Goal: Task Accomplishment & Management: Manage account settings

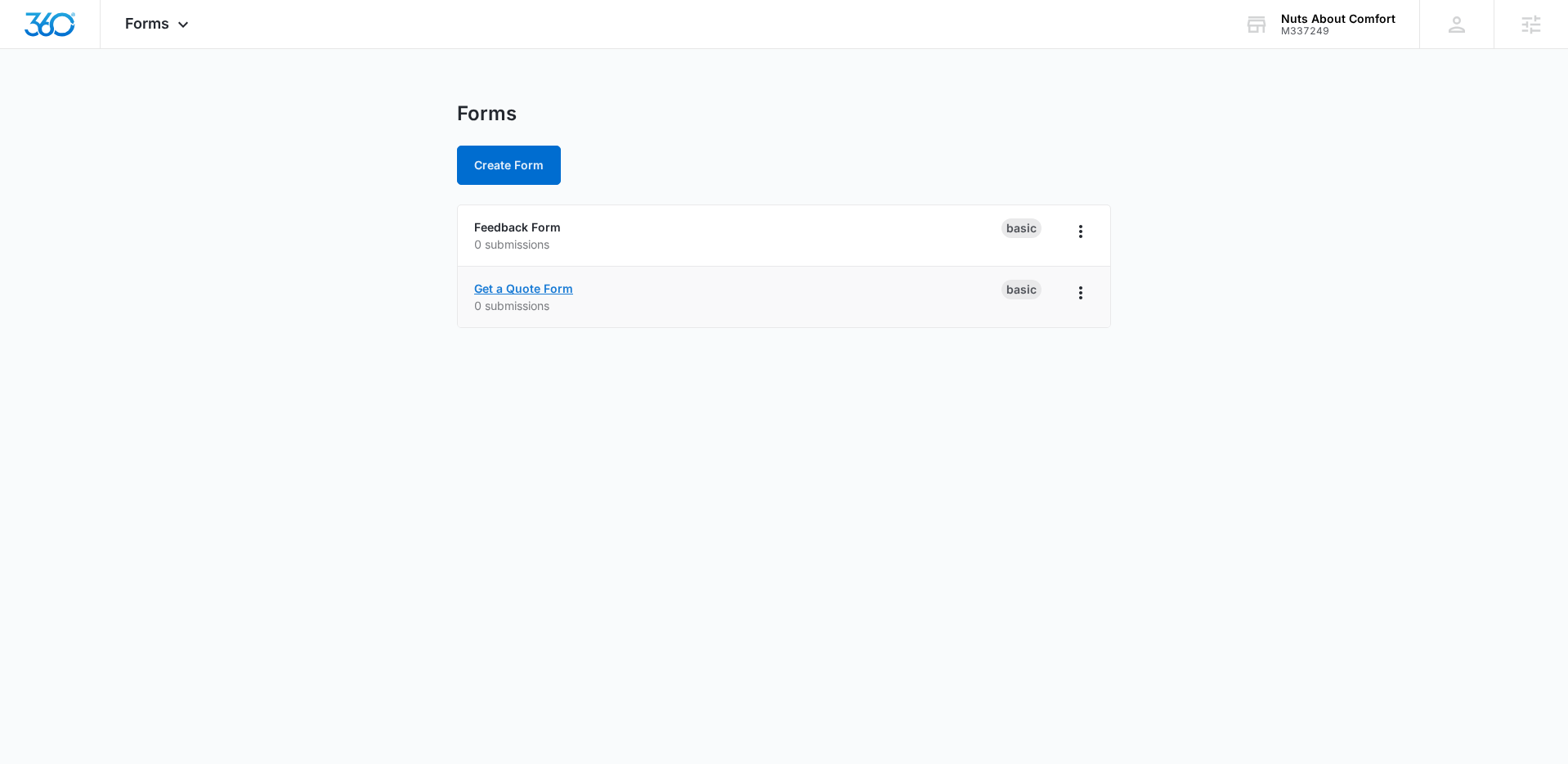
click at [543, 294] on link "Get a Quote Form" at bounding box center [523, 288] width 99 height 14
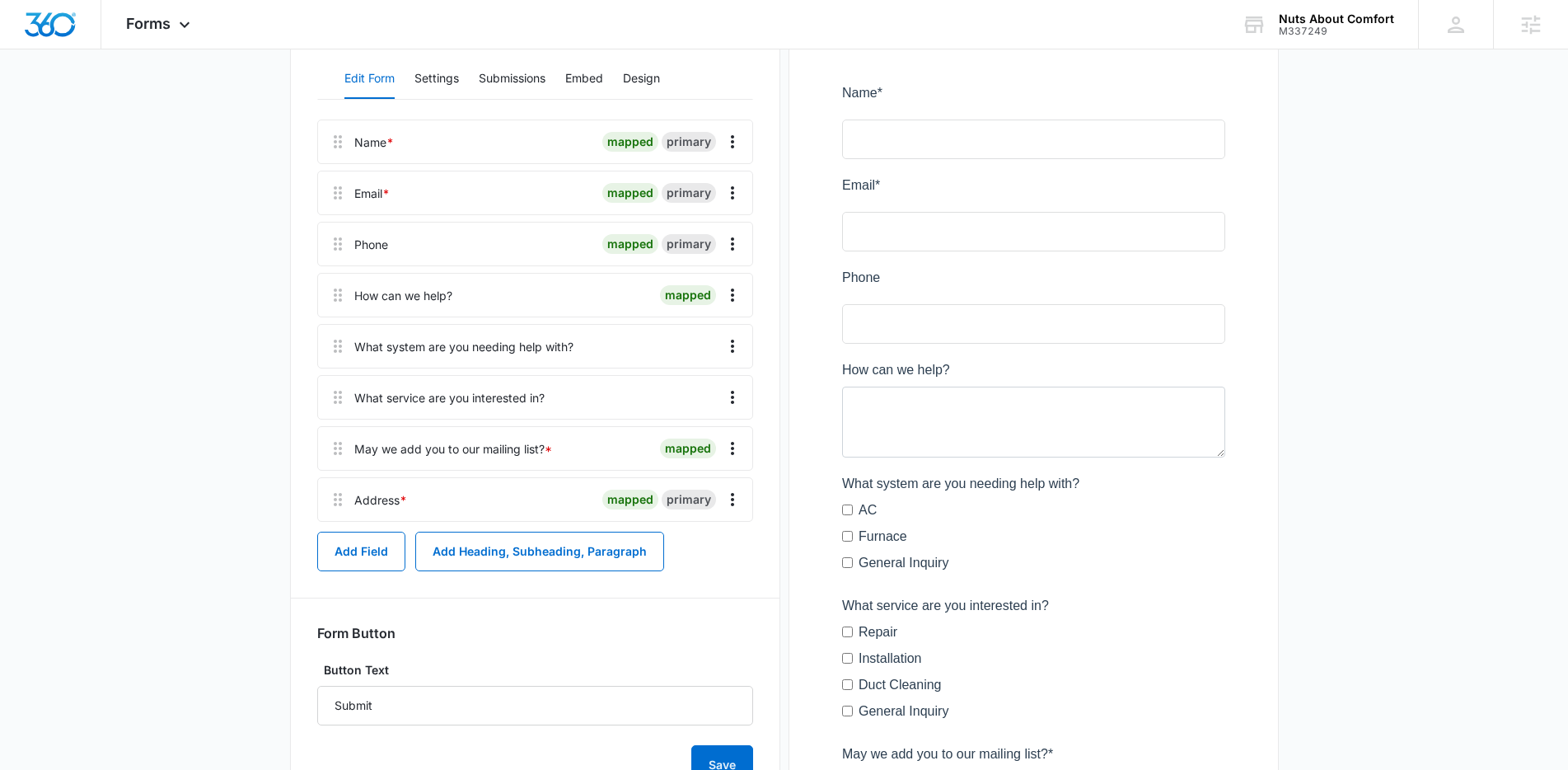
scroll to position [217, 0]
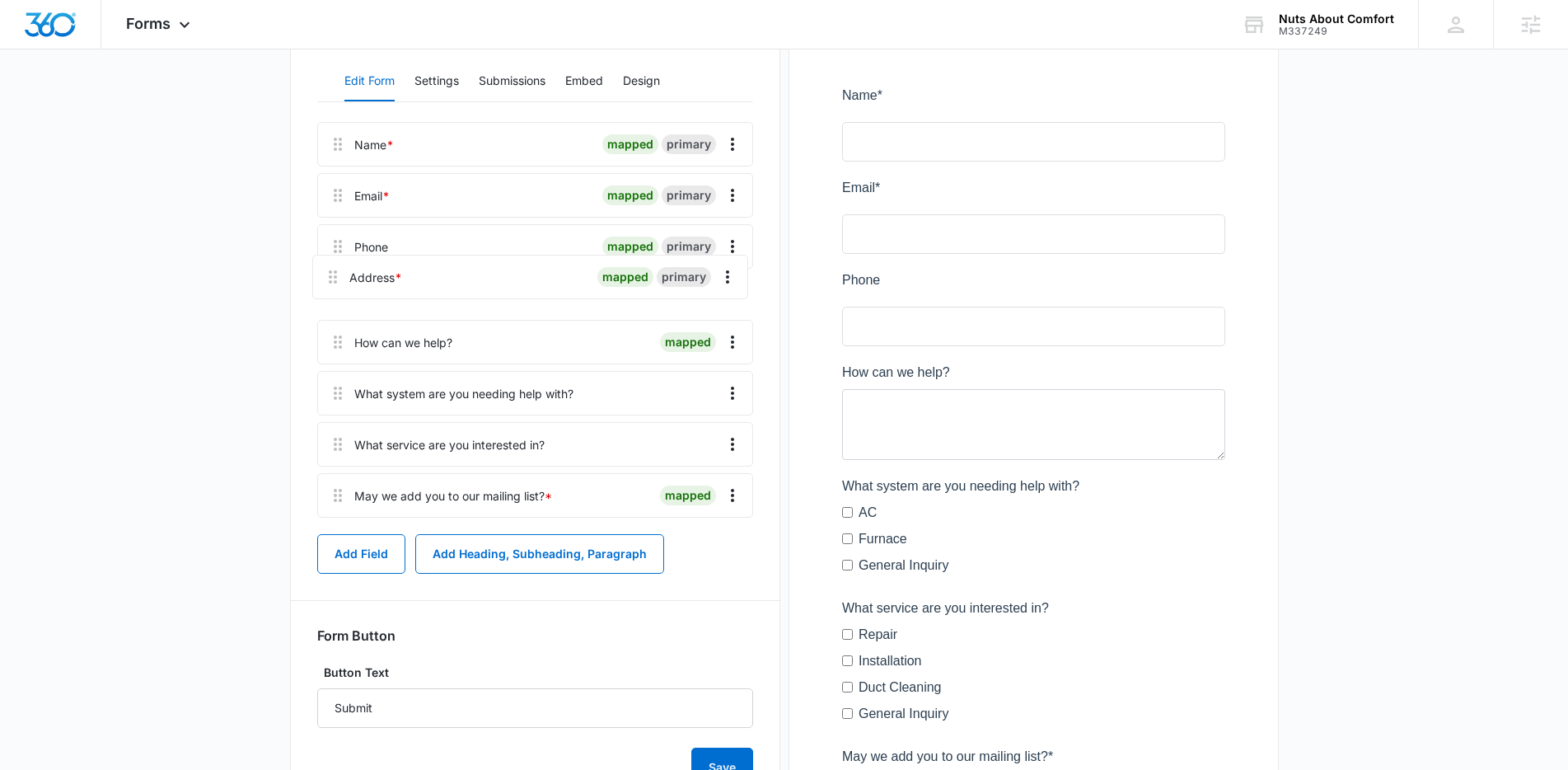
drag, startPoint x: 331, startPoint y: 506, endPoint x: 327, endPoint y: 271, distance: 235.0
click at [327, 271] on div "Name * mapped primary Email * mapped primary Phone mapped primary How can we he…" at bounding box center [535, 323] width 436 height 402
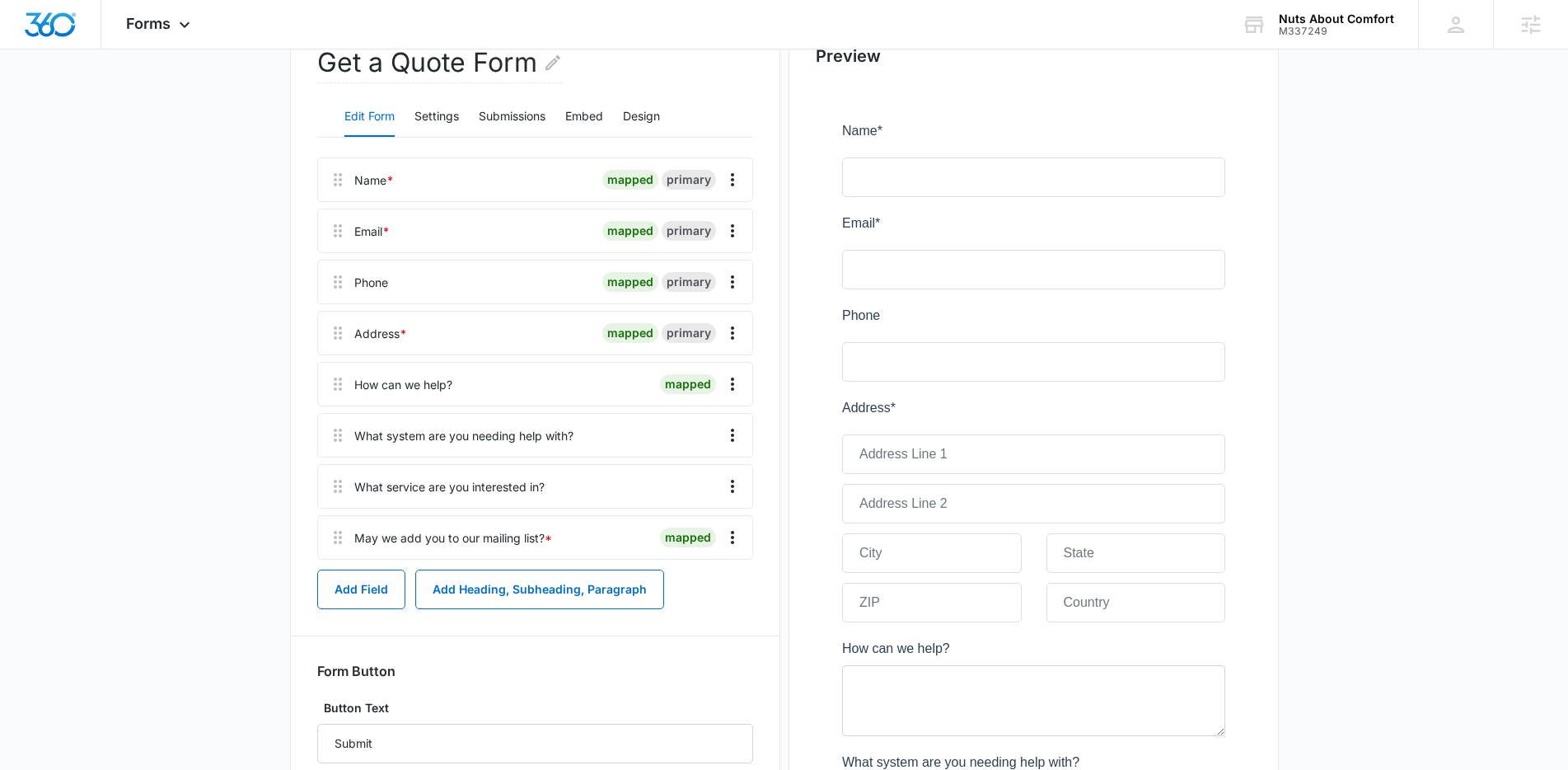
scroll to position [160, 0]
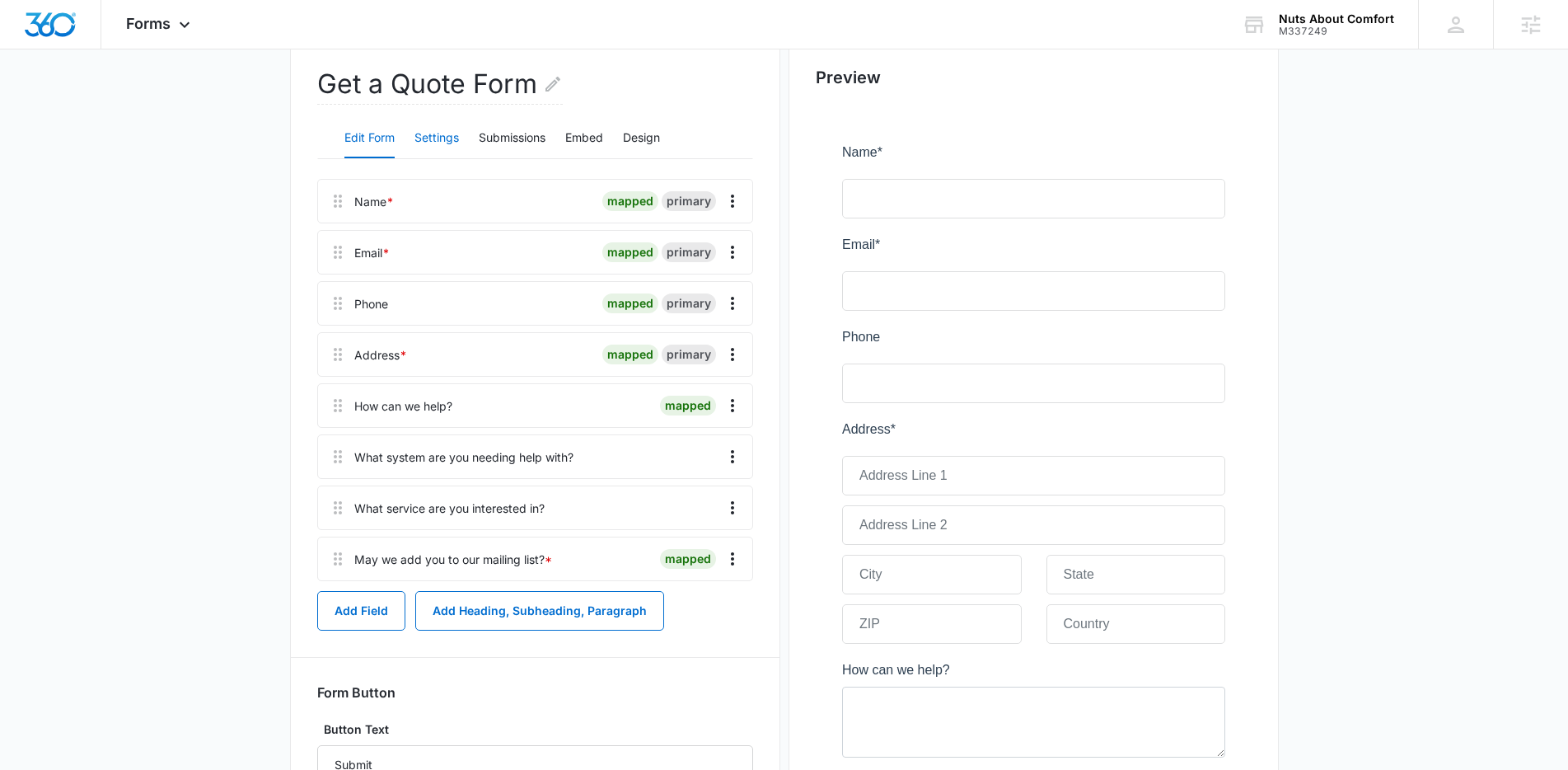
click at [438, 134] on button "Settings" at bounding box center [437, 138] width 45 height 40
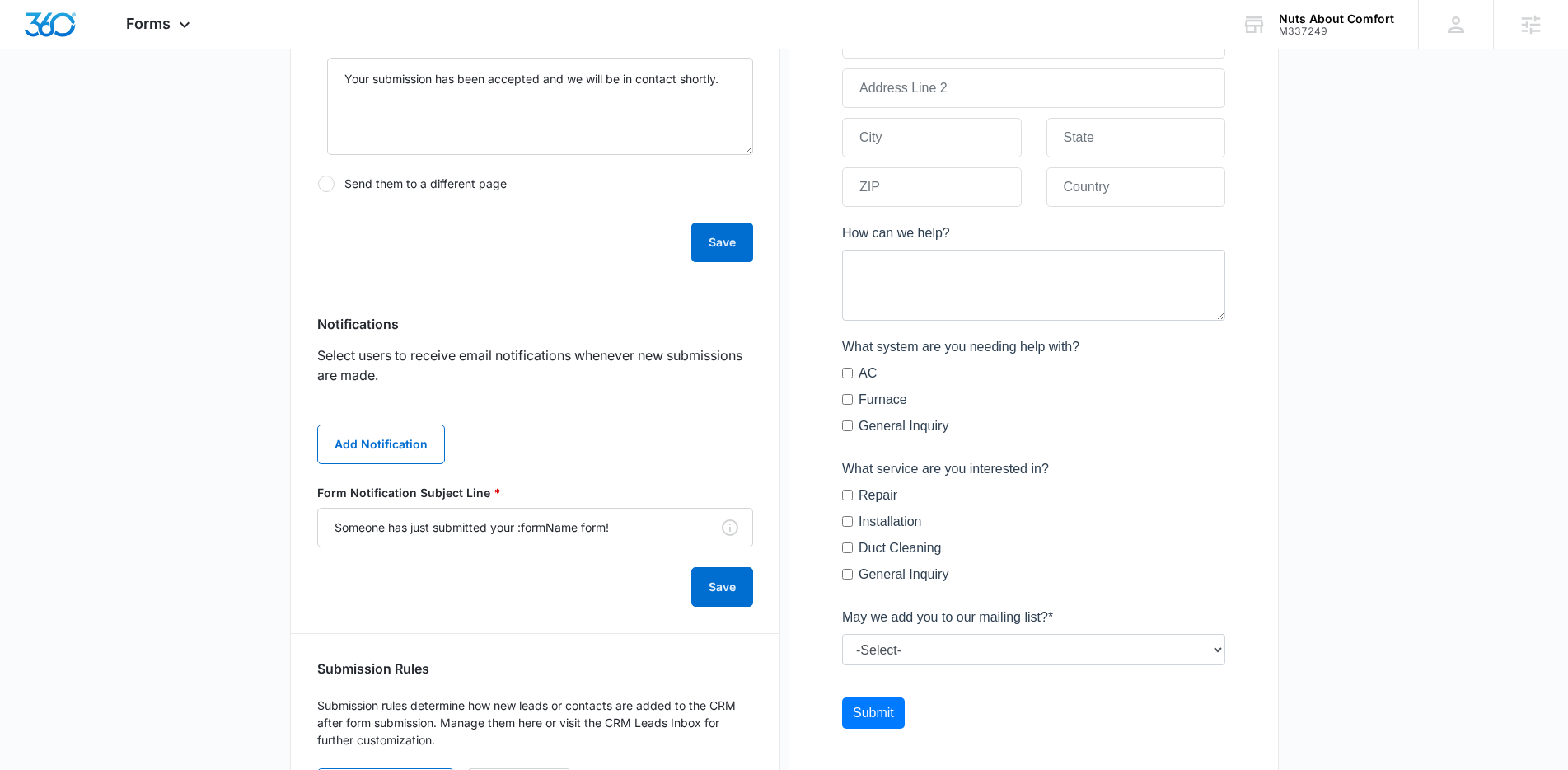
scroll to position [650, 0]
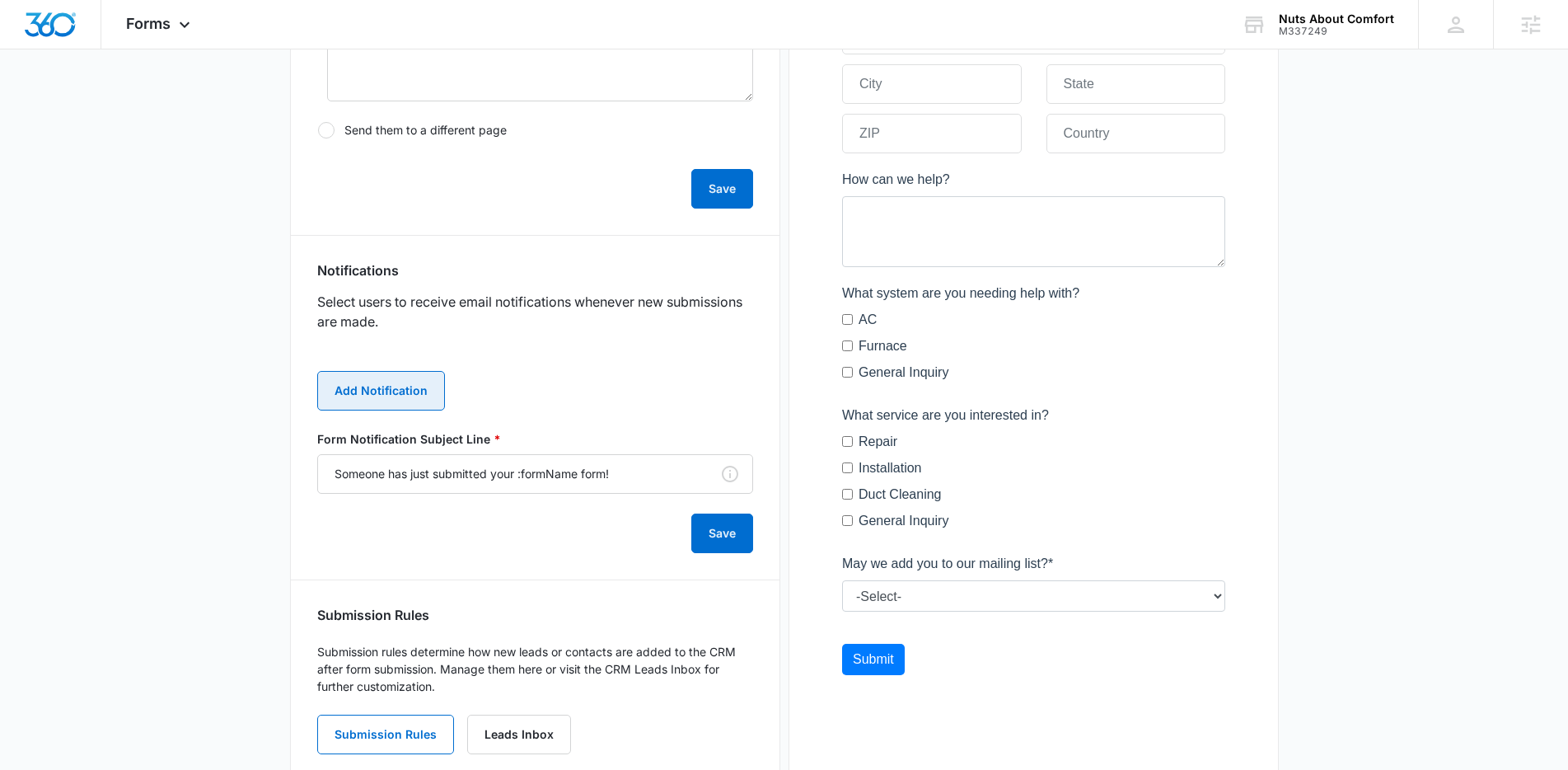
click at [413, 396] on button "Add Notification" at bounding box center [381, 391] width 127 height 40
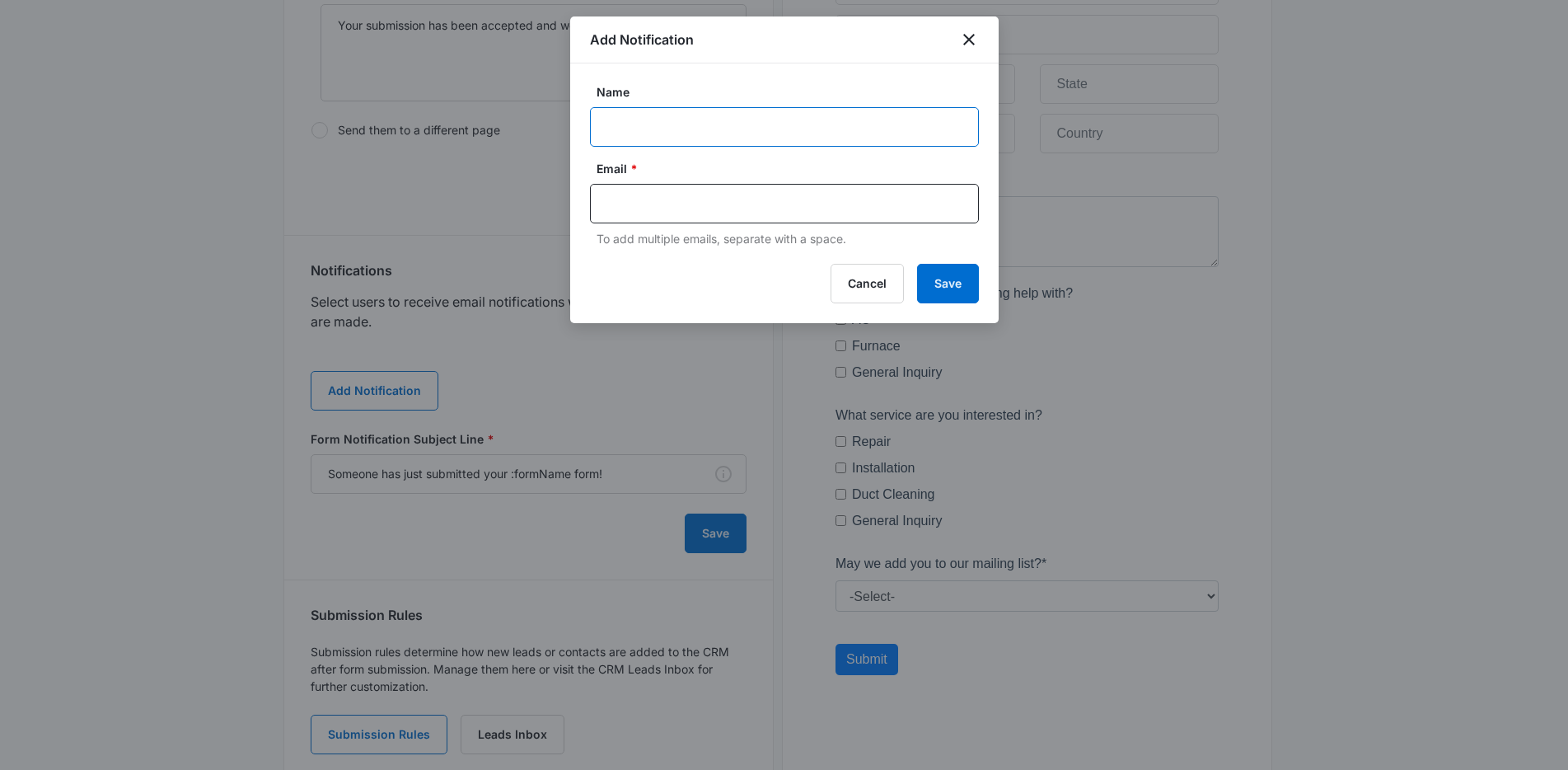
click at [655, 113] on input "Name" at bounding box center [784, 127] width 389 height 40
type input "Ron Ertle"
click at [659, 207] on input "text" at bounding box center [785, 203] width 357 height 25
paste input "ron@nutsaboutcomfort.com"
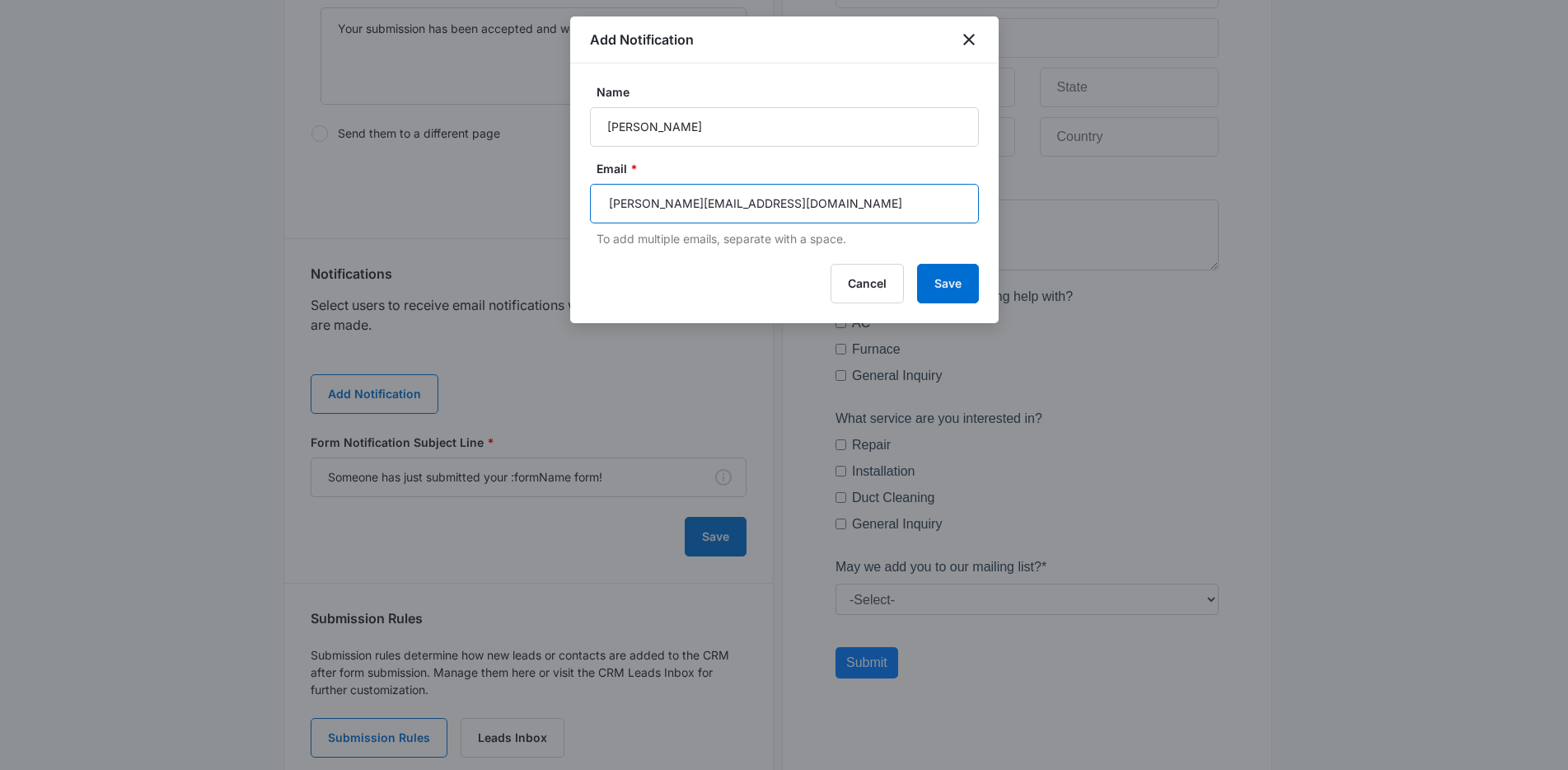
type input "ron@nutsaboutcomfort.com"
click at [935, 286] on button "Save" at bounding box center [948, 284] width 62 height 40
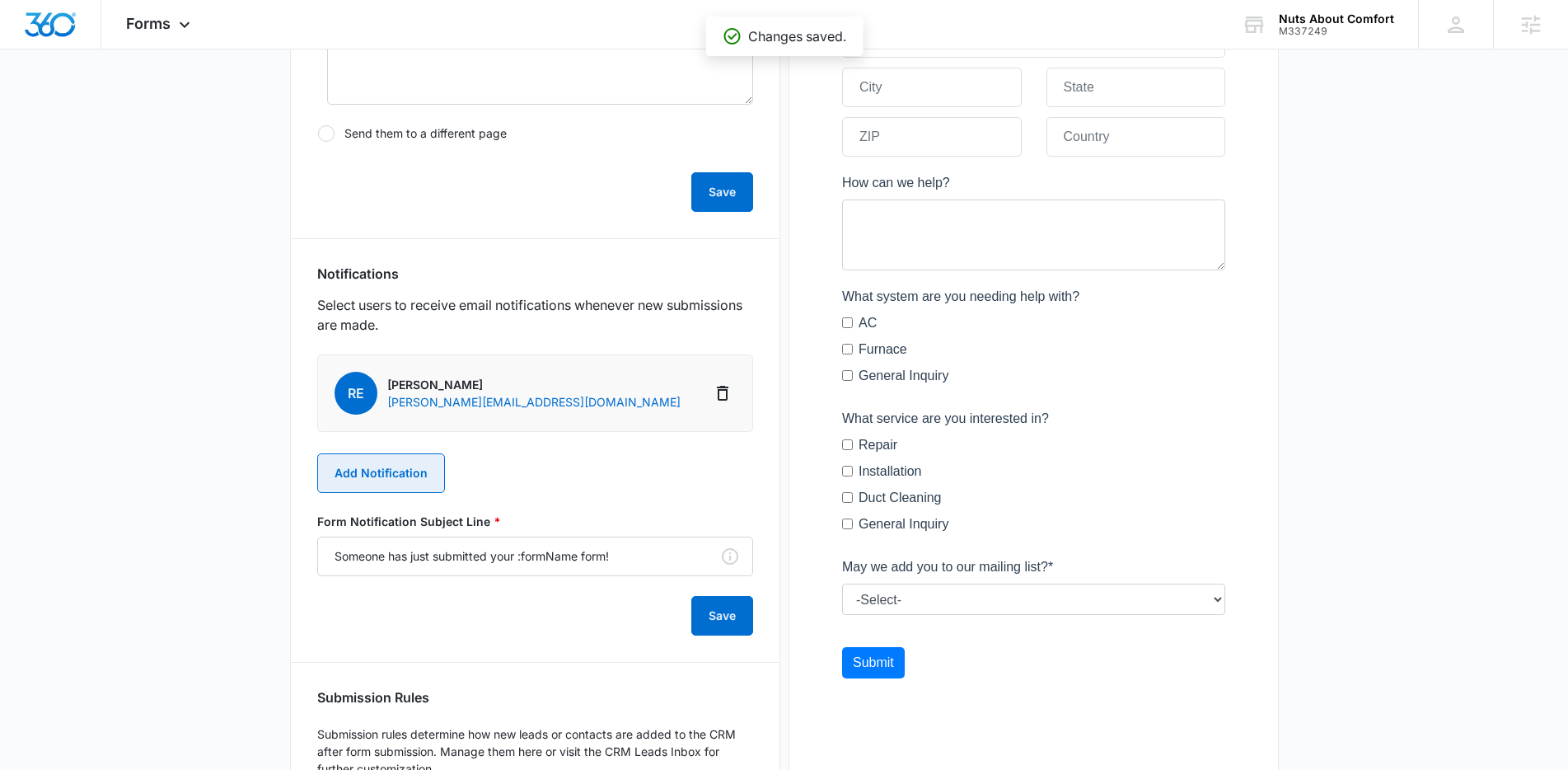
click at [372, 483] on button "Add Notification" at bounding box center [381, 474] width 127 height 40
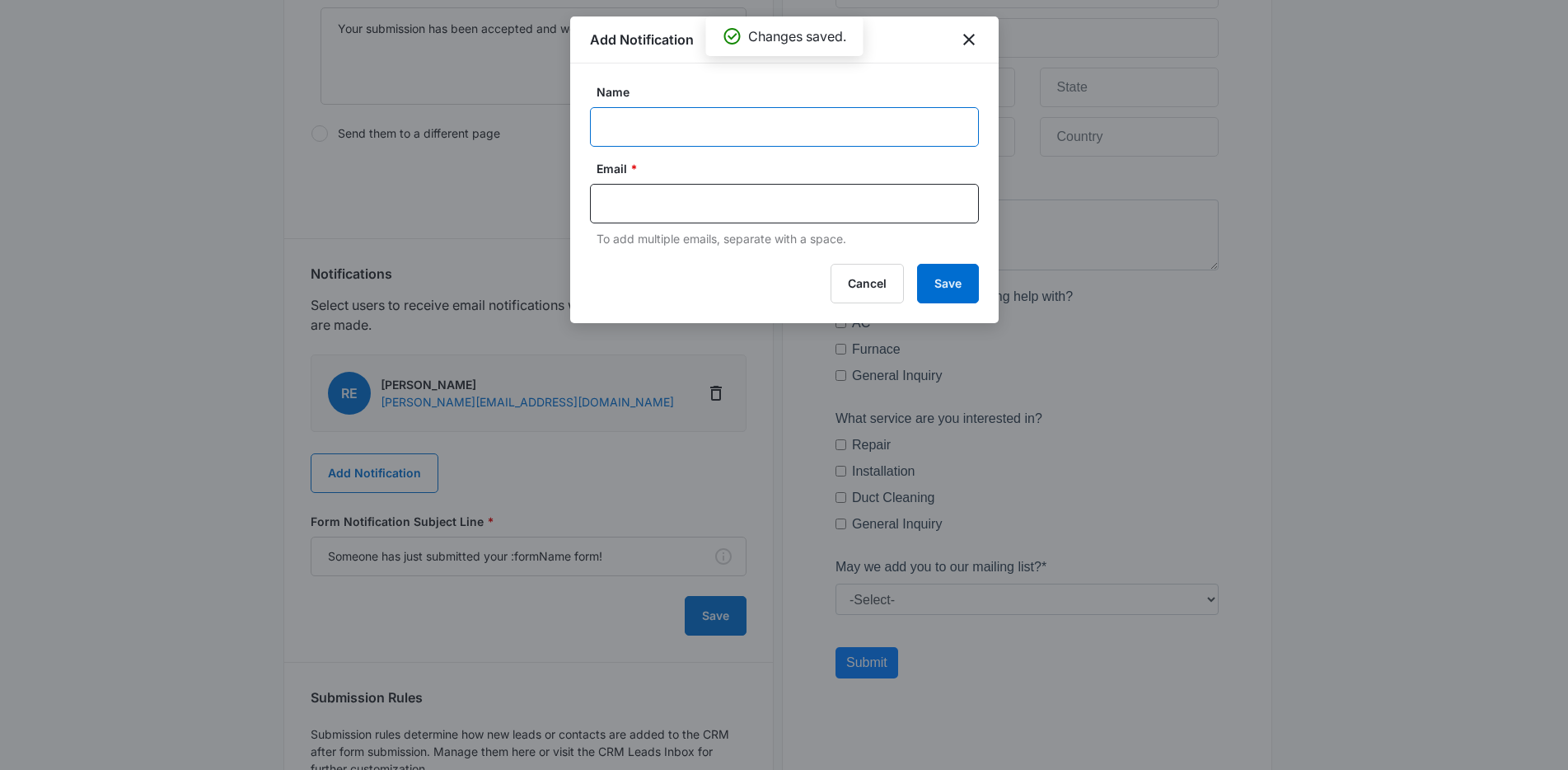
click at [662, 118] on input "Name" at bounding box center [784, 127] width 389 height 40
paste input "M337249"
type input "M337249 Nuts About Comfort"
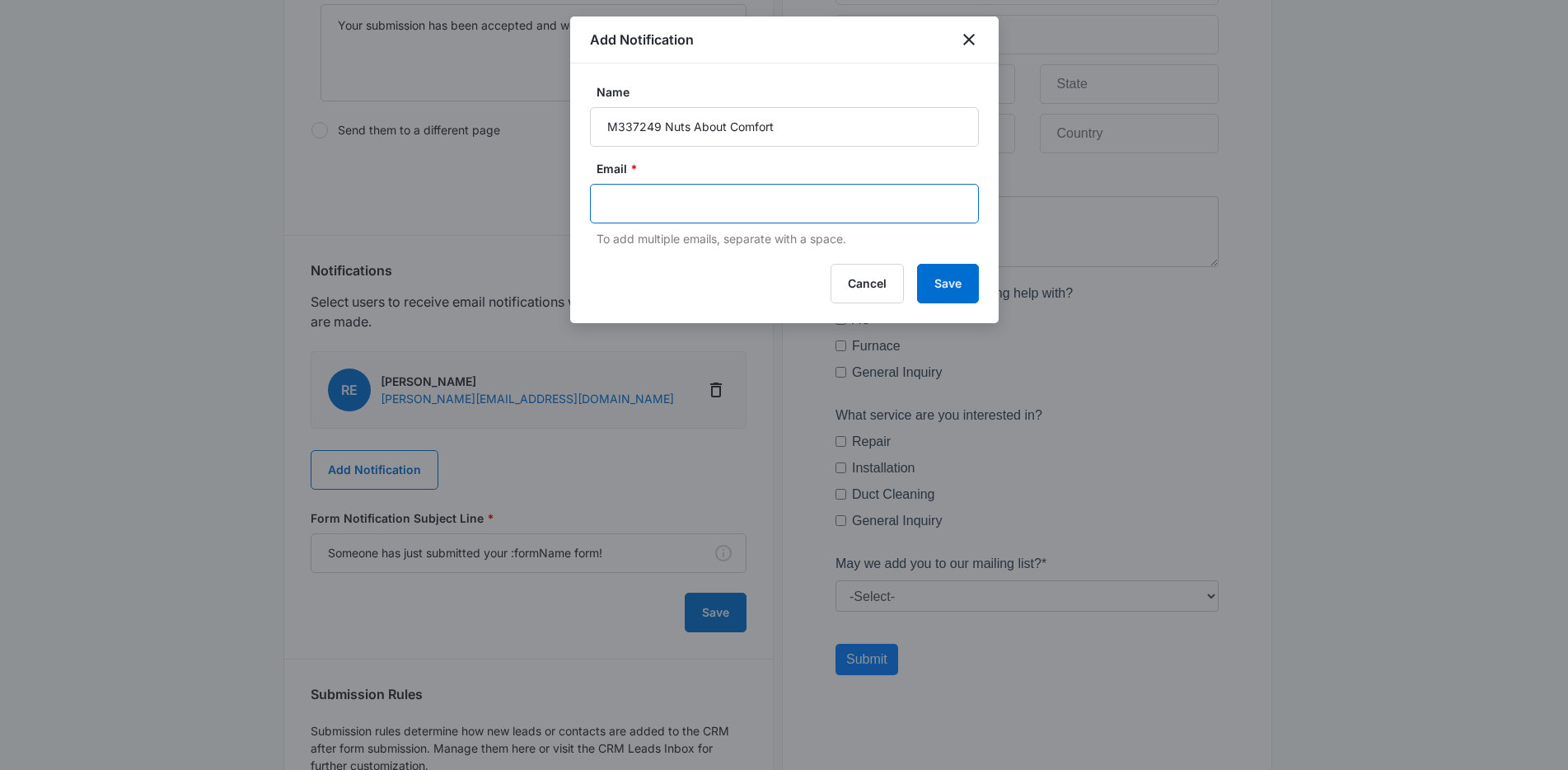
click at [720, 213] on input "text" at bounding box center [785, 203] width 357 height 25
type input "b"
paste input "[PERSON_NAME][EMAIL_ADDRESS][PERSON_NAME][DOMAIN_NAME]"
type input "[PERSON_NAME][EMAIL_ADDRESS][PERSON_NAME][DOMAIN_NAME]"
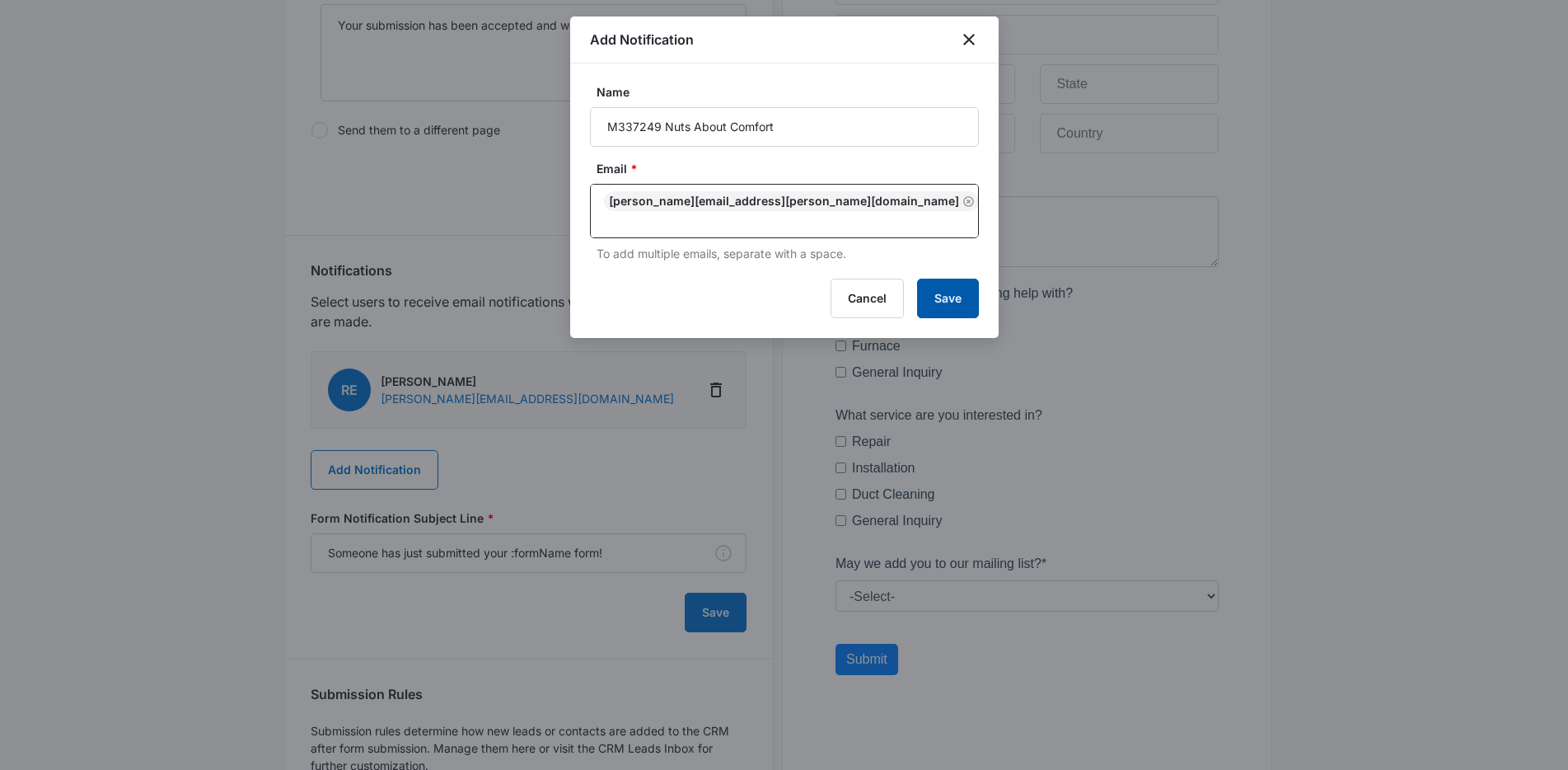
click at [961, 290] on button "Save" at bounding box center [948, 298] width 62 height 40
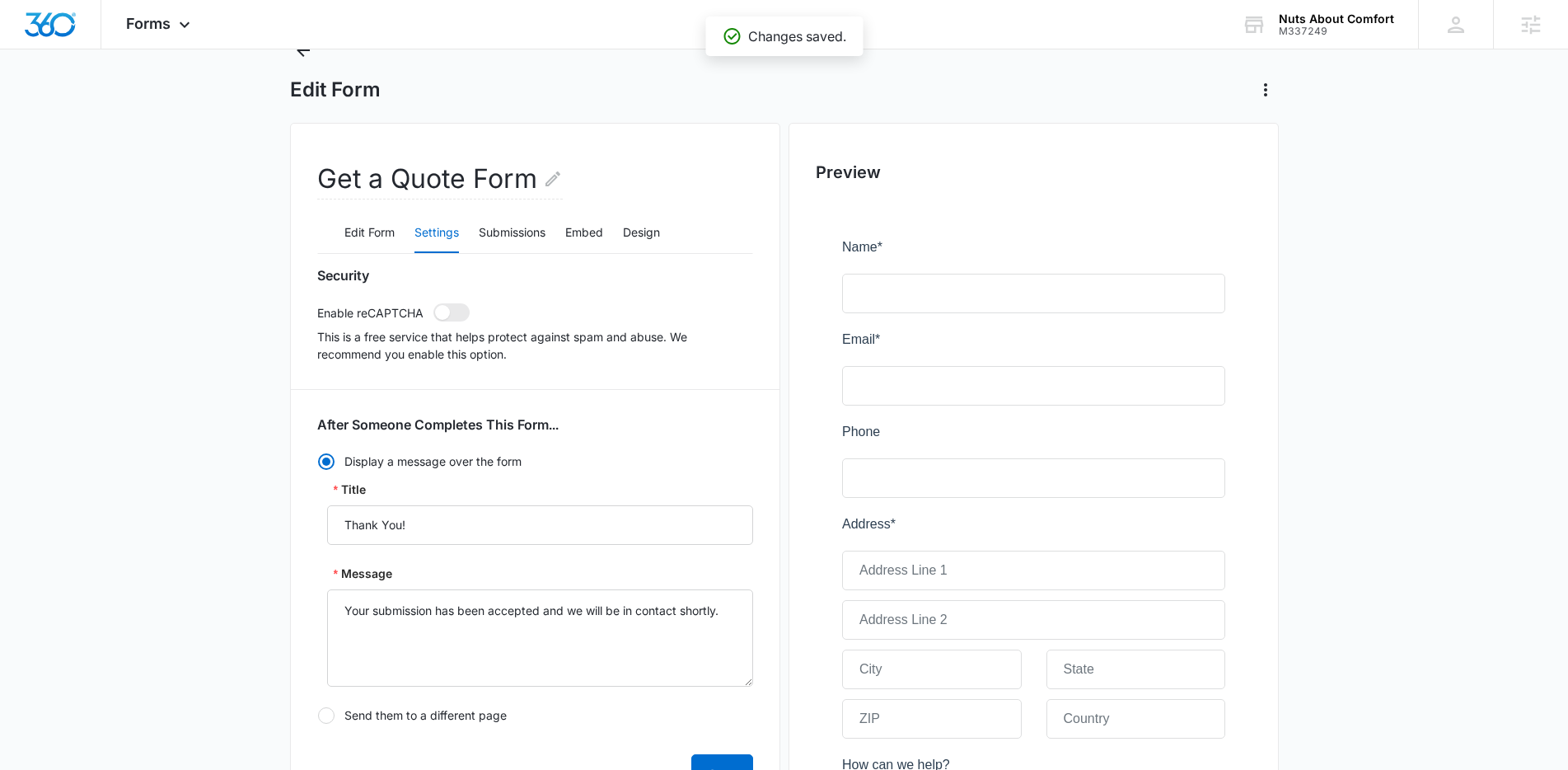
scroll to position [0, 0]
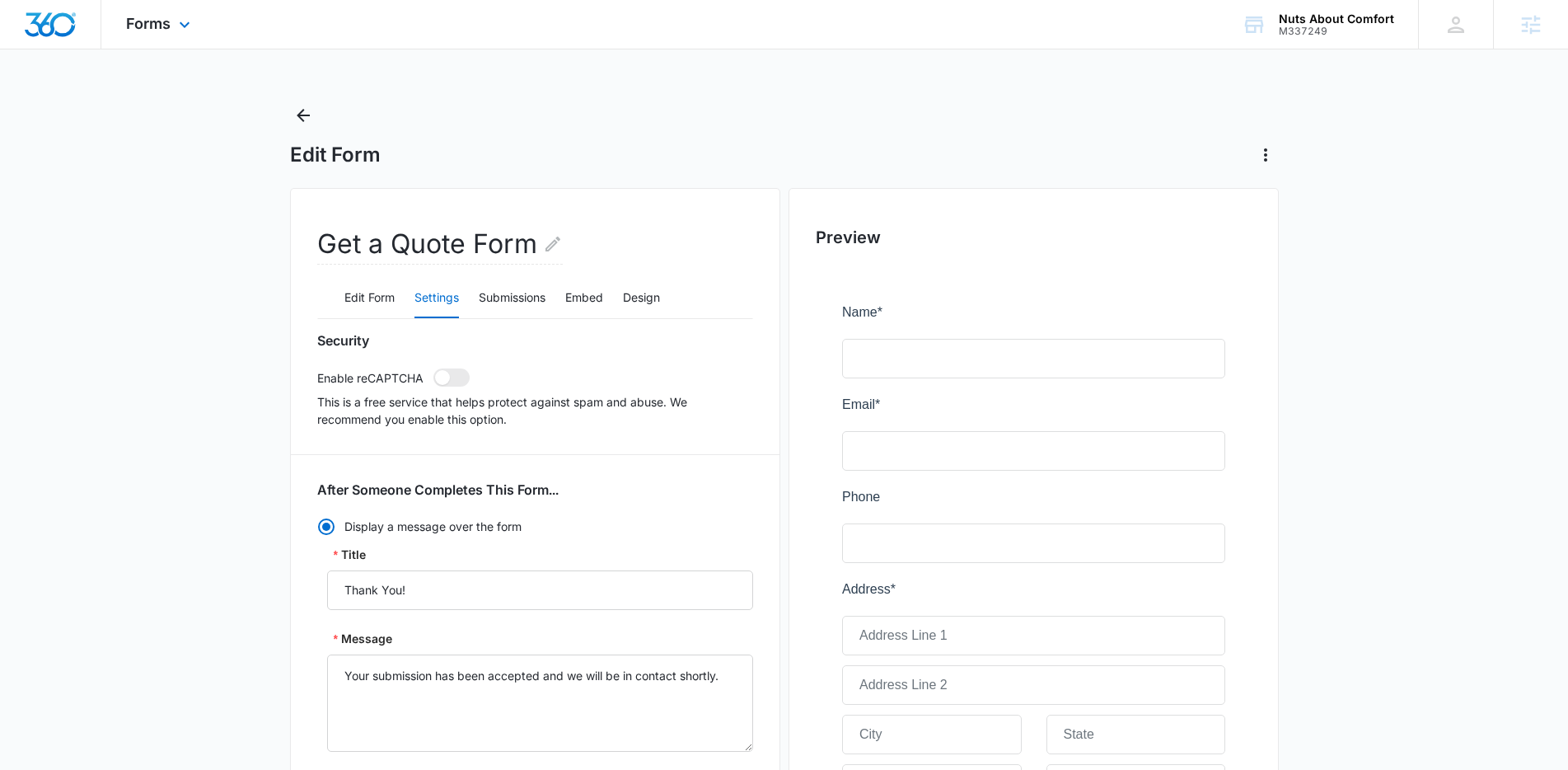
click at [189, 35] on div "Forms Apps Reputation Websites Forms CRM Email Social Content Ads Intelligence …" at bounding box center [160, 24] width 117 height 49
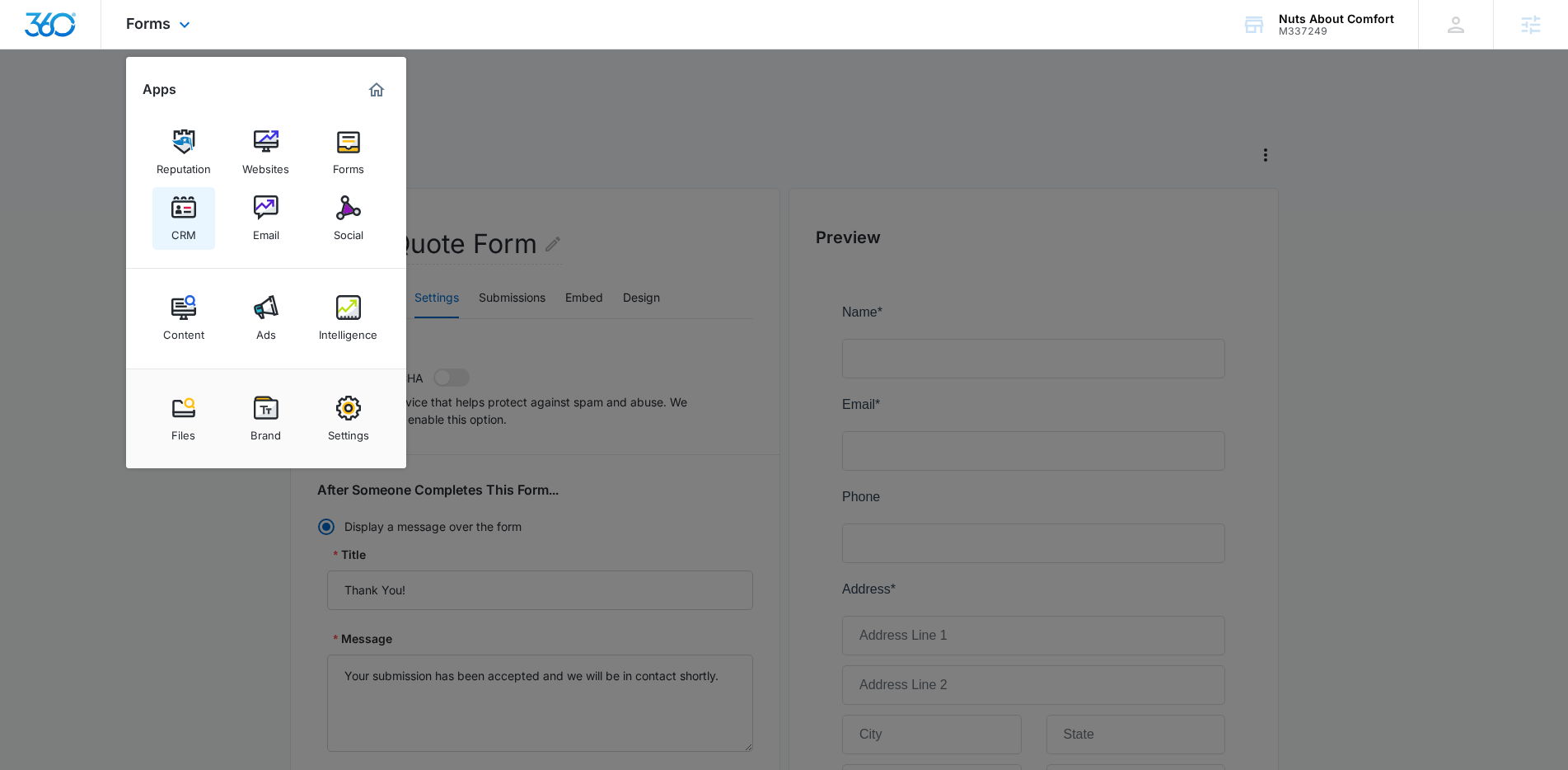
click at [202, 211] on link "CRM" at bounding box center [183, 218] width 63 height 63
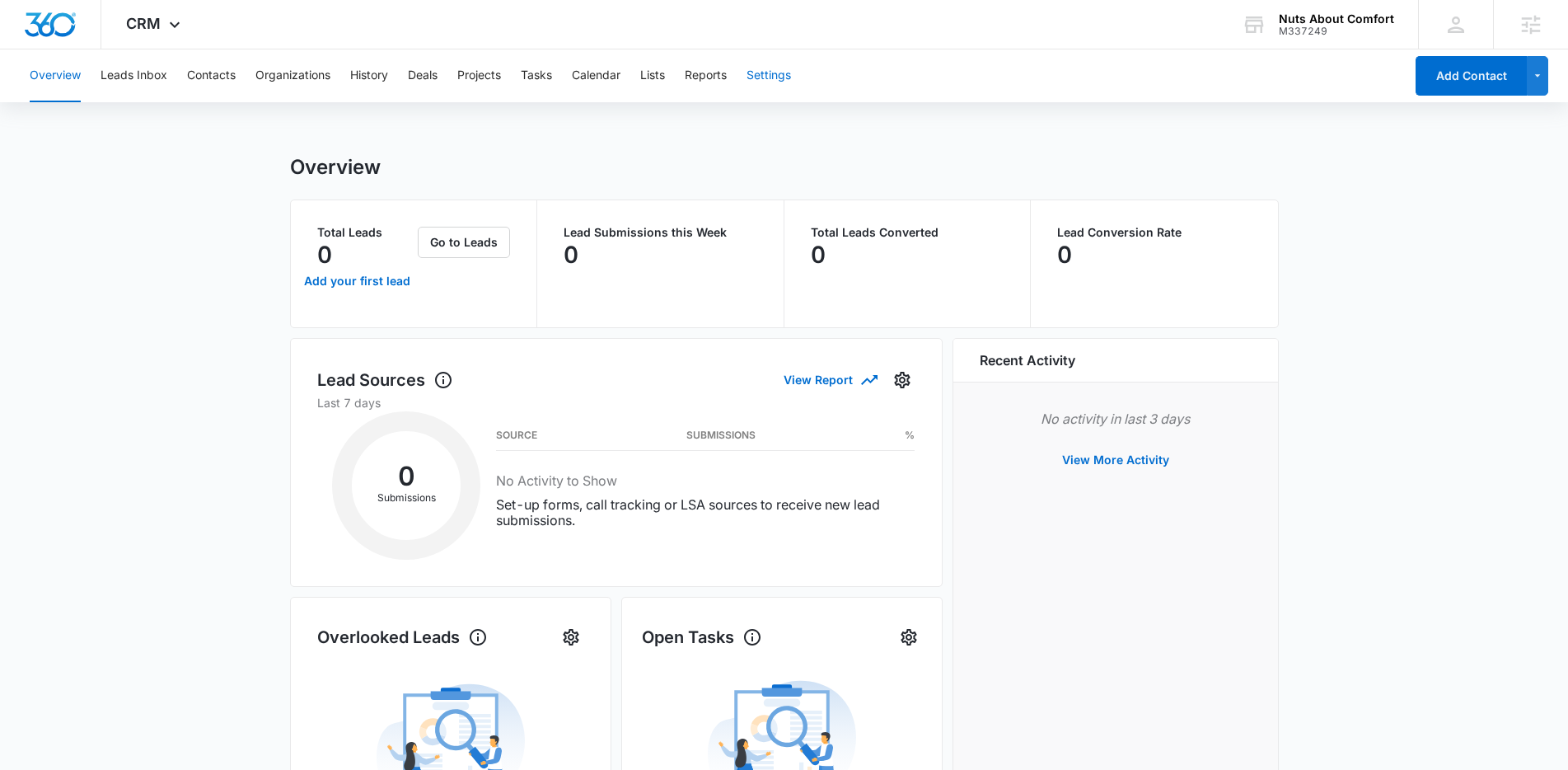
click at [766, 78] on button "Settings" at bounding box center [768, 76] width 45 height 53
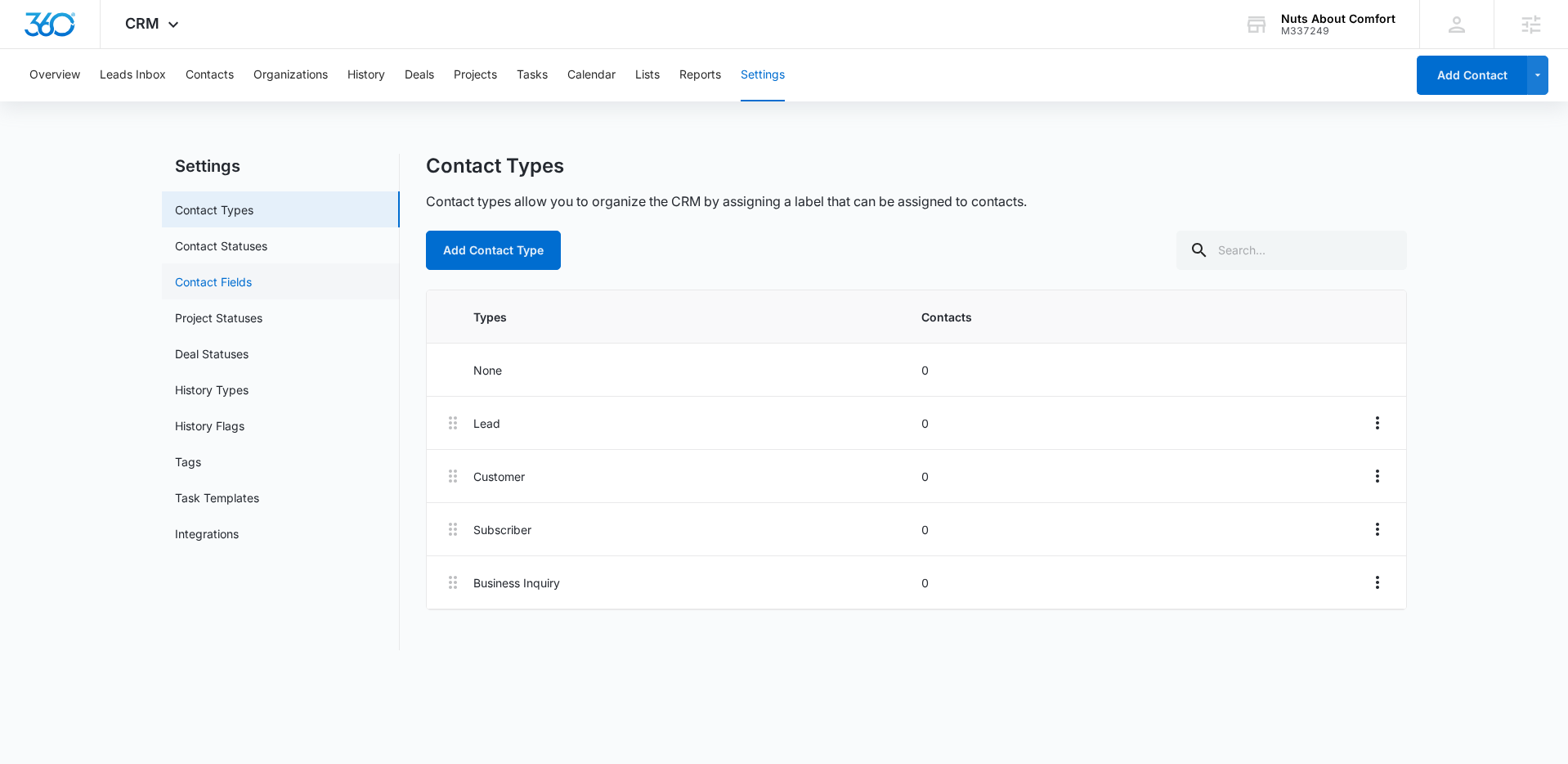
click at [236, 288] on link "Contact Fields" at bounding box center [213, 281] width 77 height 17
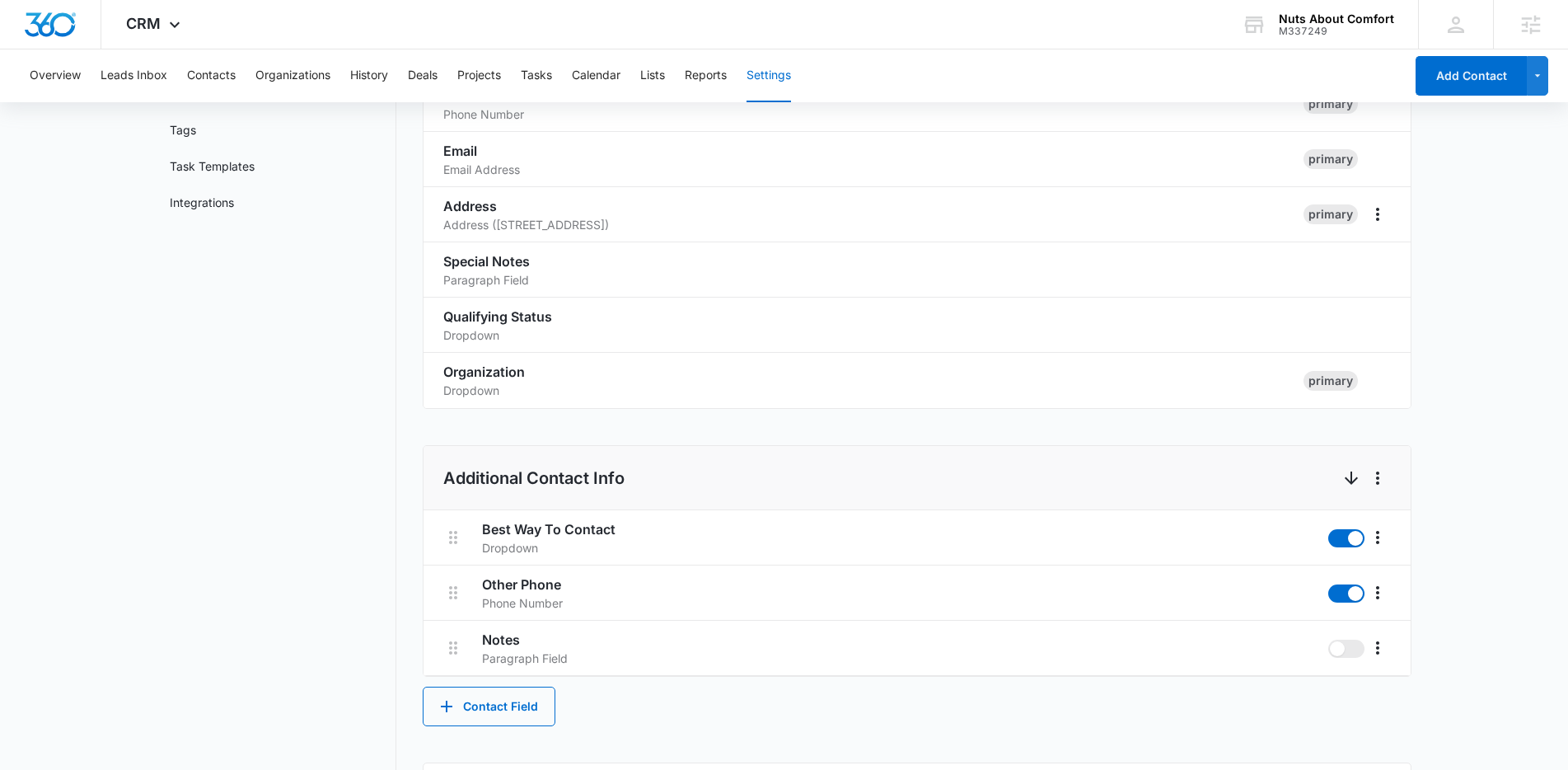
scroll to position [365, 0]
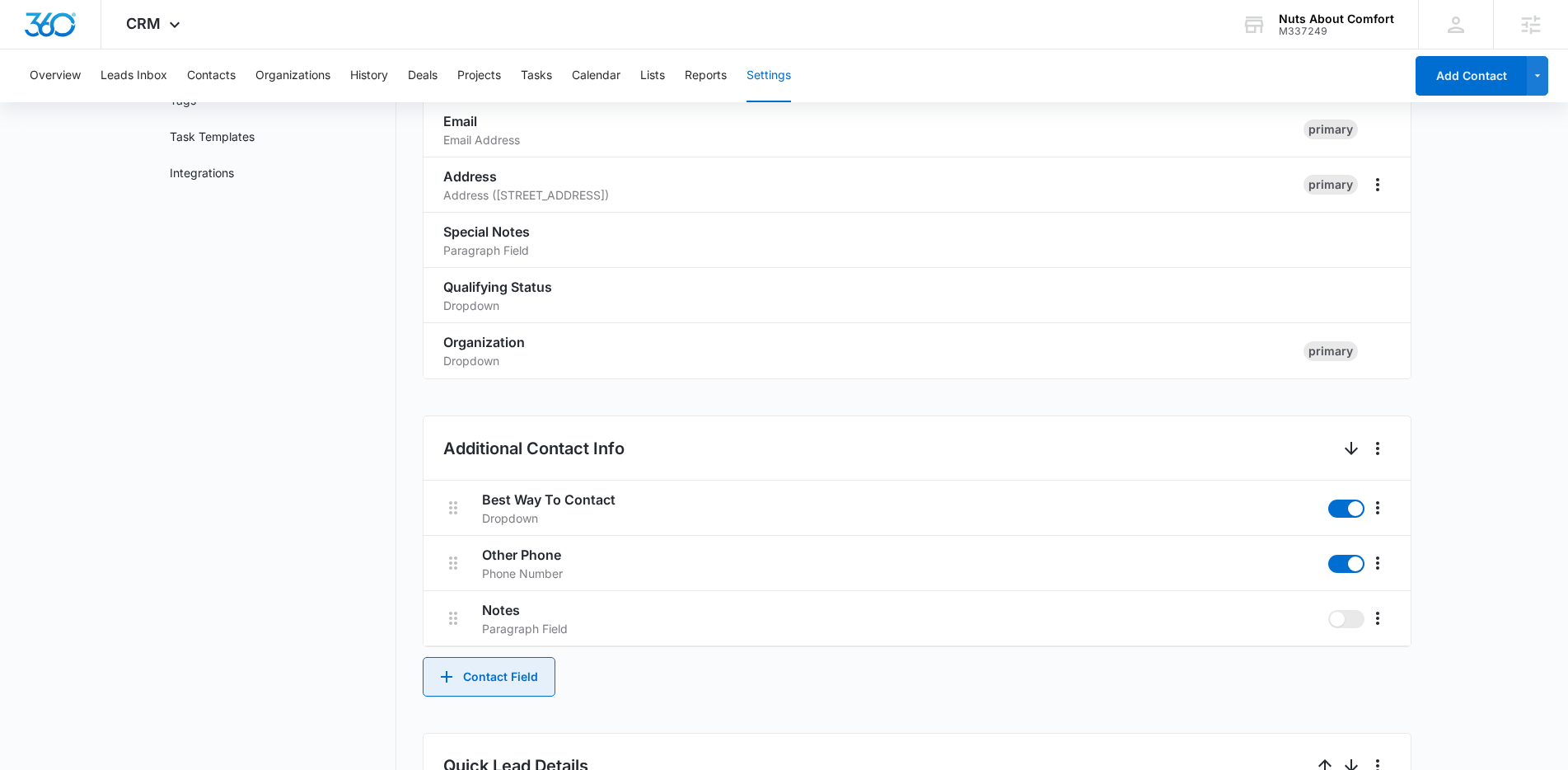
click at [514, 675] on button "Contact Field" at bounding box center [489, 676] width 132 height 40
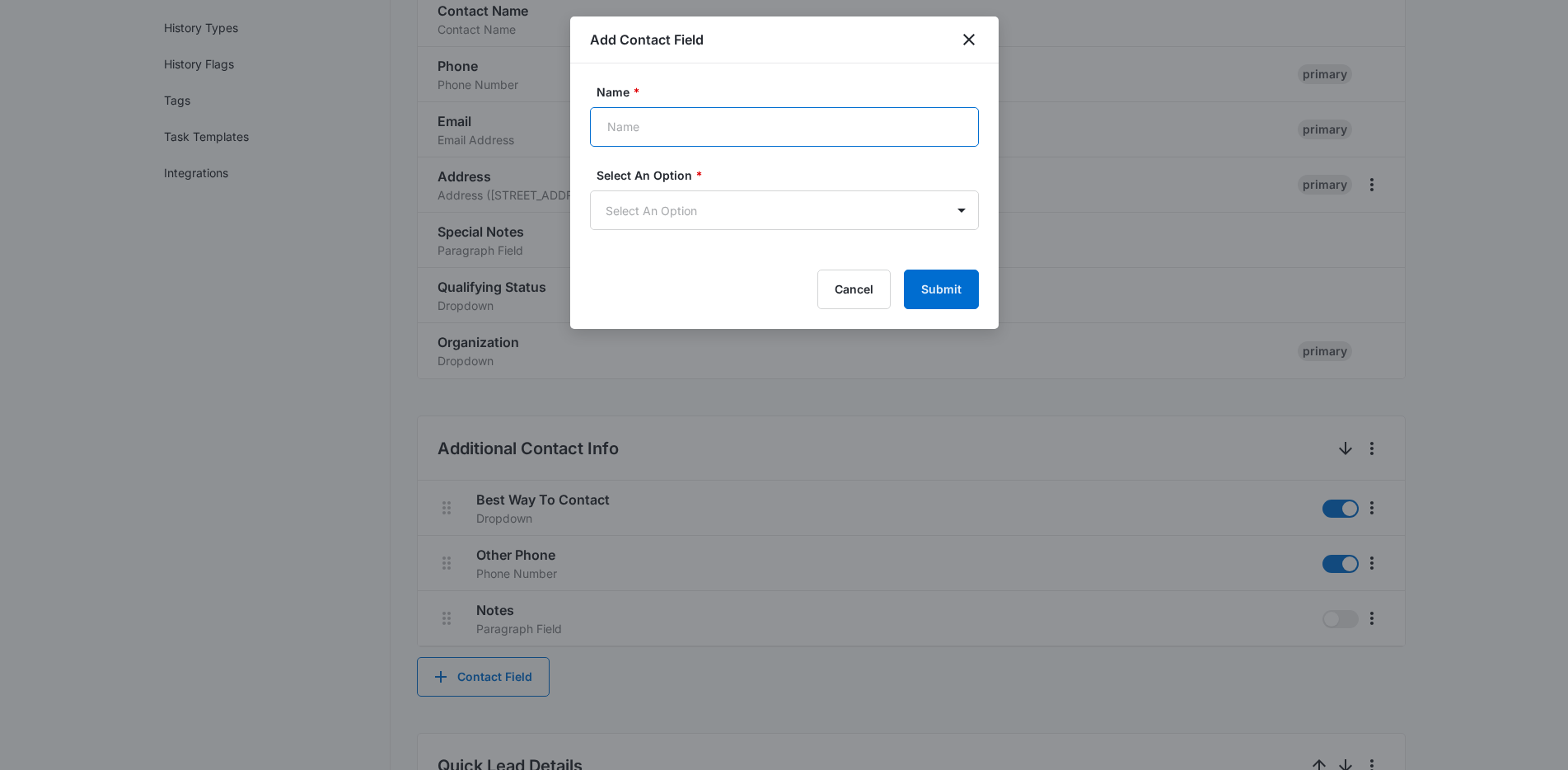
click at [660, 126] on input "Name *" at bounding box center [784, 127] width 389 height 40
paste input "What system are you needing help with?"
type input "What system are you needing help with?"
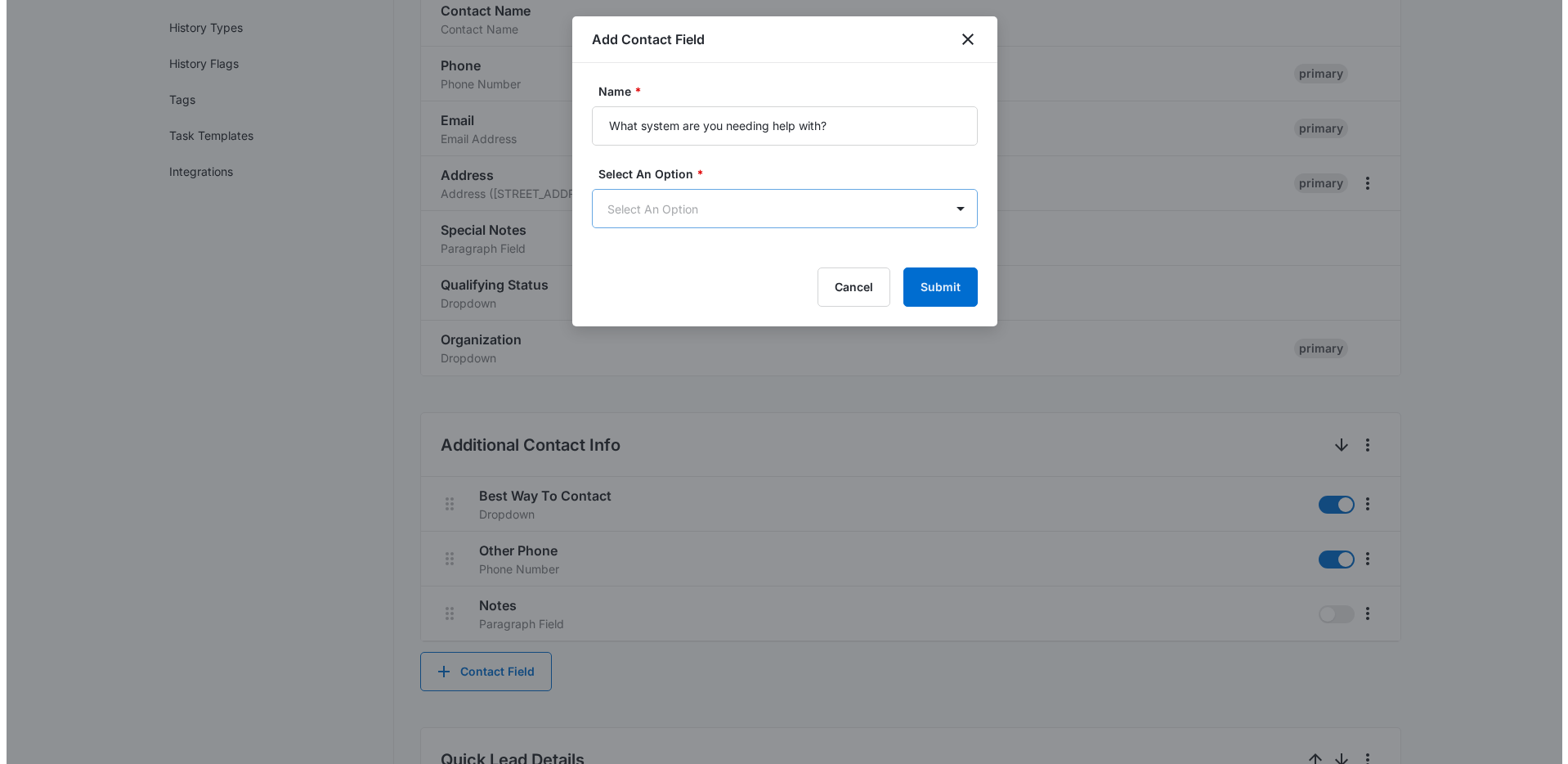
scroll to position [0, 0]
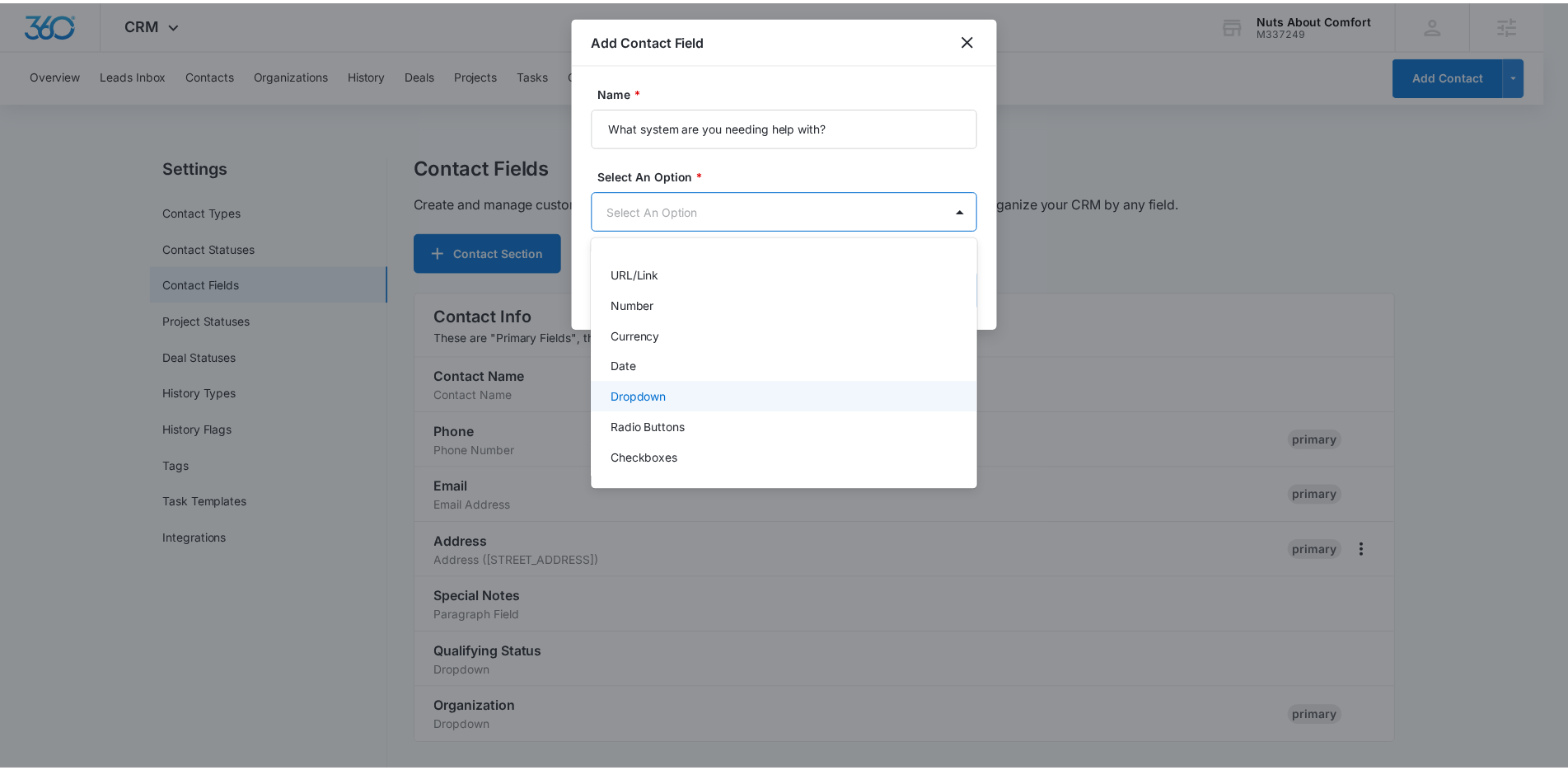
scroll to position [154, 0]
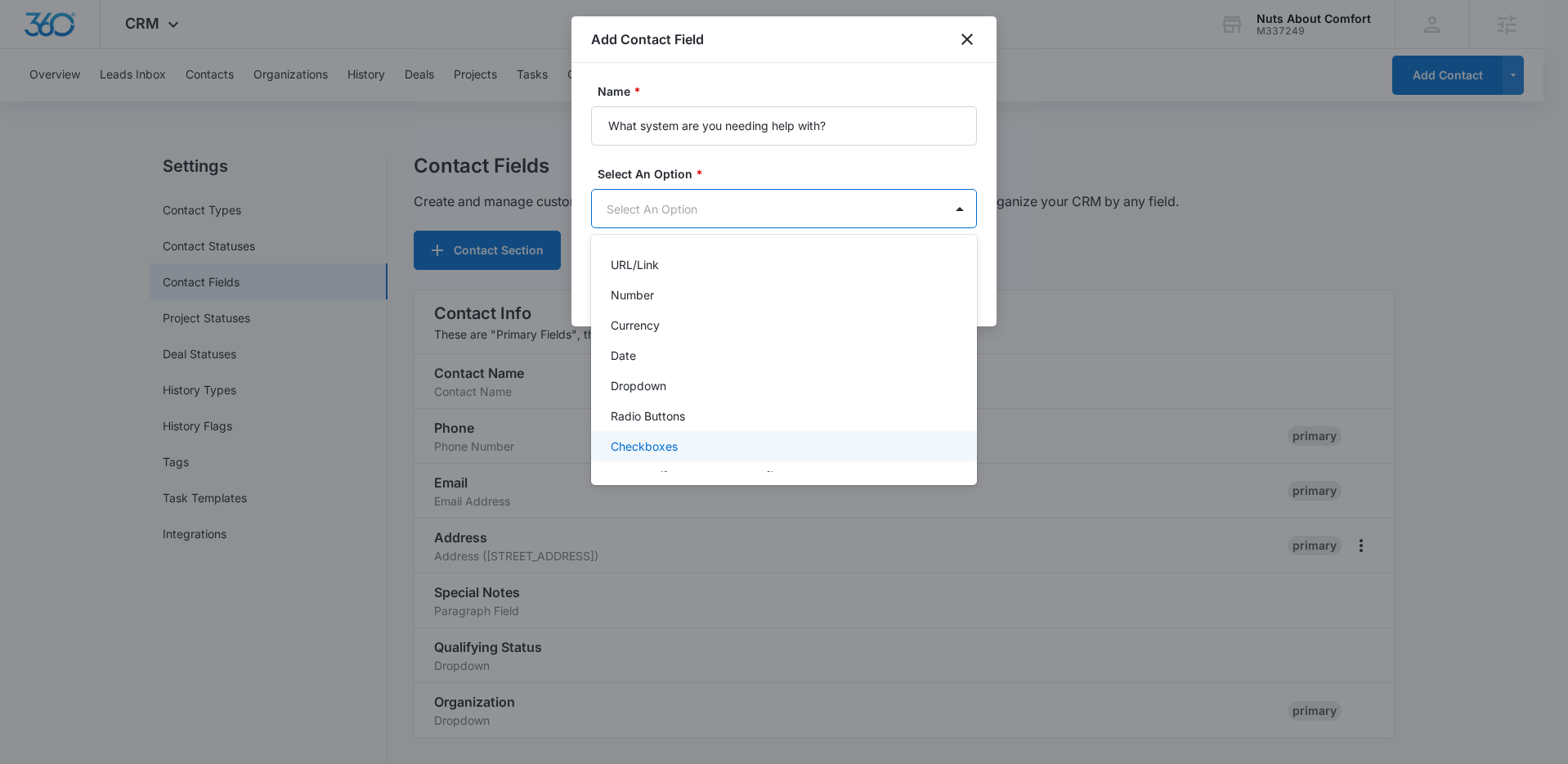
click at [661, 450] on p "Checkboxes" at bounding box center [644, 445] width 67 height 17
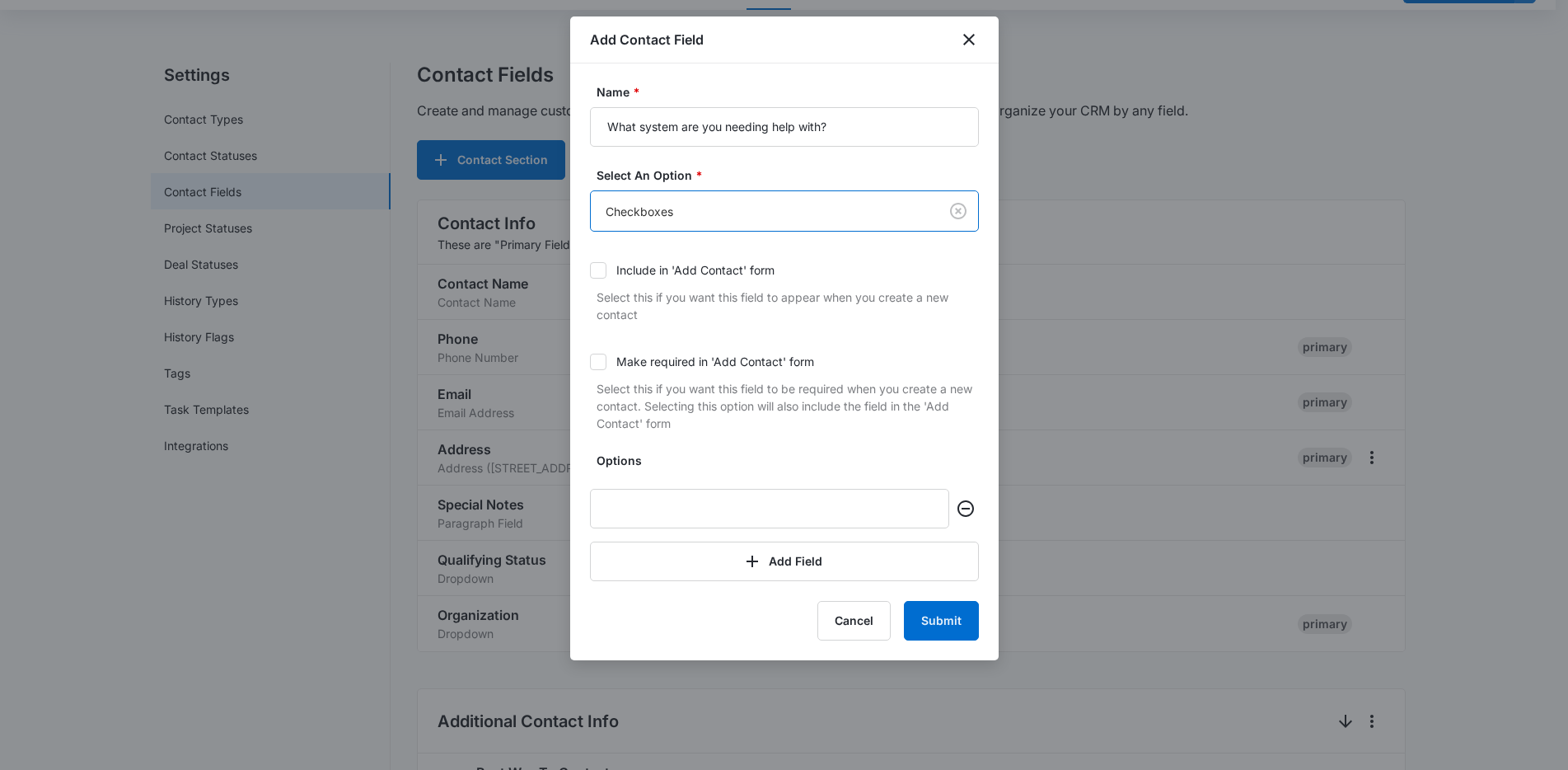
scroll to position [107, 0]
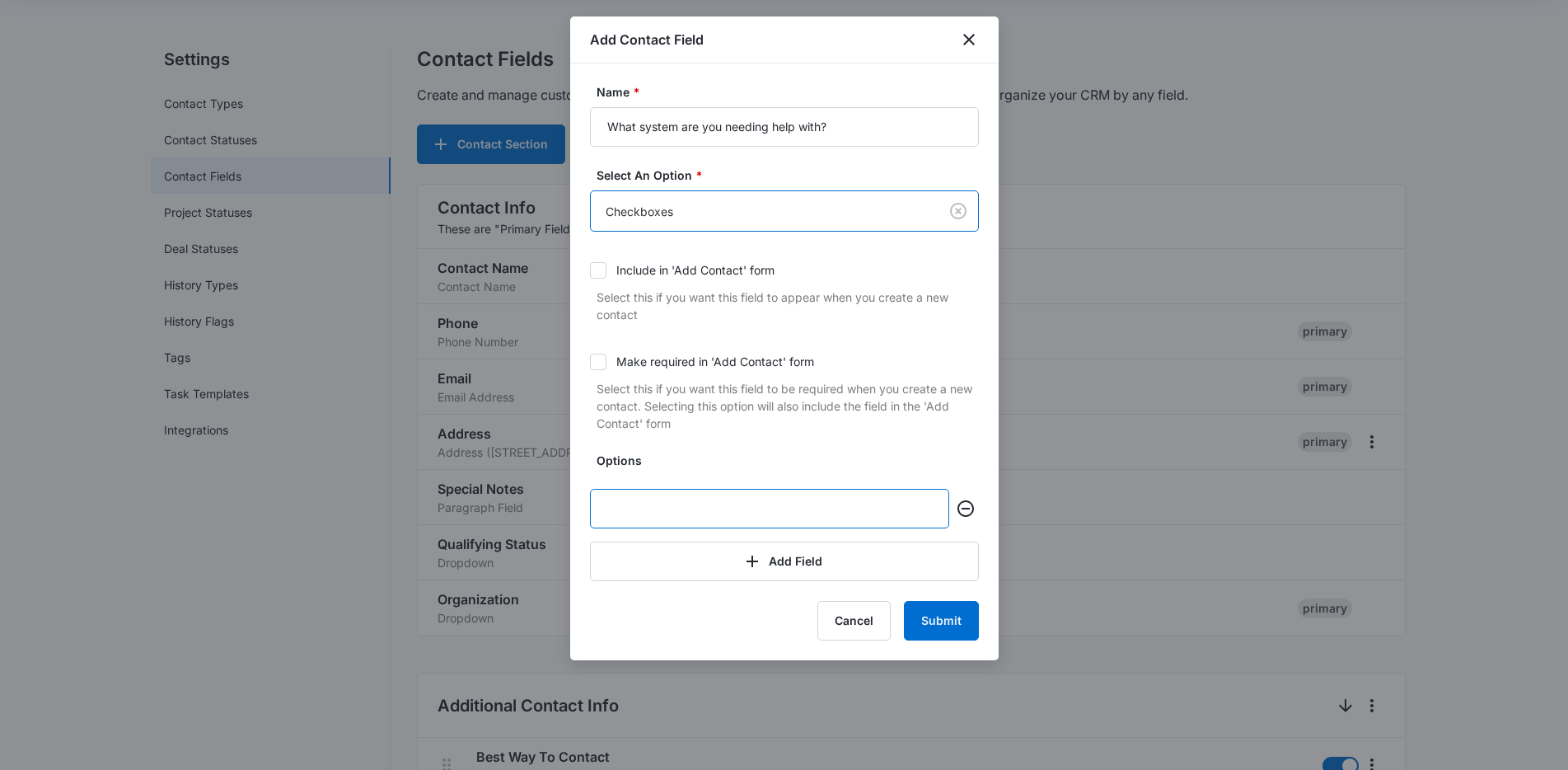
click at [707, 508] on input "text" at bounding box center [769, 508] width 359 height 40
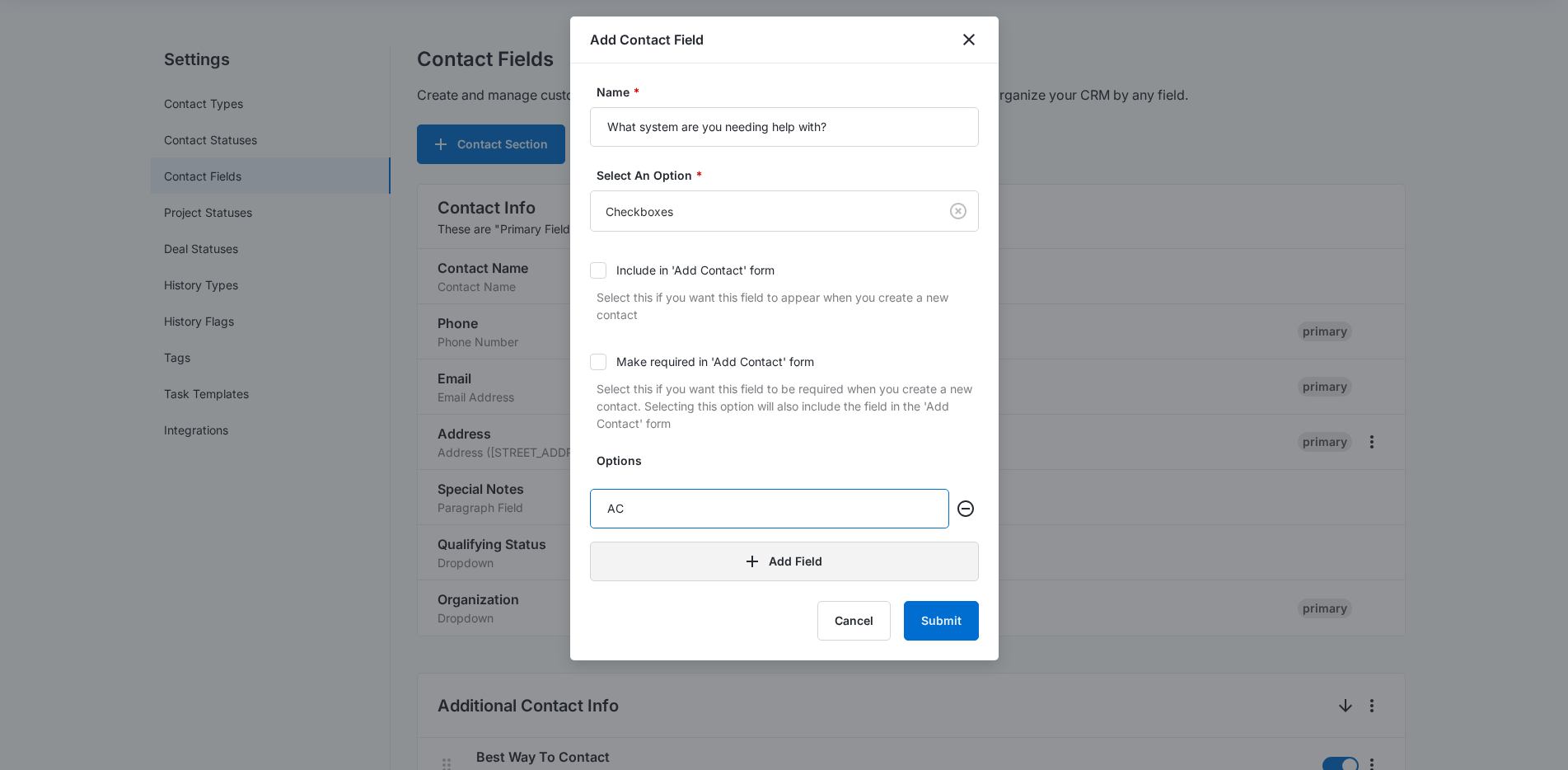
type input "AC"
click at [790, 558] on button "Add Field" at bounding box center [784, 561] width 389 height 40
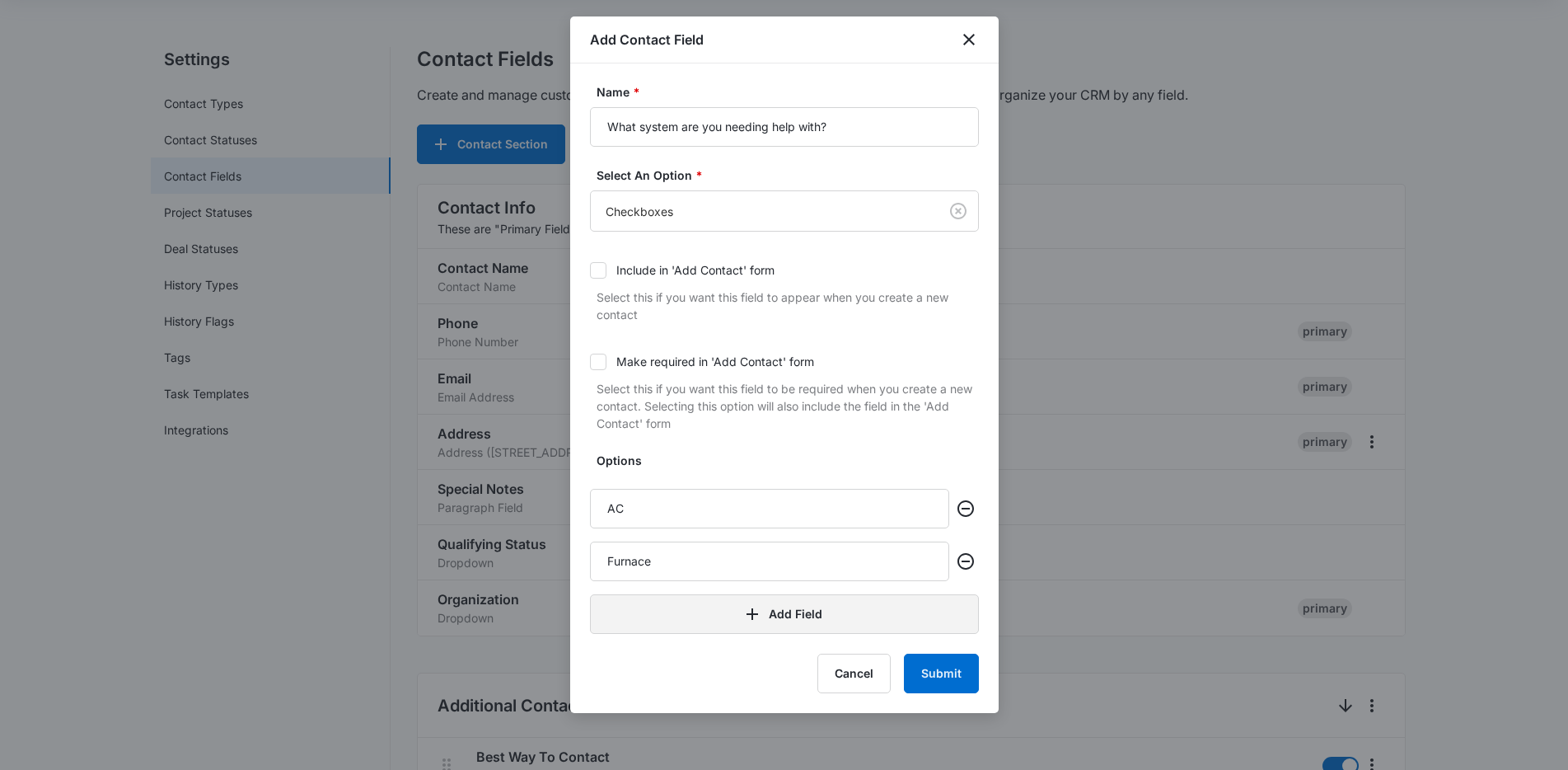
type input "Furnace"
click at [749, 607] on icon "button" at bounding box center [752, 614] width 20 height 20
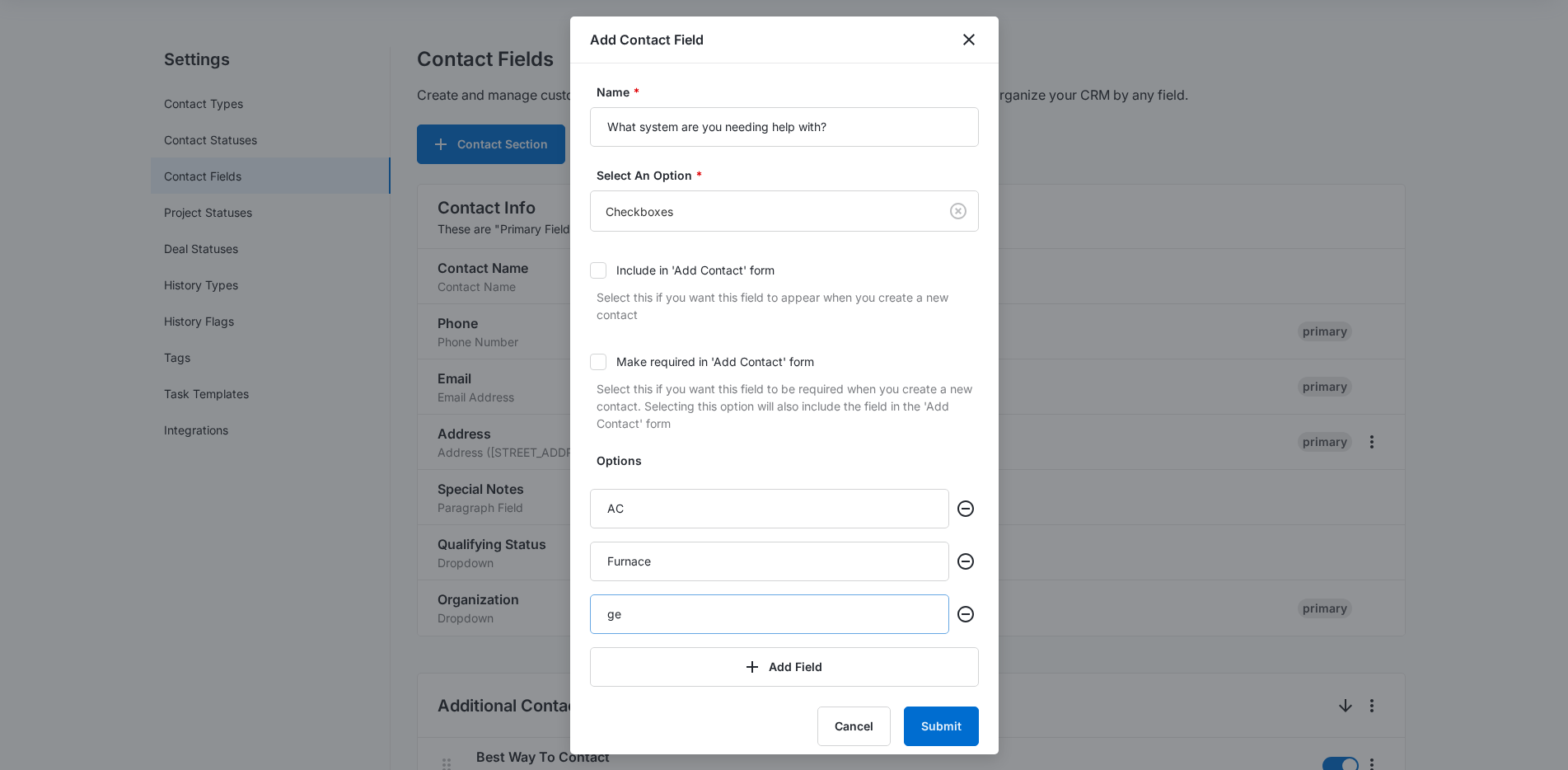
click at [717, 624] on input "ge" at bounding box center [769, 614] width 359 height 40
type input "General Inquiry"
click at [930, 718] on button "Submit" at bounding box center [941, 726] width 75 height 40
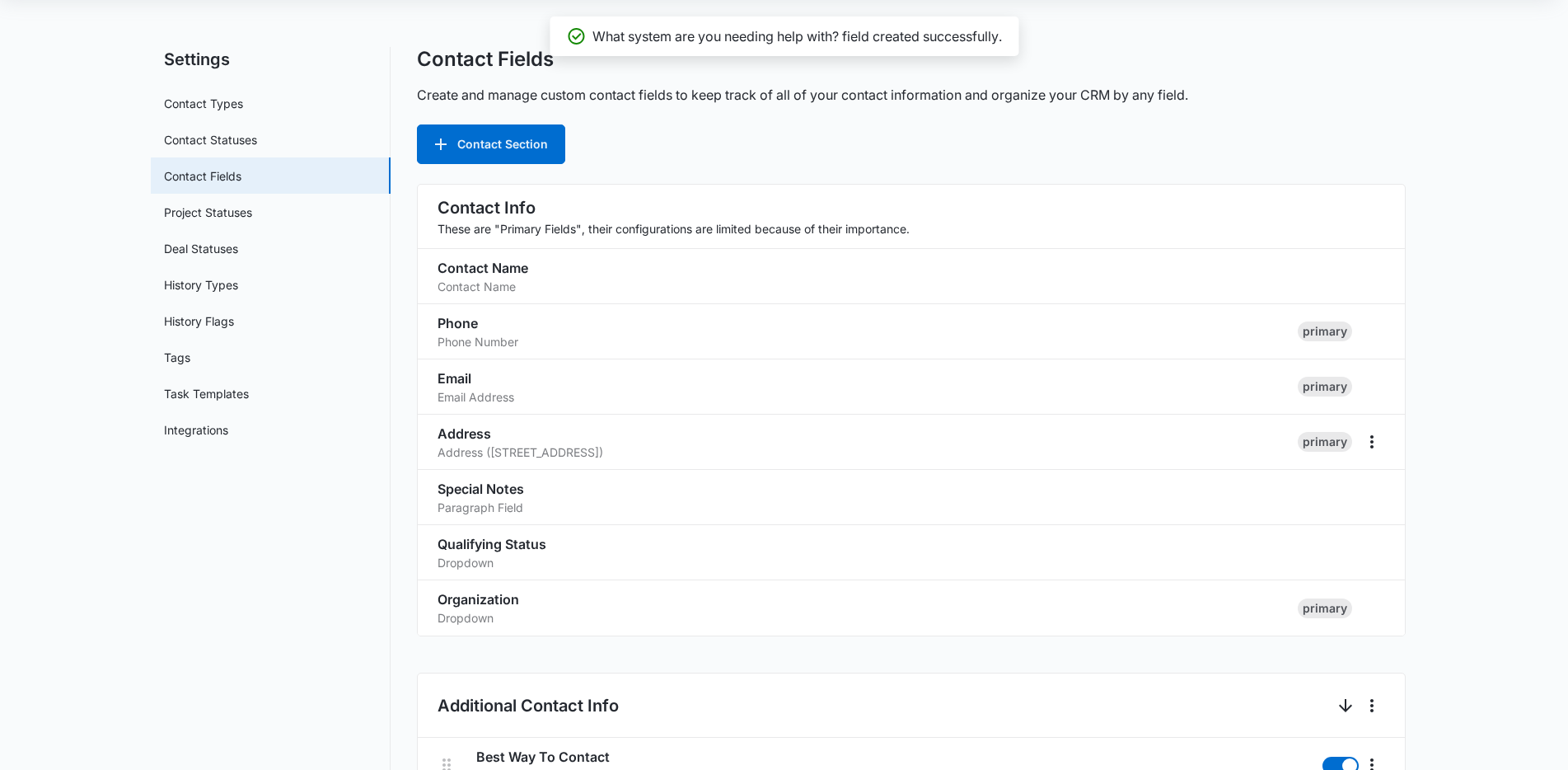
scroll to position [657, 0]
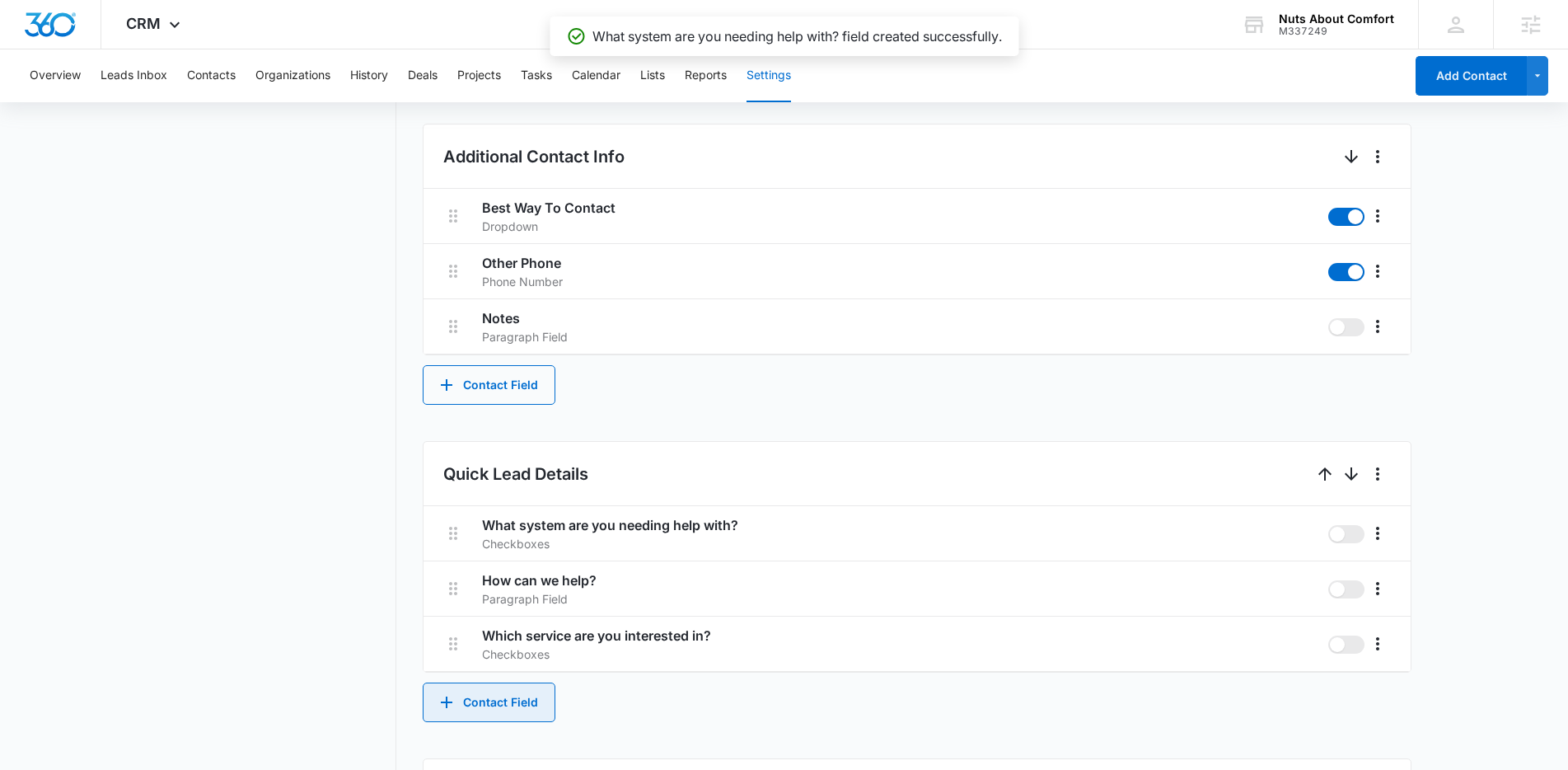
click at [524, 694] on button "Contact Field" at bounding box center [489, 702] width 132 height 40
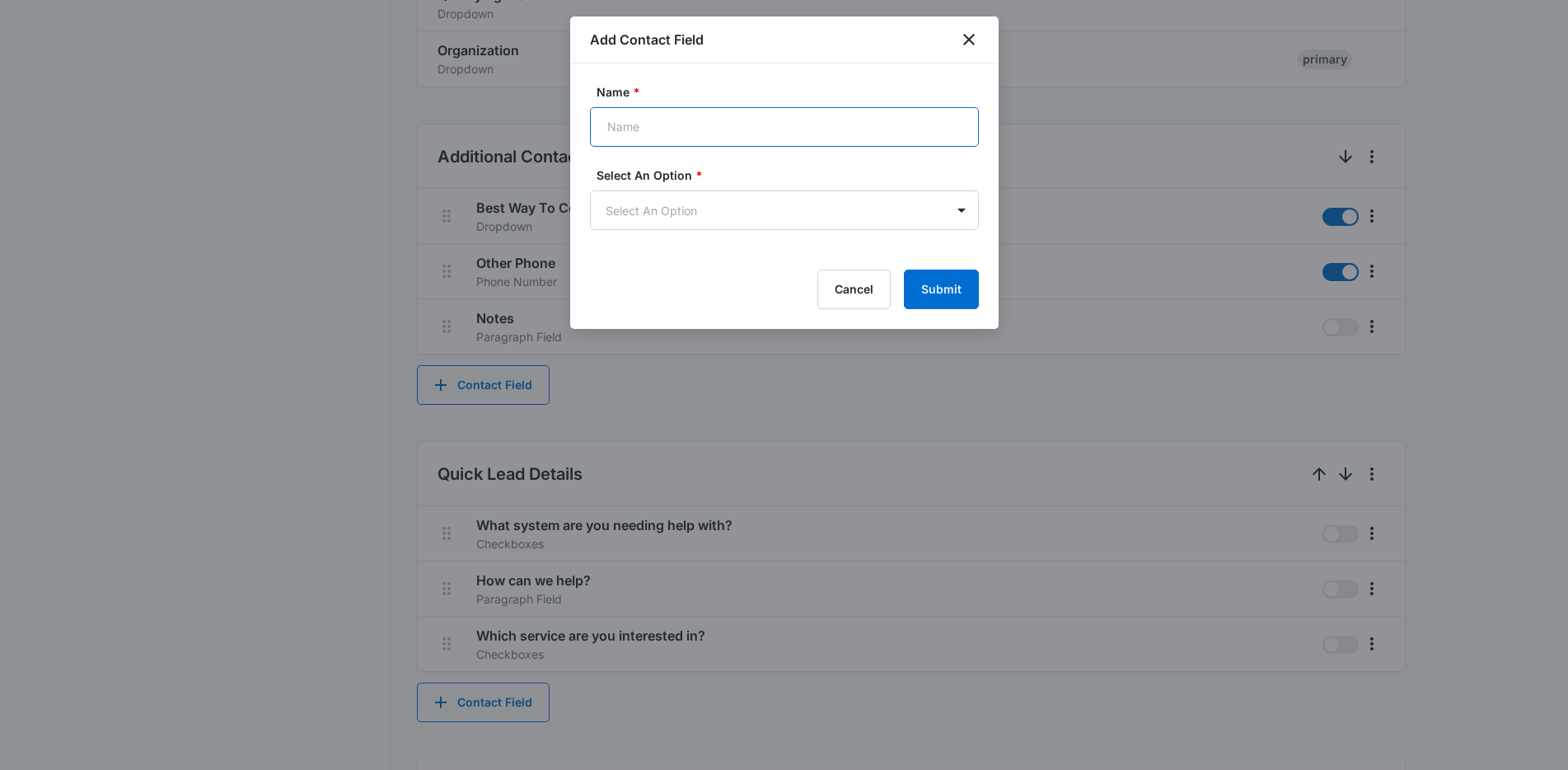
click at [655, 128] on input "Name *" at bounding box center [784, 127] width 389 height 40
type input "Which service are you interested in?"
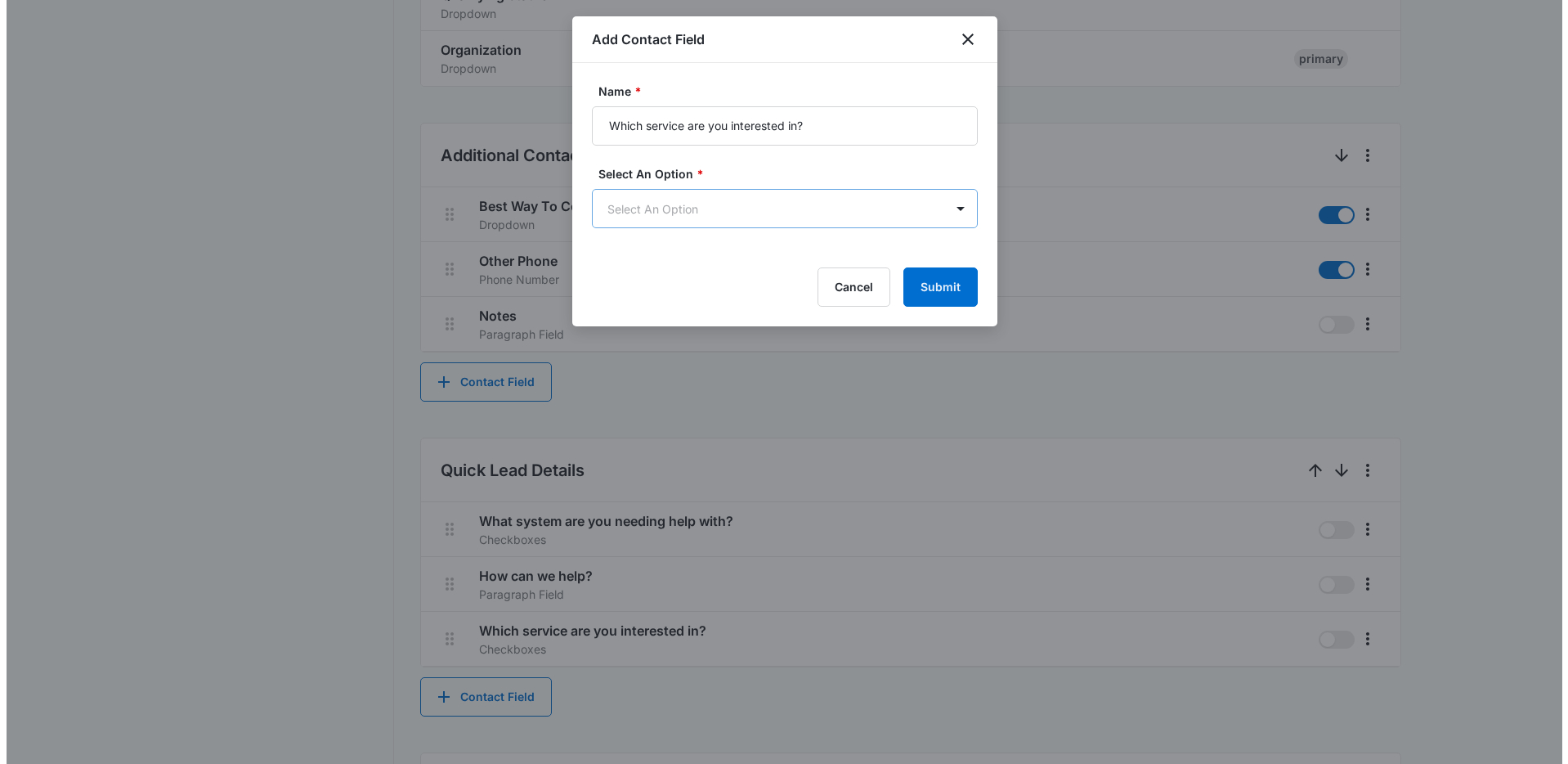
scroll to position [0, 0]
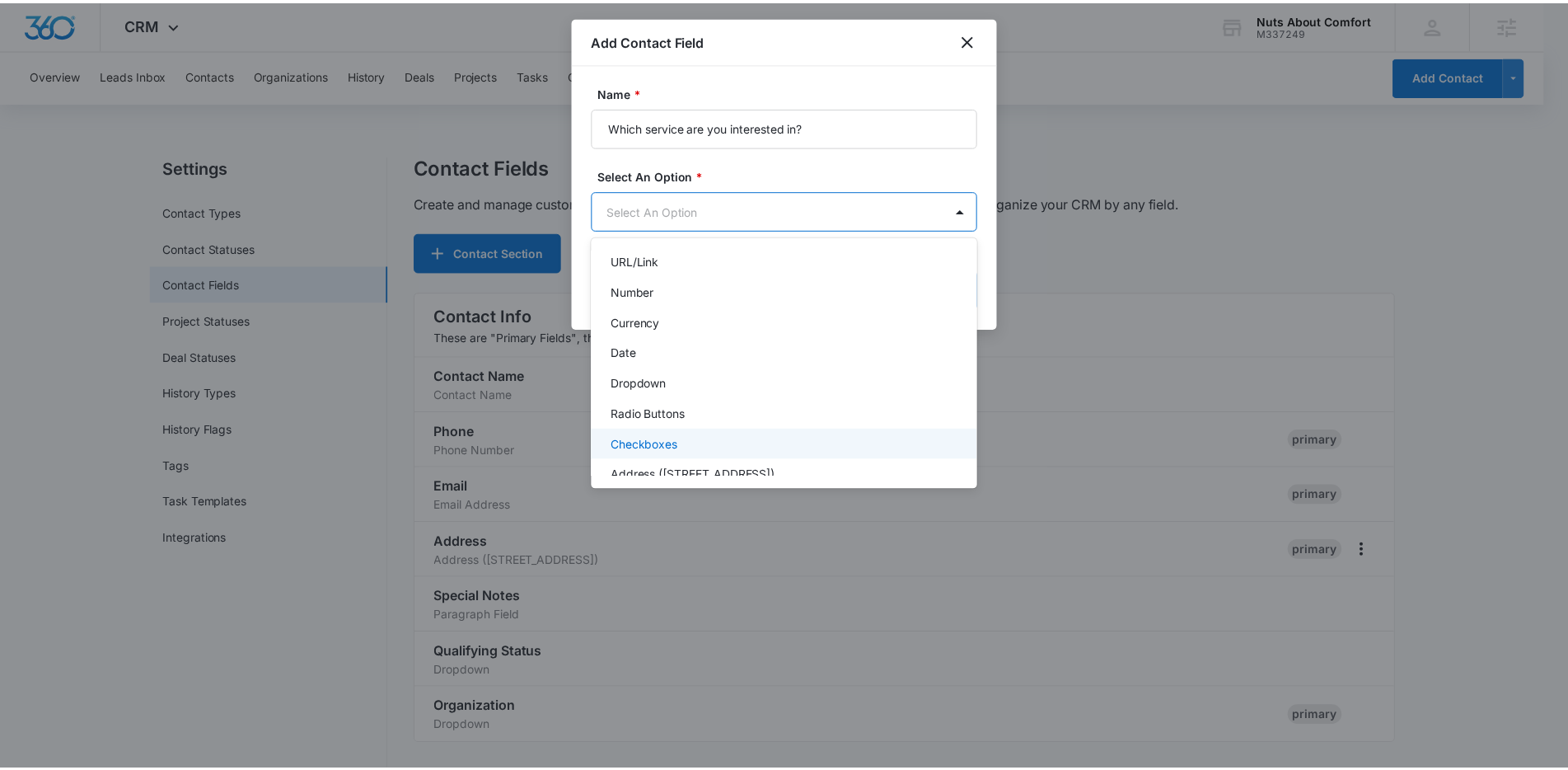
scroll to position [178, 0]
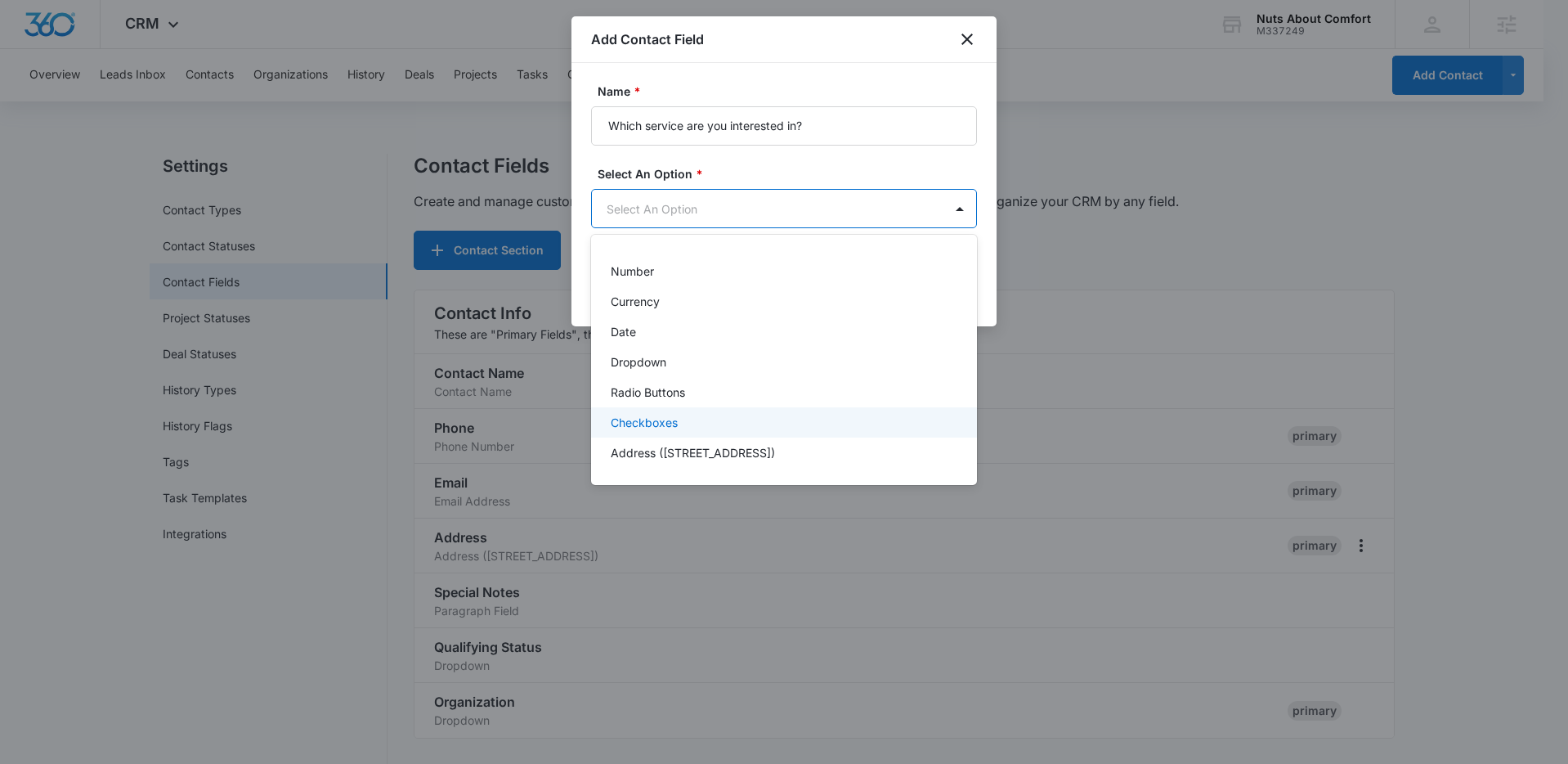
click at [671, 426] on p "Checkboxes" at bounding box center [644, 421] width 67 height 17
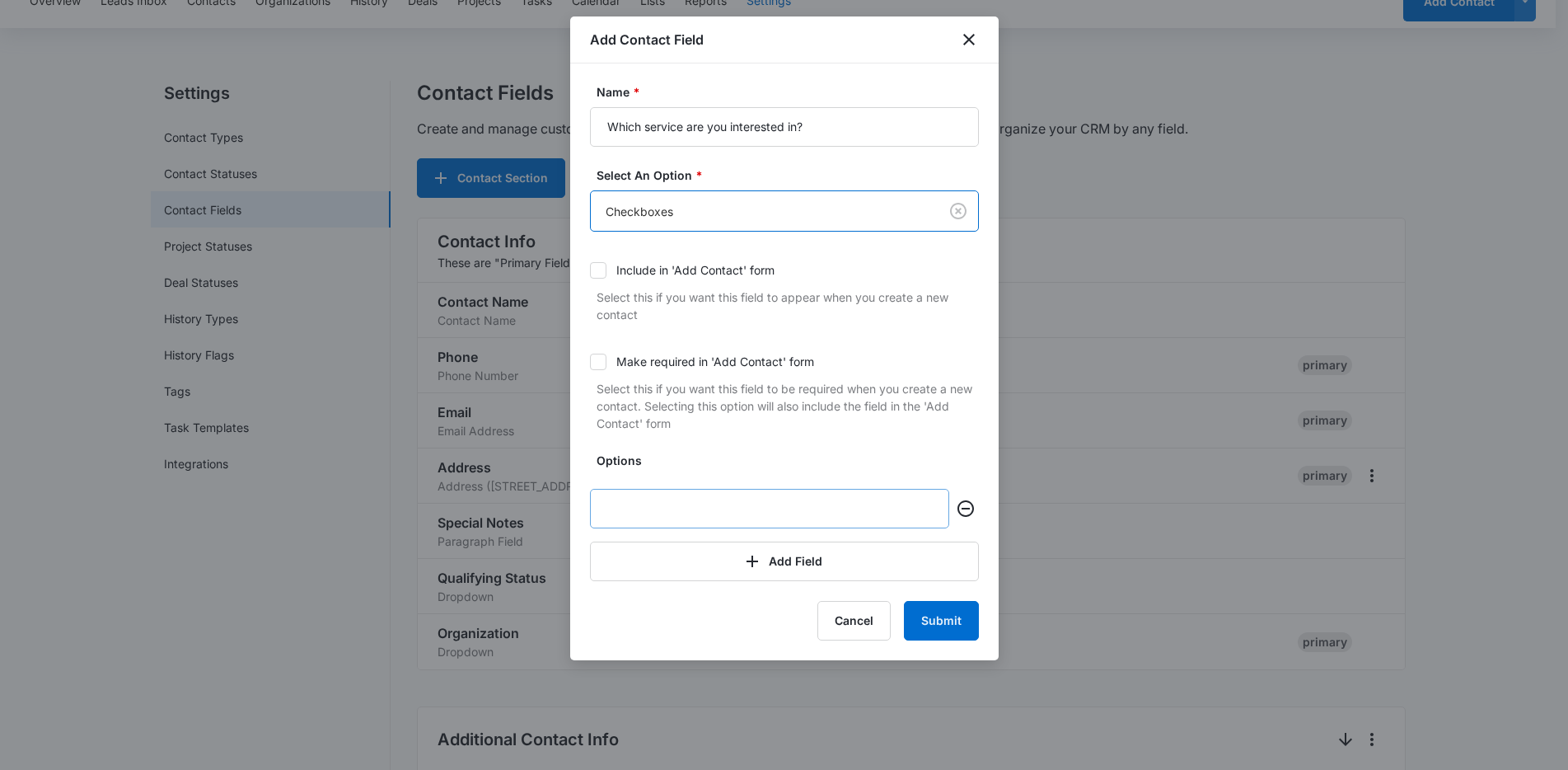
scroll to position [89, 0]
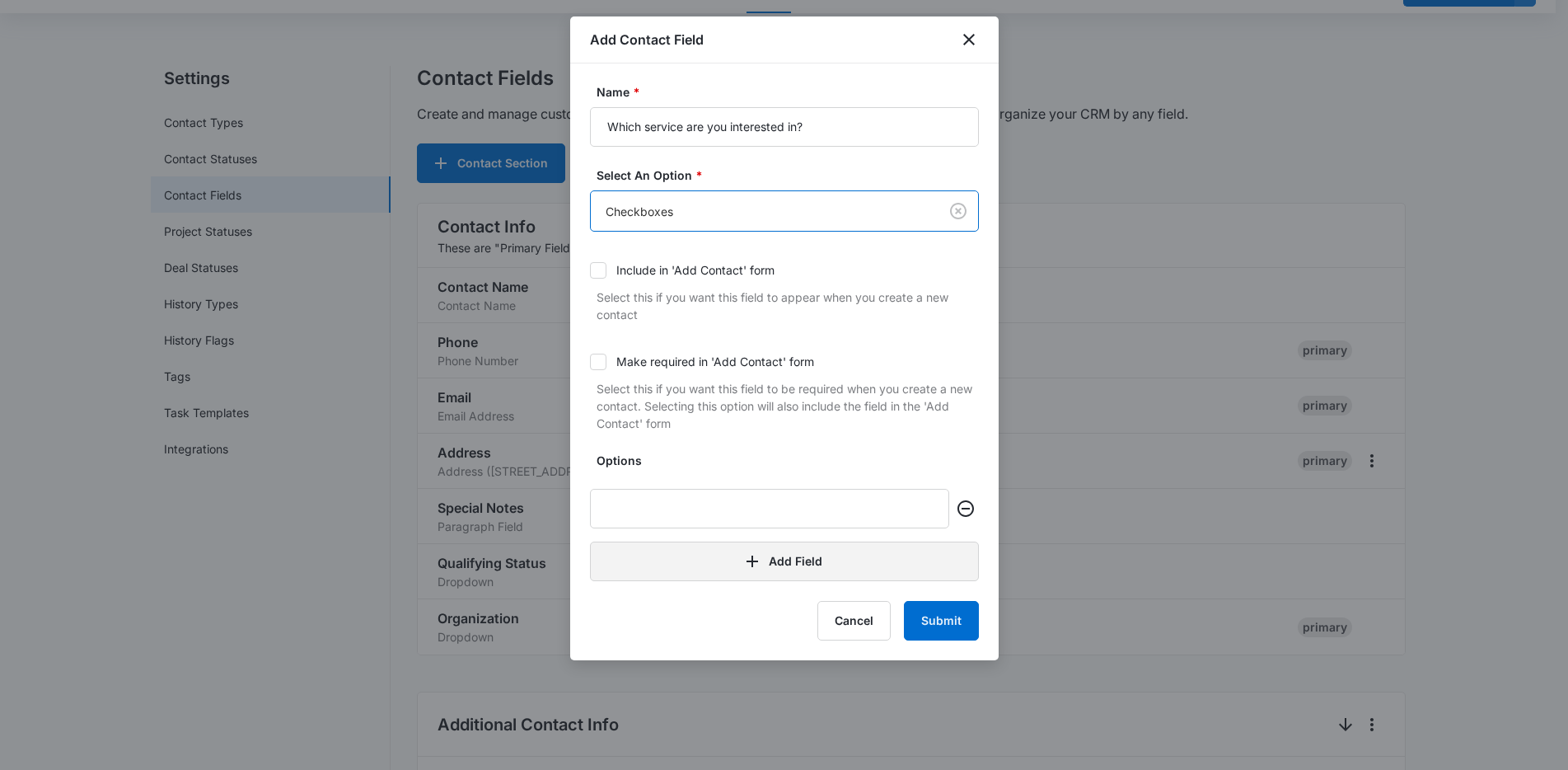
click at [737, 553] on button "Add Field" at bounding box center [784, 561] width 389 height 40
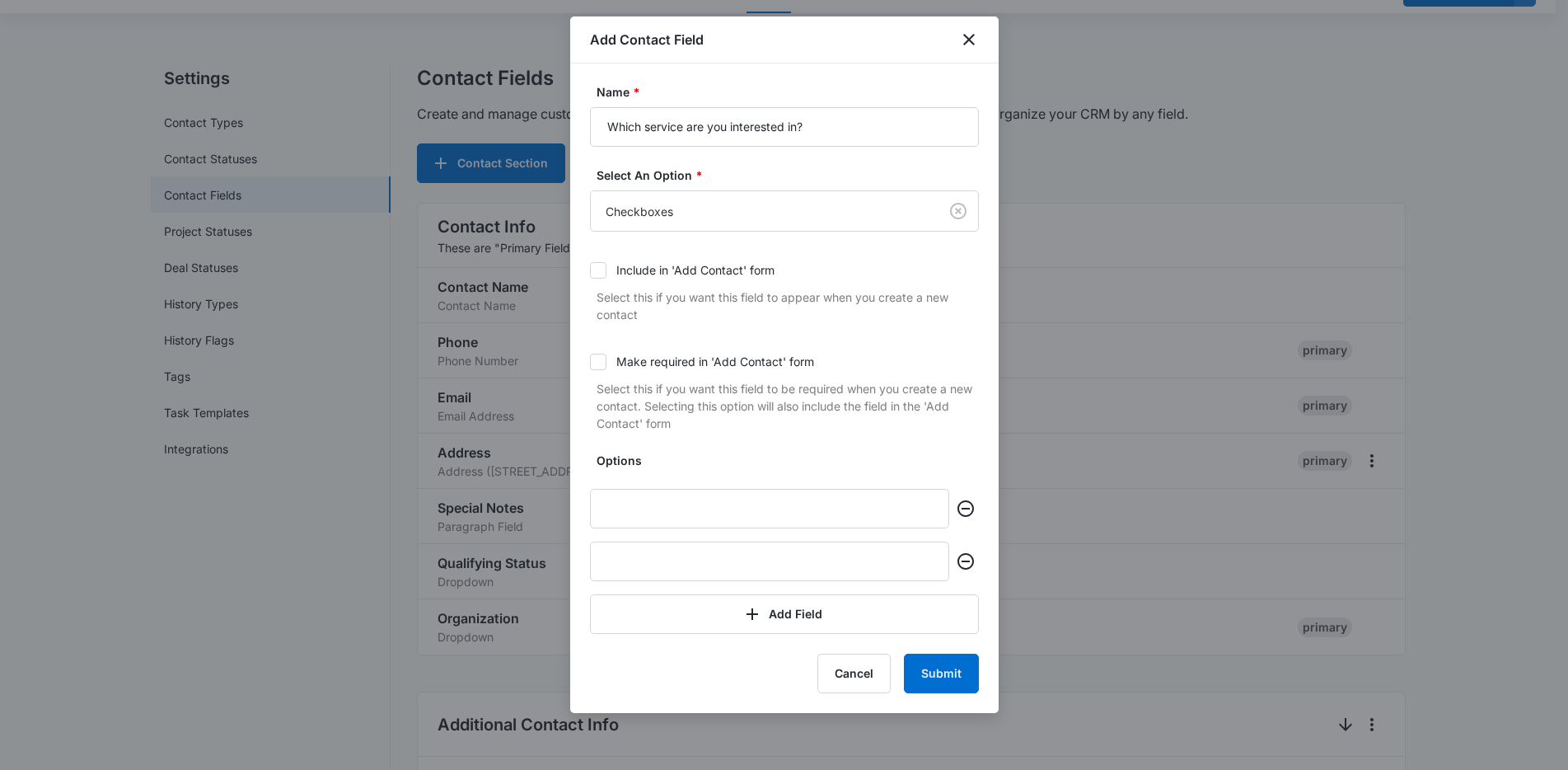
scroll to position [225, 0]
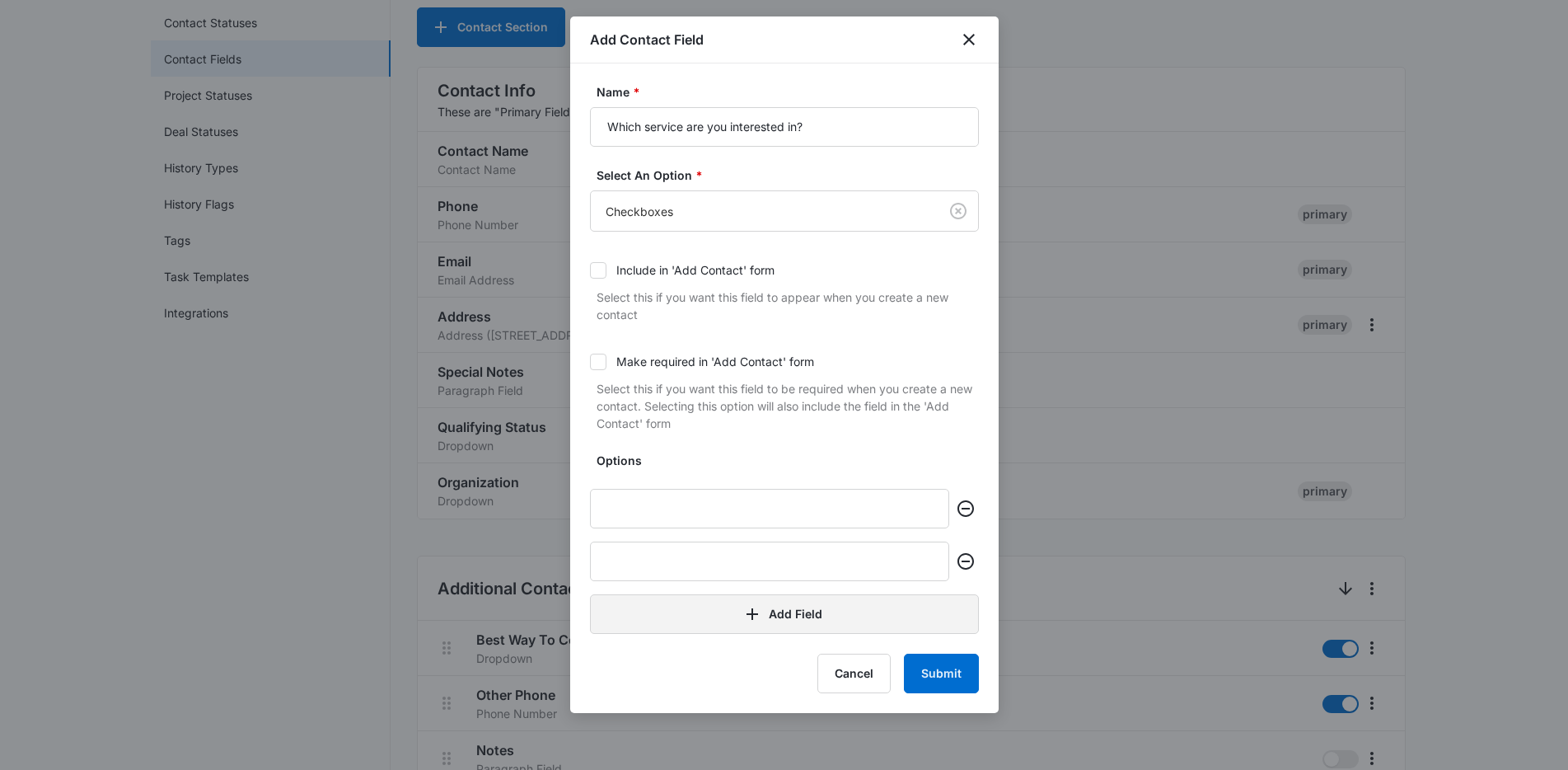
click at [740, 605] on button "Add Field" at bounding box center [784, 614] width 389 height 40
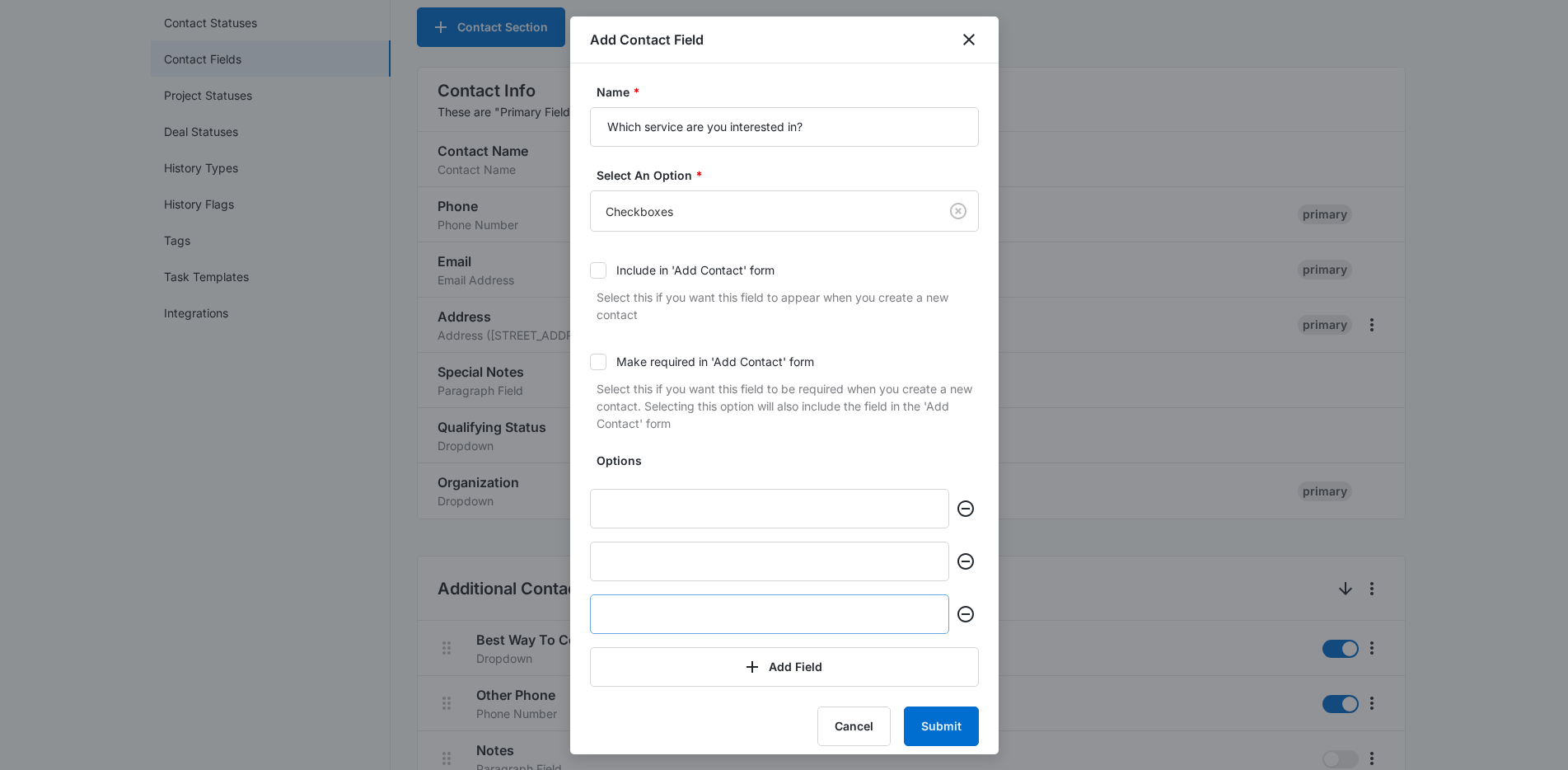
scroll to position [12, 0]
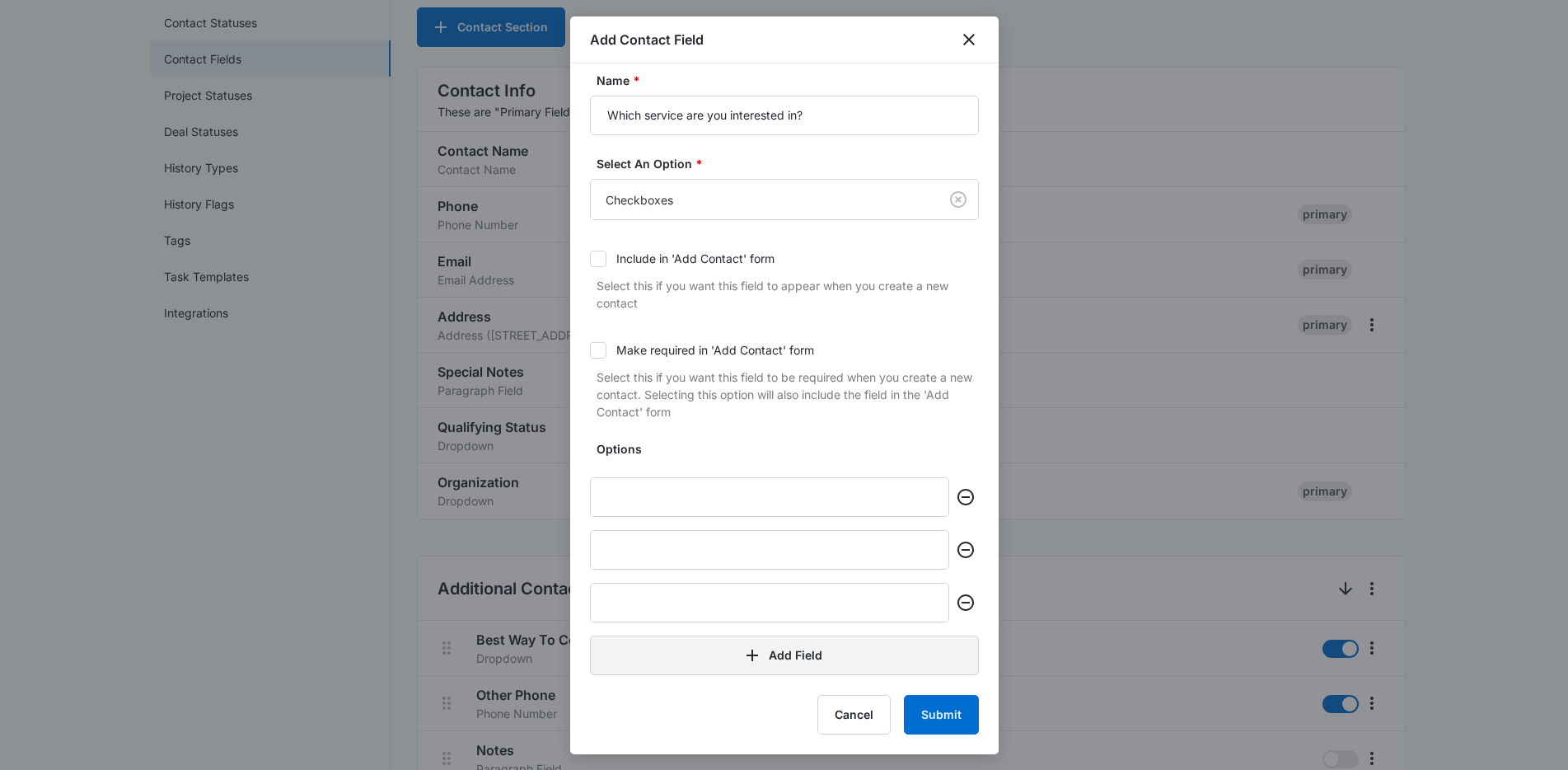
click at [747, 650] on icon "button" at bounding box center [752, 656] width 20 height 20
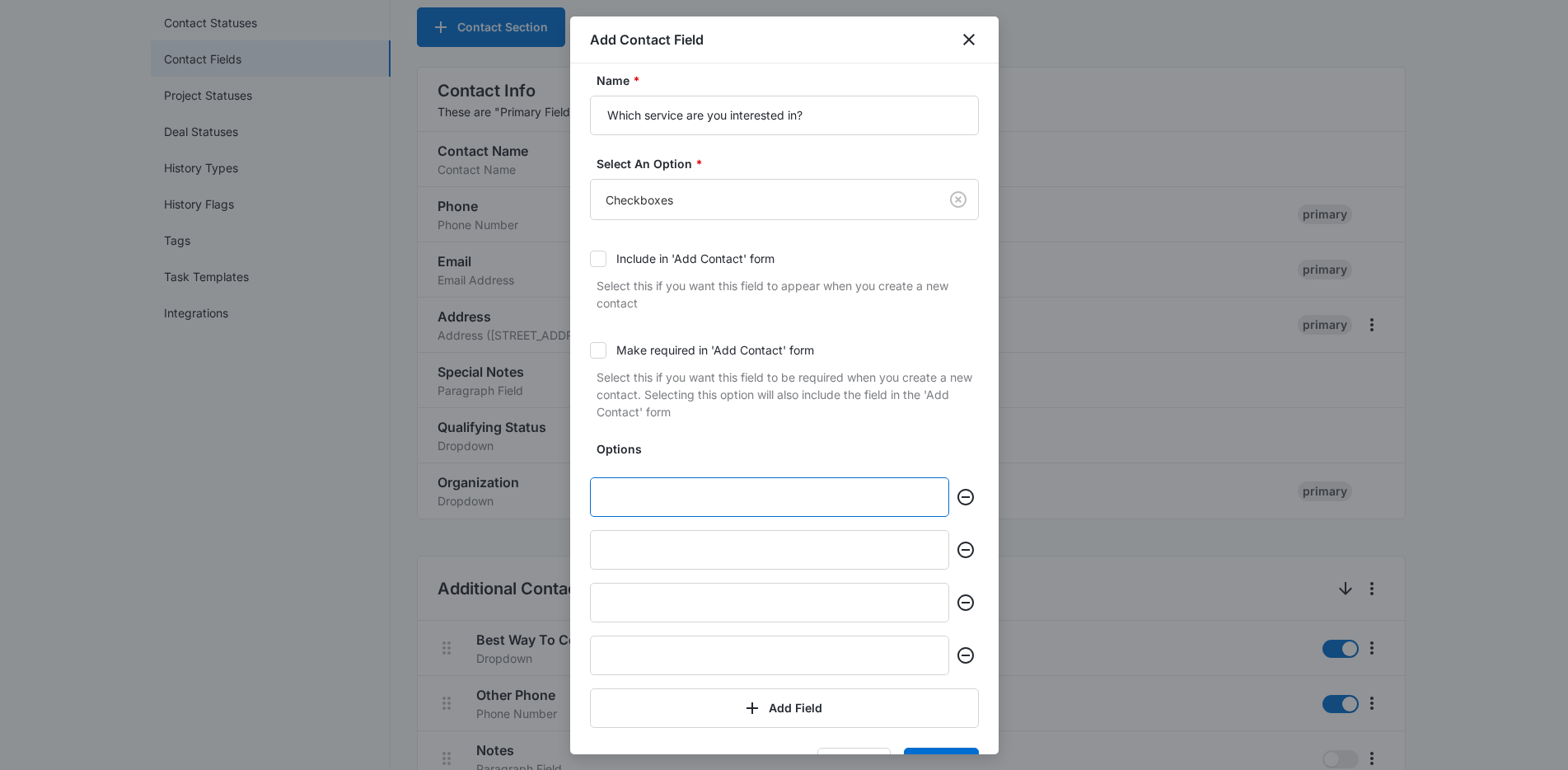
click at [702, 489] on input "text" at bounding box center [769, 497] width 359 height 40
type input "Repair"
click at [717, 560] on input "text" at bounding box center [769, 550] width 359 height 40
type input "Installation"
click at [741, 617] on input "text" at bounding box center [769, 603] width 359 height 40
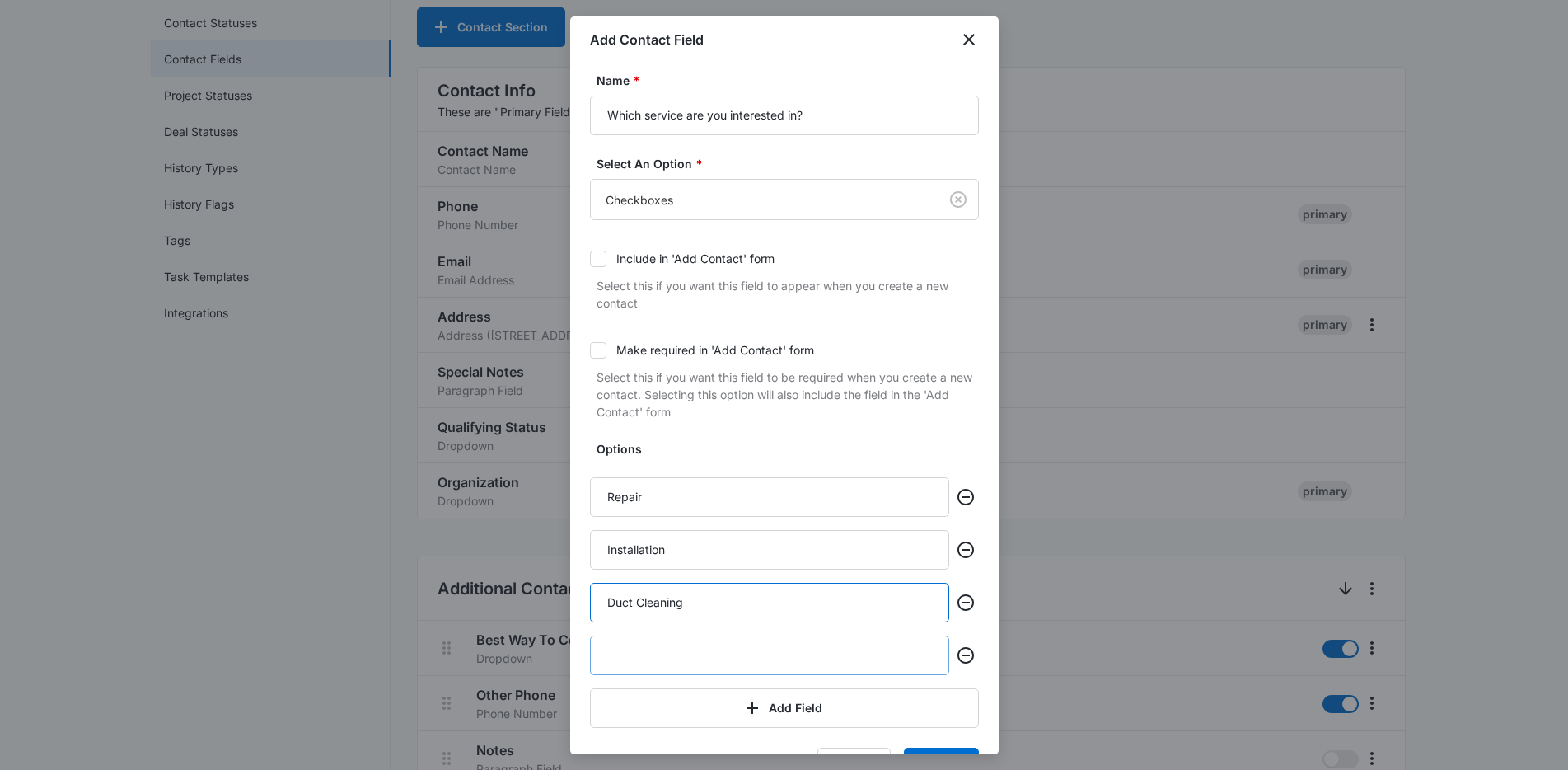
type input "Duct Cleaning"
click at [735, 653] on input "text" at bounding box center [769, 656] width 359 height 40
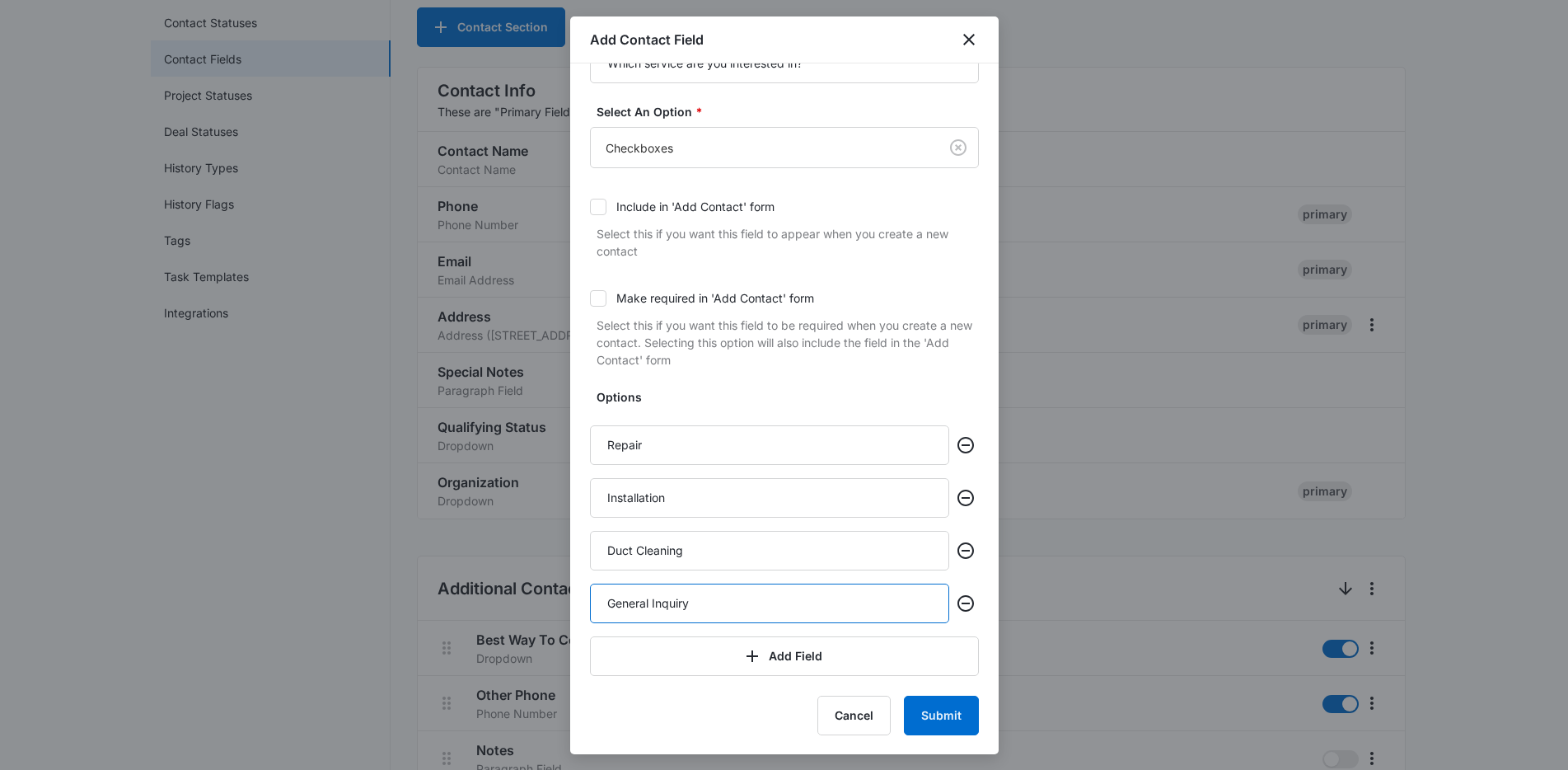
scroll to position [65, 0]
type input "General Inquiry"
click at [926, 709] on button "Submit" at bounding box center [941, 714] width 75 height 40
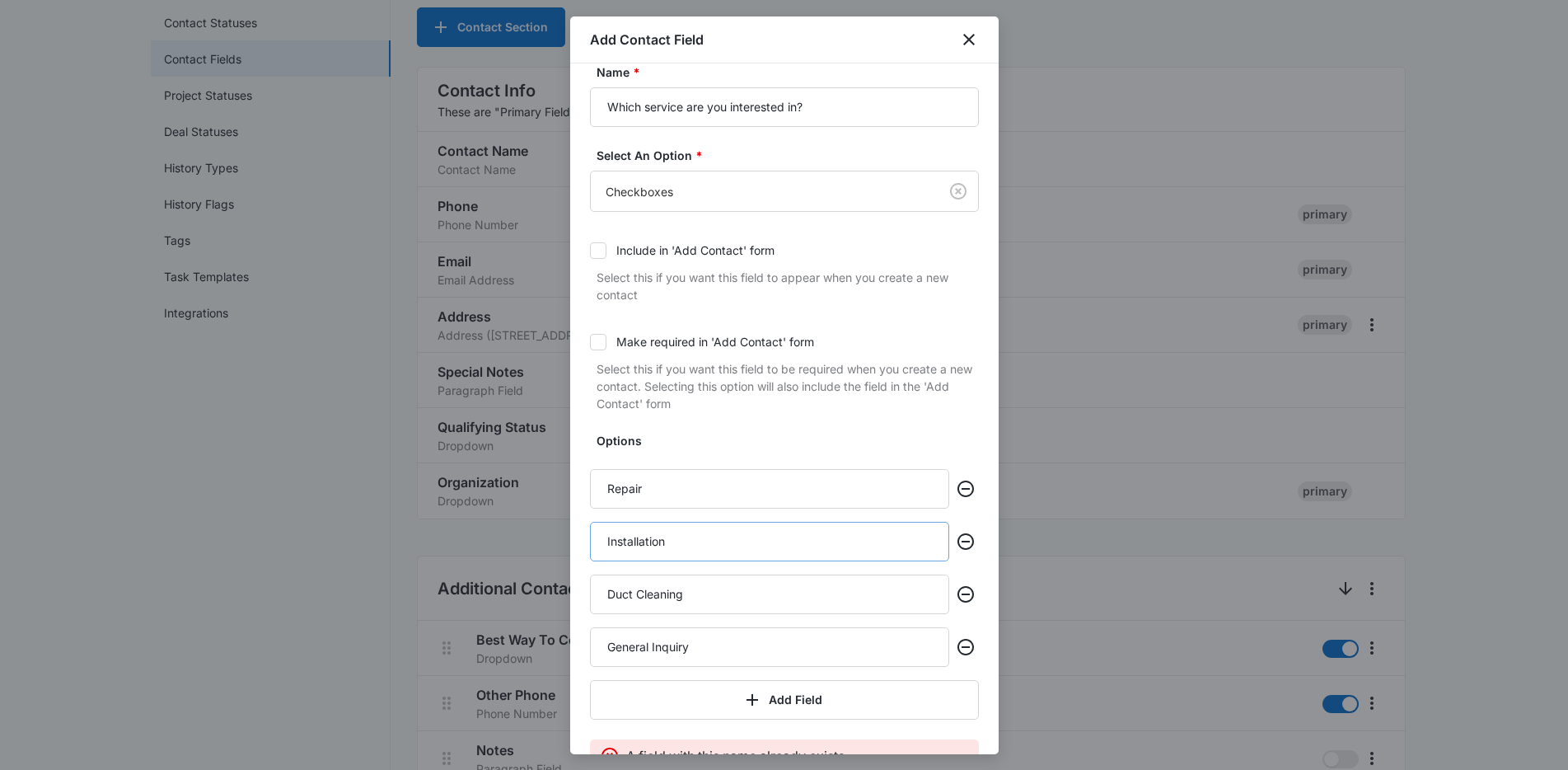
scroll to position [12, 0]
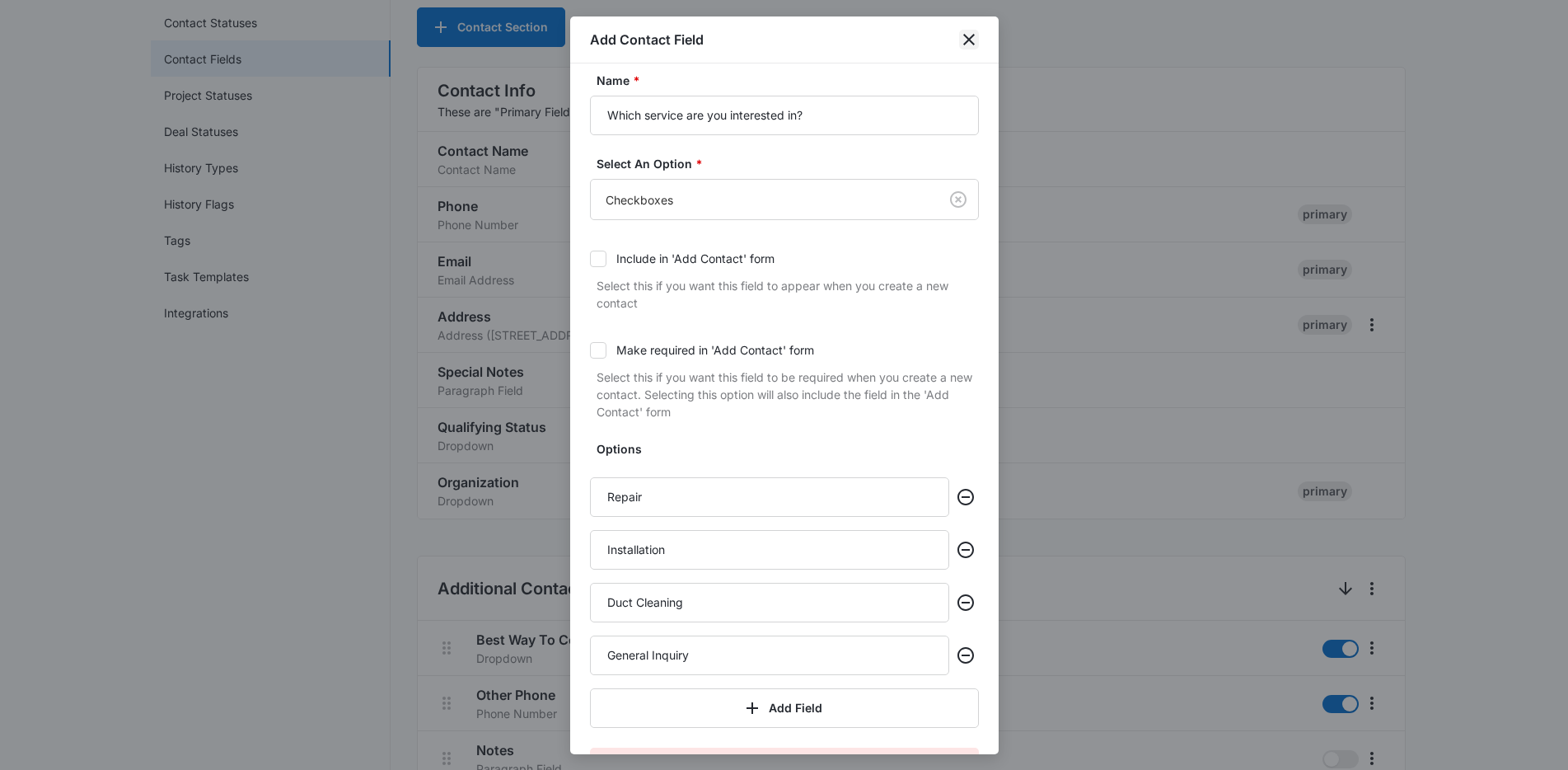
click at [971, 44] on icon "close" at bounding box center [969, 40] width 12 height 12
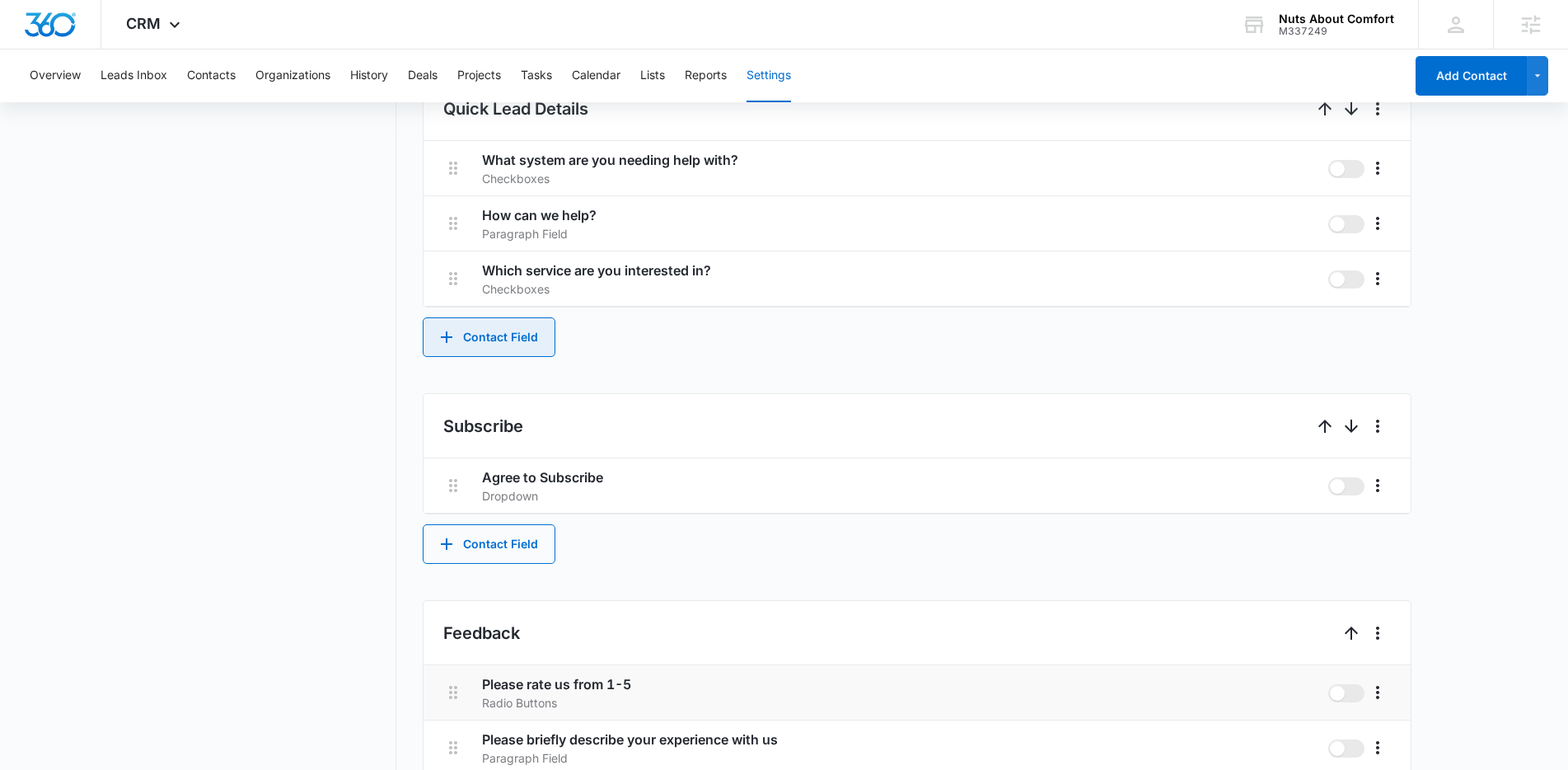
scroll to position [846, 0]
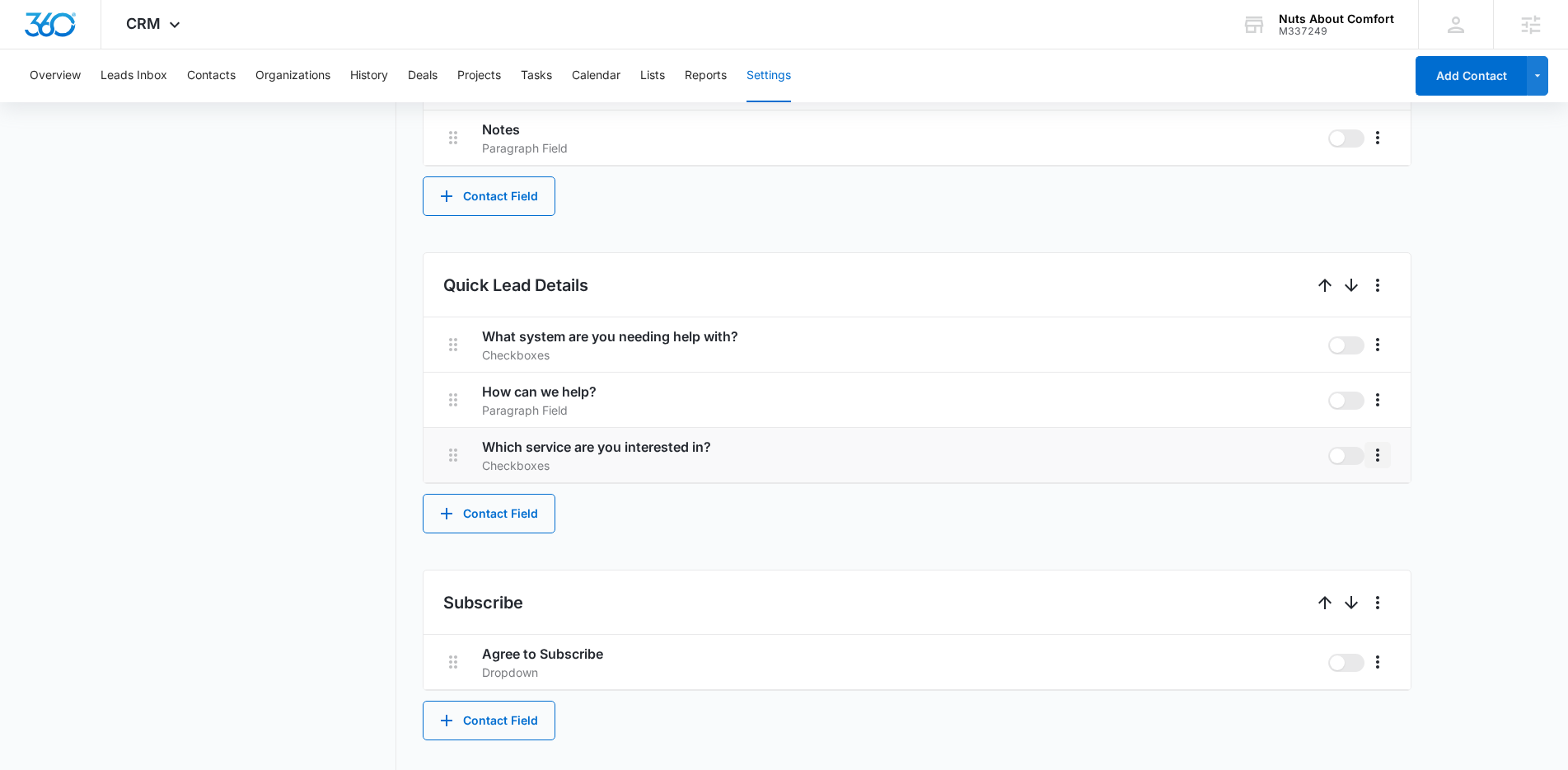
click at [1374, 453] on icon "More" at bounding box center [1378, 455] width 20 height 20
click at [1389, 501] on div "Edit" at bounding box center [1402, 501] width 35 height 12
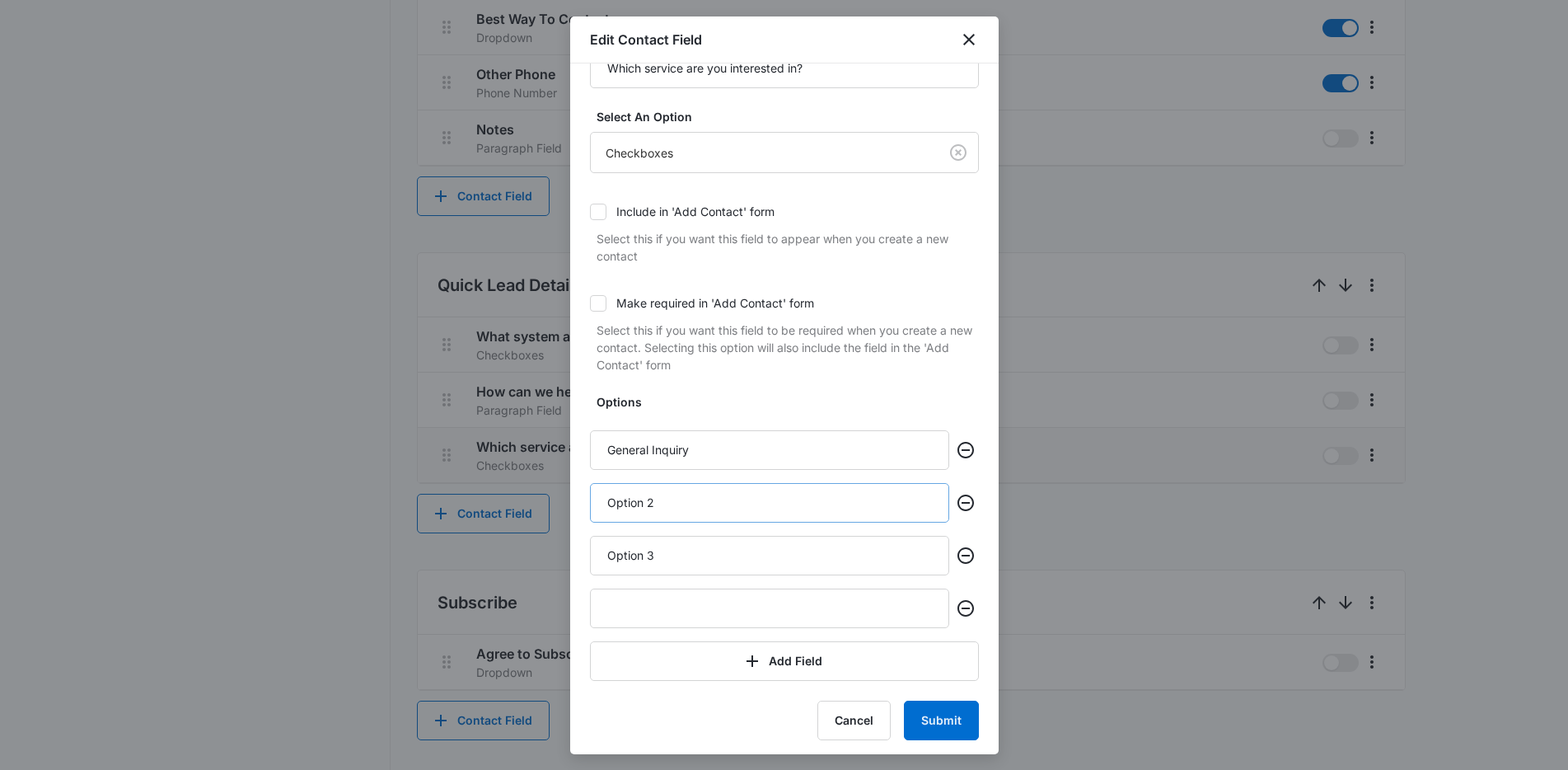
scroll to position [65, 0]
click at [707, 495] on input "Option 2" at bounding box center [769, 497] width 359 height 40
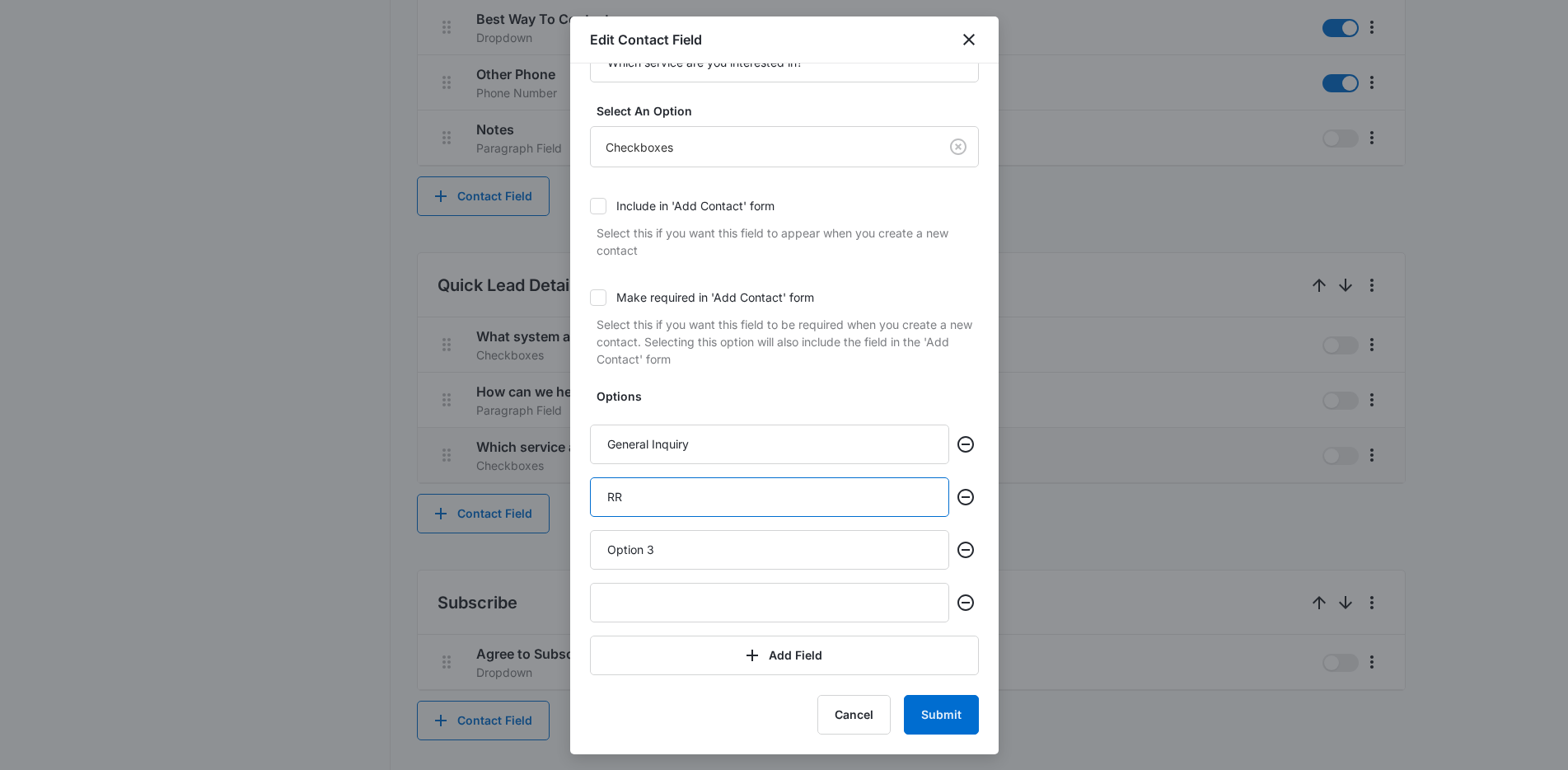
type input "R"
type input "Repair"
type input "Installation"
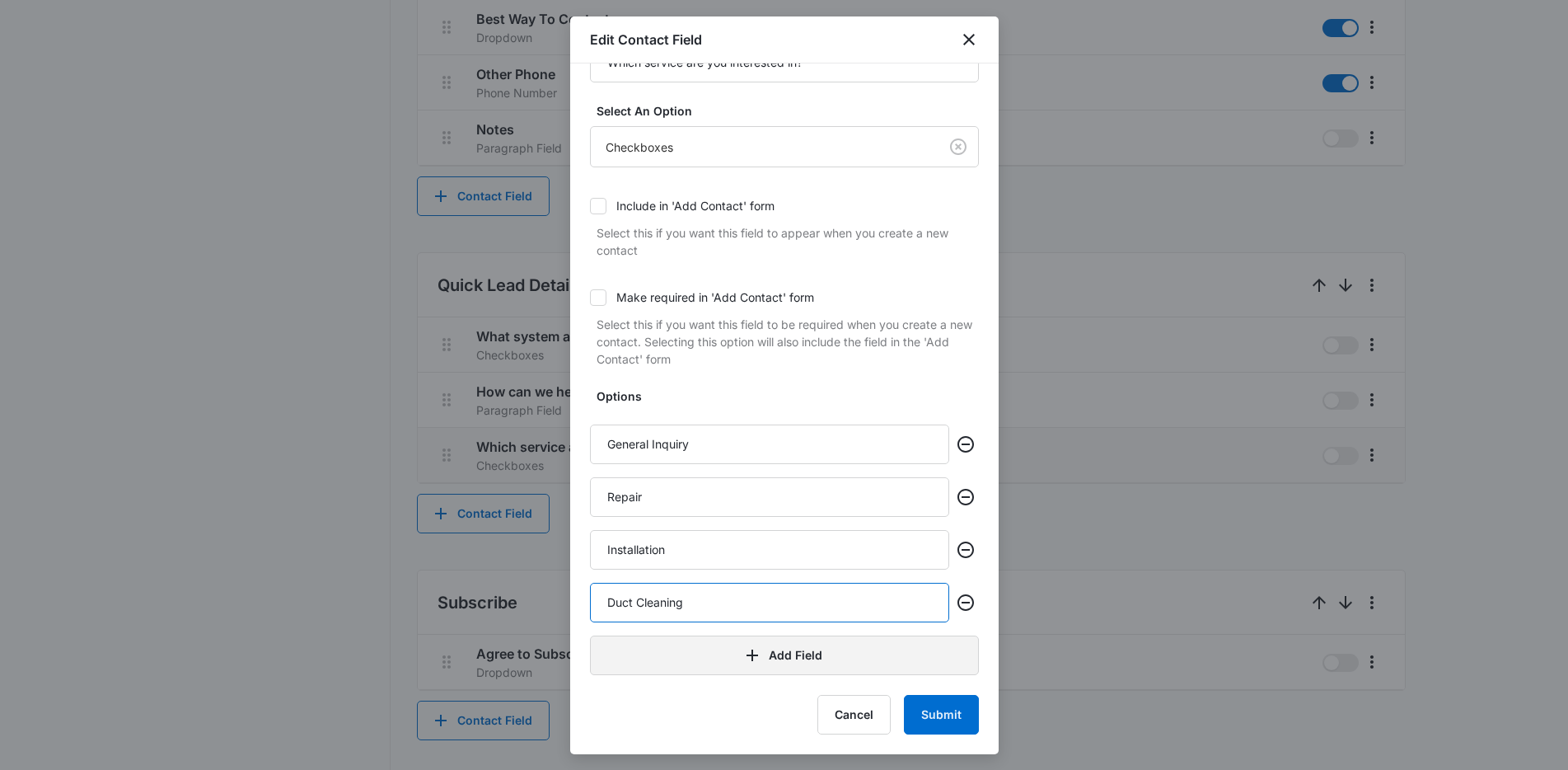
type input "Duct Cleaning"
click at [769, 670] on button "Add Field" at bounding box center [784, 656] width 389 height 40
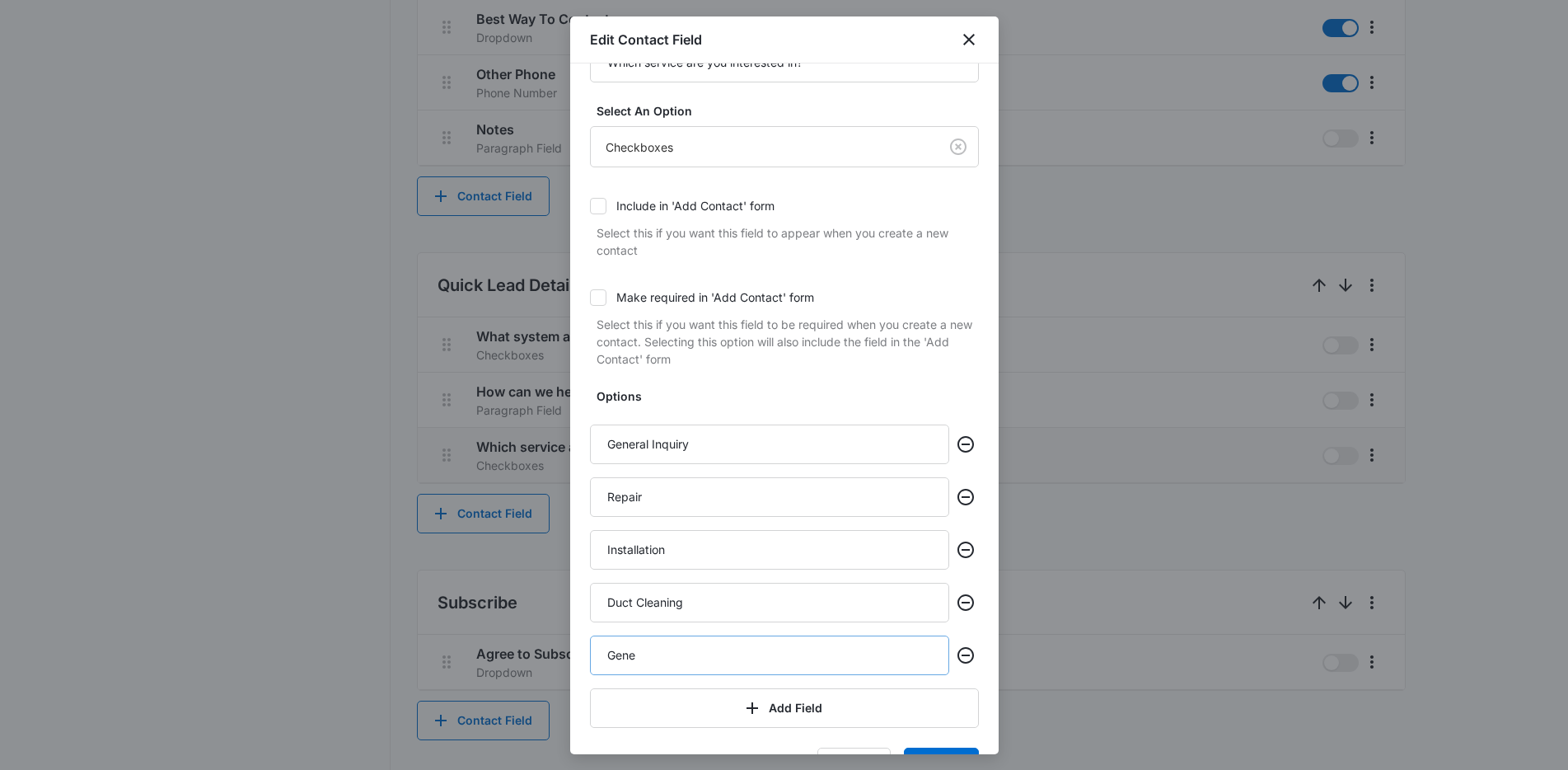
type input "General Inquiry"
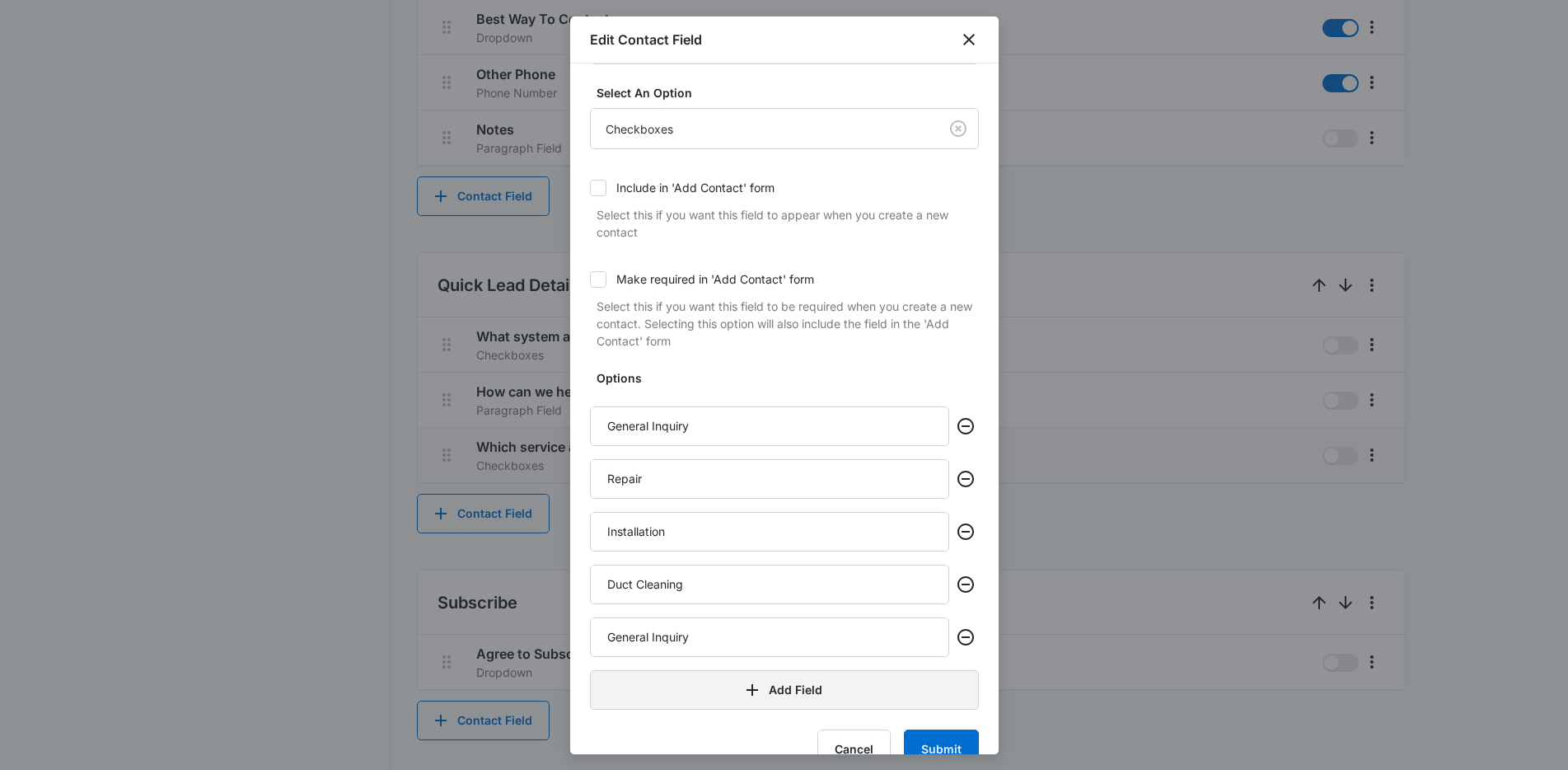
scroll to position [117, 0]
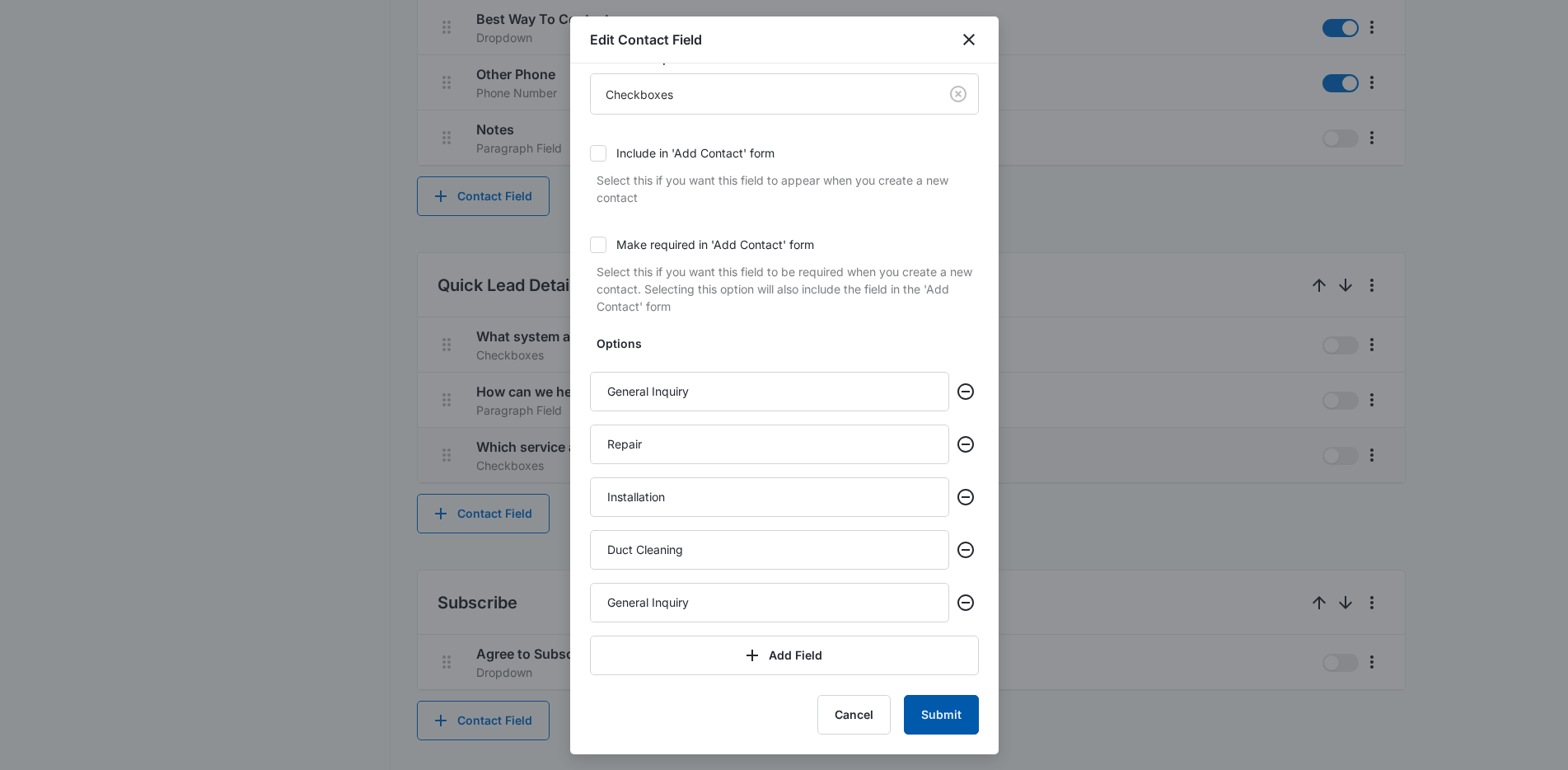
click at [923, 723] on button "Submit" at bounding box center [941, 714] width 75 height 40
click at [923, 727] on button "Submit" at bounding box center [941, 714] width 75 height 40
click at [904, 694] on button "Submit" at bounding box center [941, 714] width 75 height 40
click at [923, 713] on button "Submit" at bounding box center [941, 714] width 75 height 40
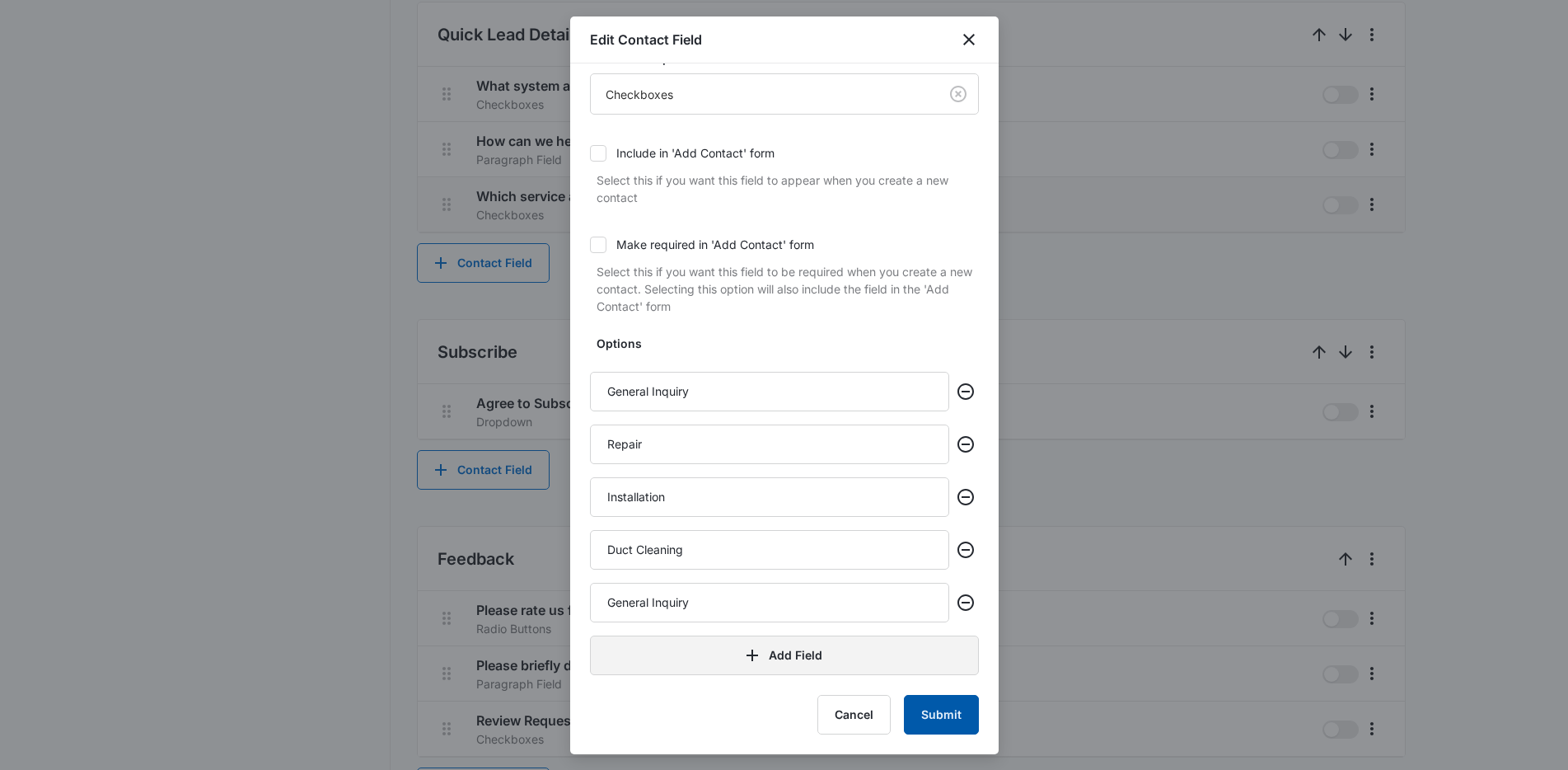
scroll to position [1153, 0]
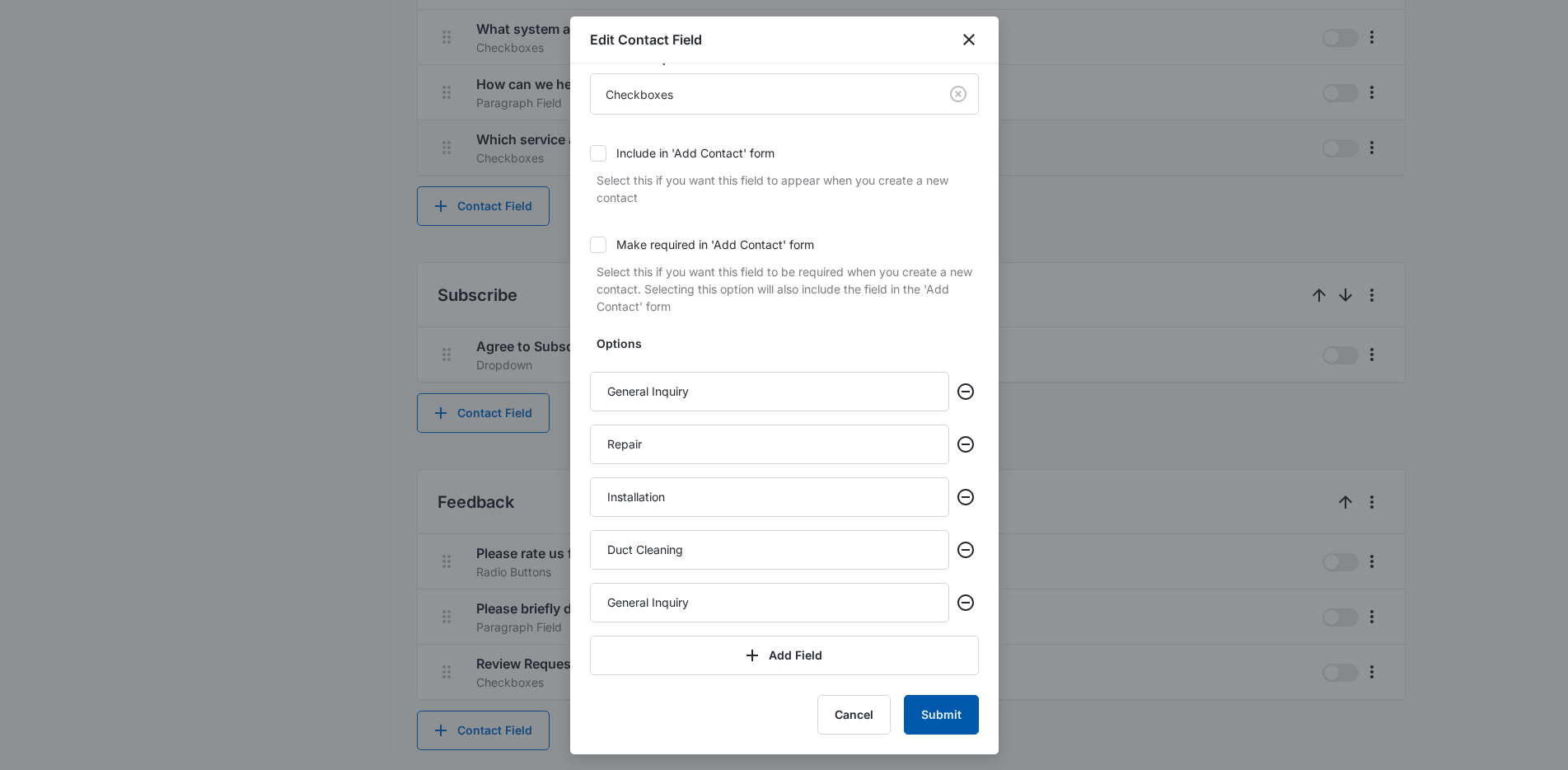
click at [952, 717] on button "Submit" at bounding box center [941, 714] width 75 height 40
click at [976, 31] on icon "close" at bounding box center [969, 40] width 20 height 20
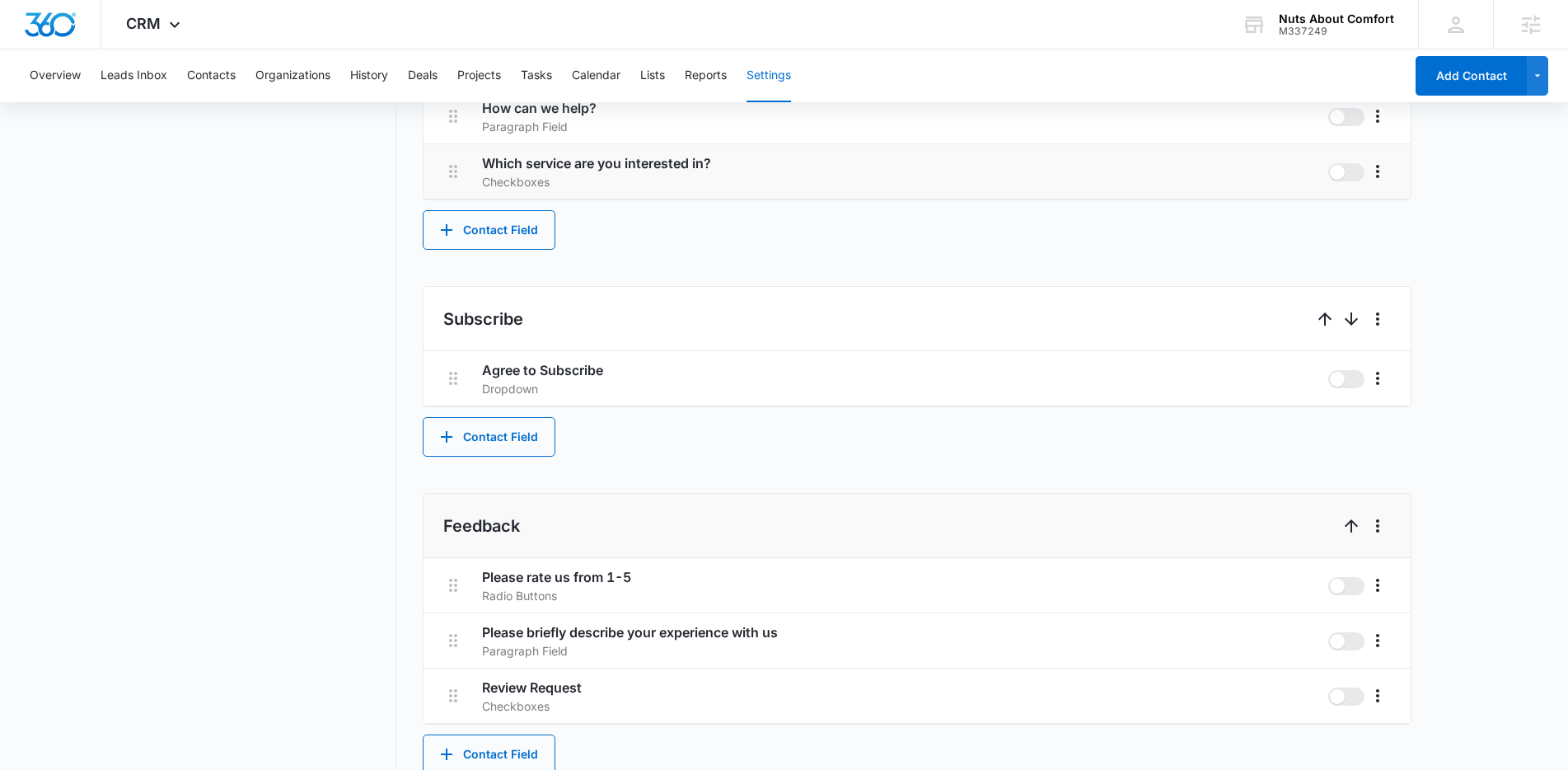
scroll to position [1116, 0]
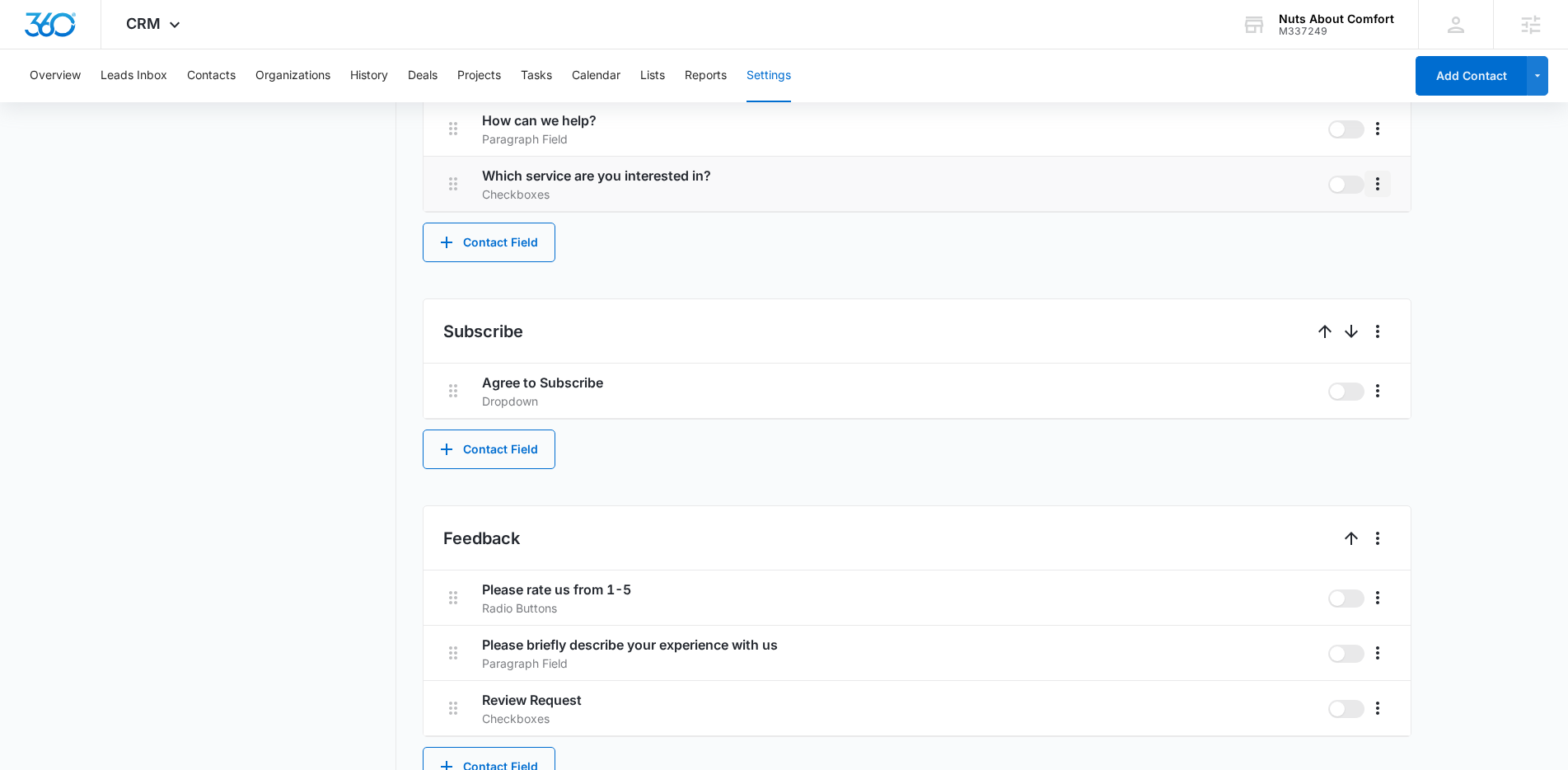
click at [1379, 180] on icon "More" at bounding box center [1378, 184] width 20 height 20
click at [1385, 225] on div "Edit" at bounding box center [1402, 230] width 35 height 12
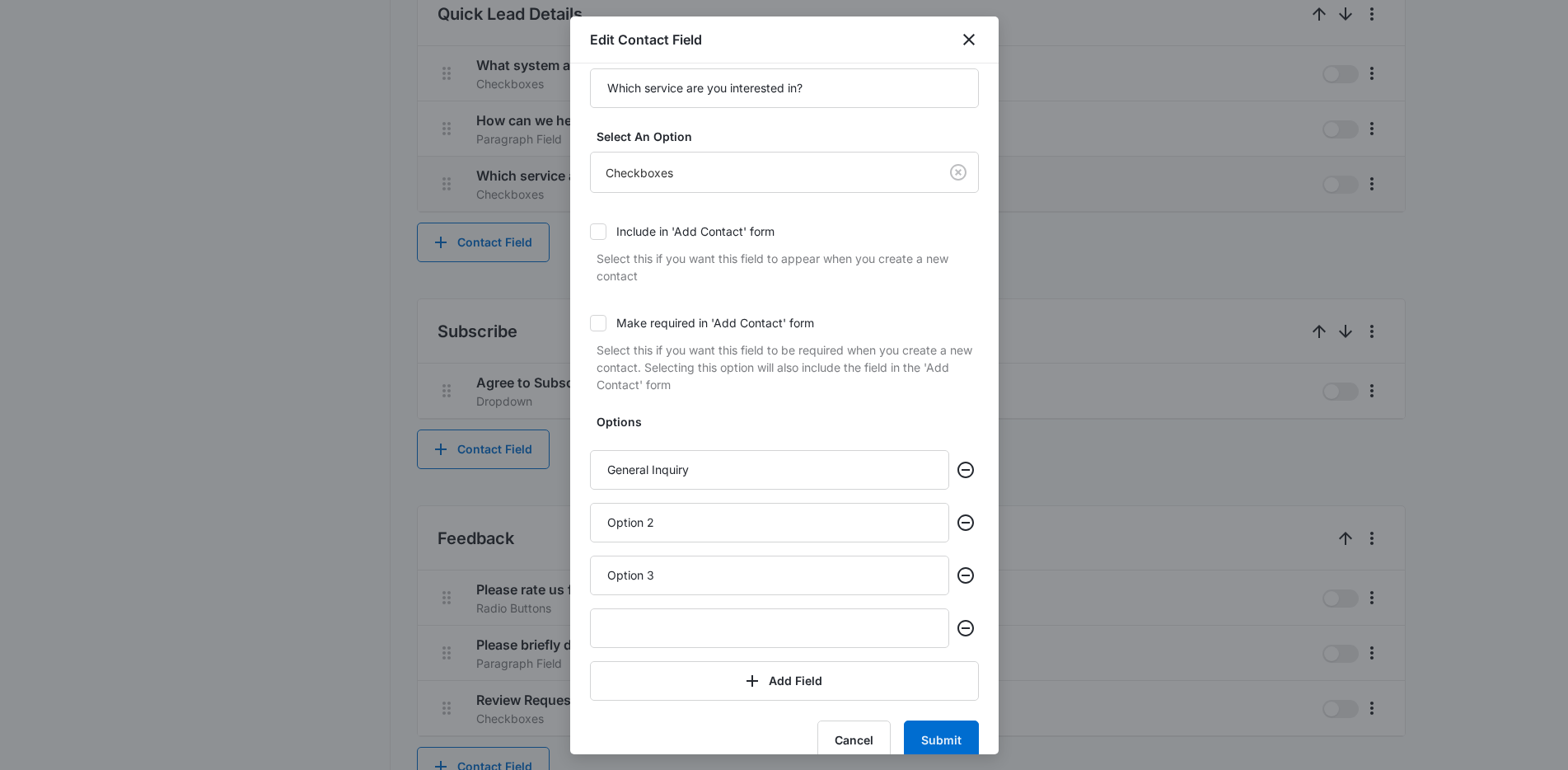
scroll to position [65, 0]
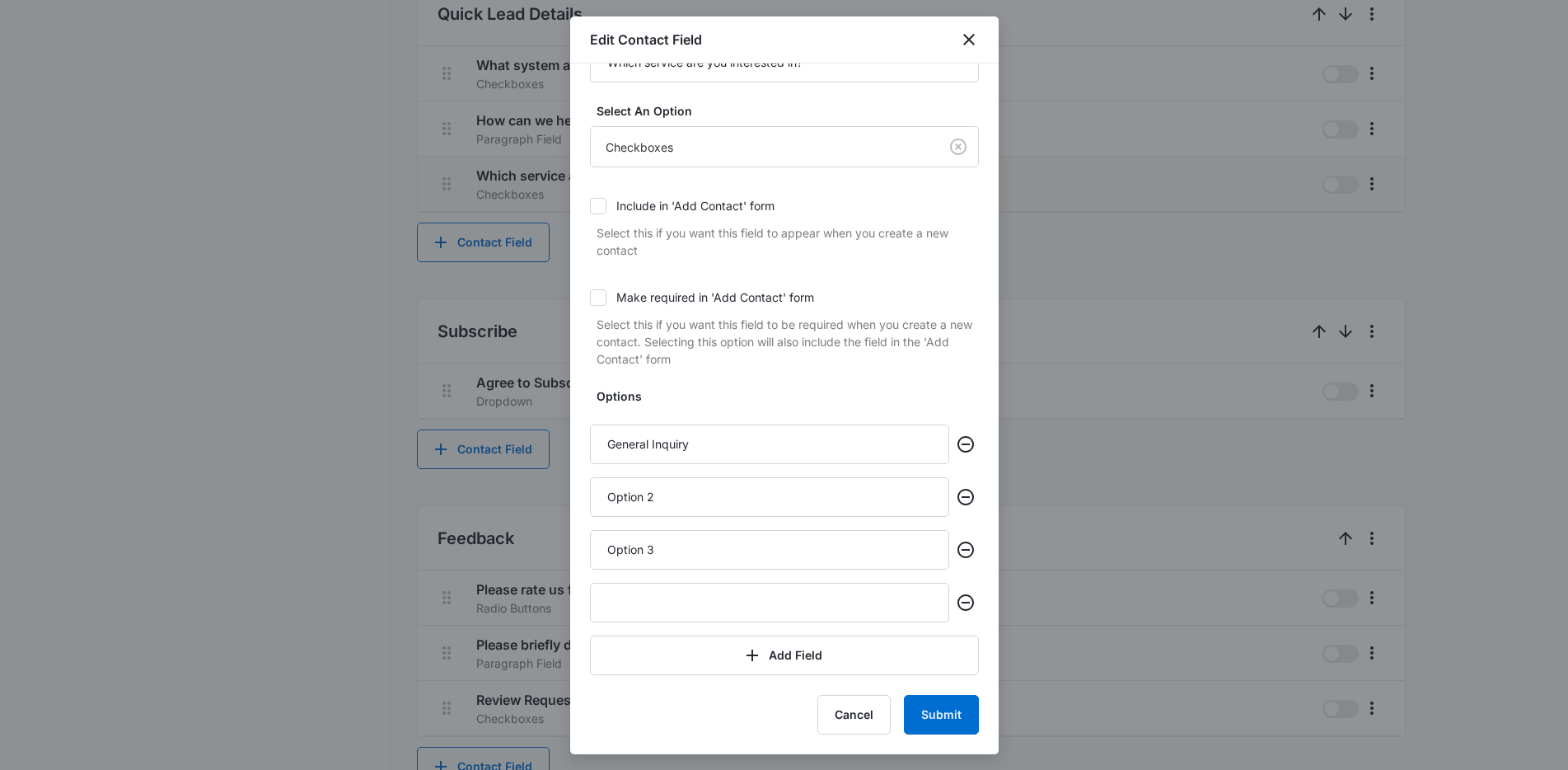
click at [980, 43] on div "Edit Contact Field" at bounding box center [784, 40] width 429 height 47
click at [724, 501] on input "Option 2" at bounding box center [769, 497] width 359 height 40
type input "repair"
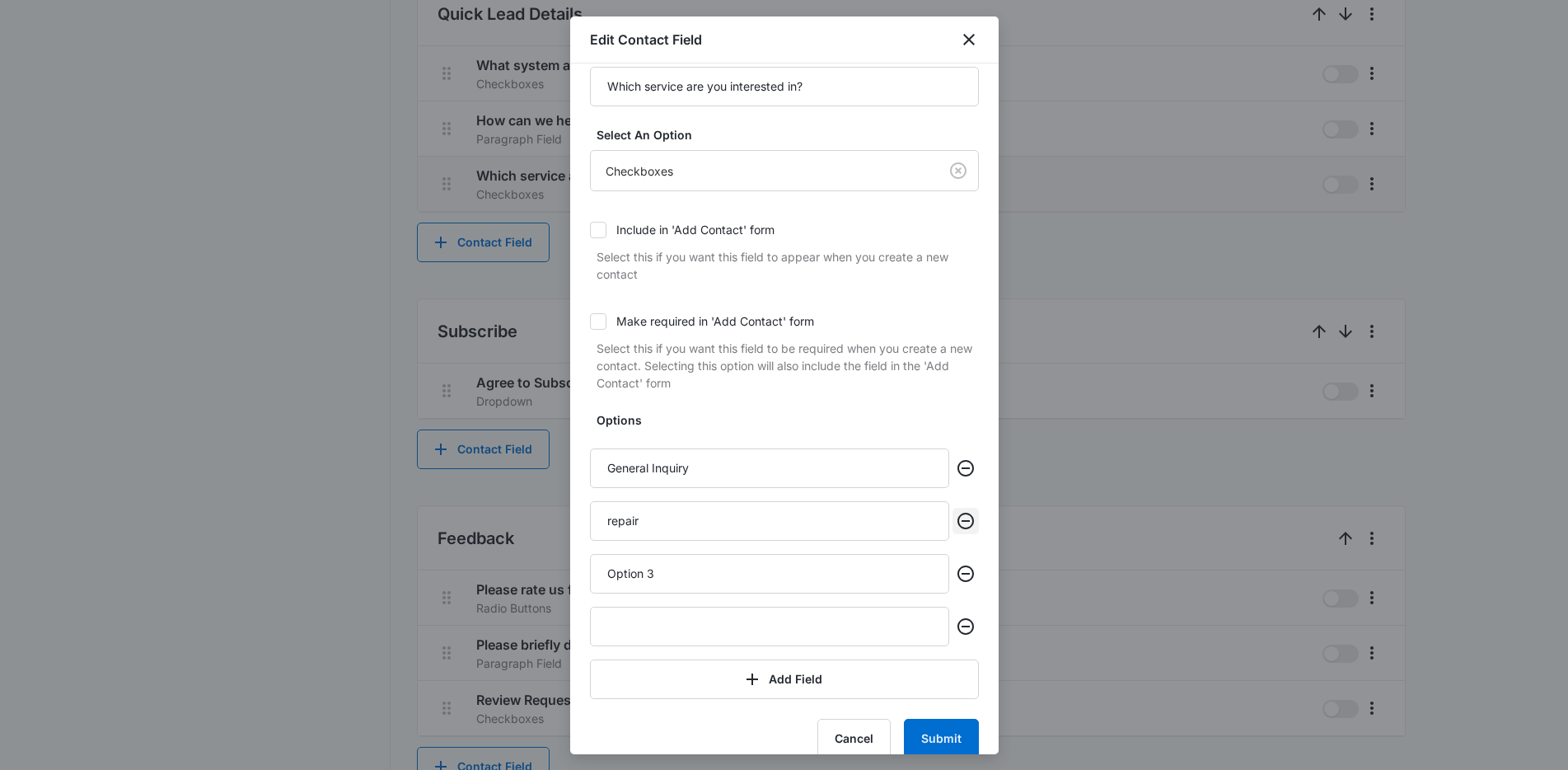
scroll to position [28, 0]
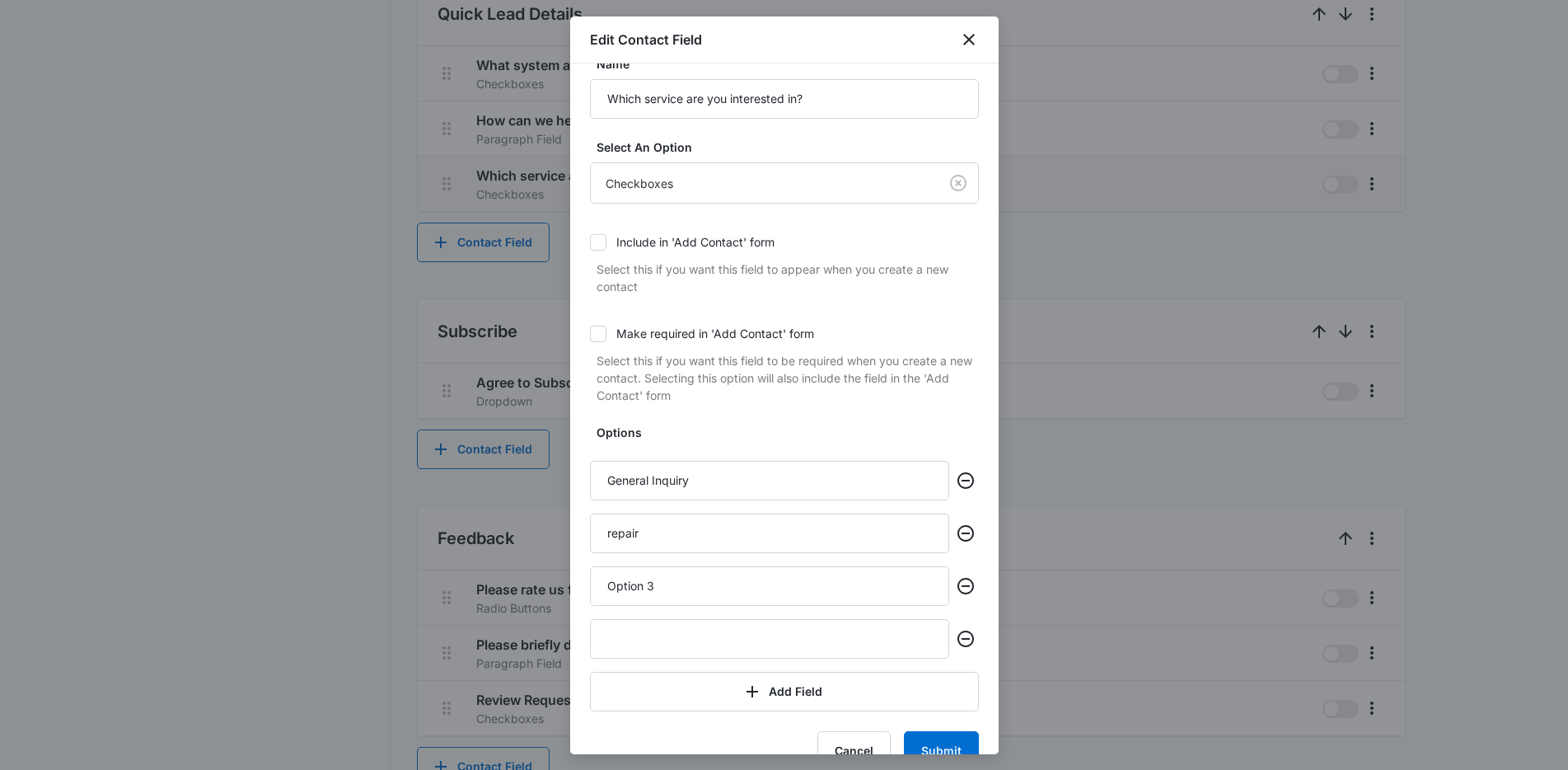
drag, startPoint x: 935, startPoint y: 754, endPoint x: 938, endPoint y: 745, distance: 9.5
click at [935, 754] on div at bounding box center [784, 385] width 1568 height 770
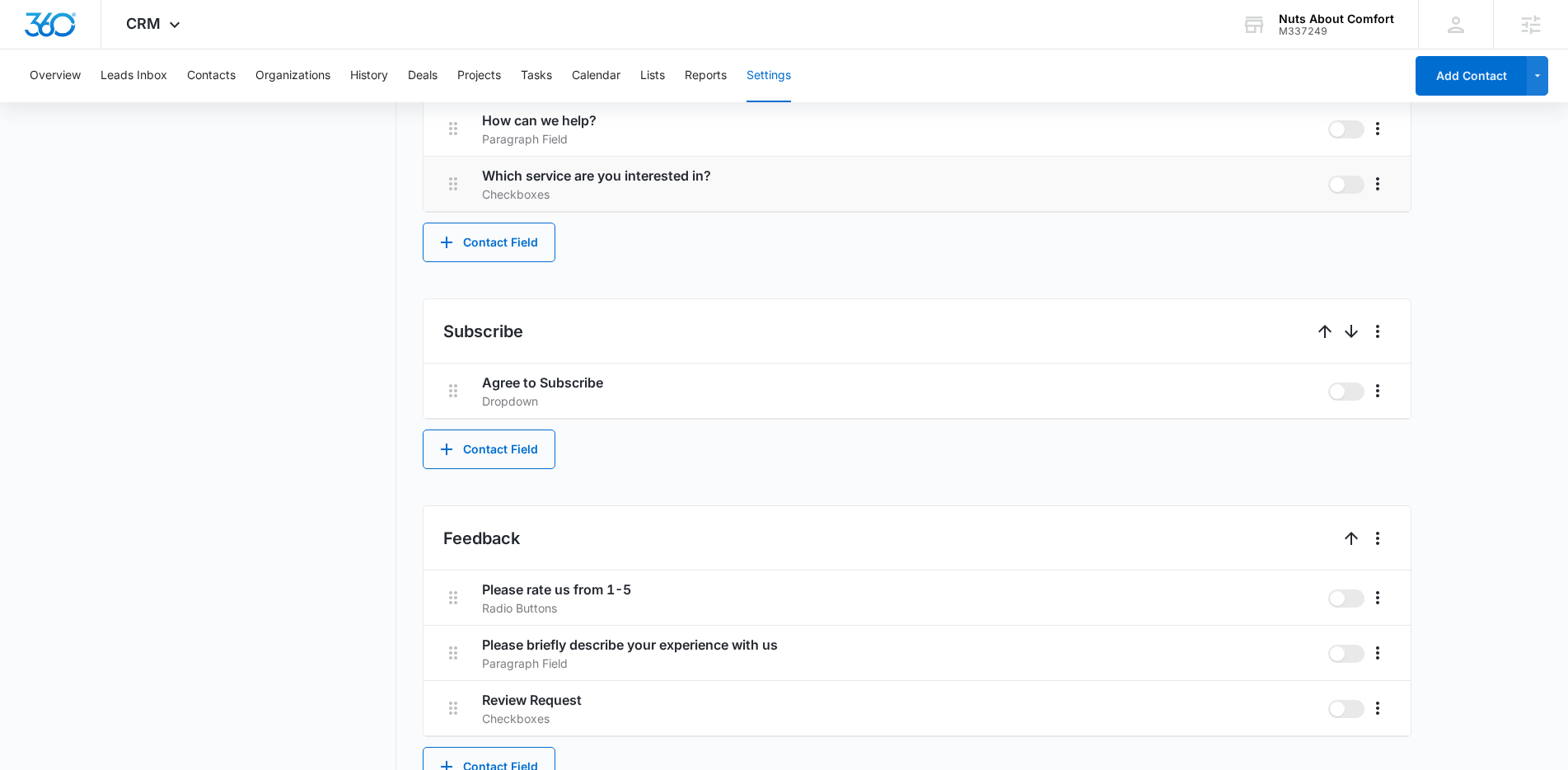
click at [938, 745] on div "Feedback Please rate us from 1-5 Radio Buttons Please briefly describe your exp…" at bounding box center [917, 646] width 989 height 281
click at [1385, 189] on icon "More" at bounding box center [1378, 184] width 20 height 20
click at [1385, 228] on div "Edit" at bounding box center [1402, 230] width 35 height 12
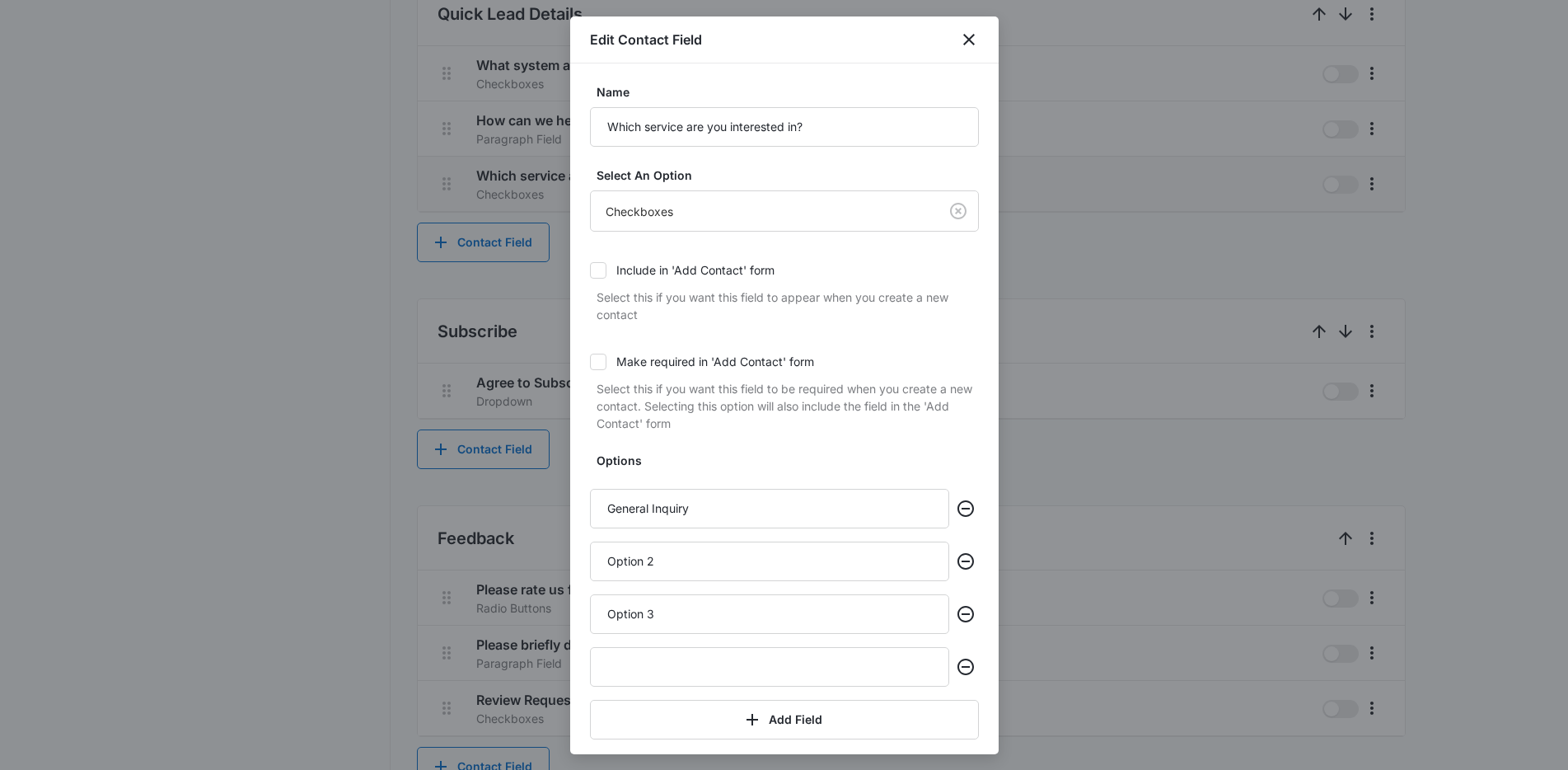
scroll to position [65, 0]
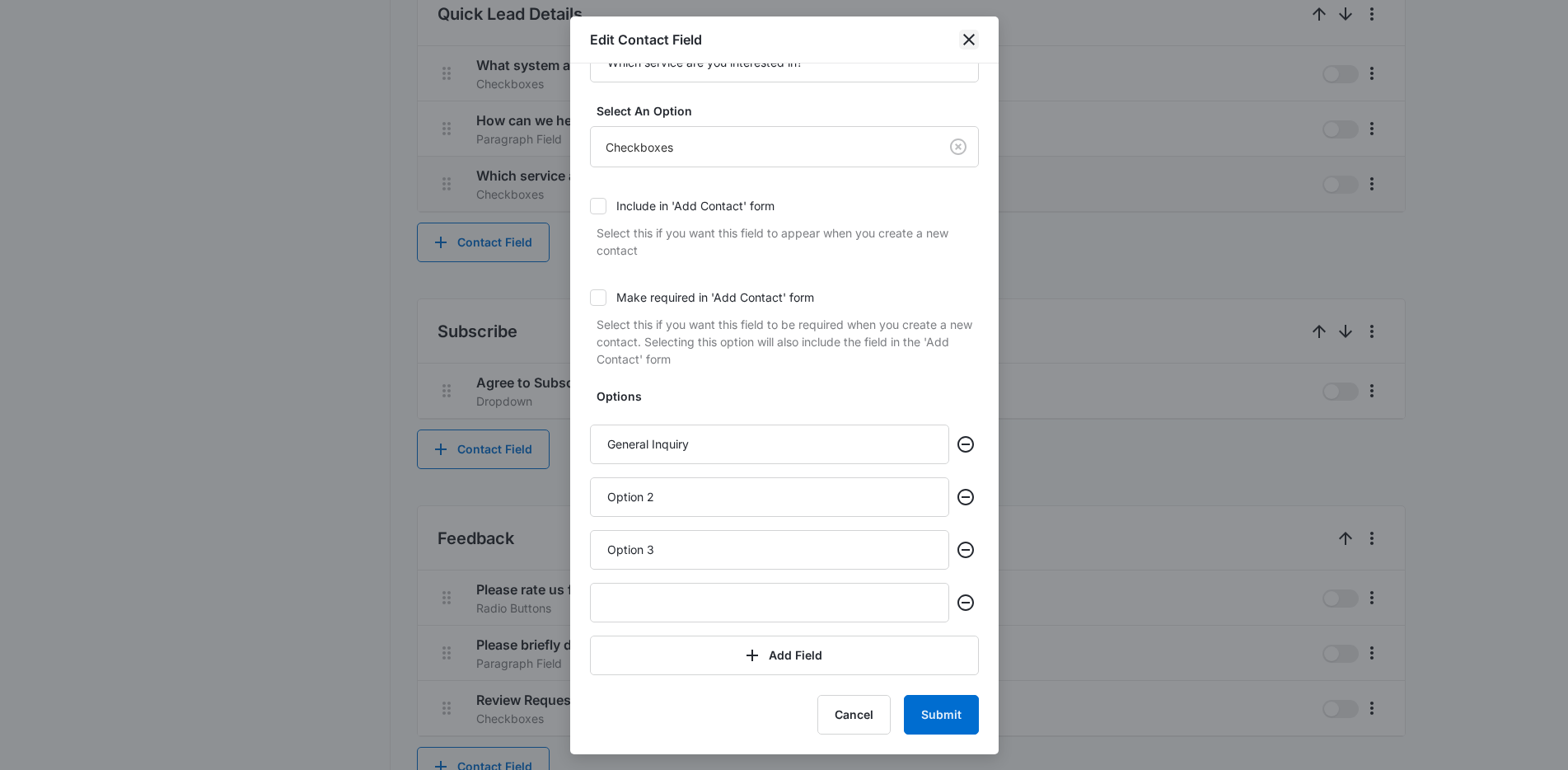
click at [976, 40] on icon "close" at bounding box center [969, 40] width 20 height 20
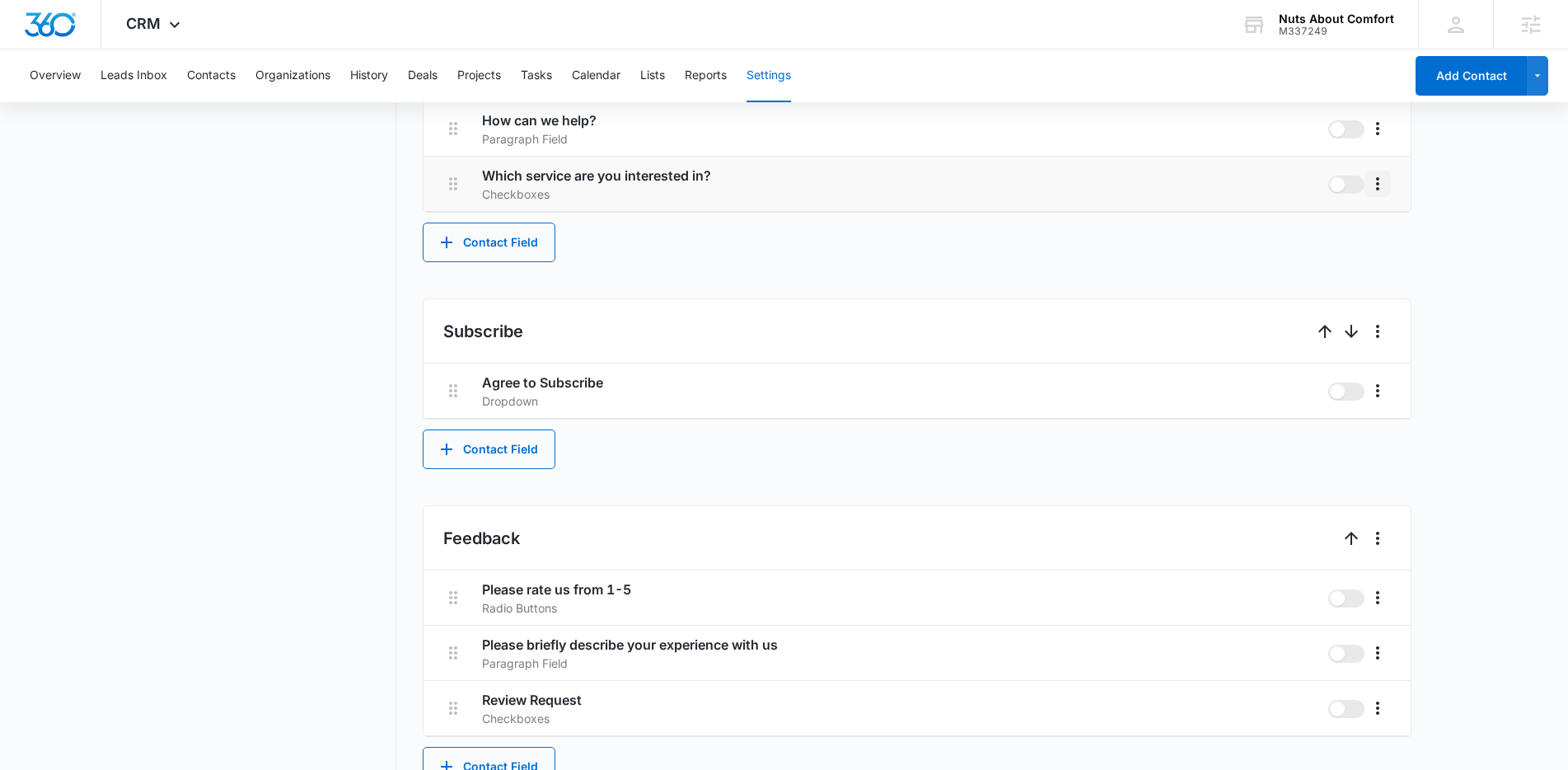
click at [1374, 180] on icon "More" at bounding box center [1378, 184] width 20 height 20
click at [1375, 255] on button "Delete" at bounding box center [1412, 255] width 94 height 25
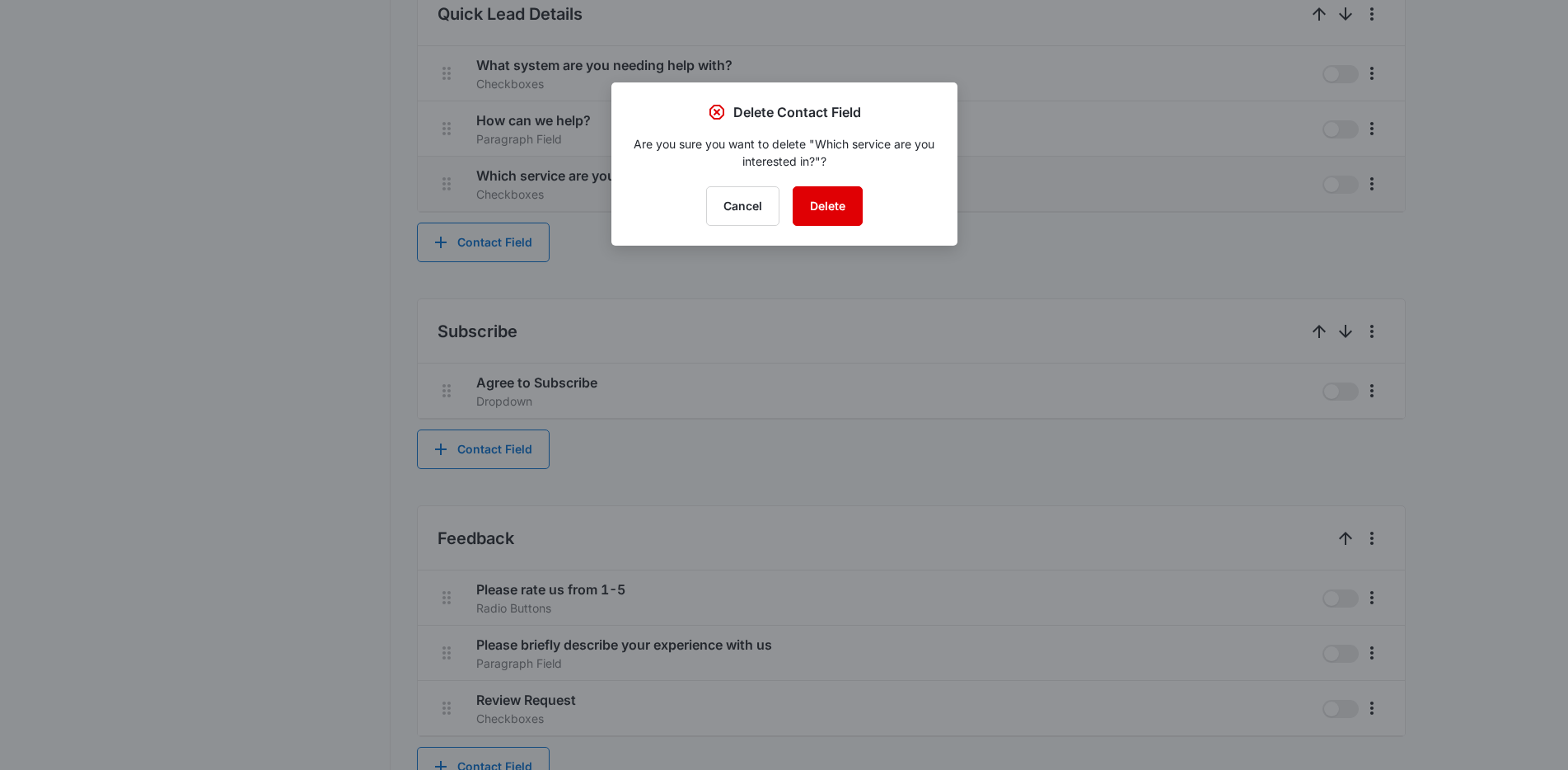
click at [851, 203] on button "Delete" at bounding box center [828, 206] width 70 height 40
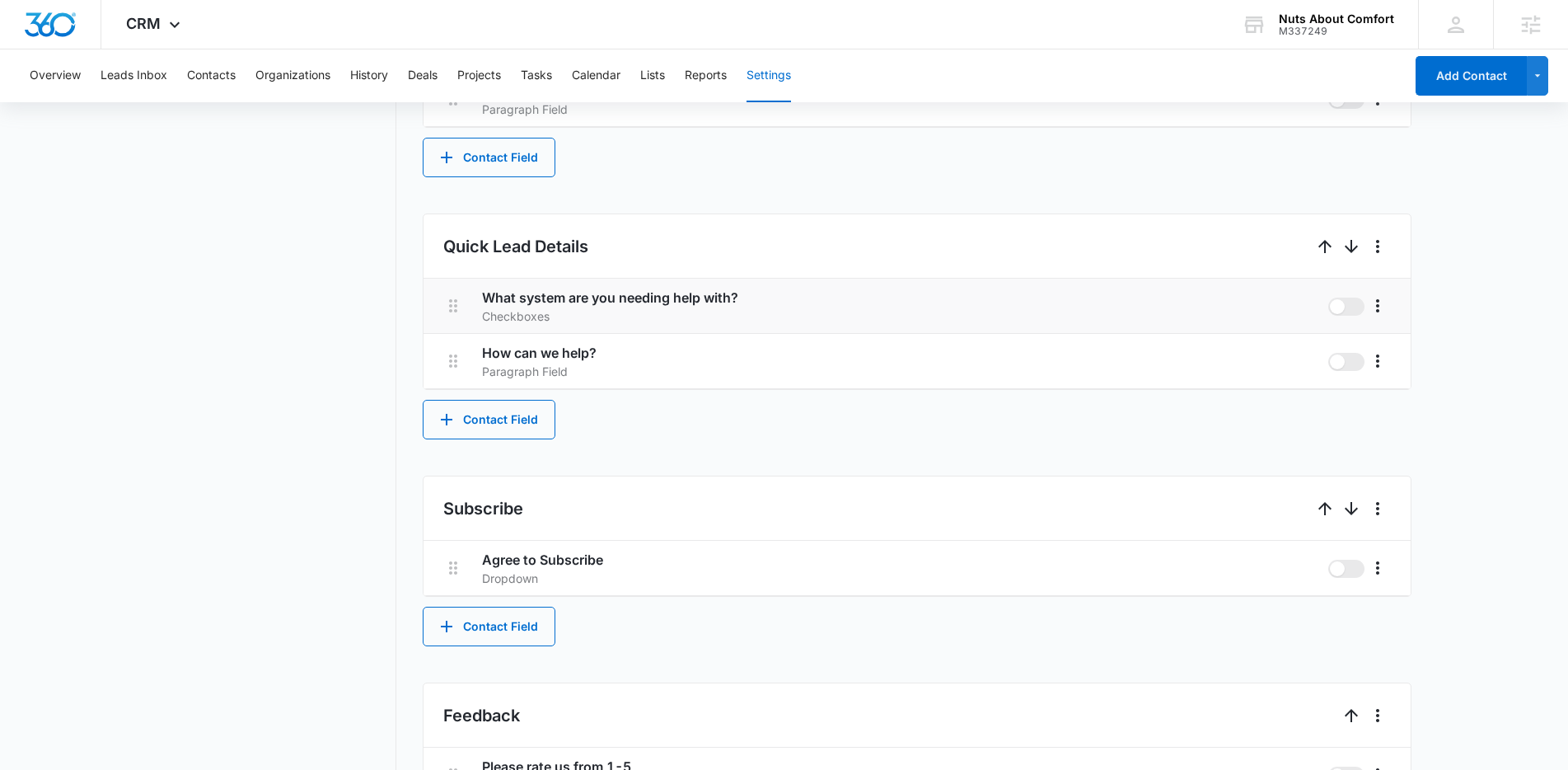
scroll to position [744, 0]
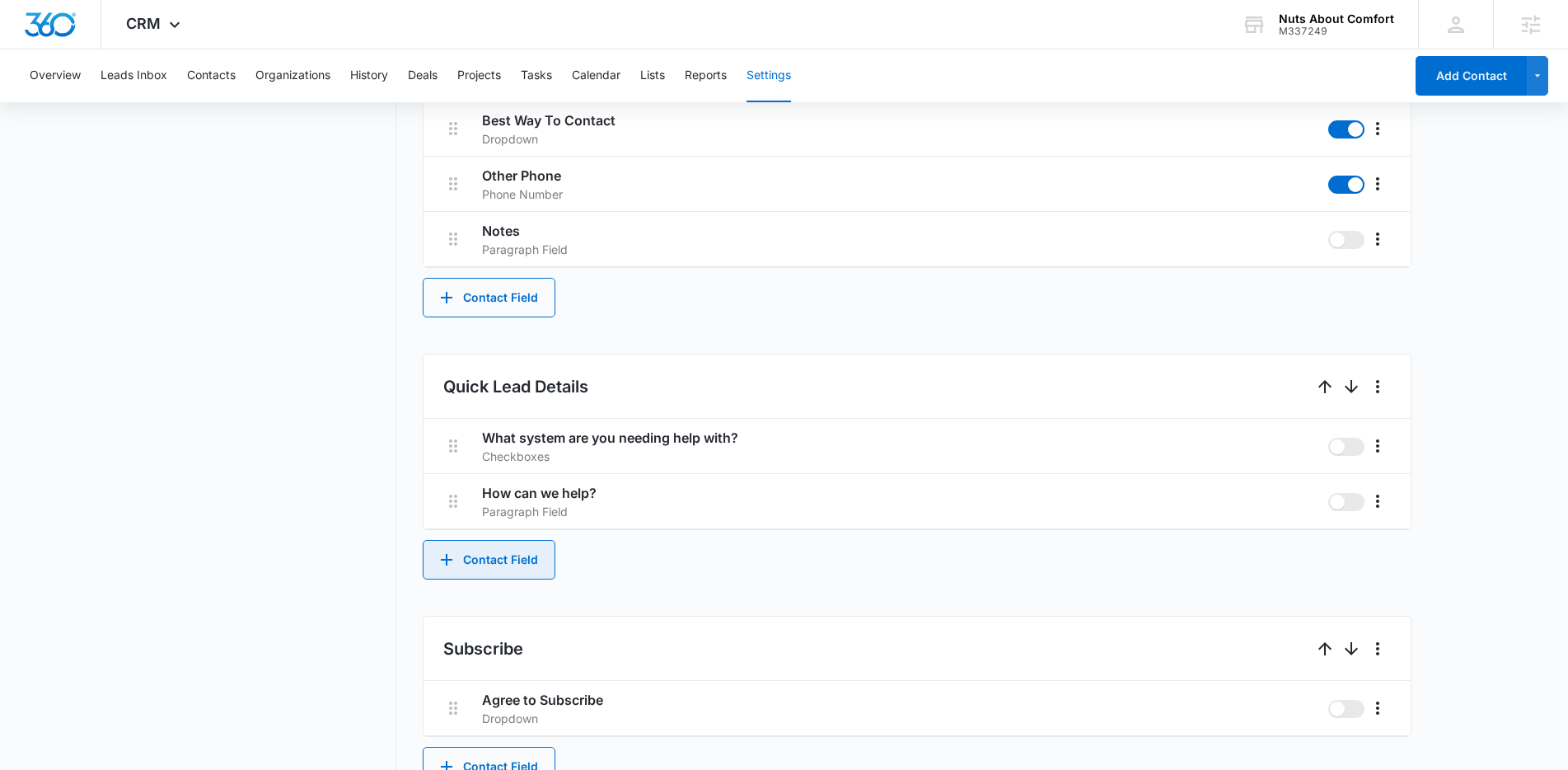
click at [520, 556] on button "Contact Field" at bounding box center [489, 559] width 132 height 40
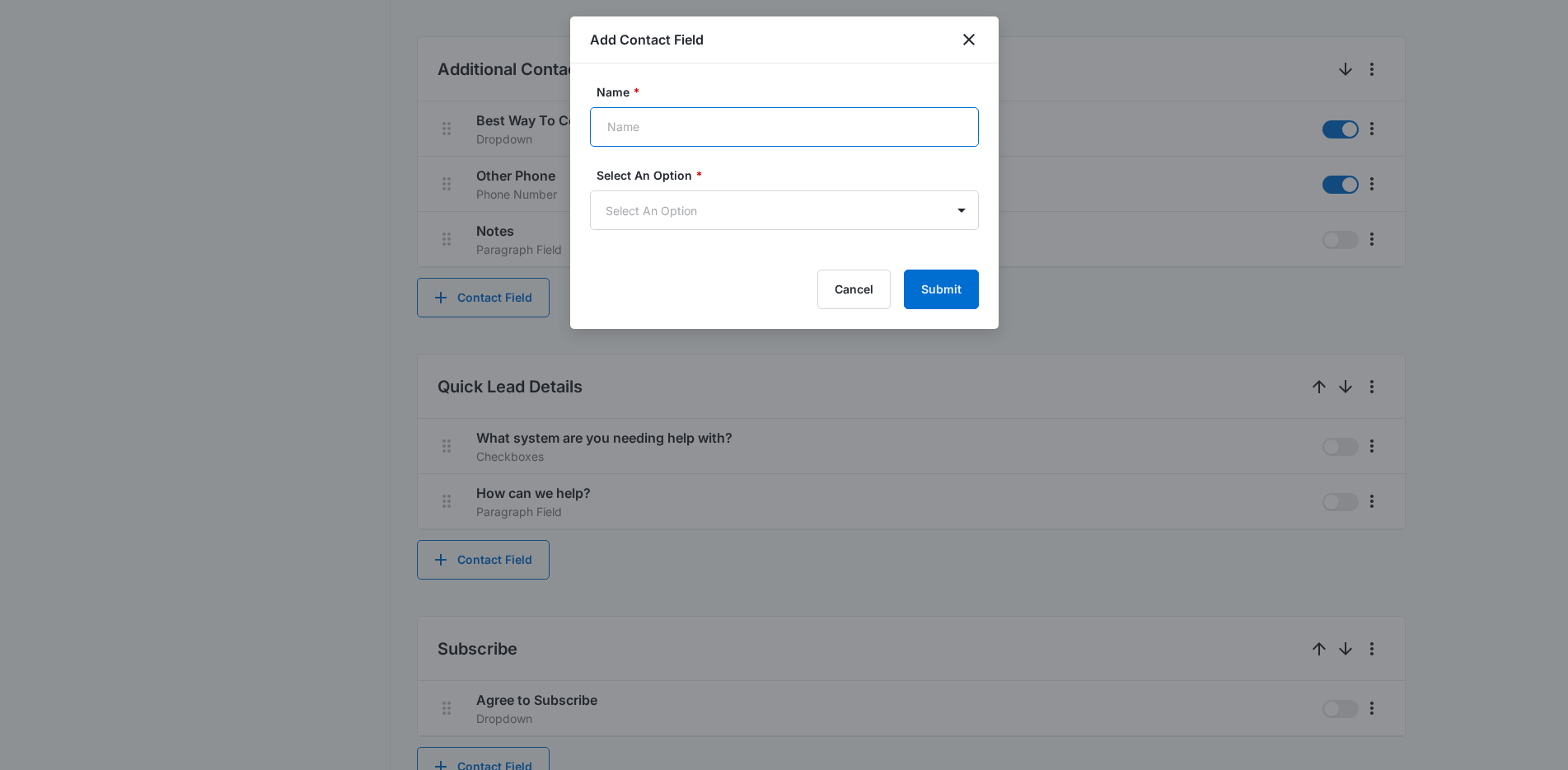
click at [770, 137] on input "Name *" at bounding box center [784, 127] width 389 height 40
type input "Which service are you interested in?"
click at [837, 206] on body "CRM Apps Reputation Websites Forms CRM Email Social Content Ads Intelligence Fi…" at bounding box center [784, 189] width 1568 height 1867
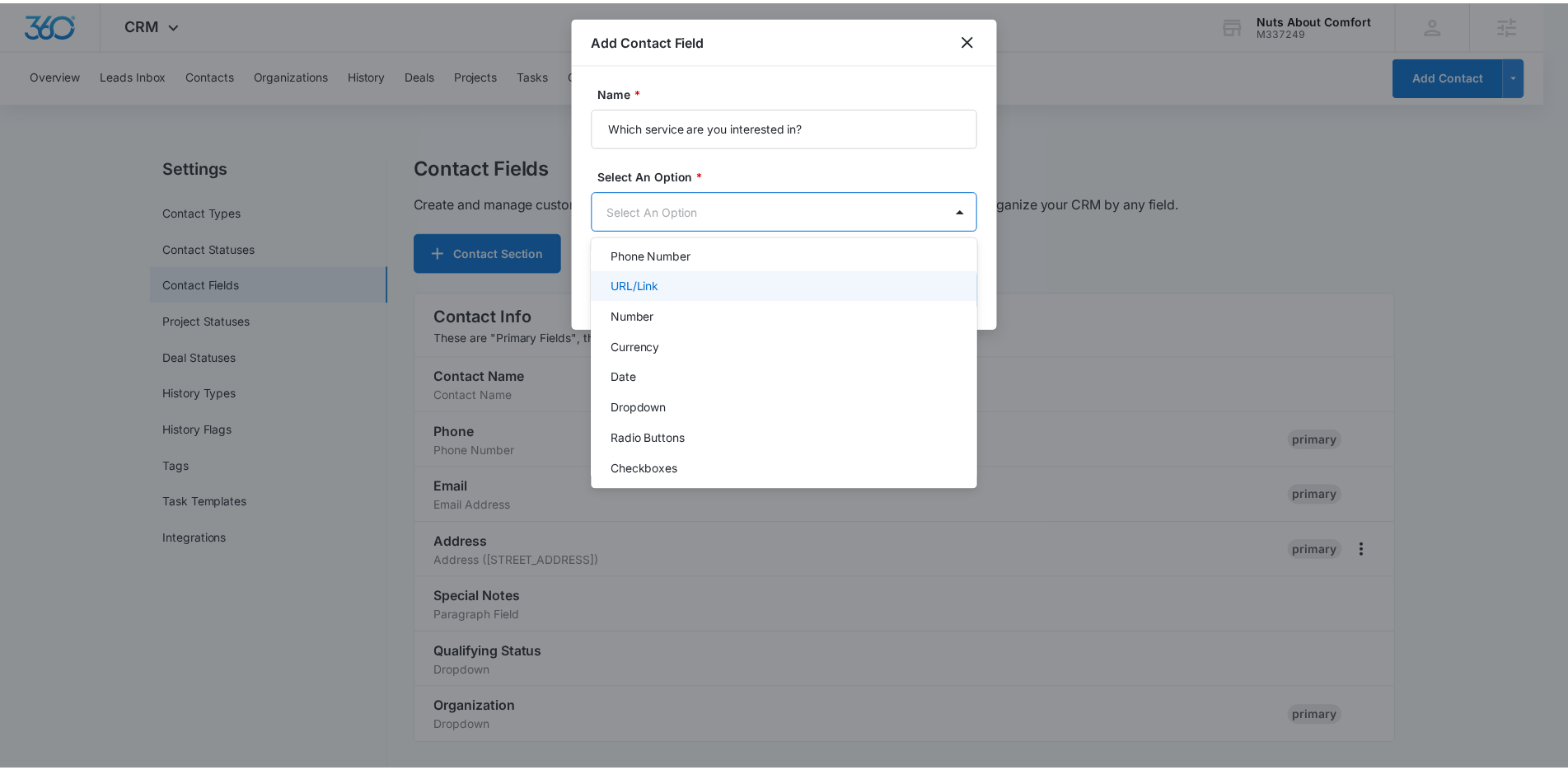
scroll to position [138, 0]
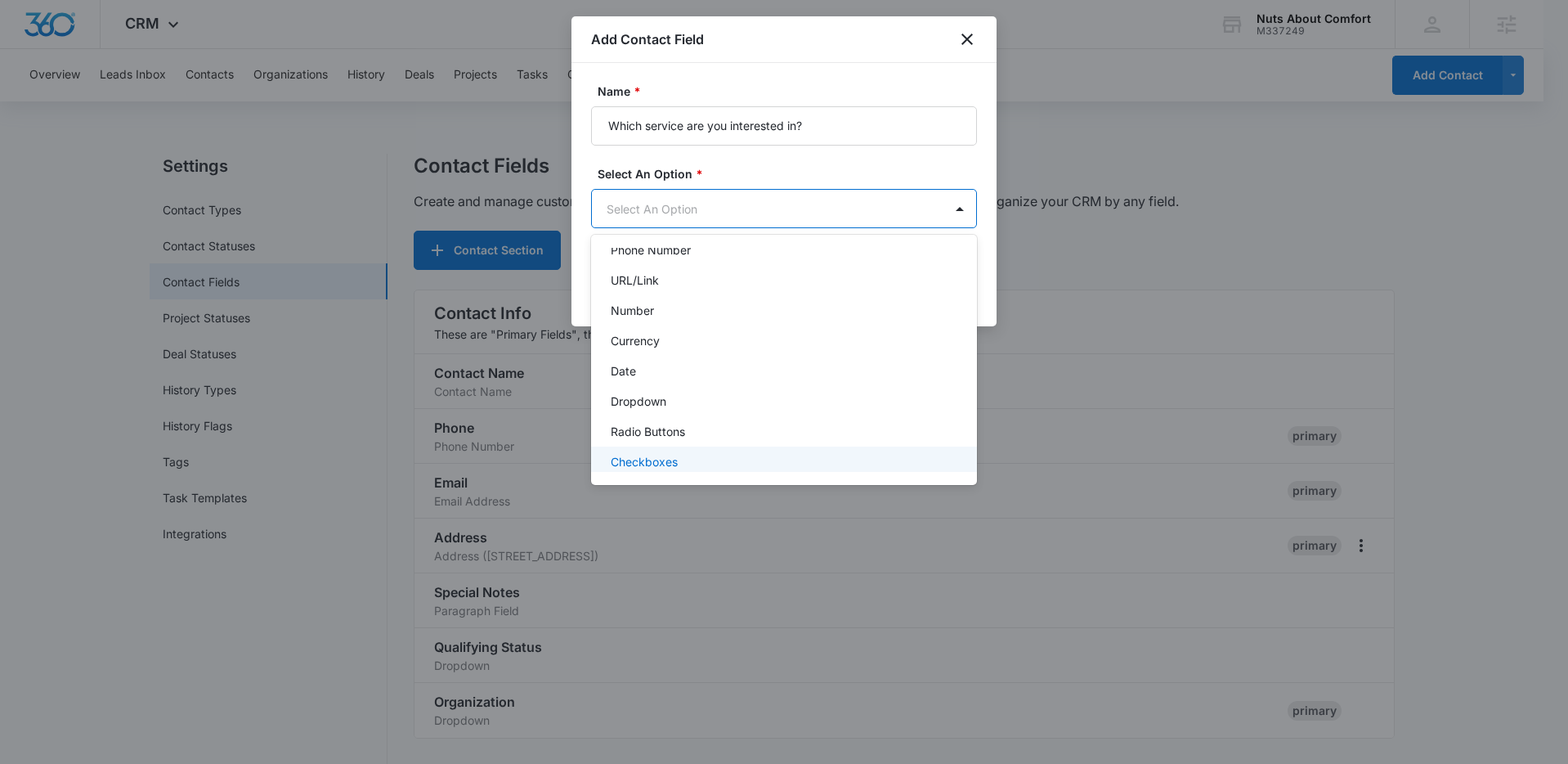
click at [678, 452] on div "Checkboxes" at bounding box center [784, 461] width 386 height 31
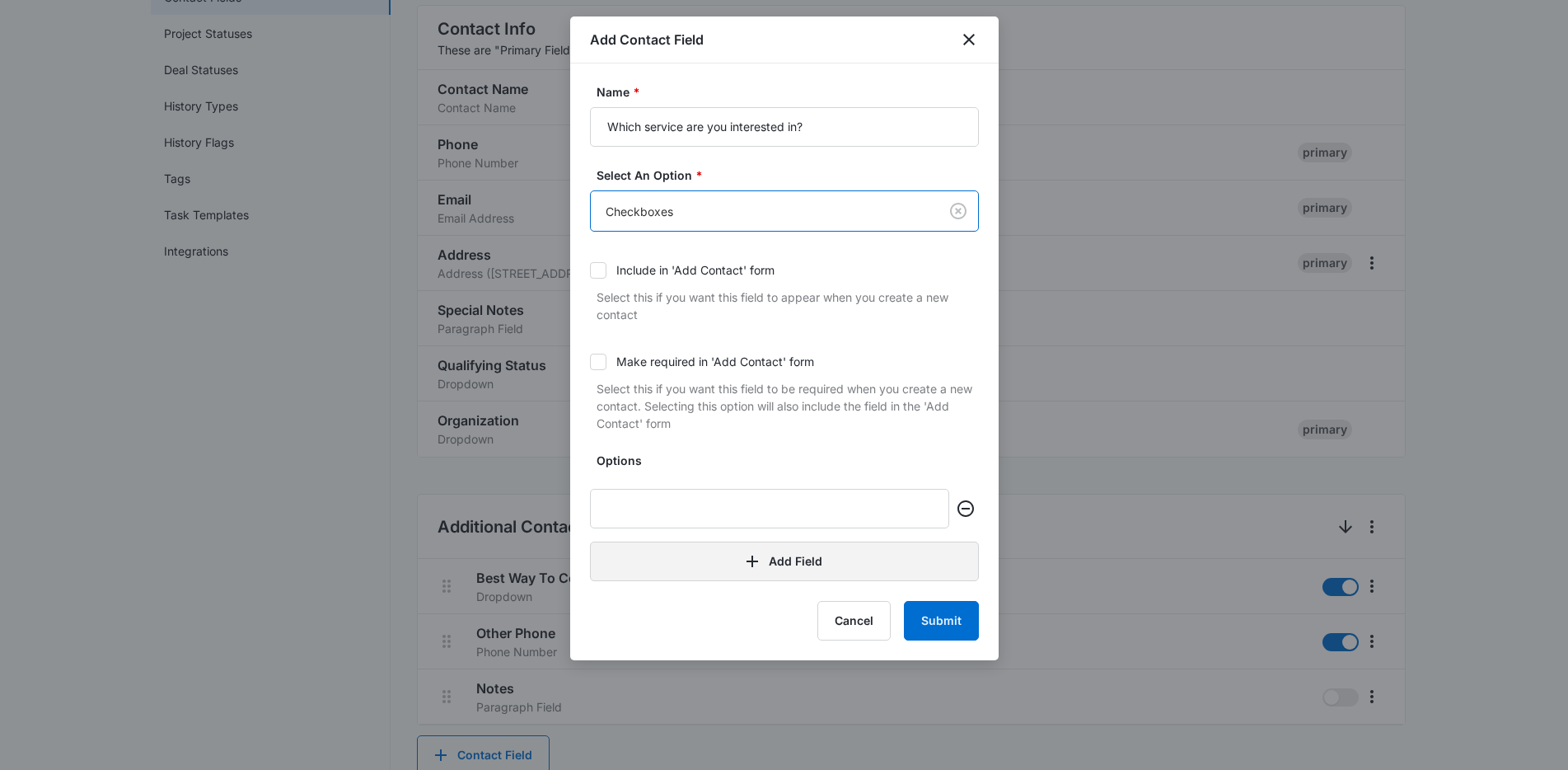
click at [874, 553] on button "Add Field" at bounding box center [784, 561] width 389 height 40
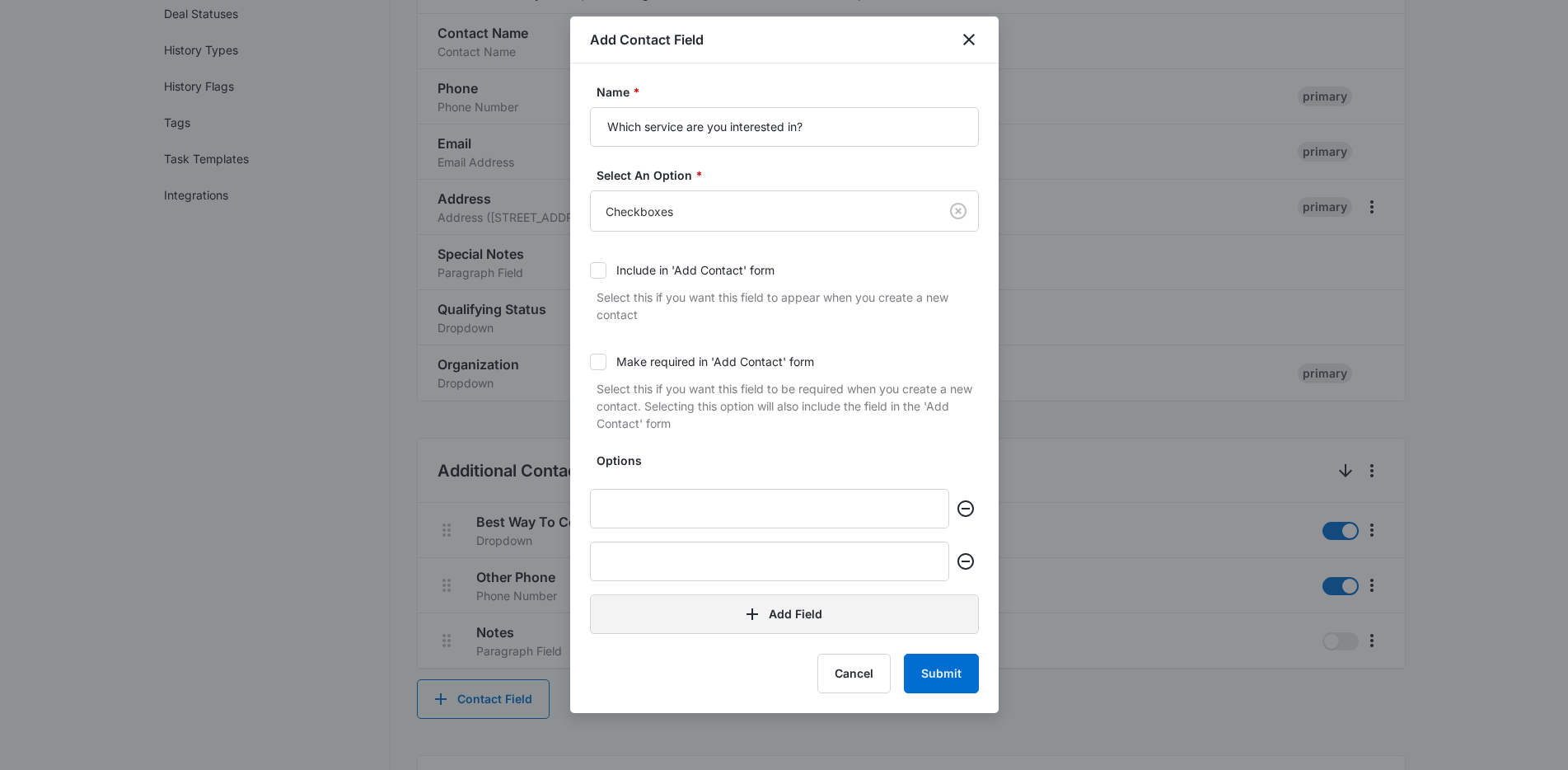
scroll to position [425, 0]
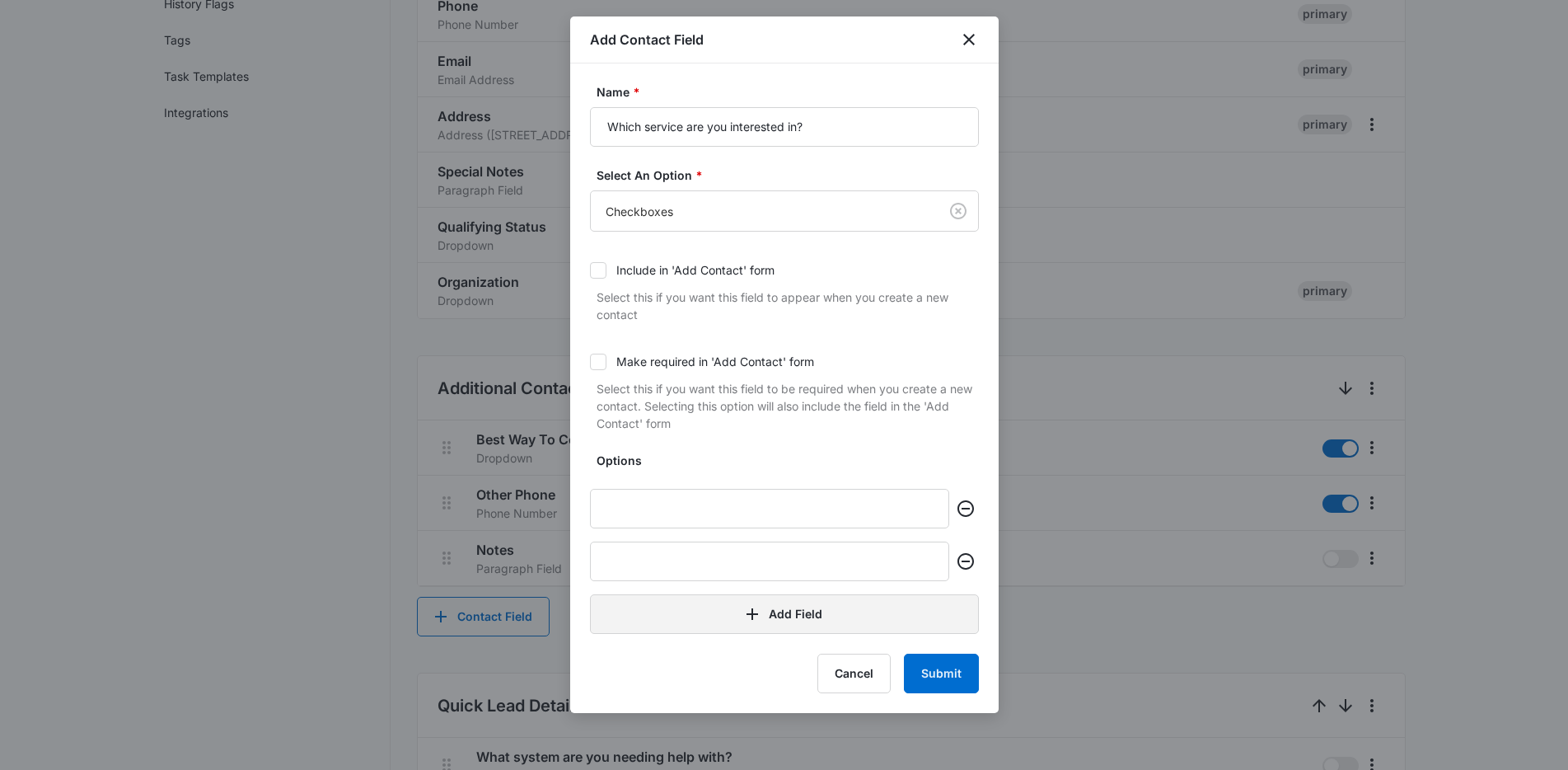
click at [800, 609] on button "Add Field" at bounding box center [784, 614] width 389 height 40
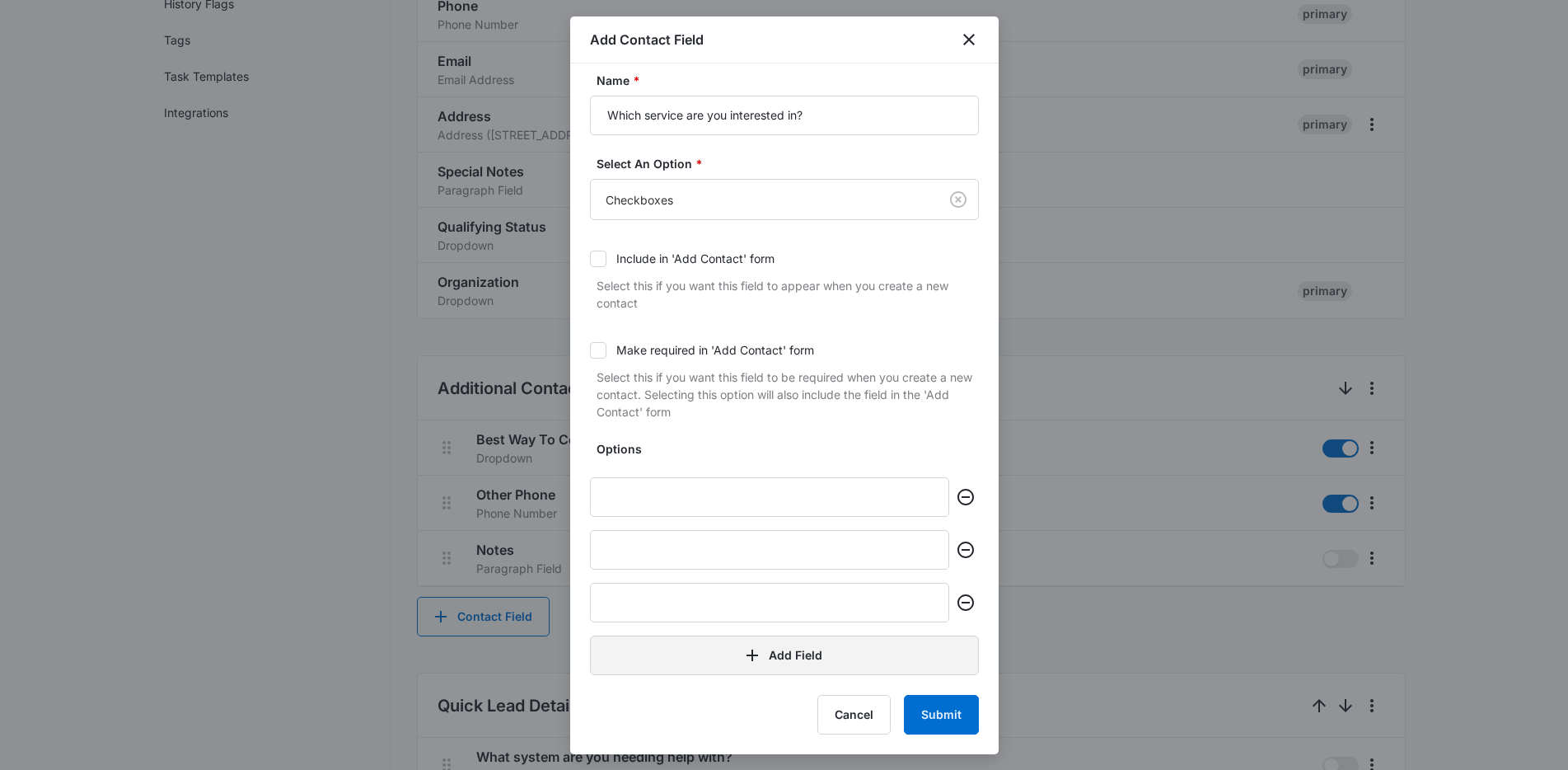
click at [785, 653] on button "Add Field" at bounding box center [784, 656] width 389 height 40
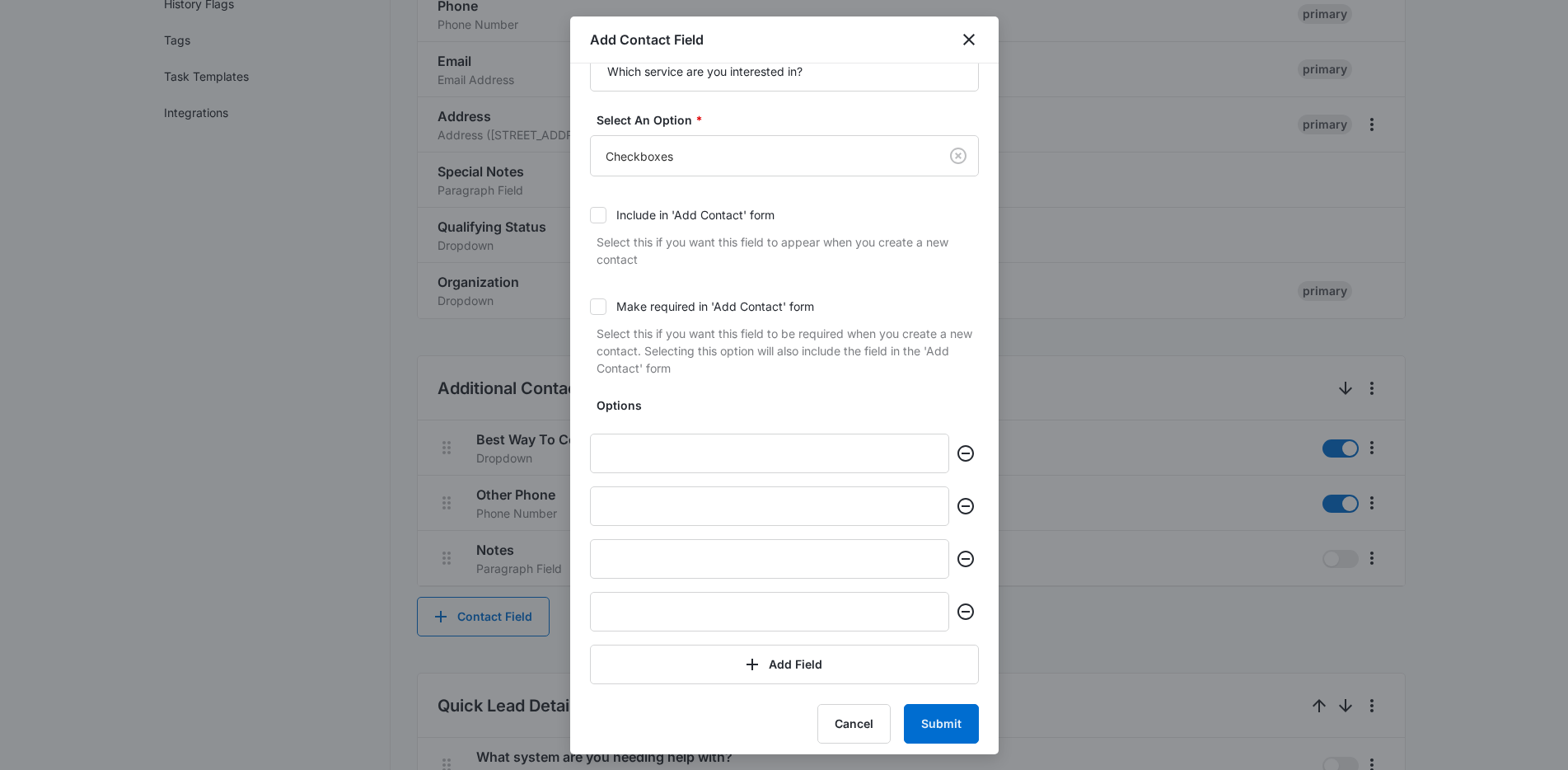
scroll to position [65, 0]
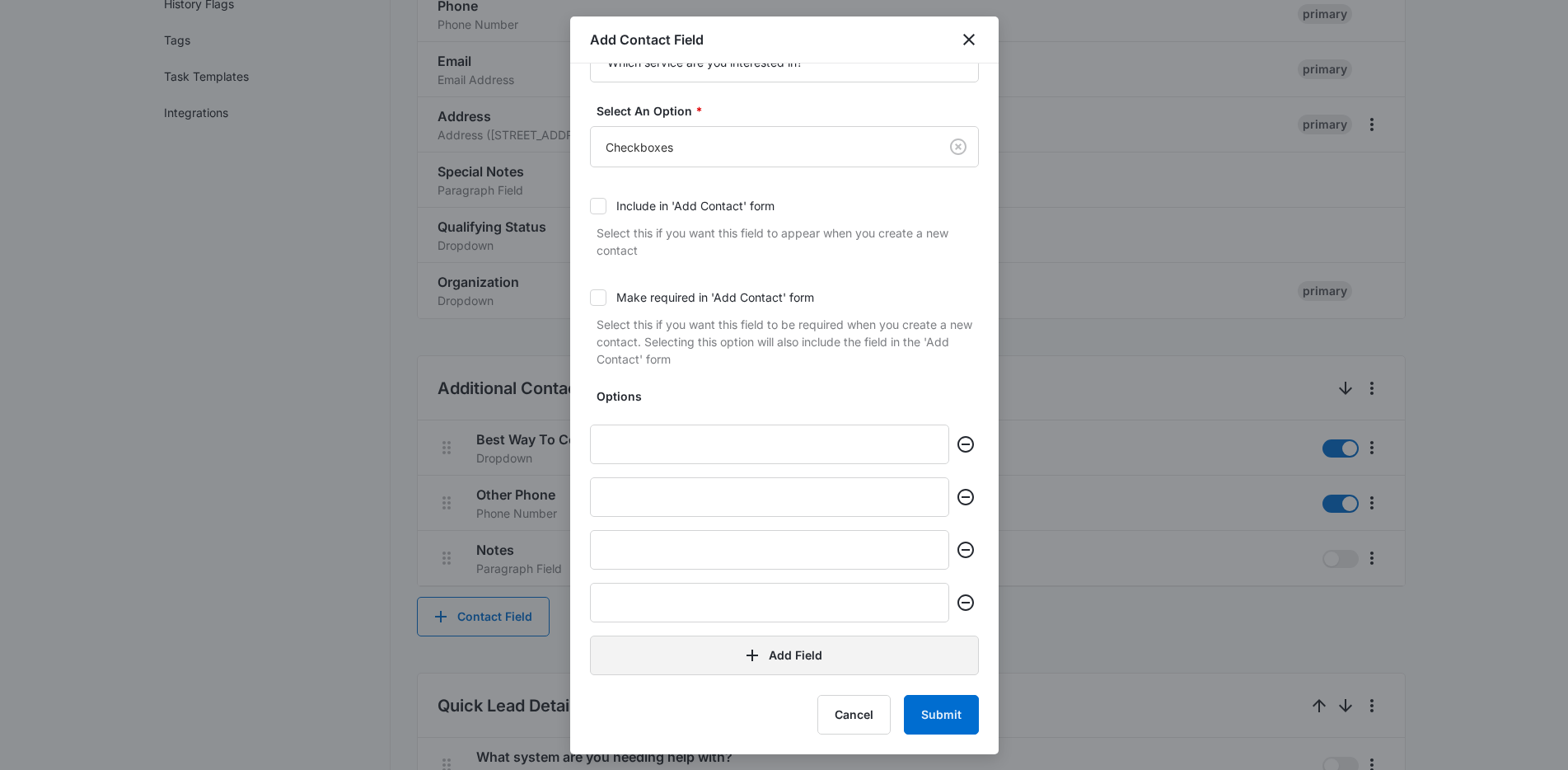
click at [792, 645] on button "Add Field" at bounding box center [784, 656] width 389 height 40
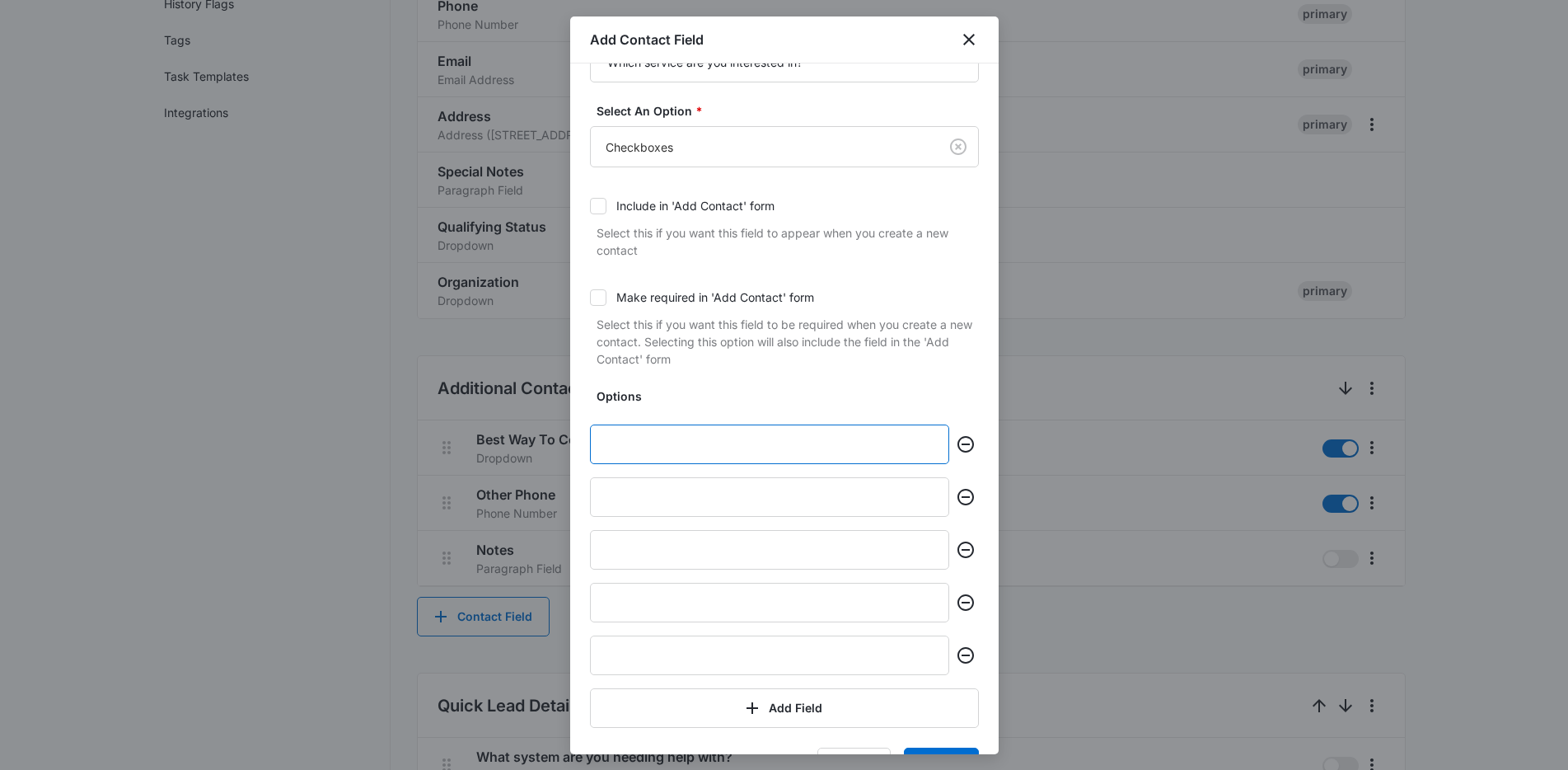
click at [686, 457] on input "text" at bounding box center [769, 445] width 359 height 40
type input "Repair"
click at [904, 747] on button "Submit" at bounding box center [941, 767] width 75 height 40
type input "Installation"
type input "Duc"
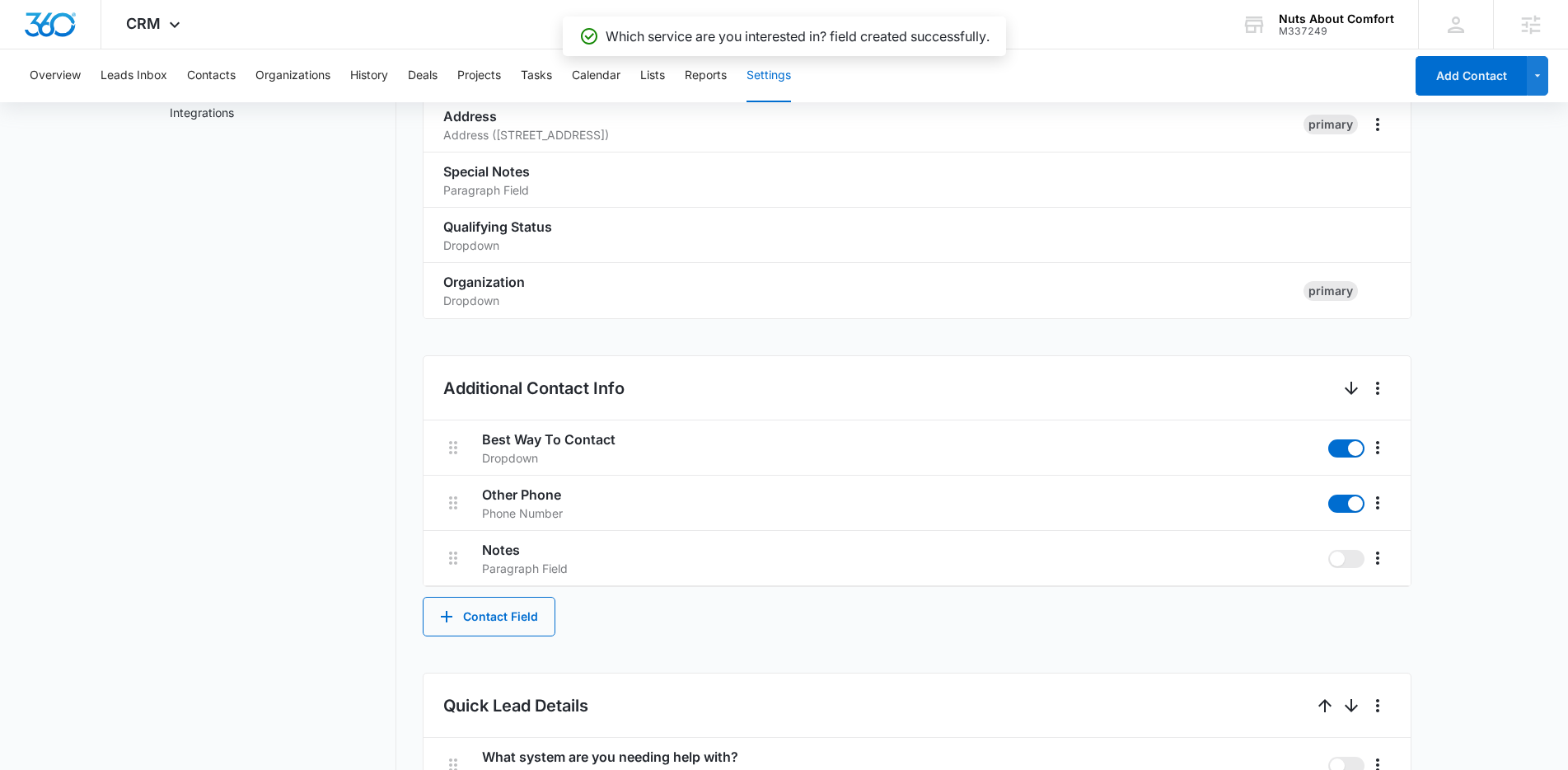
scroll to position [974, 0]
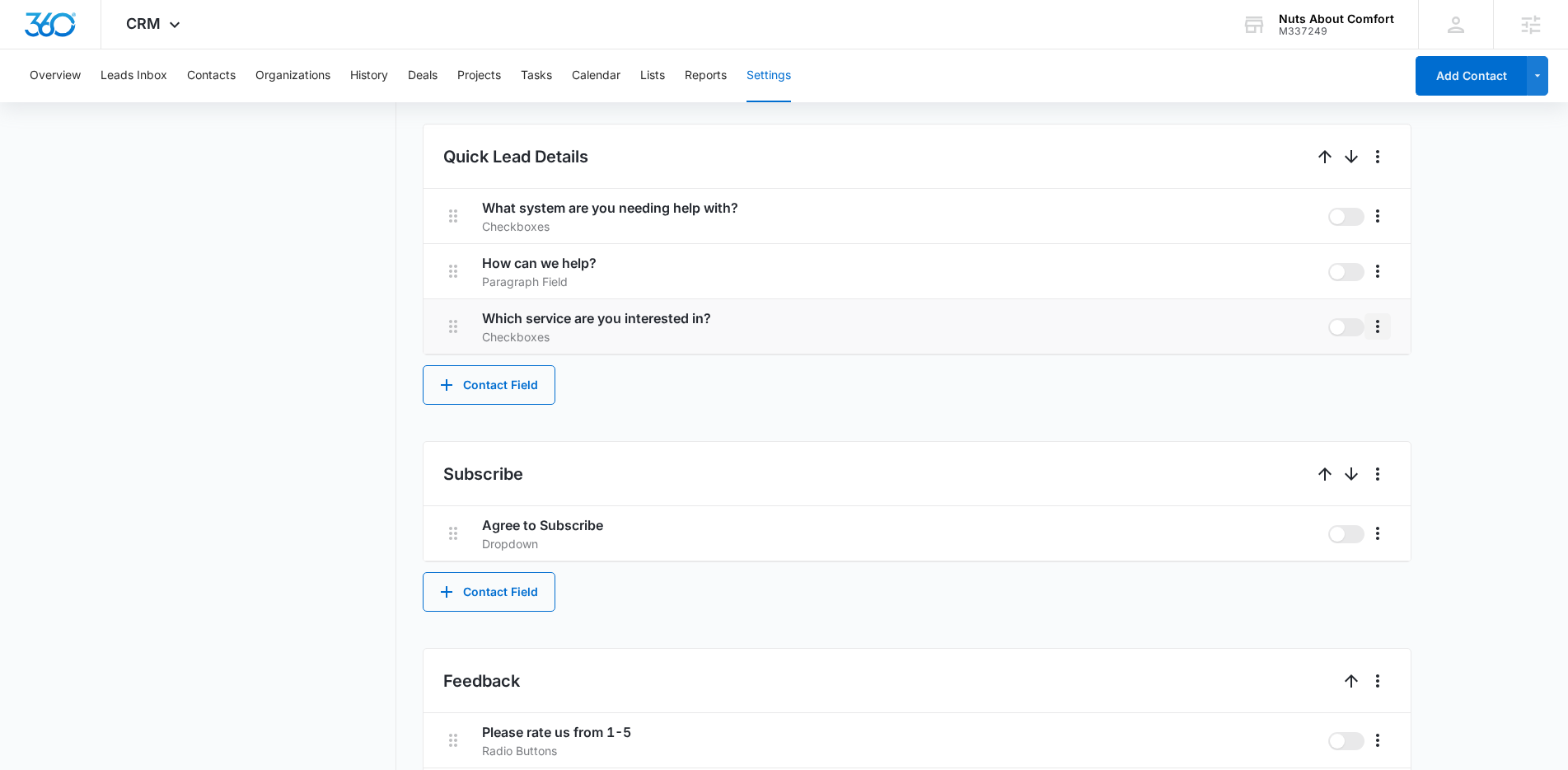
click at [1376, 320] on icon "More" at bounding box center [1377, 325] width 3 height 13
click at [1413, 363] on button "Edit" at bounding box center [1412, 372] width 94 height 25
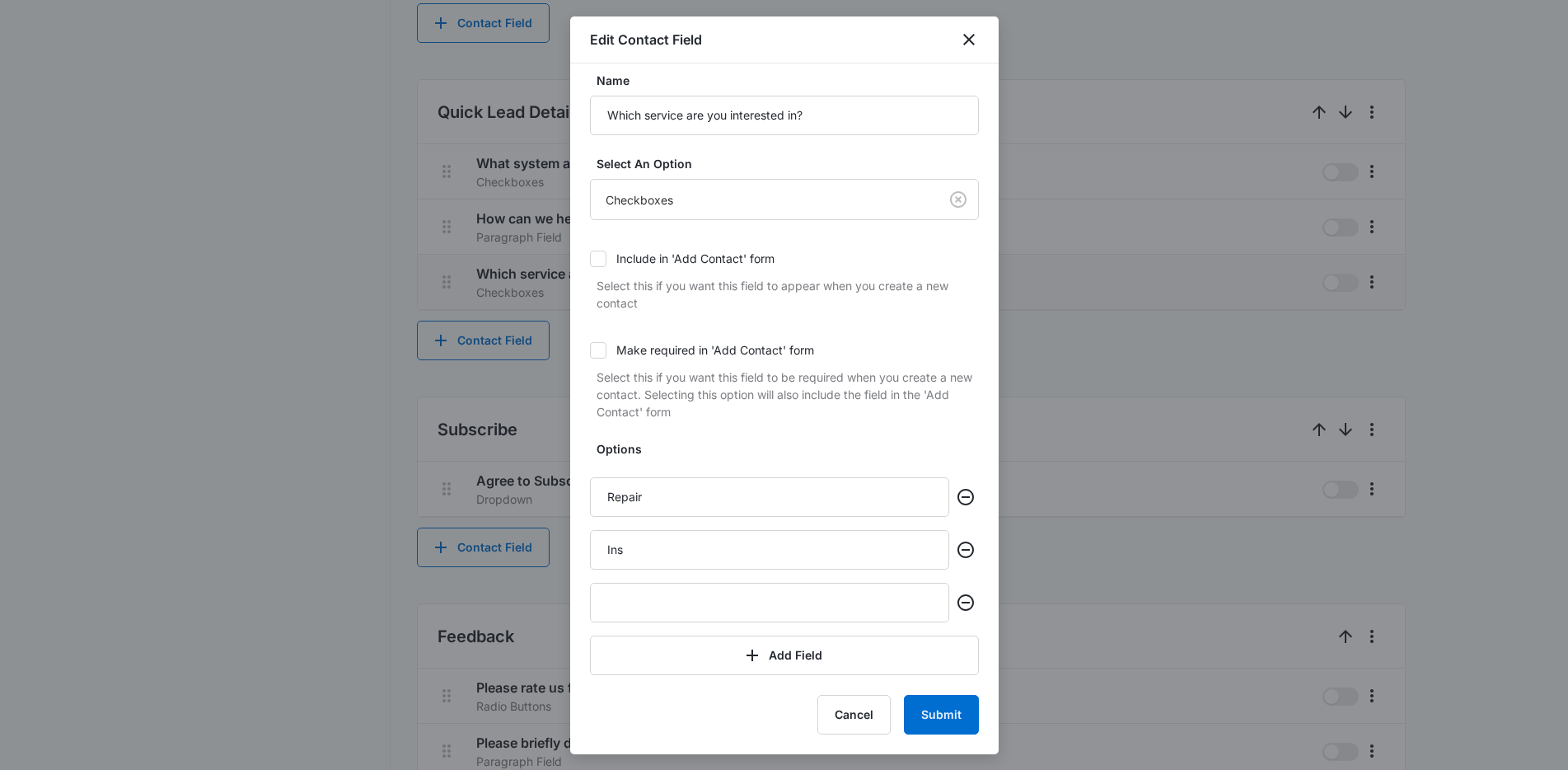
scroll to position [1129, 0]
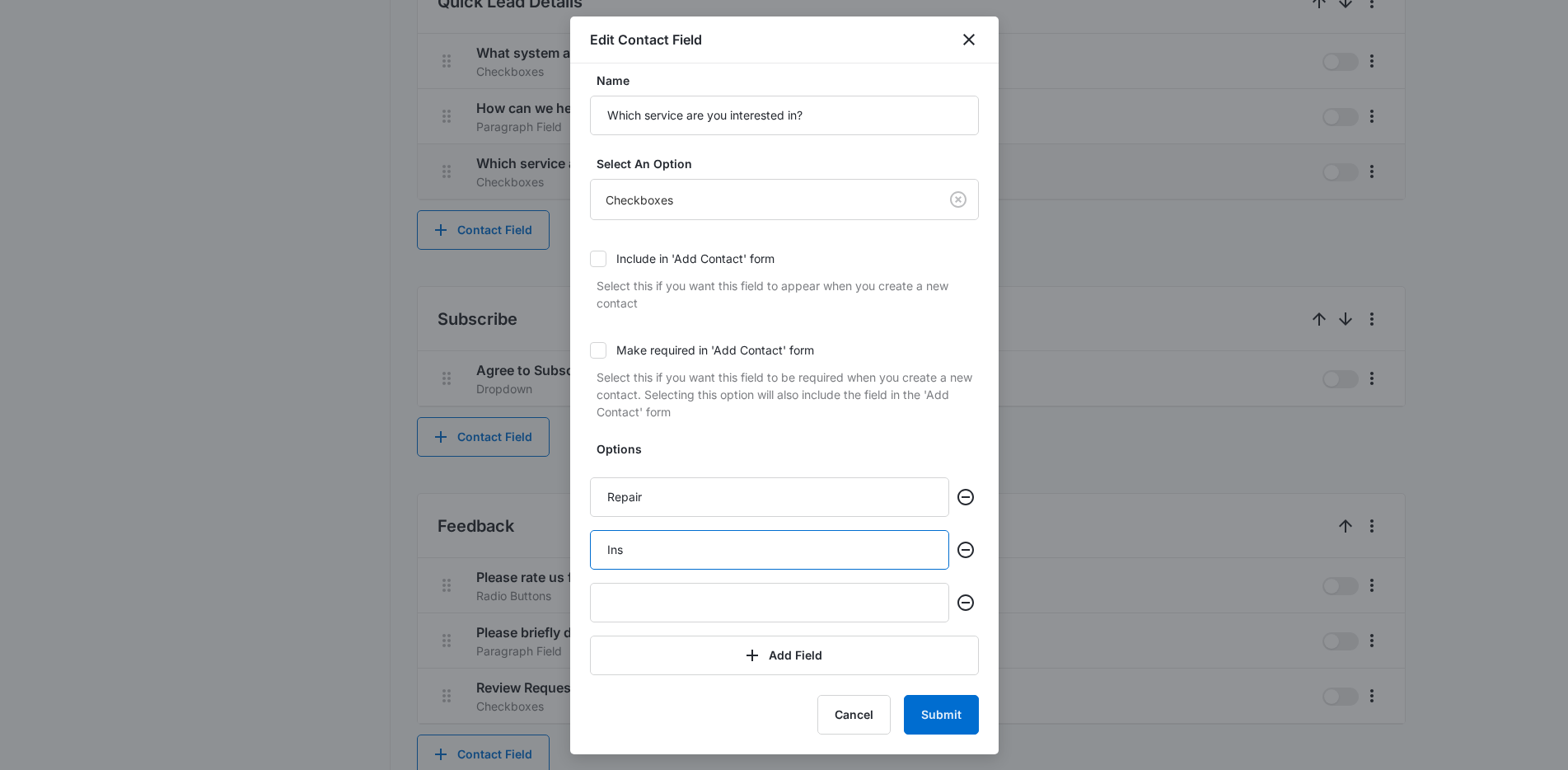
click at [741, 563] on input "Ins" at bounding box center [769, 550] width 359 height 40
type input "Installation"
click at [688, 617] on input "text" at bounding box center [769, 603] width 359 height 40
type input "Duct Cleaning"
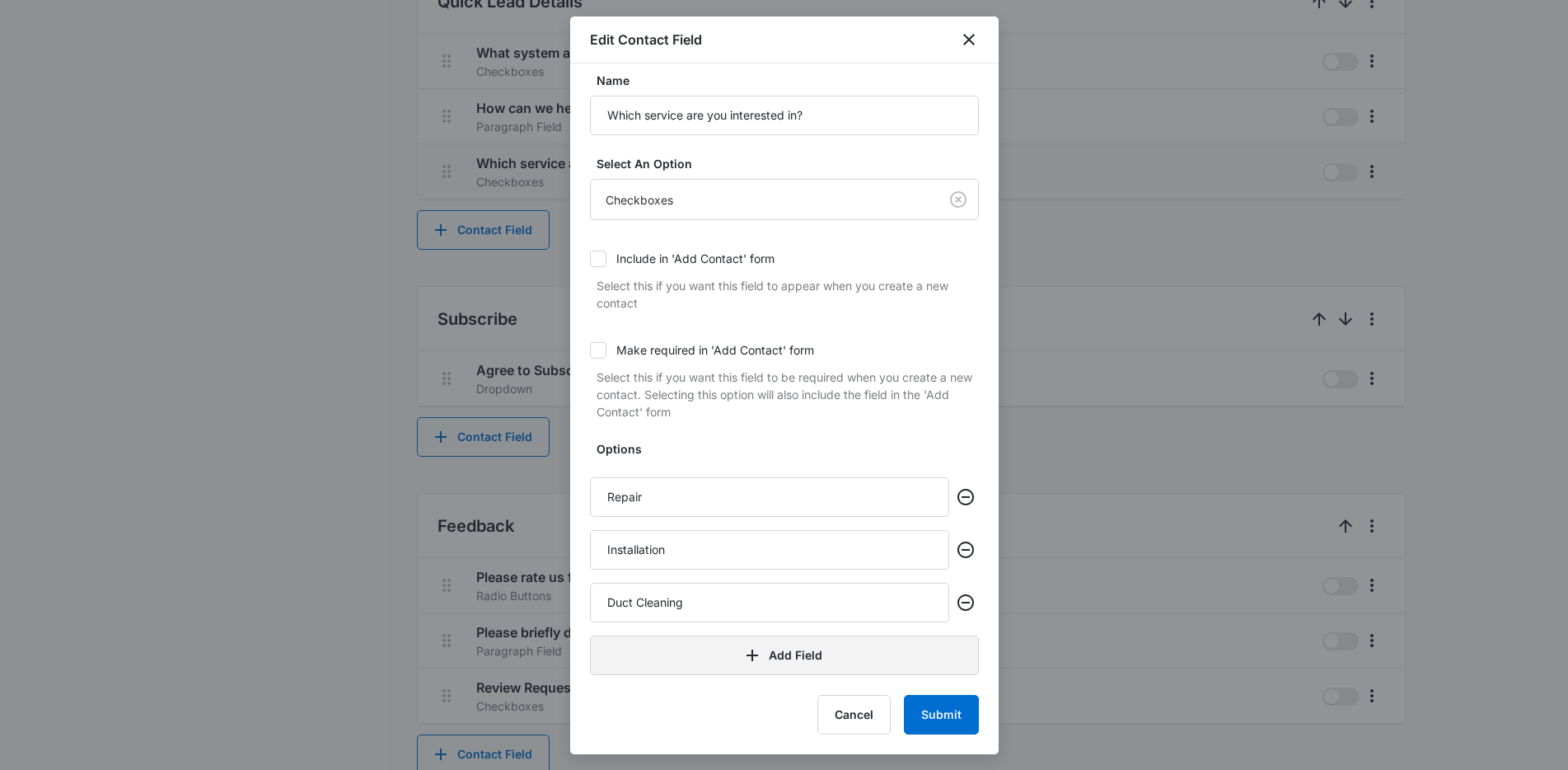
click at [745, 651] on icon "button" at bounding box center [752, 656] width 20 height 20
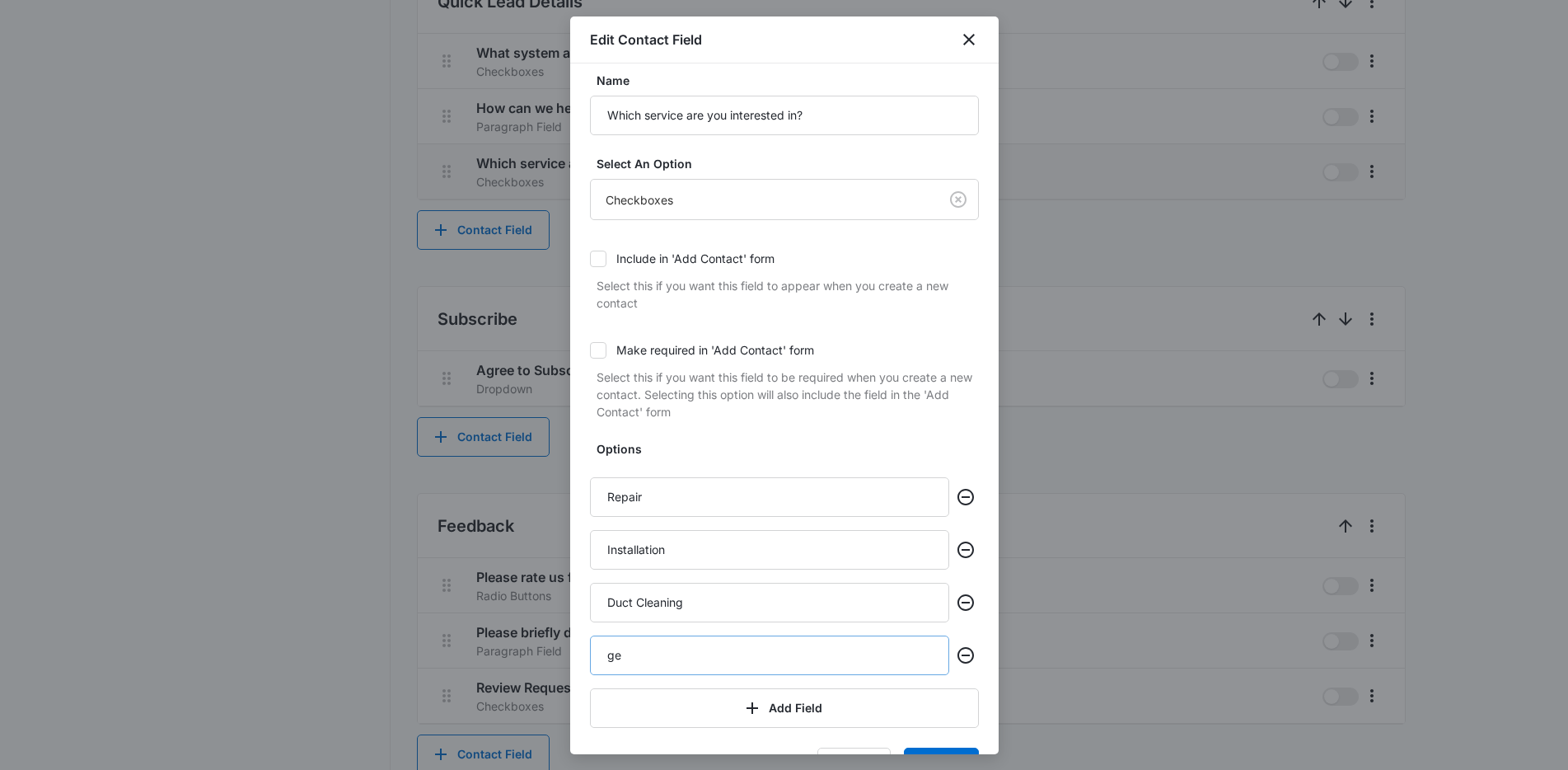
type input "General Inquiry"
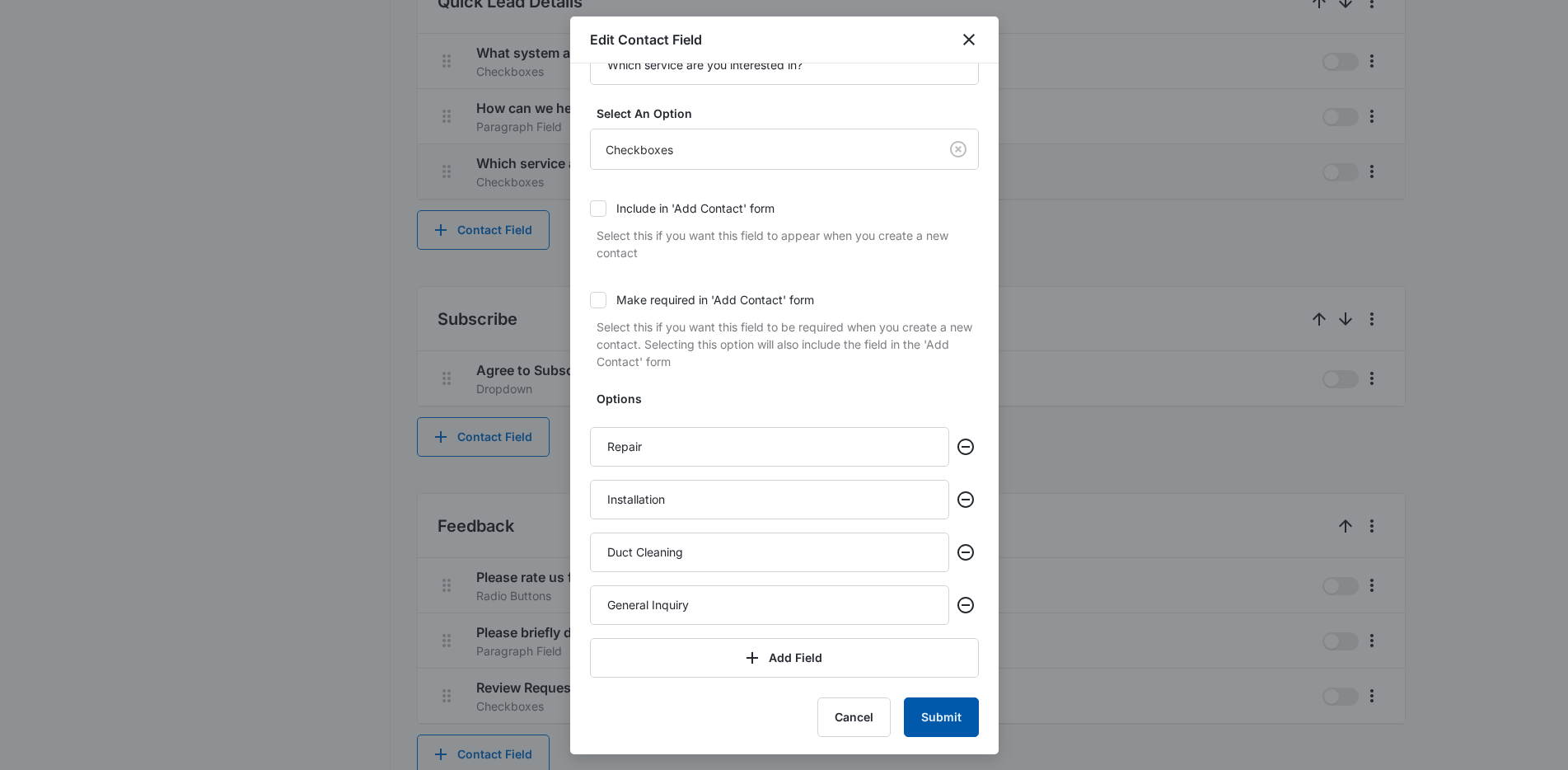
scroll to position [65, 0]
click at [951, 722] on button "Submit" at bounding box center [941, 714] width 75 height 40
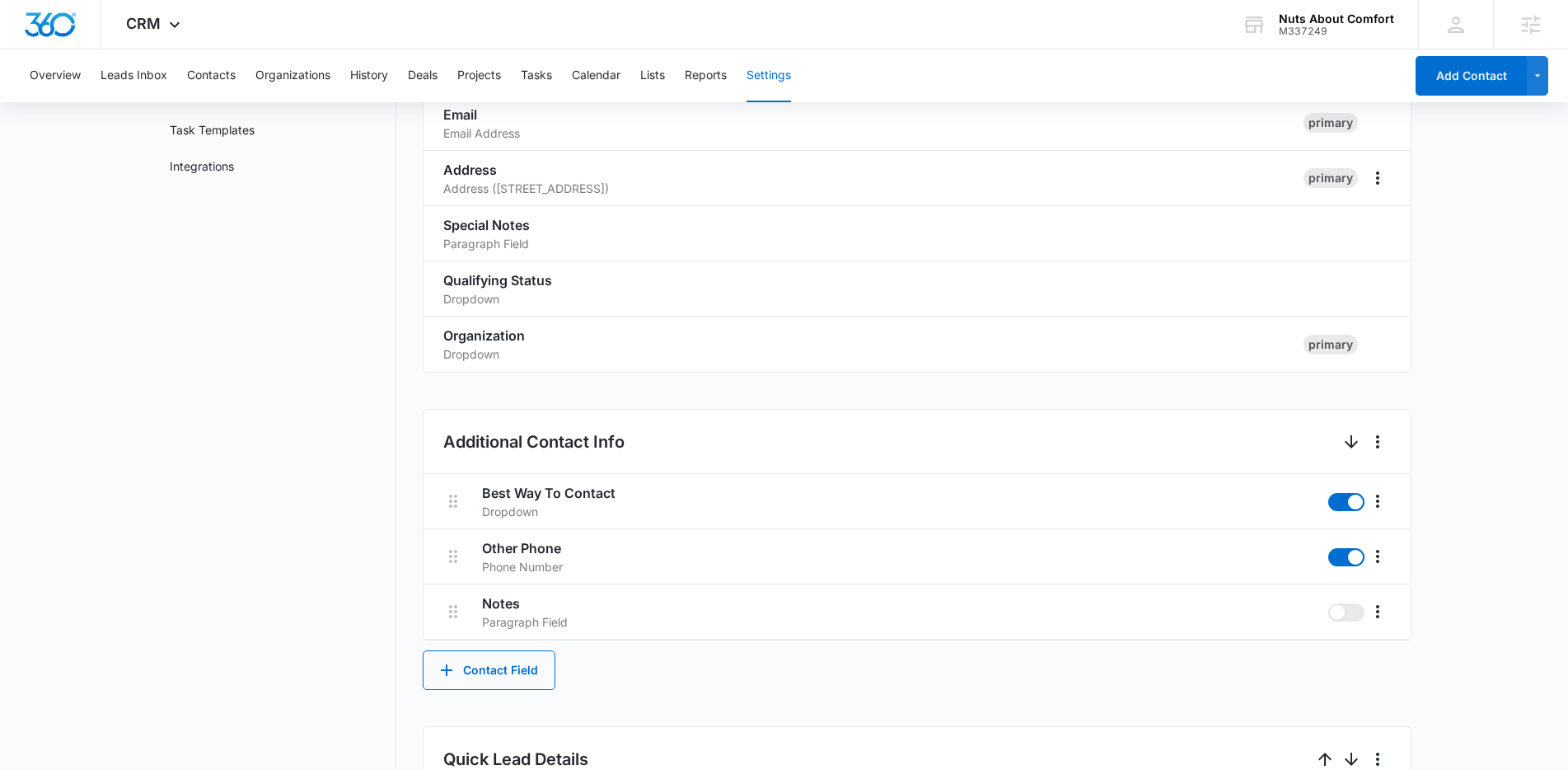
scroll to position [79, 0]
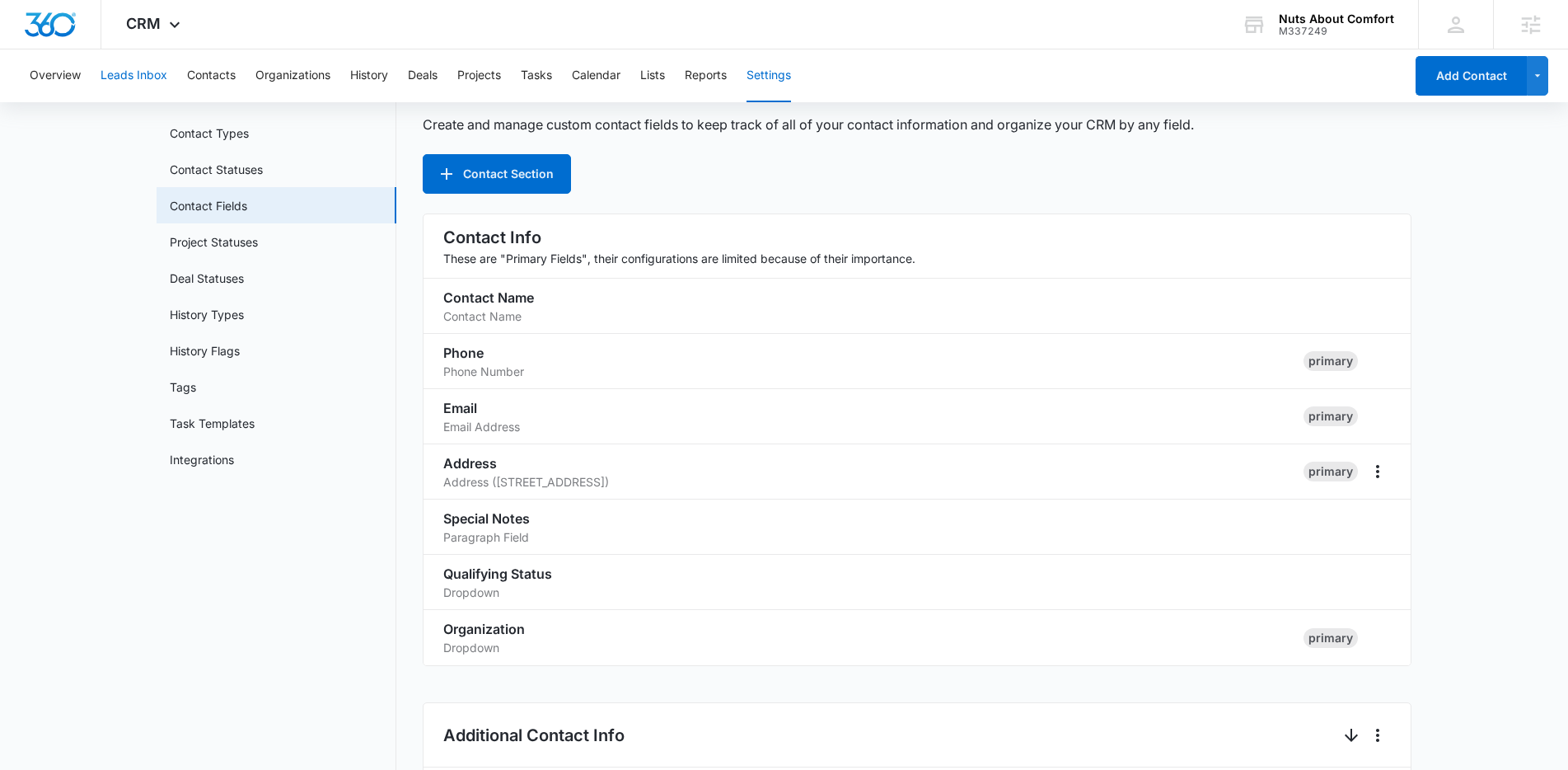
click at [156, 83] on button "Leads Inbox" at bounding box center [133, 76] width 67 height 53
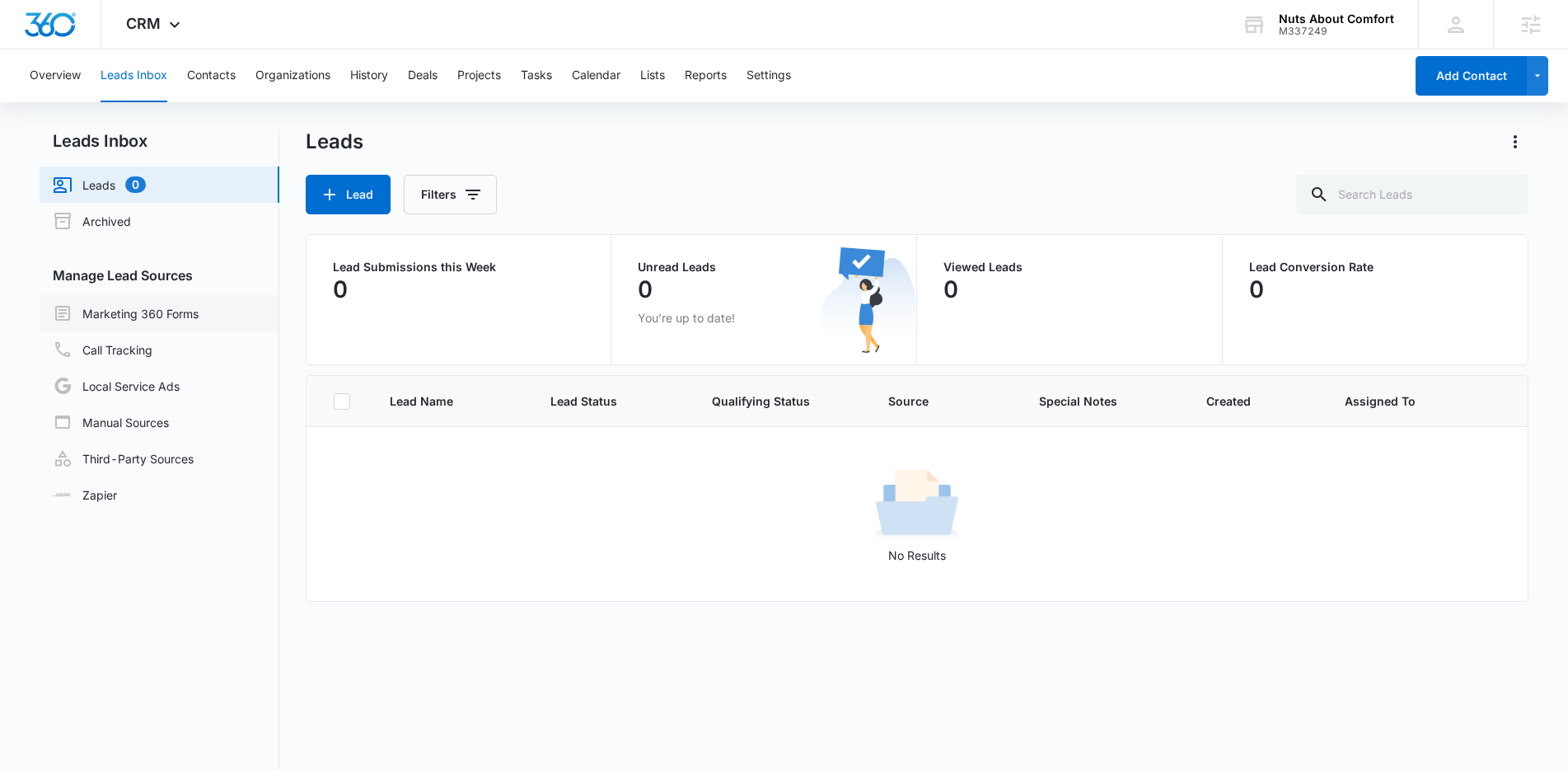
click at [177, 315] on link "Marketing 360 Forms" at bounding box center [125, 313] width 146 height 20
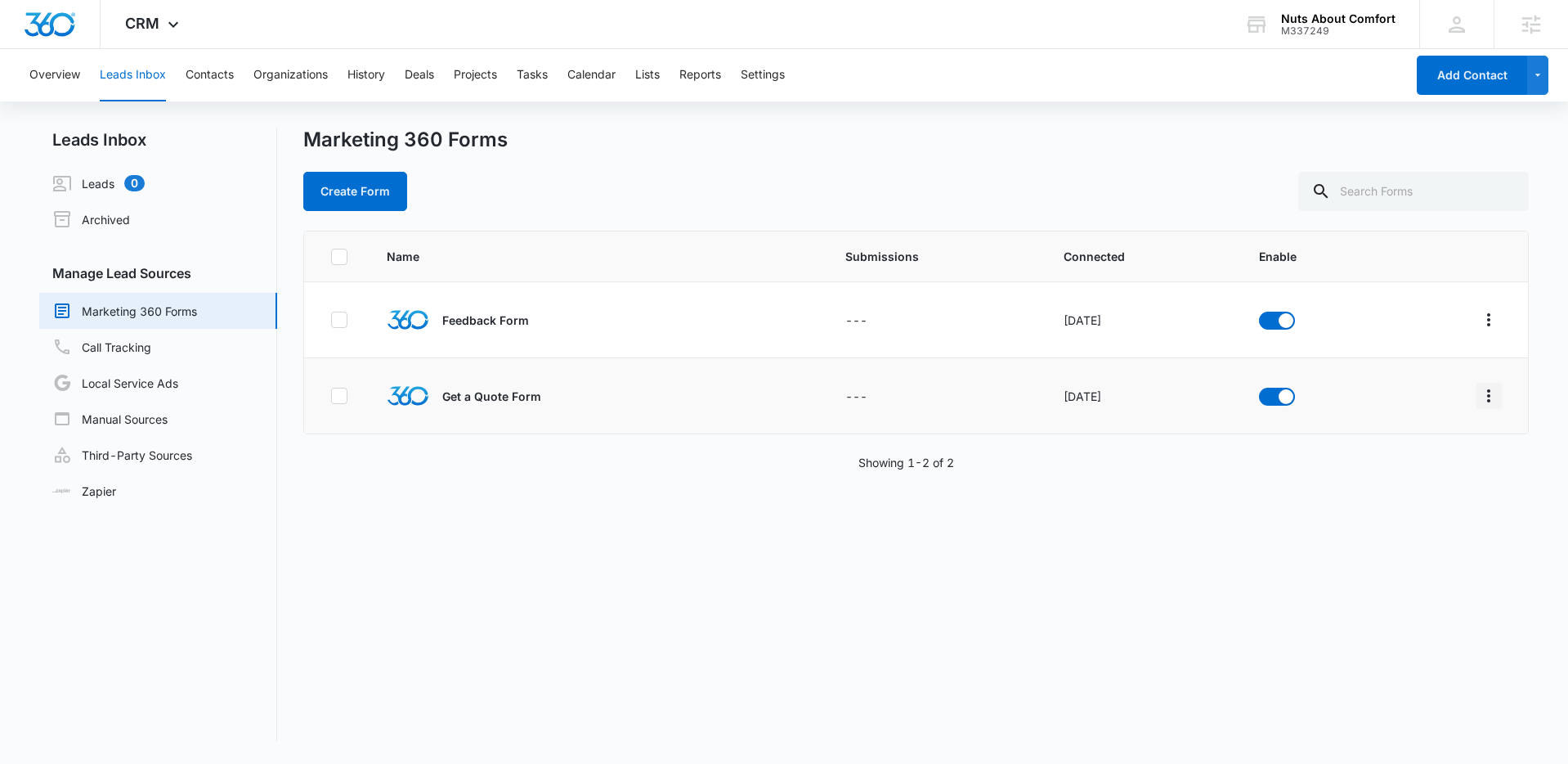
click at [1485, 396] on icon "Overflow Menu" at bounding box center [1488, 396] width 20 height 20
click at [1365, 495] on div "Field Mapping" at bounding box center [1403, 491] width 93 height 12
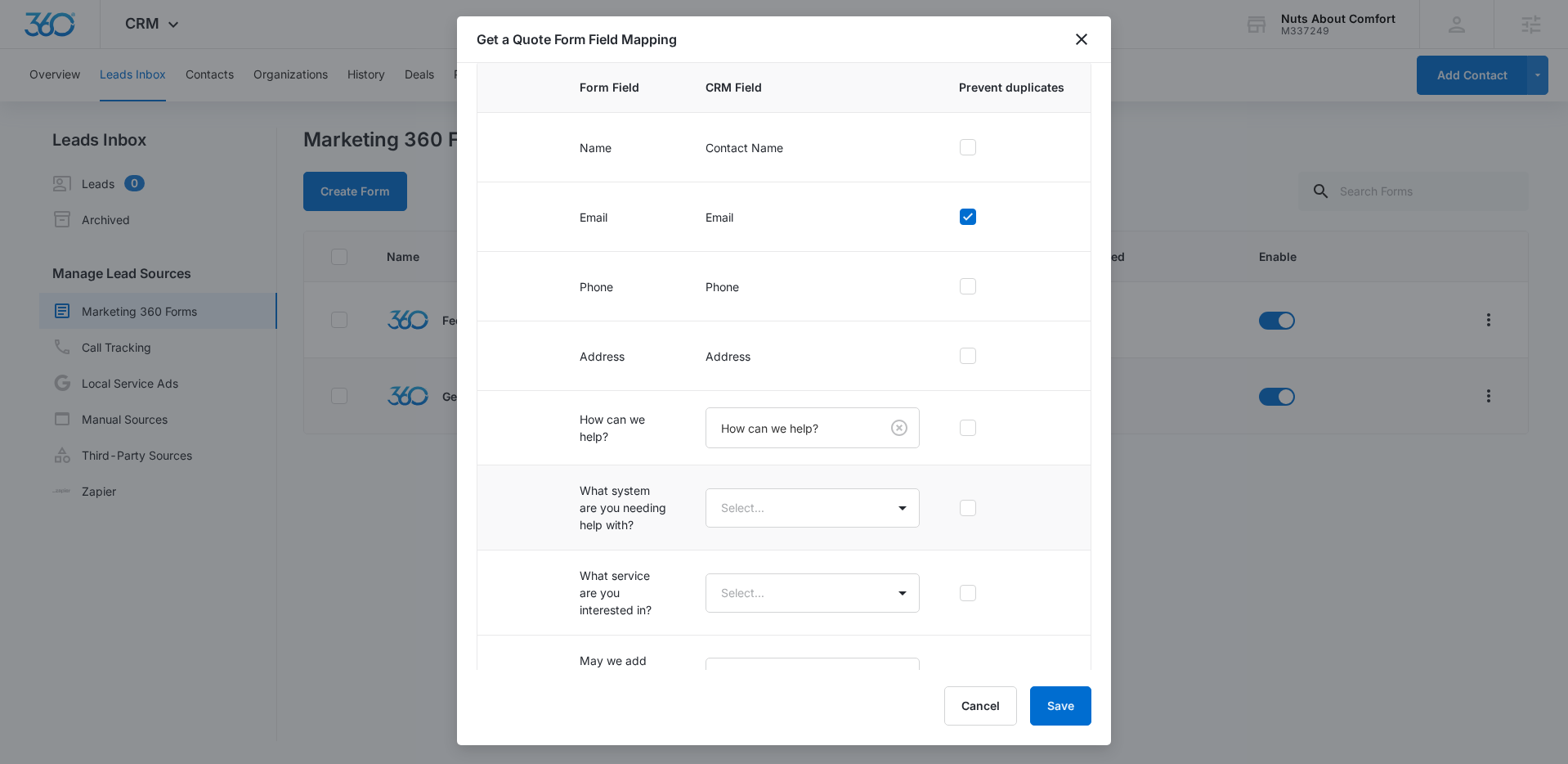
scroll to position [227, 0]
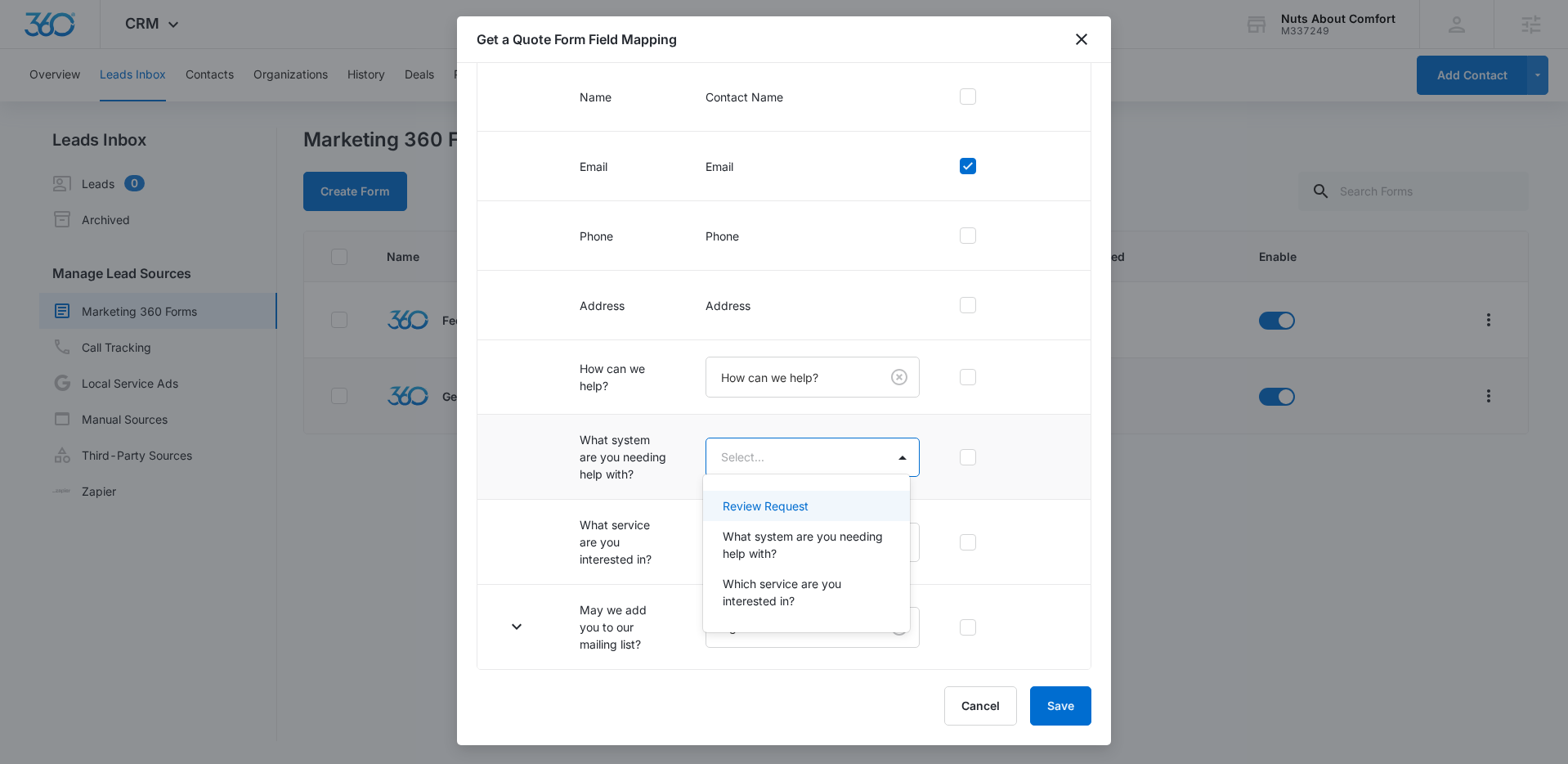
click at [820, 464] on body "CRM Apps Reputation Websites Forms CRM Email Social Content Ads Intelligence Fi…" at bounding box center [784, 382] width 1568 height 764
click at [809, 534] on p "What system are you needing help with?" at bounding box center [804, 544] width 164 height 35
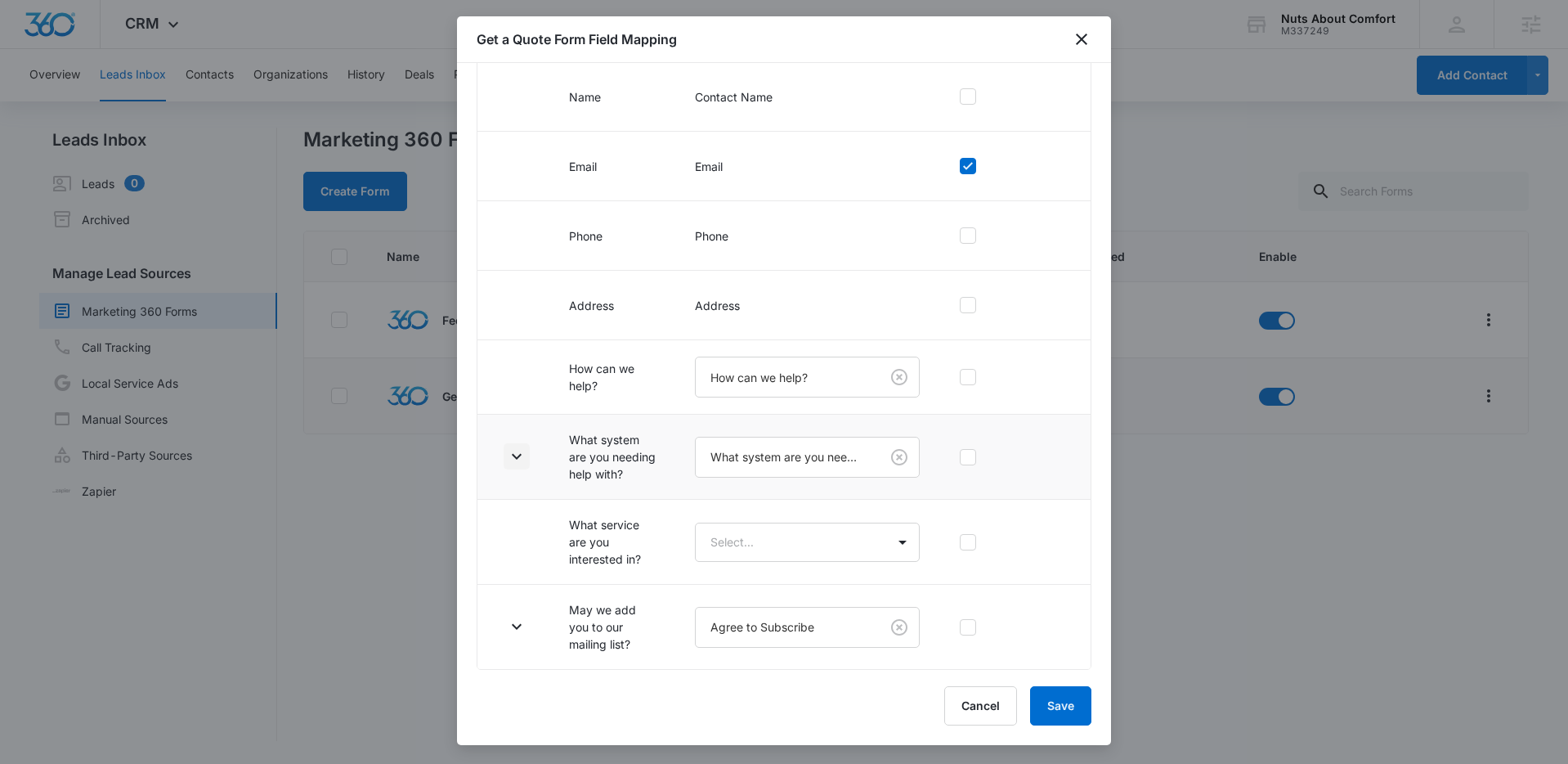
click at [511, 446] on icon "button" at bounding box center [517, 456] width 20 height 20
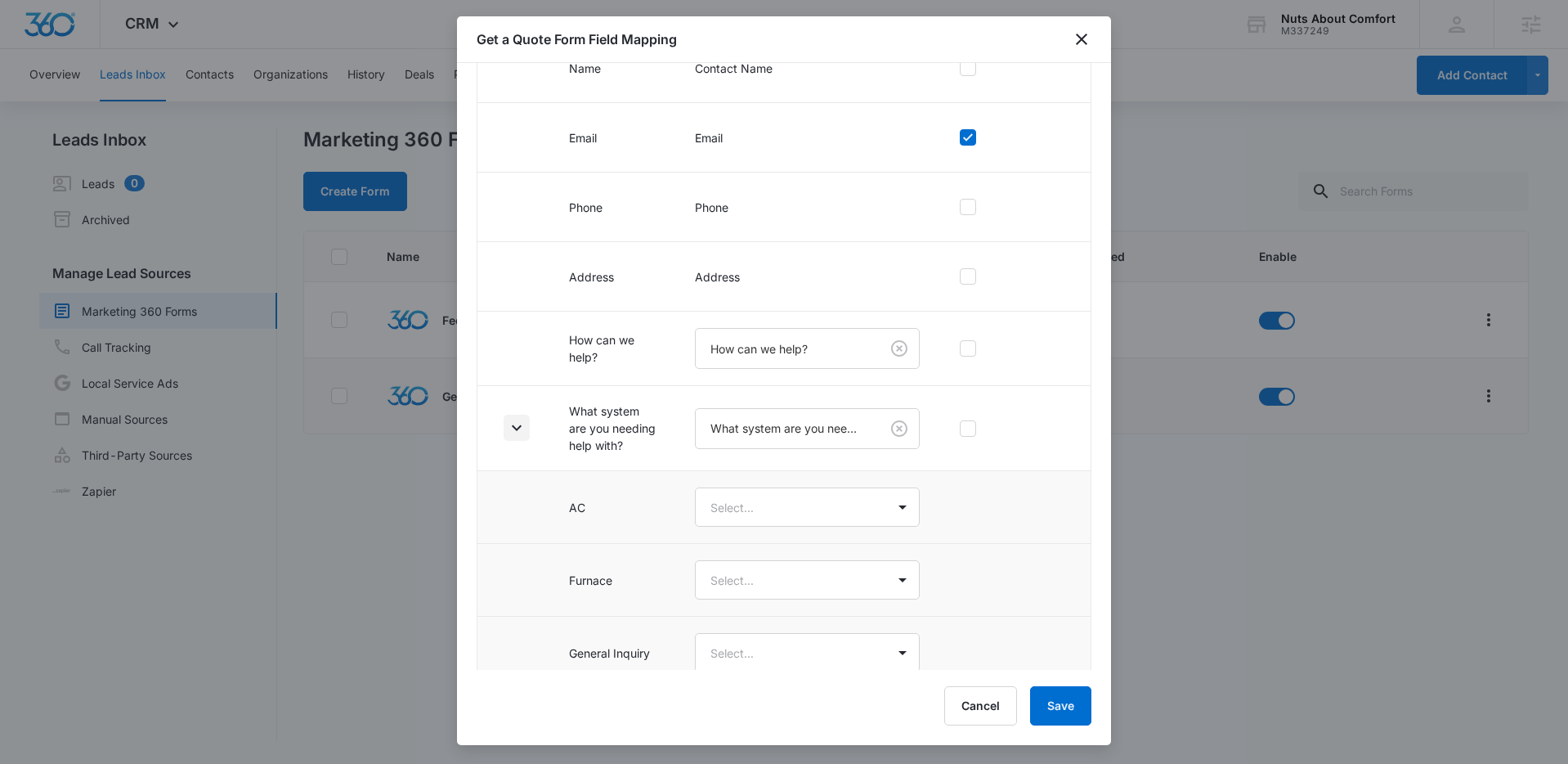
scroll to position [256, 0]
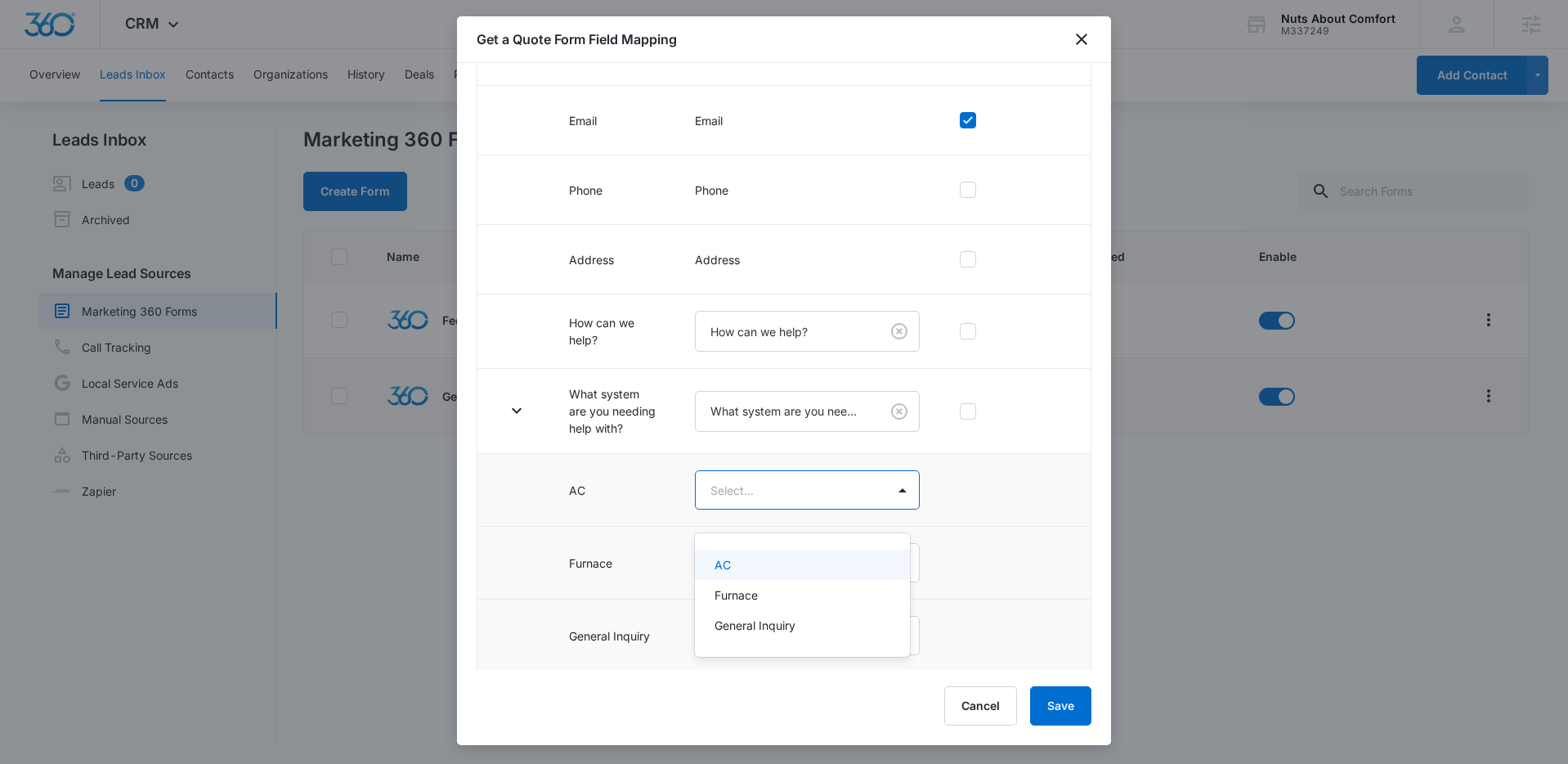
click at [801, 512] on body "CRM Apps Reputation Websites Forms CRM Email Social Content Ads Intelligence Fi…" at bounding box center [784, 382] width 1568 height 764
click at [784, 562] on div "AC" at bounding box center [800, 564] width 173 height 17
click at [778, 585] on body "CRM Apps Reputation Websites Forms CRM Email Social Content Ads Intelligence Fi…" at bounding box center [784, 382] width 1568 height 764
click at [778, 665] on div "Furnace" at bounding box center [800, 668] width 173 height 17
click at [797, 662] on body "CRM Apps Reputation Websites Forms CRM Email Social Content Ads Intelligence Fi…" at bounding box center [784, 382] width 1568 height 764
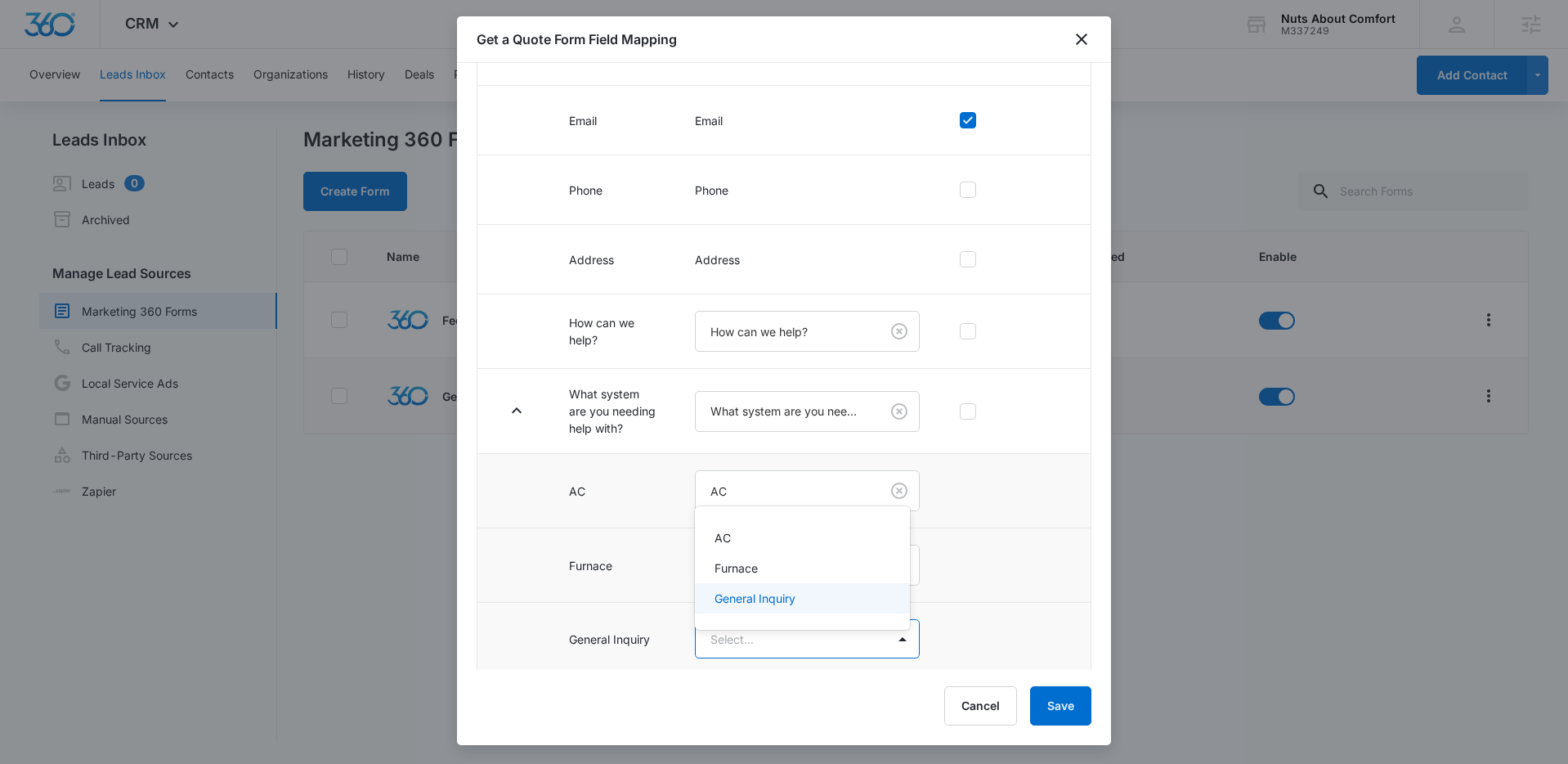
click at [795, 600] on p "General Inquiry" at bounding box center [755, 597] width 81 height 17
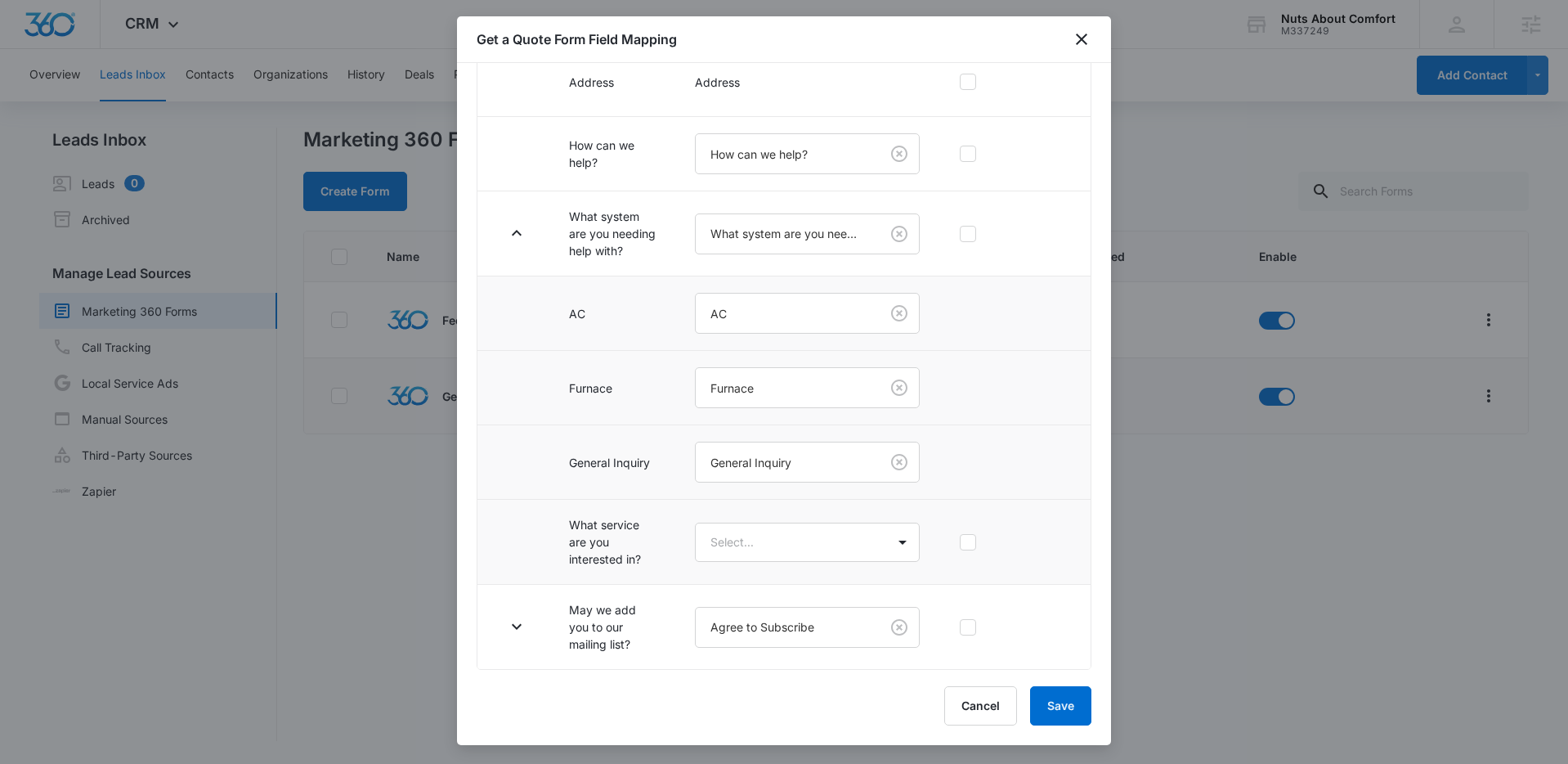
scroll to position [450, 0]
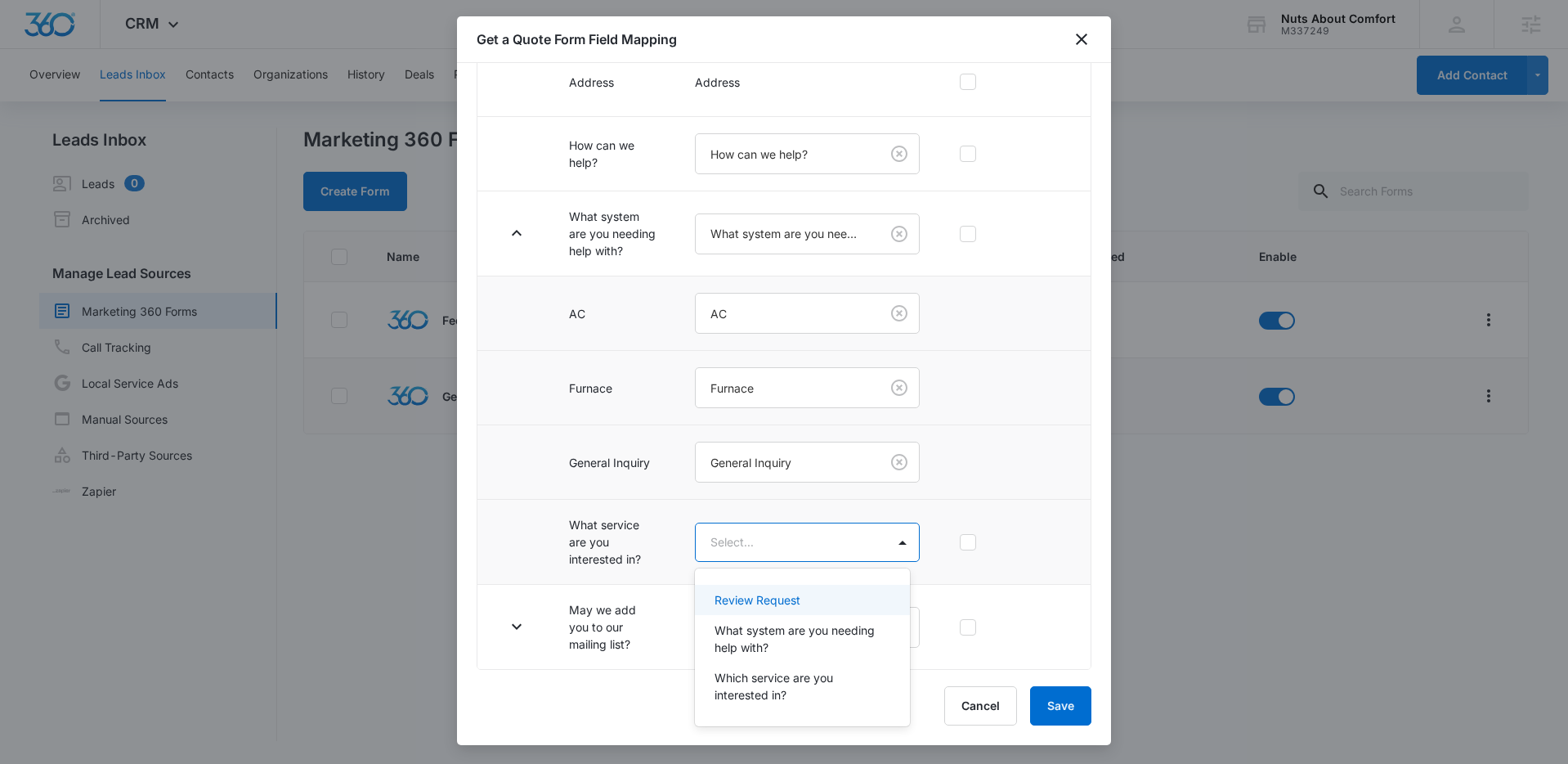
click at [777, 542] on body "CRM Apps Reputation Websites Forms CRM Email Social Content Ads Intelligence Fi…" at bounding box center [784, 382] width 1568 height 764
click at [750, 683] on p "Which service are you interested in?" at bounding box center [800, 685] width 173 height 35
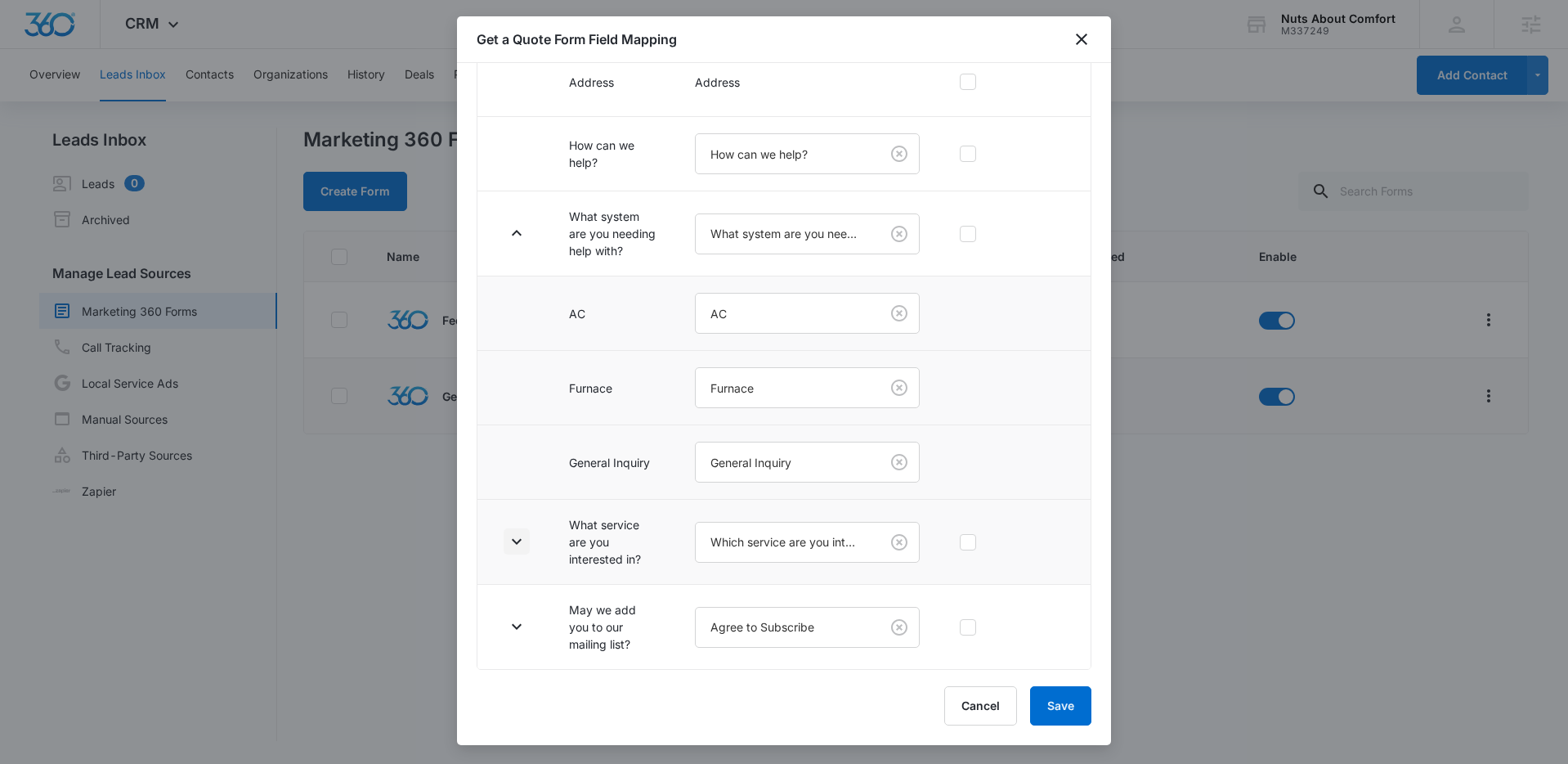
click at [513, 540] on icon "button" at bounding box center [516, 542] width 10 height 6
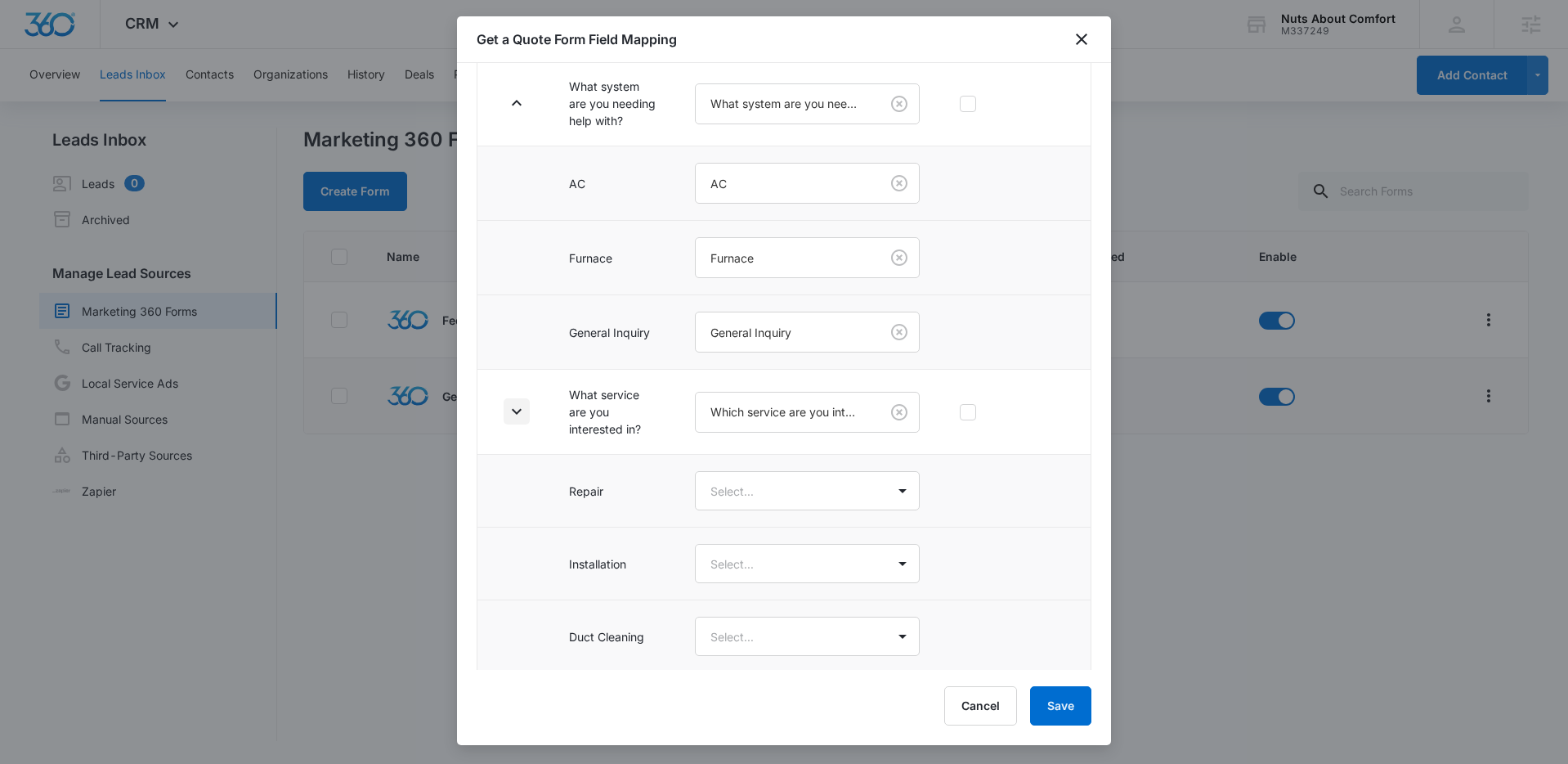
scroll to position [741, 0]
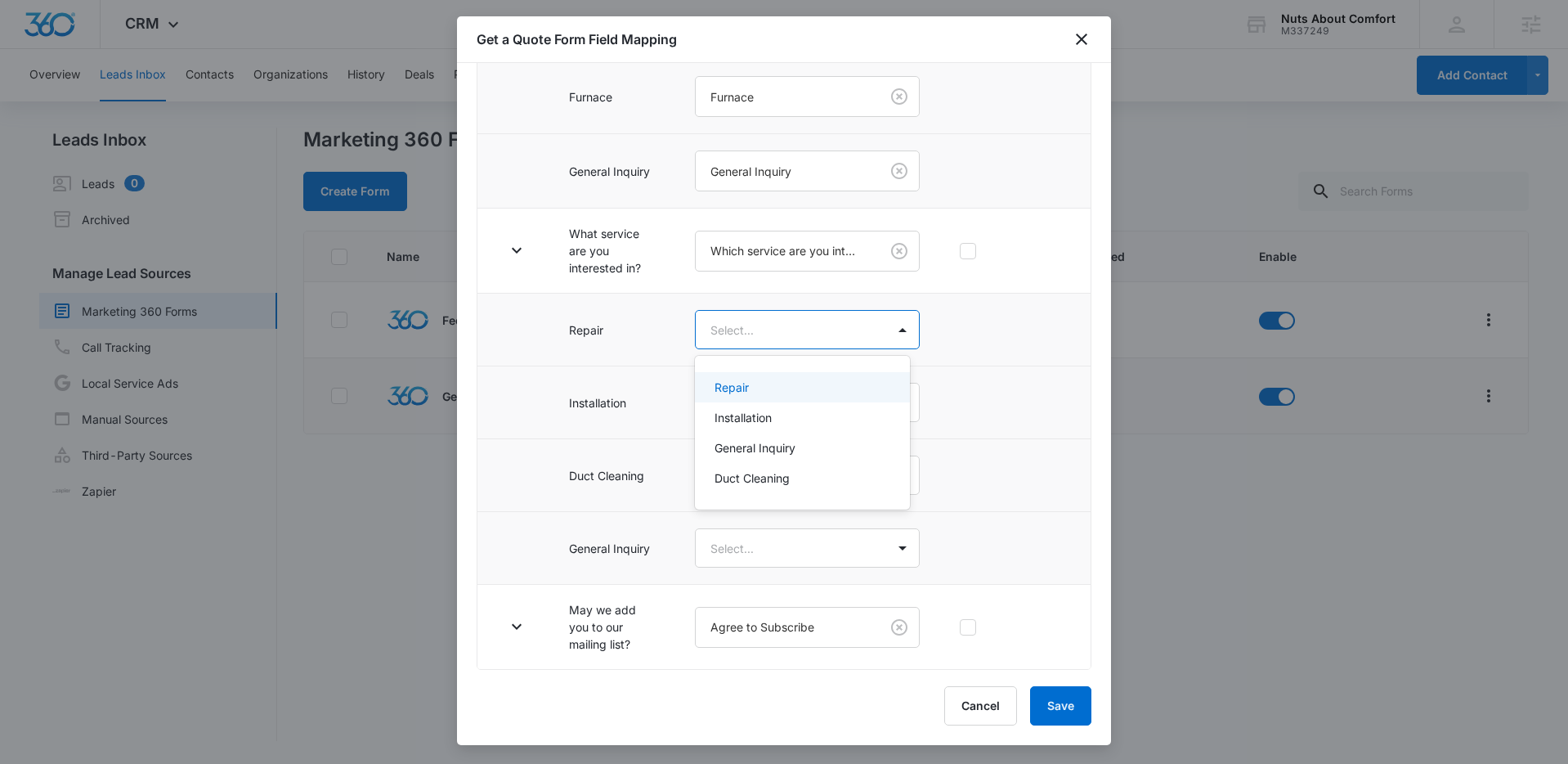
click at [736, 344] on body "CRM Apps Reputation Websites Forms CRM Email Social Content Ads Intelligence Fi…" at bounding box center [784, 382] width 1568 height 764
click at [741, 388] on p "Repair" at bounding box center [731, 386] width 35 height 17
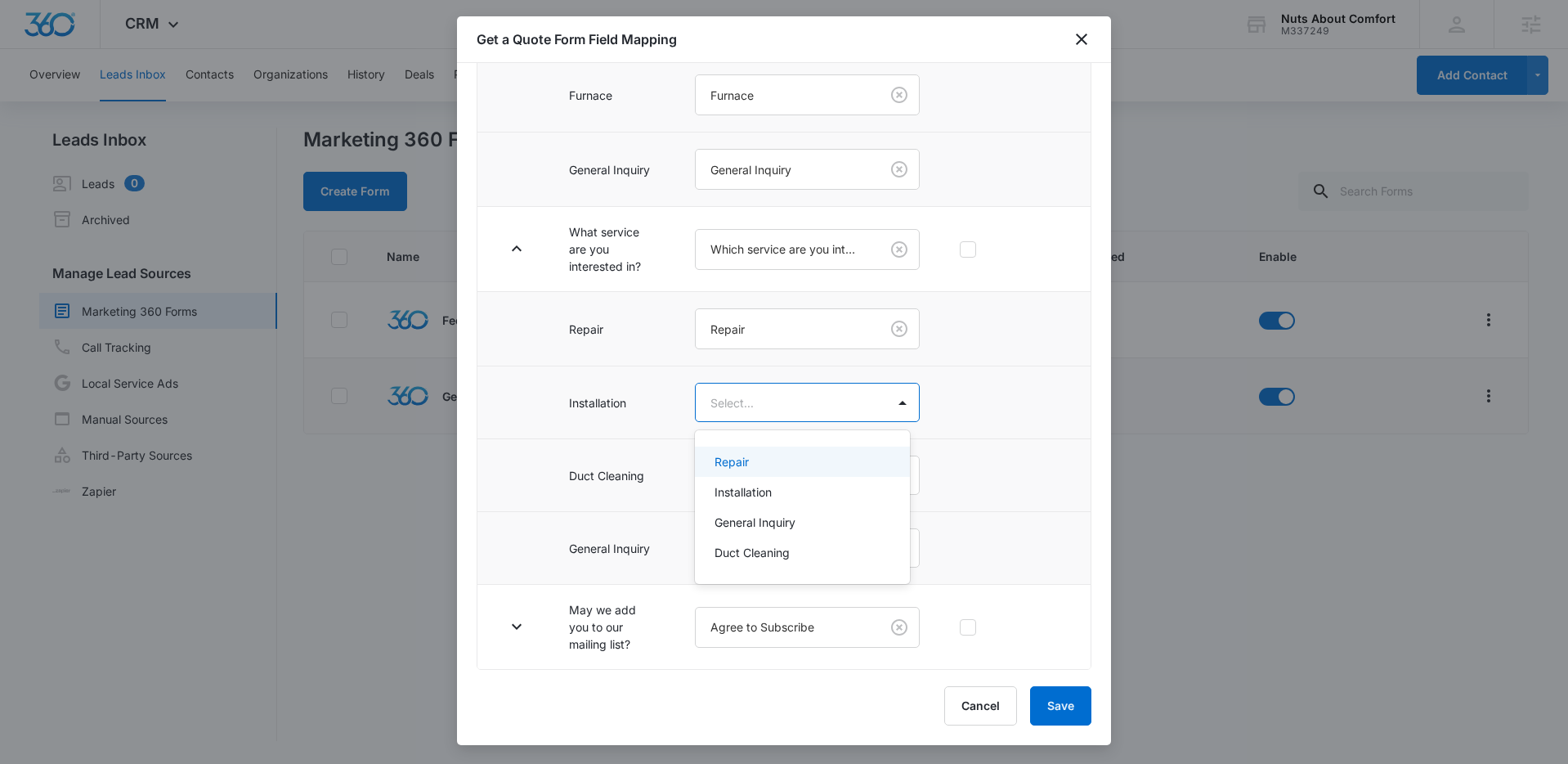
click at [751, 408] on body "CRM Apps Reputation Websites Forms CRM Email Social Content Ads Intelligence Fi…" at bounding box center [784, 382] width 1568 height 764
click at [746, 490] on p "Installation" at bounding box center [743, 491] width 57 height 17
click at [765, 481] on body "CRM Apps Reputation Websites Forms CRM Email Social Content Ads Intelligence Fi…" at bounding box center [784, 382] width 1568 height 764
click at [755, 616] on div "Duct Cleaning" at bounding box center [802, 627] width 215 height 31
click at [776, 550] on body "CRM Apps Reputation Websites Forms CRM Email Social Content Ads Intelligence Fi…" at bounding box center [784, 382] width 1568 height 764
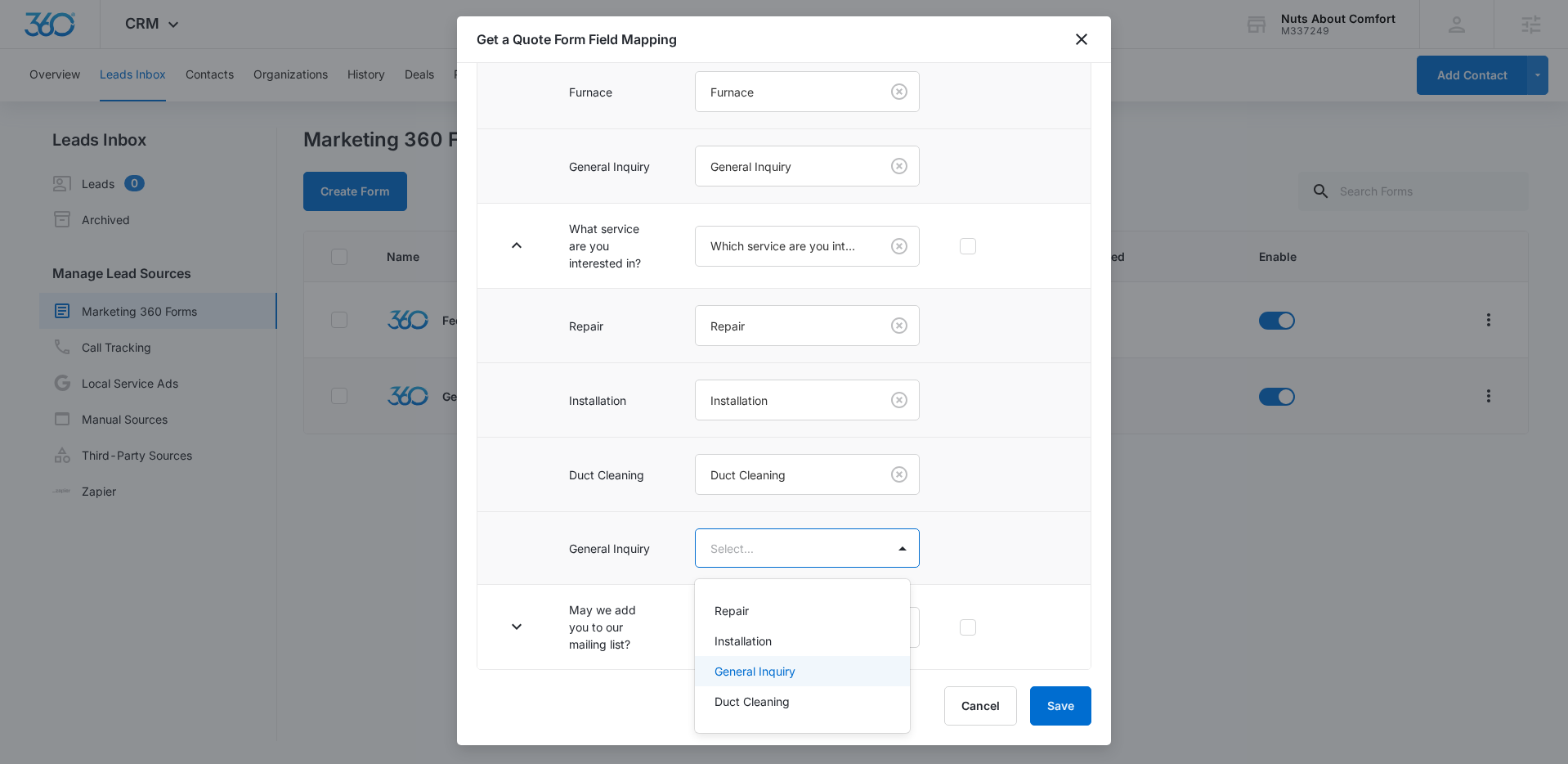
click at [765, 675] on p "General Inquiry" at bounding box center [755, 670] width 81 height 17
click at [512, 621] on icon "button" at bounding box center [517, 626] width 20 height 20
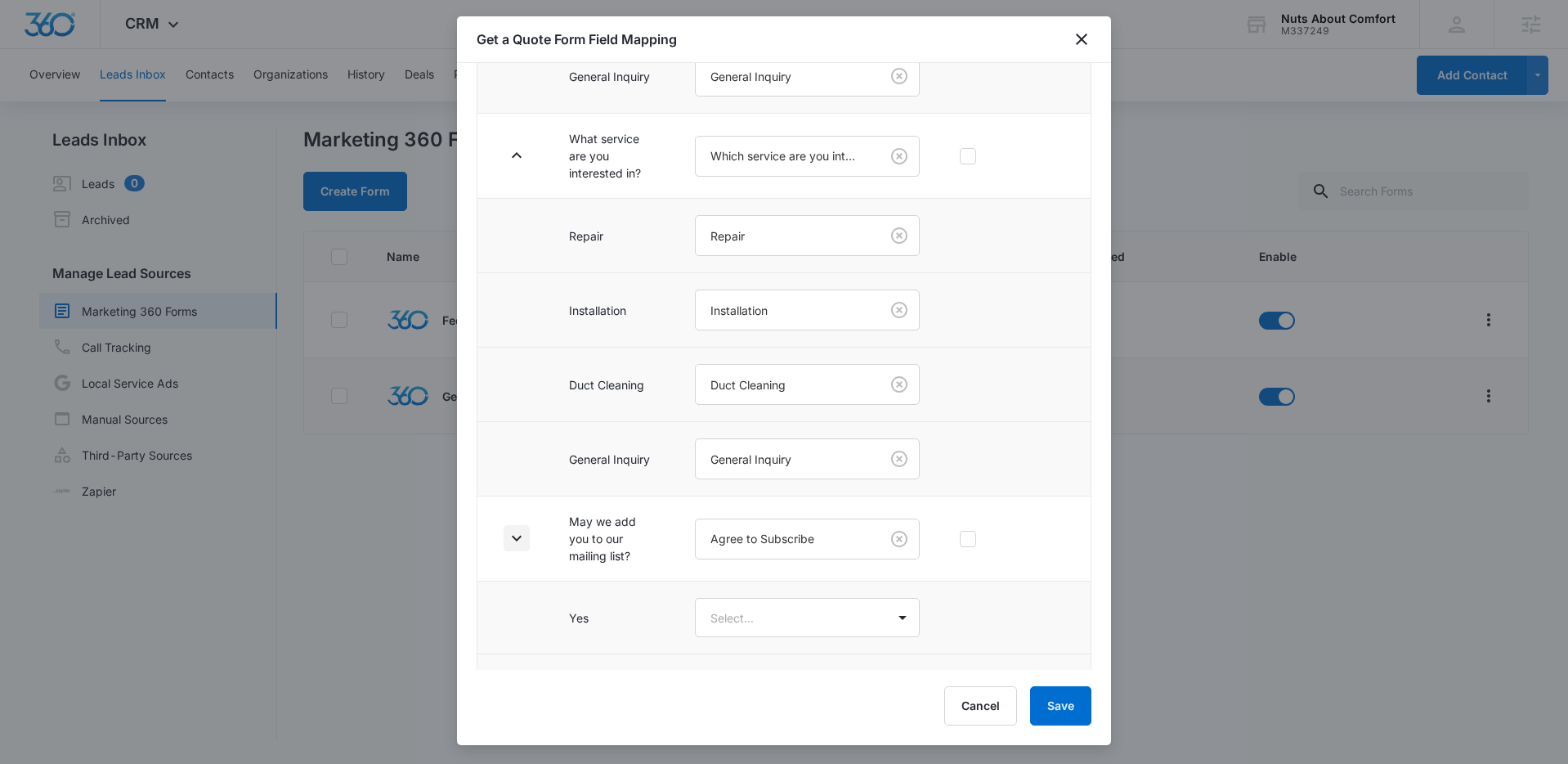
scroll to position [893, 0]
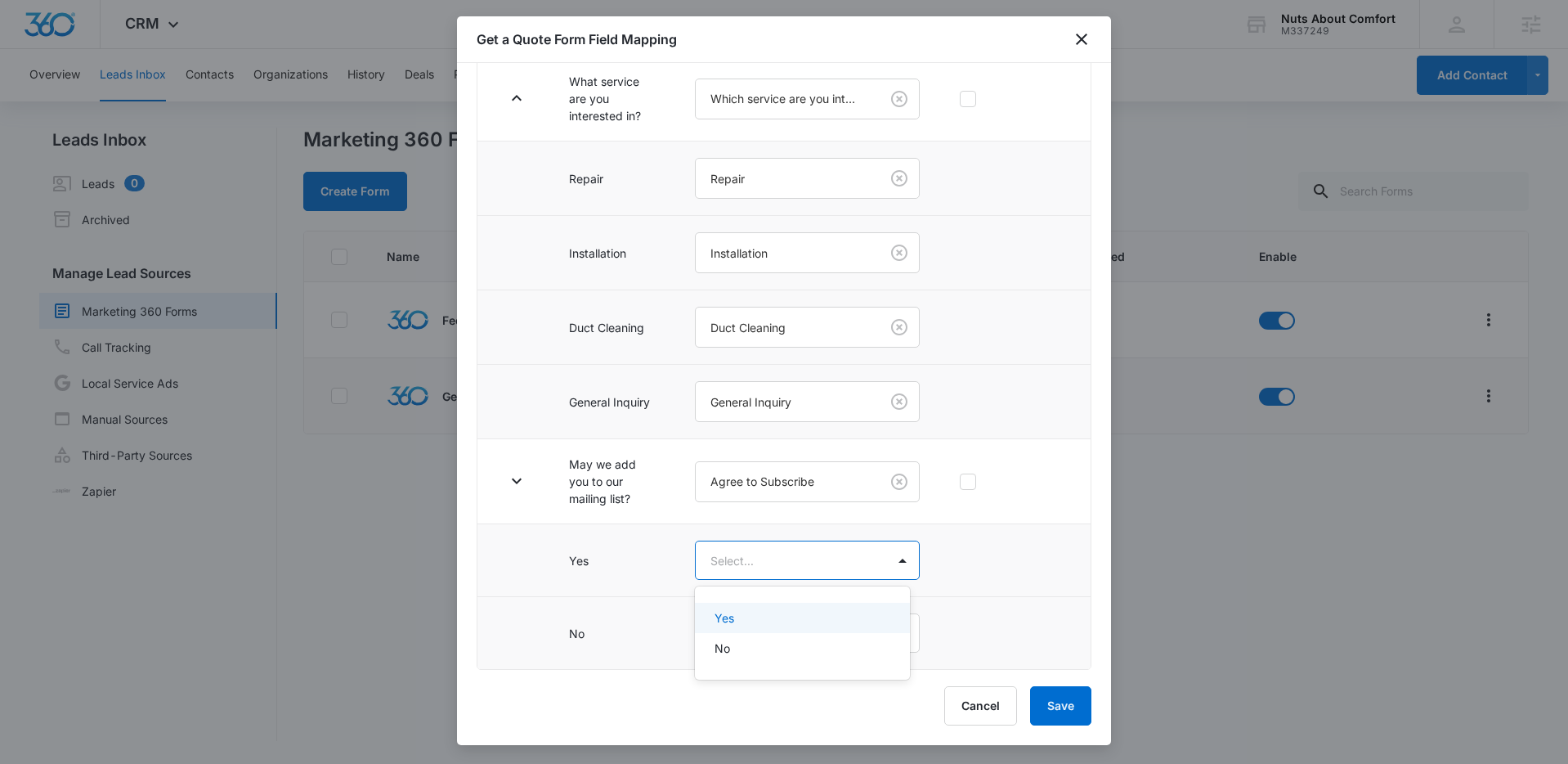
click at [774, 572] on body "CRM Apps Reputation Websites Forms CRM Email Social Content Ads Intelligence Fi…" at bounding box center [784, 382] width 1568 height 764
click at [754, 613] on div "Yes" at bounding box center [800, 617] width 173 height 17
click at [769, 636] on body "CRM Apps Reputation Websites Forms CRM Email Social Content Ads Intelligence Fi…" at bounding box center [784, 382] width 1568 height 764
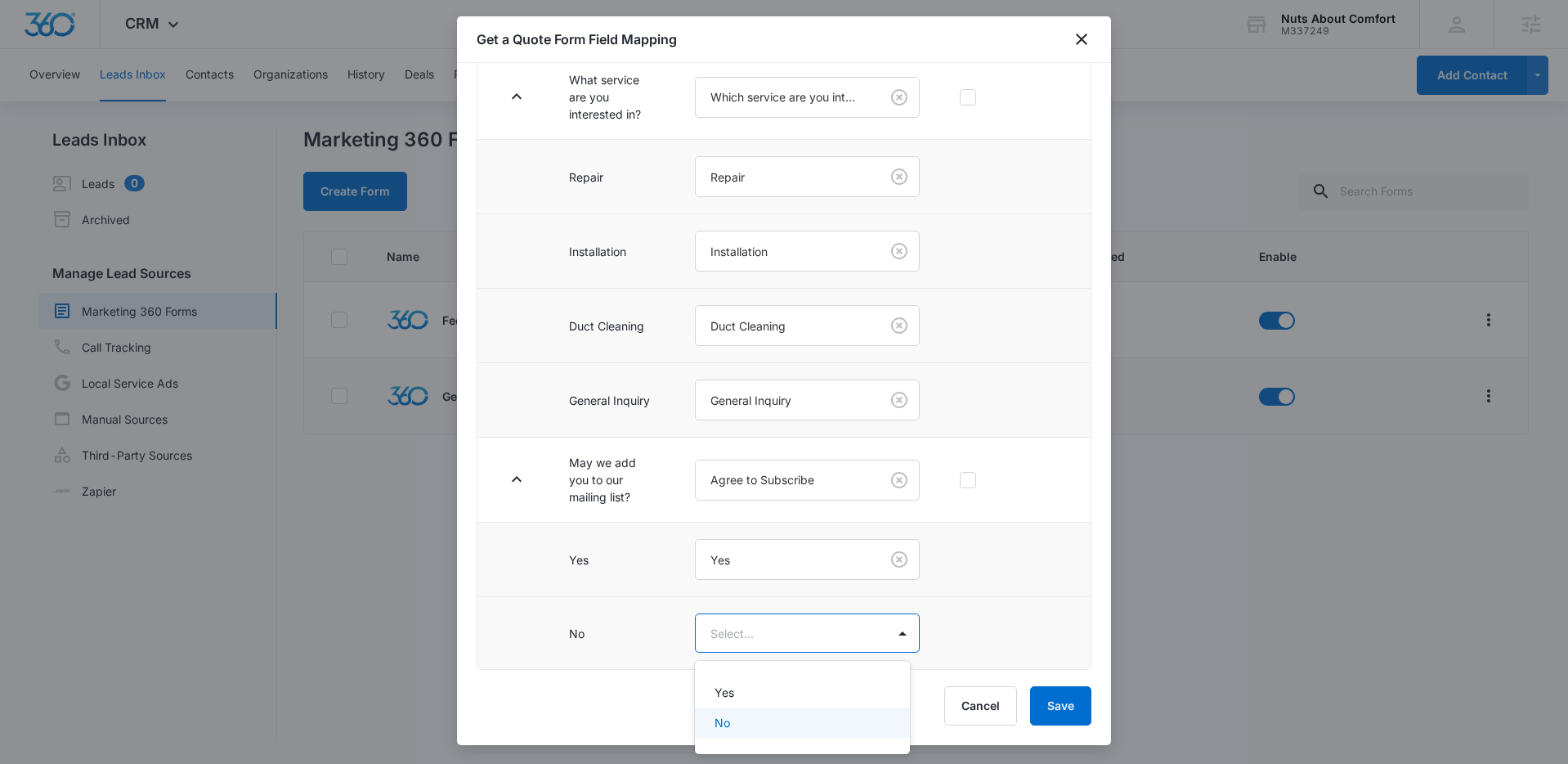
click at [742, 730] on div "No" at bounding box center [800, 722] width 173 height 17
click at [1074, 705] on button "Save" at bounding box center [1061, 706] width 61 height 39
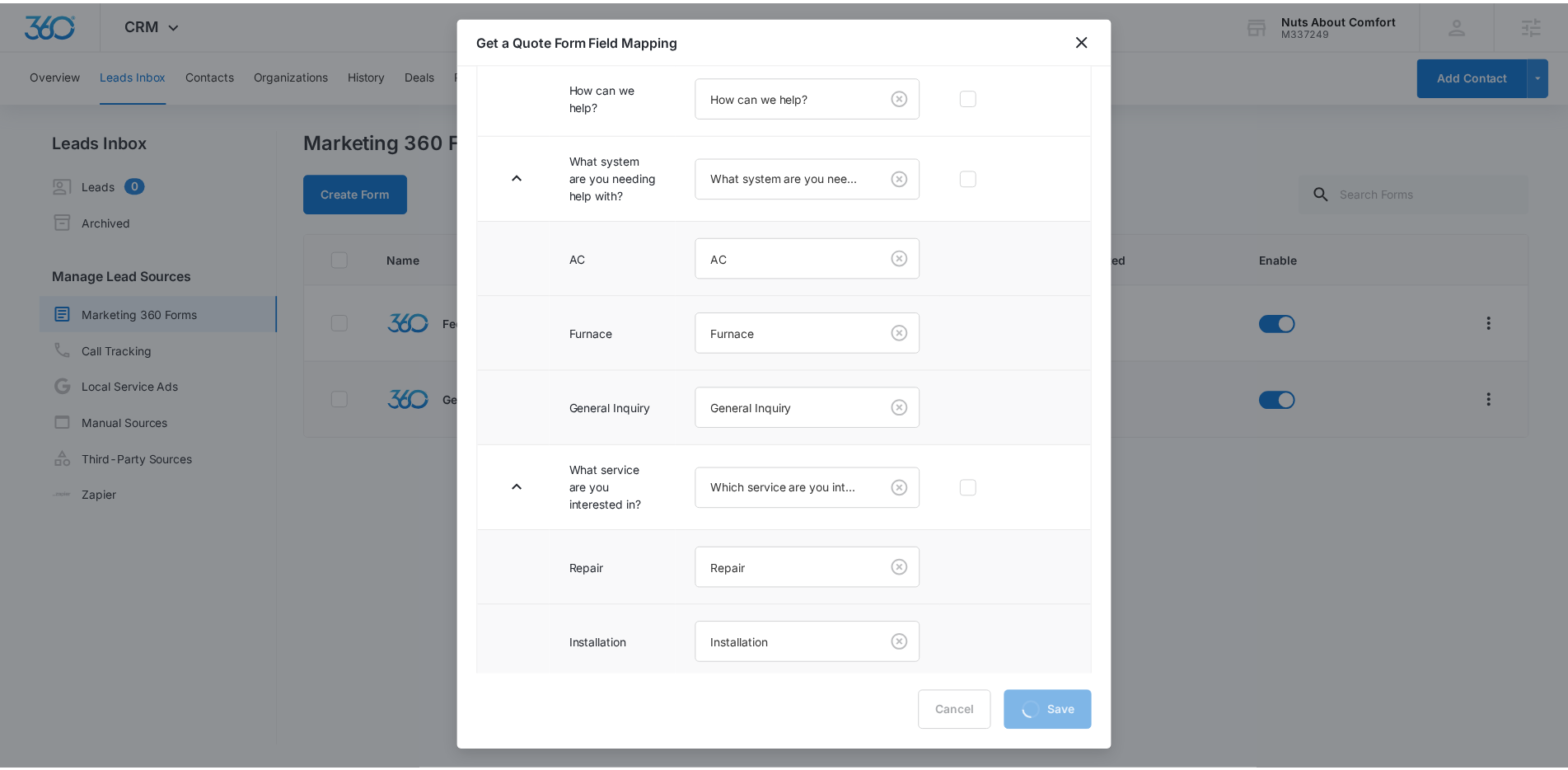
scroll to position [0, 0]
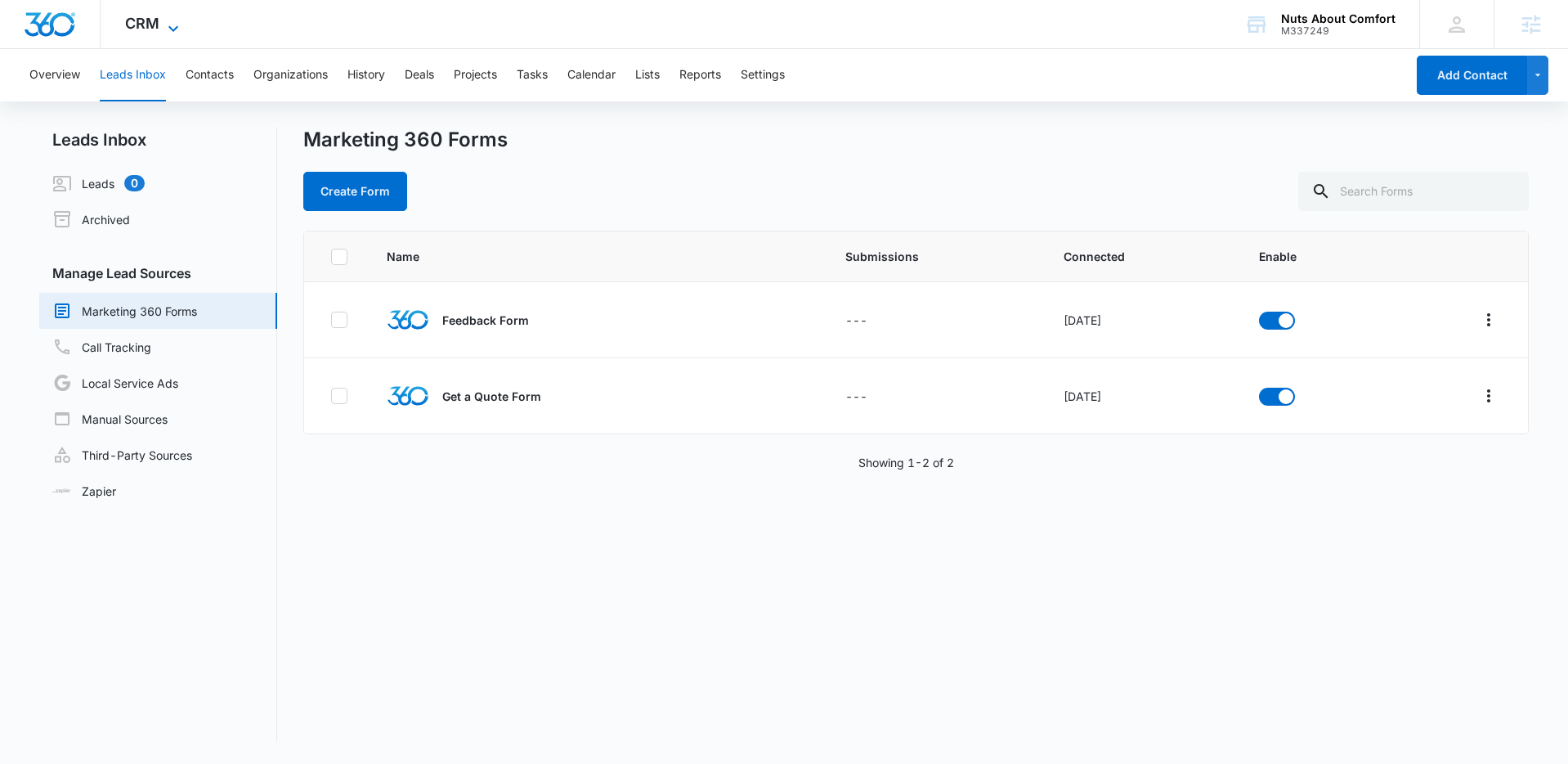
click at [176, 31] on icon at bounding box center [174, 29] width 20 height 20
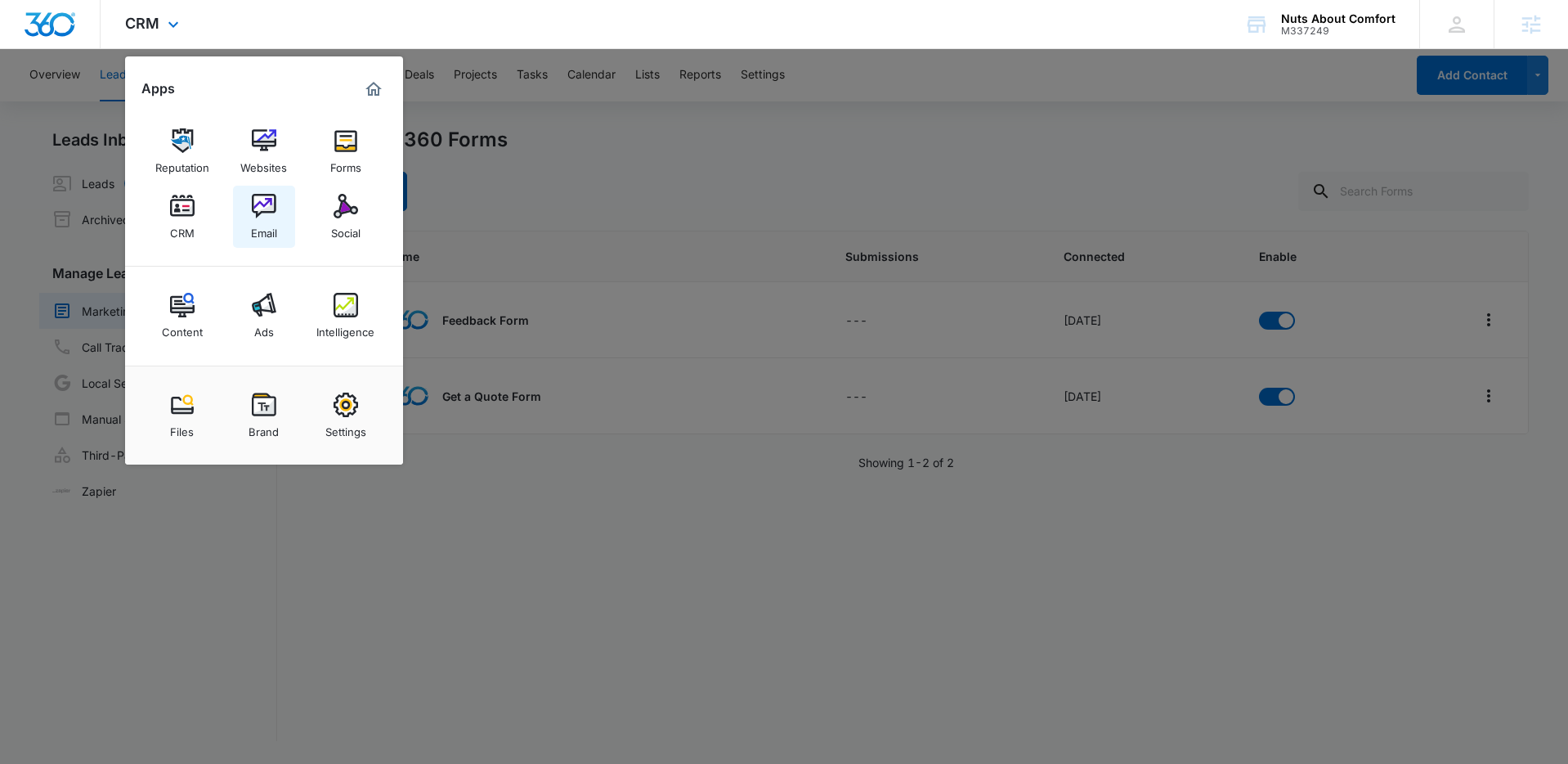
click at [268, 208] on img at bounding box center [263, 205] width 25 height 25
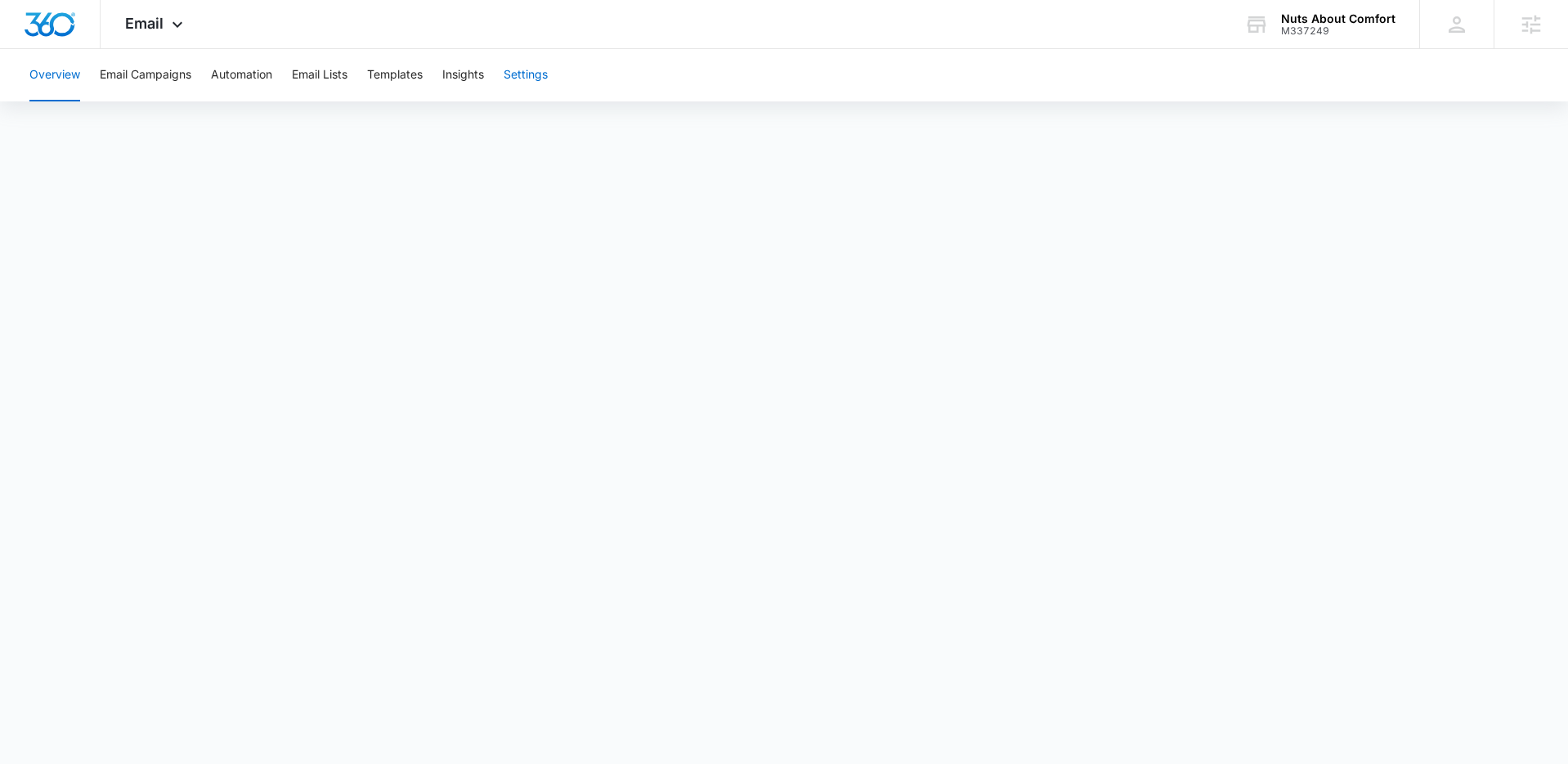
click at [530, 77] on button "Settings" at bounding box center [525, 75] width 44 height 52
drag, startPoint x: 131, startPoint y: 16, endPoint x: 278, endPoint y: 61, distance: 153.7
click at [132, 17] on span "Email" at bounding box center [144, 23] width 38 height 17
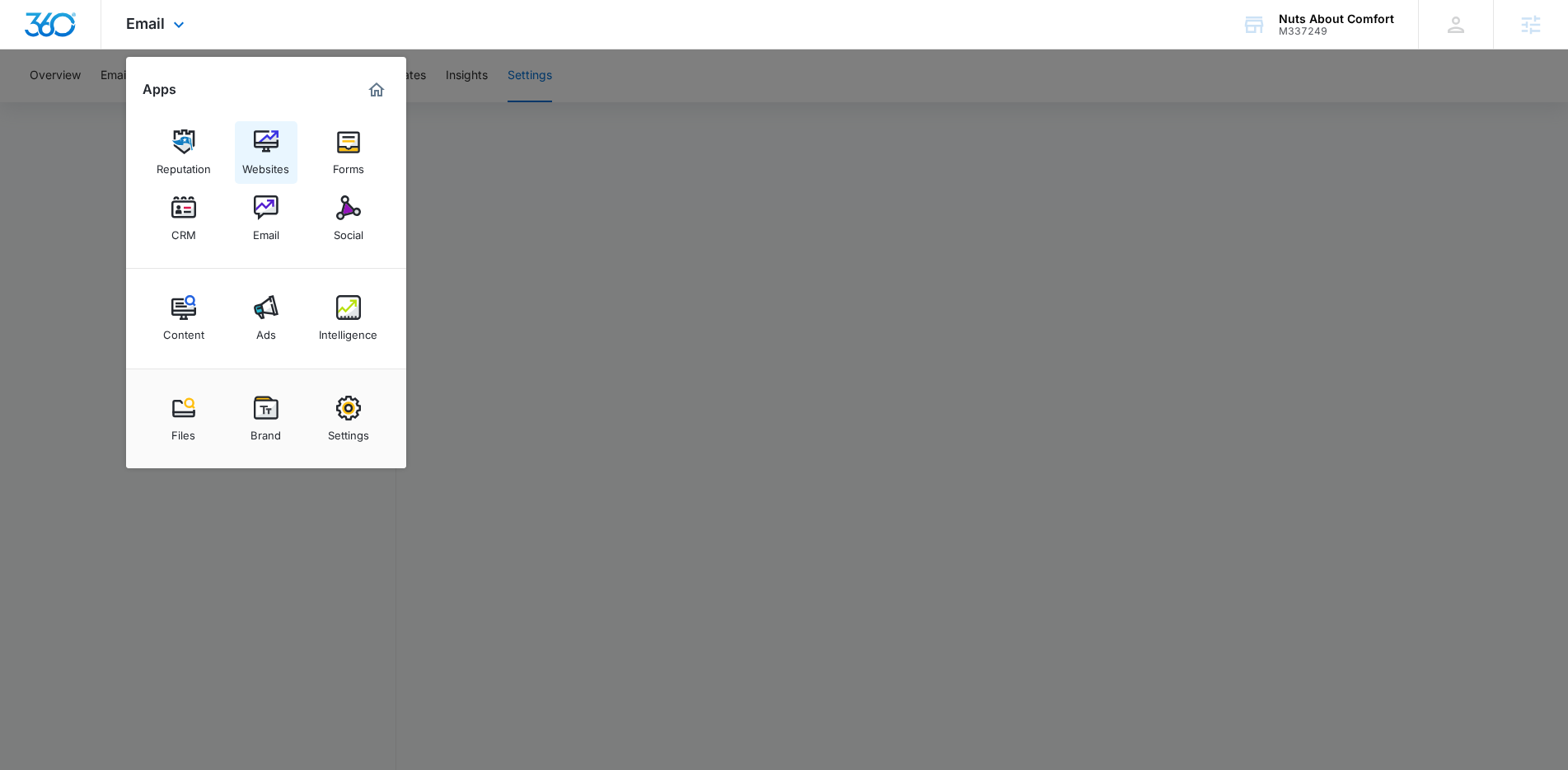
click at [264, 156] on div "Websites" at bounding box center [266, 165] width 47 height 22
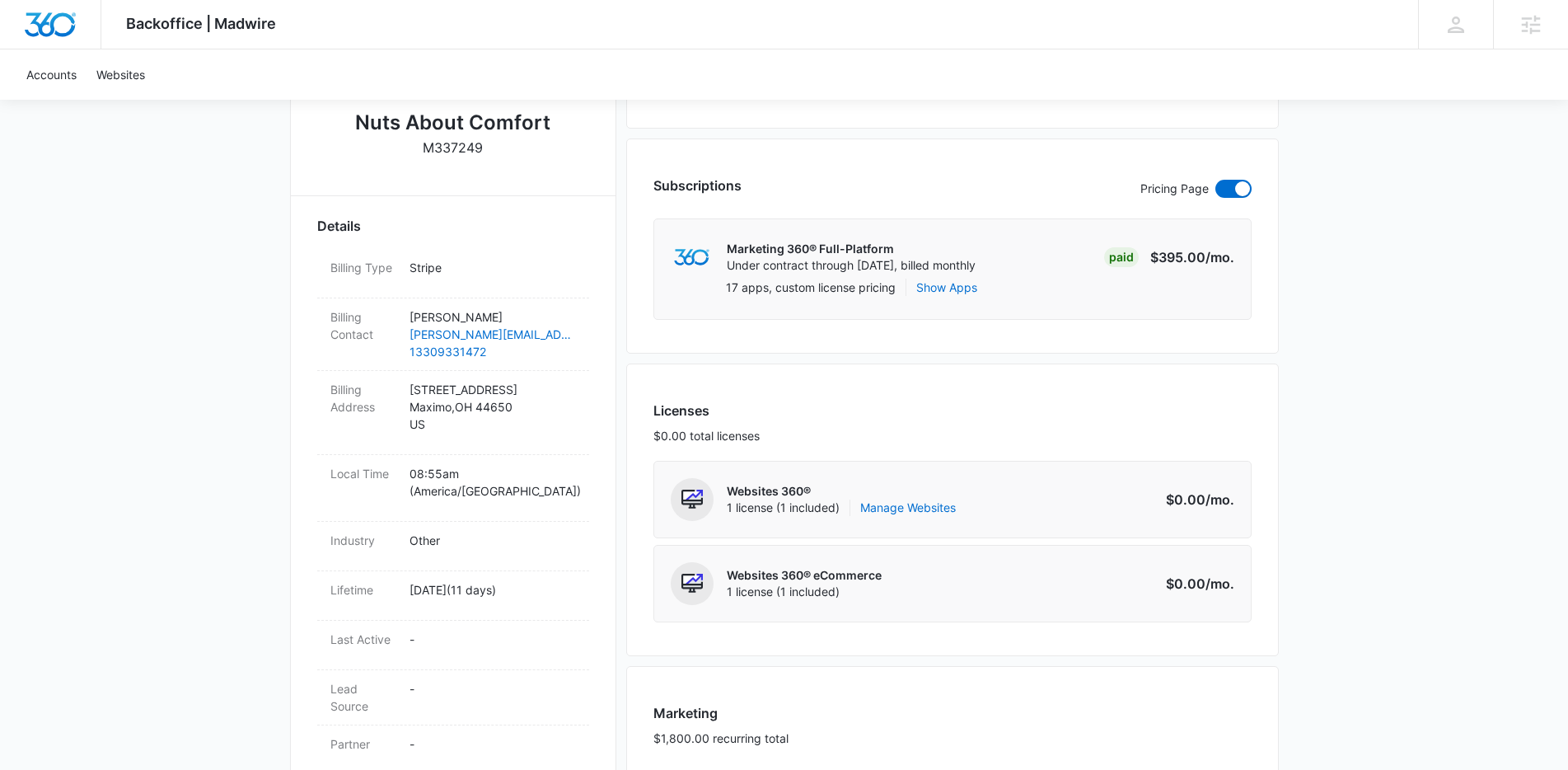
scroll to position [405, 0]
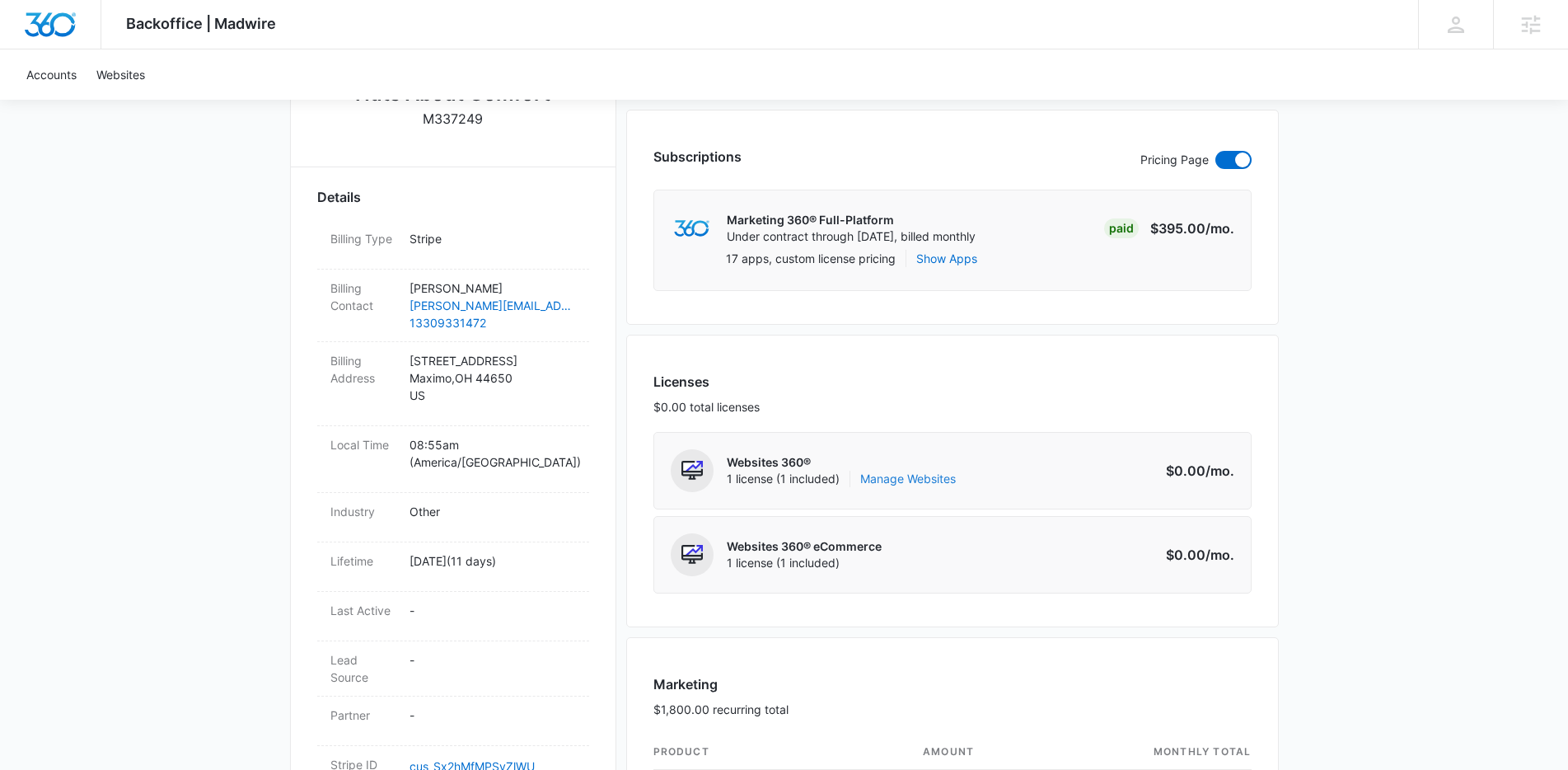
click at [904, 477] on link "Manage Websites" at bounding box center [908, 479] width 96 height 17
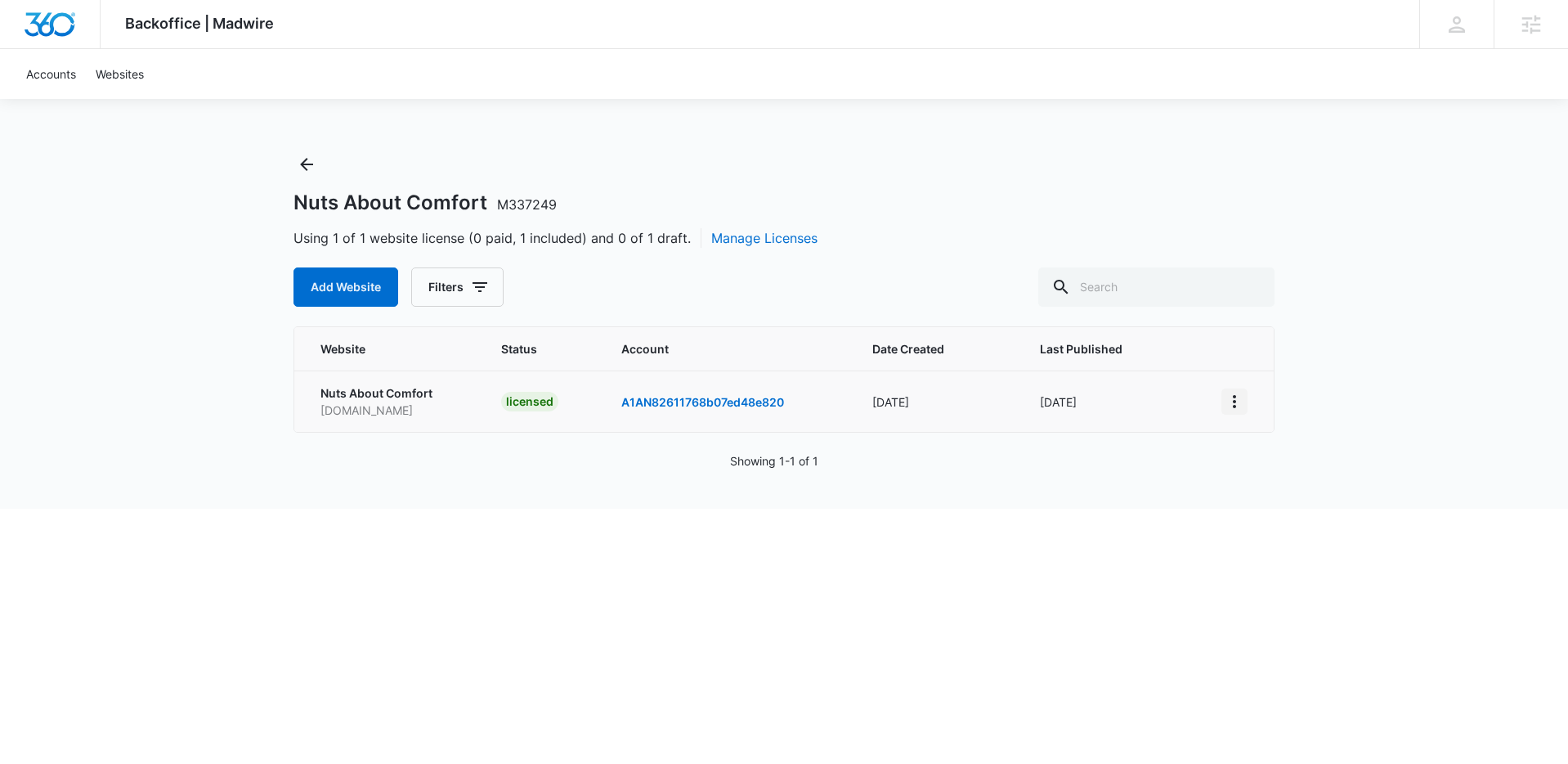
click at [1231, 404] on icon "View More" at bounding box center [1234, 402] width 20 height 20
click at [1157, 563] on html "Backoffice | Madwire Apps Settings Courtney Coy Courtney.Coy@madwire.com My Pro…" at bounding box center [784, 382] width 1568 height 764
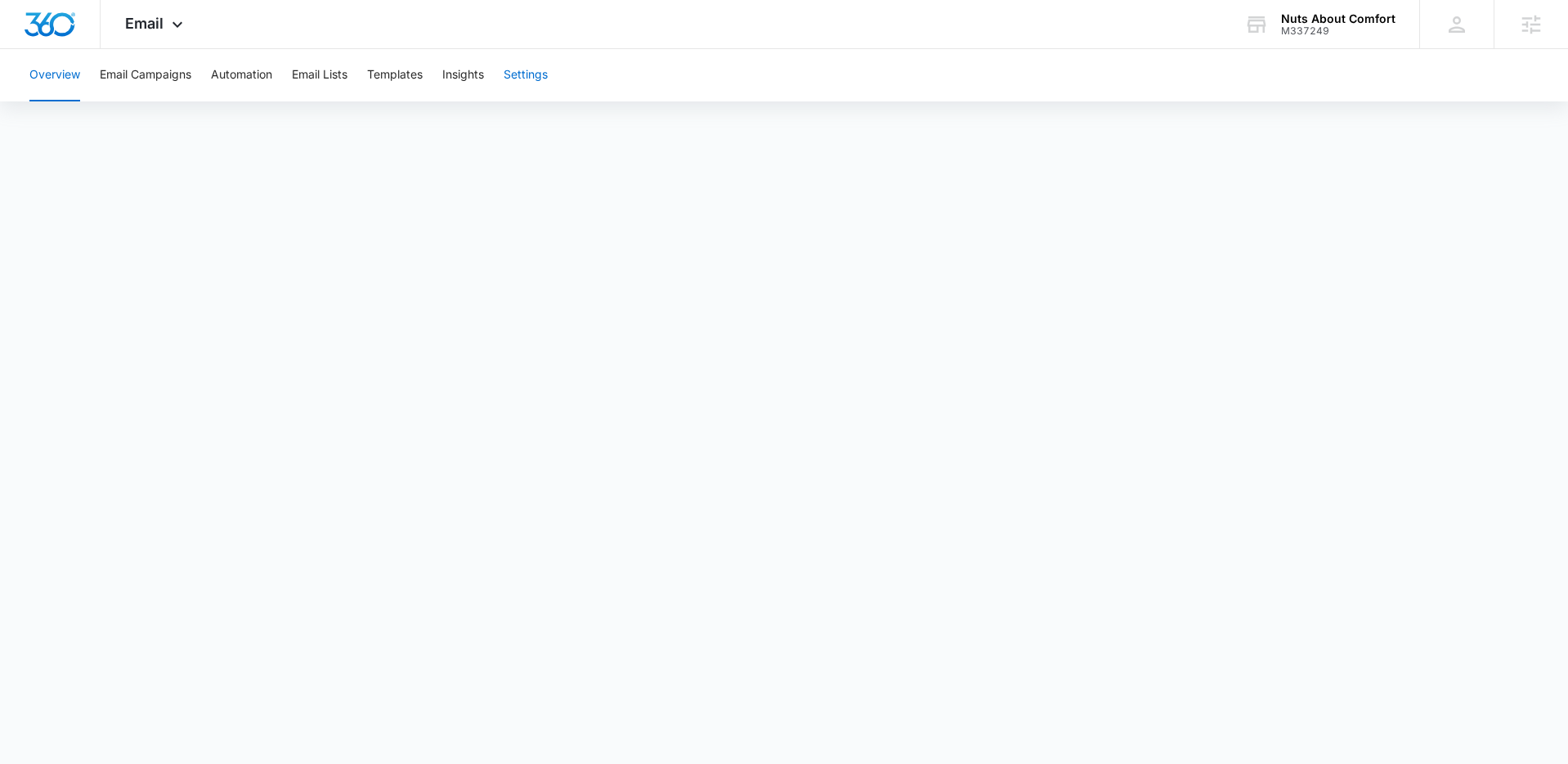
click at [540, 88] on button "Settings" at bounding box center [525, 75] width 44 height 52
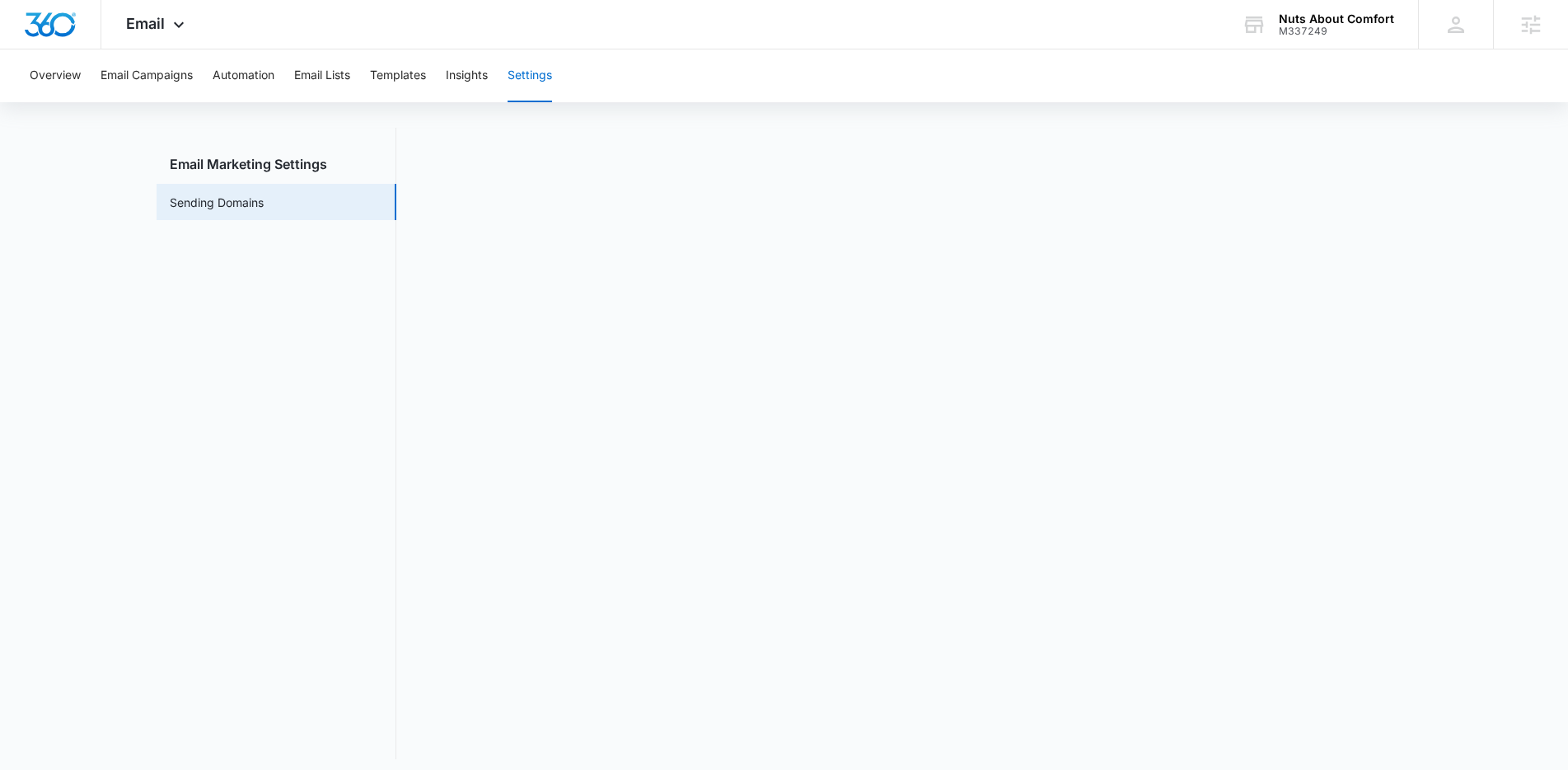
scroll to position [36, 0]
click at [387, 80] on button "Templates" at bounding box center [398, 76] width 56 height 53
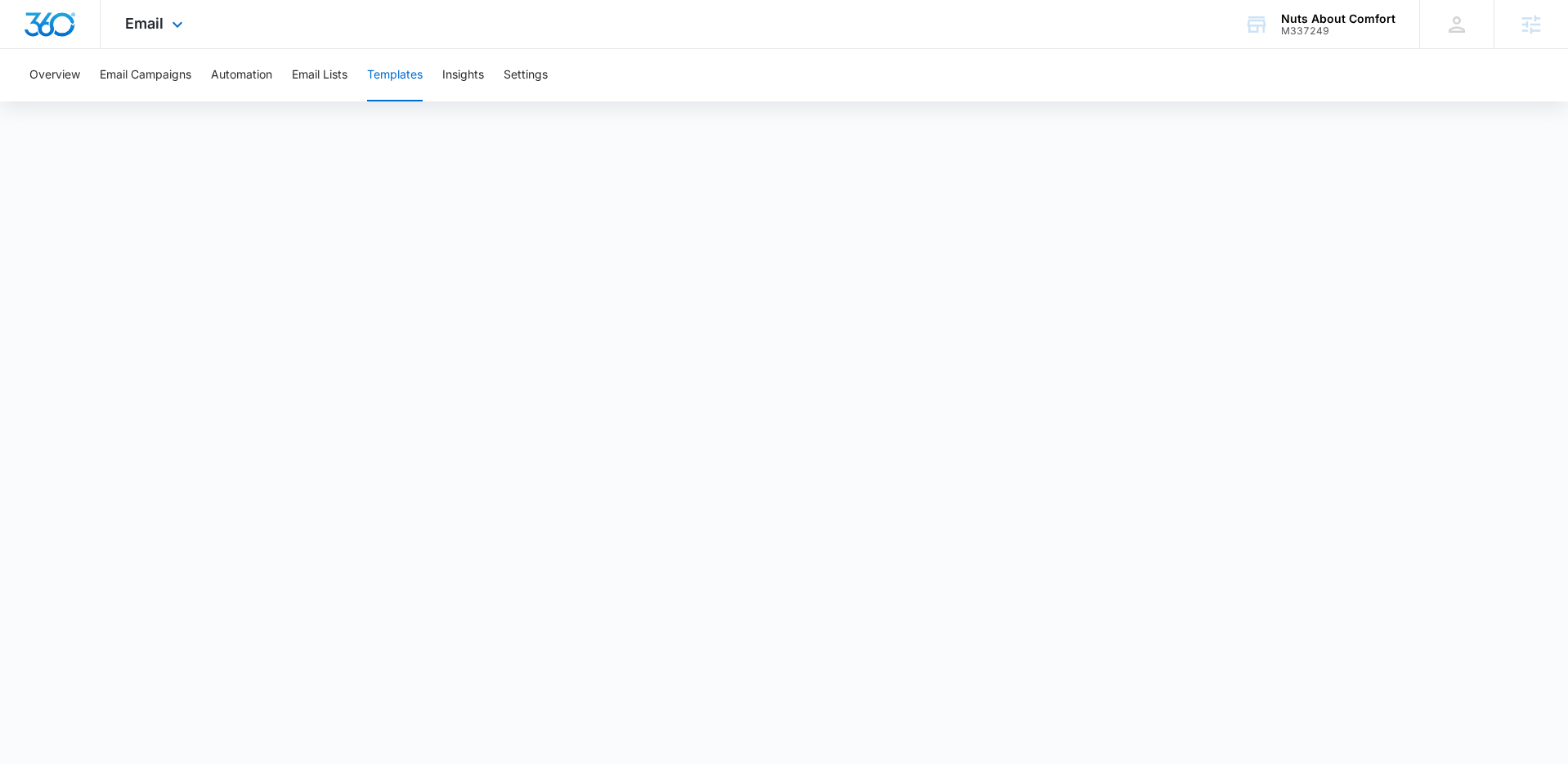
click at [170, 38] on div "Email Apps Reputation Websites Forms CRM Email Social Content Ads Intelligence …" at bounding box center [156, 24] width 112 height 48
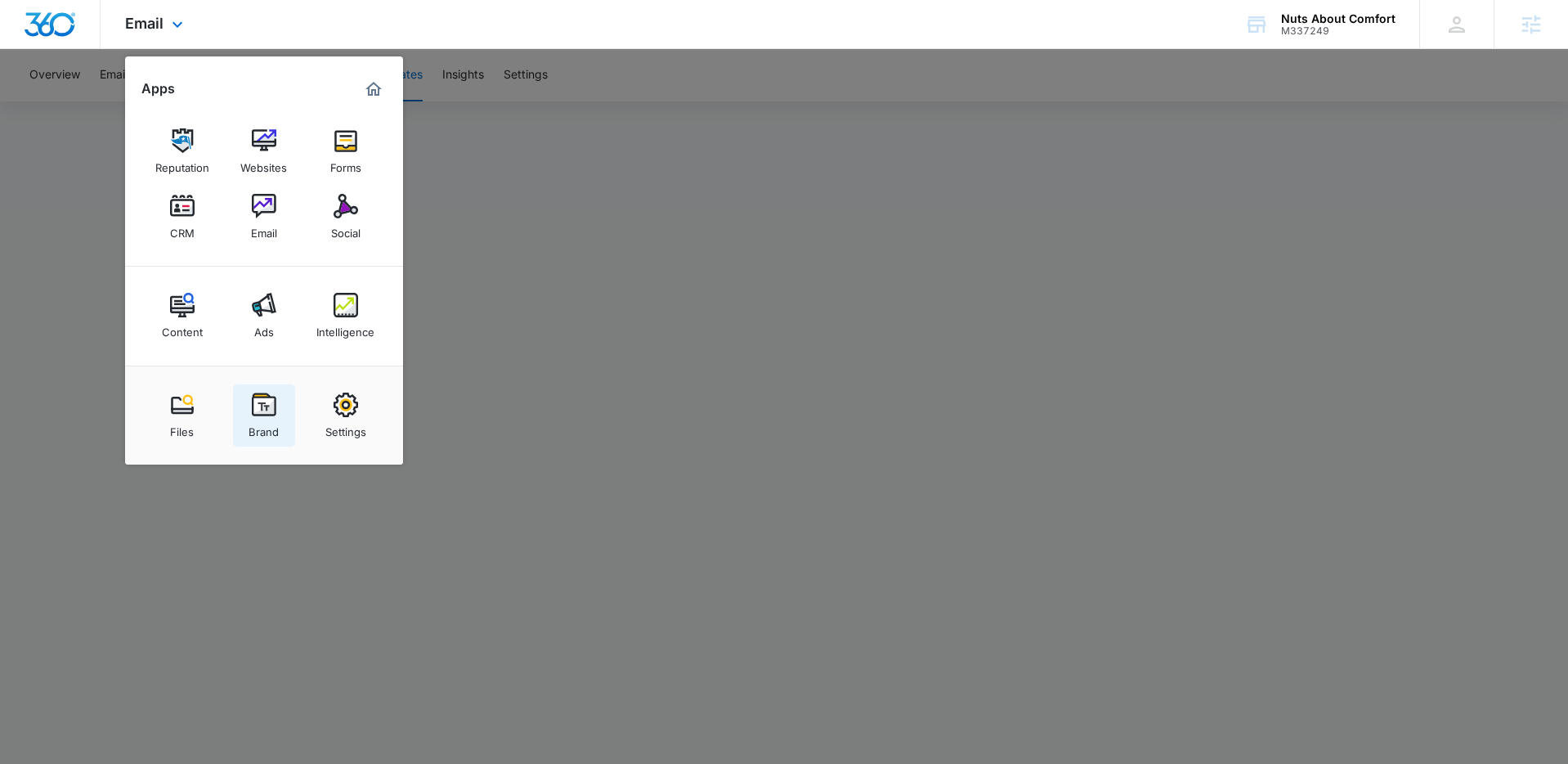
click at [272, 422] on div "Brand" at bounding box center [263, 427] width 31 height 22
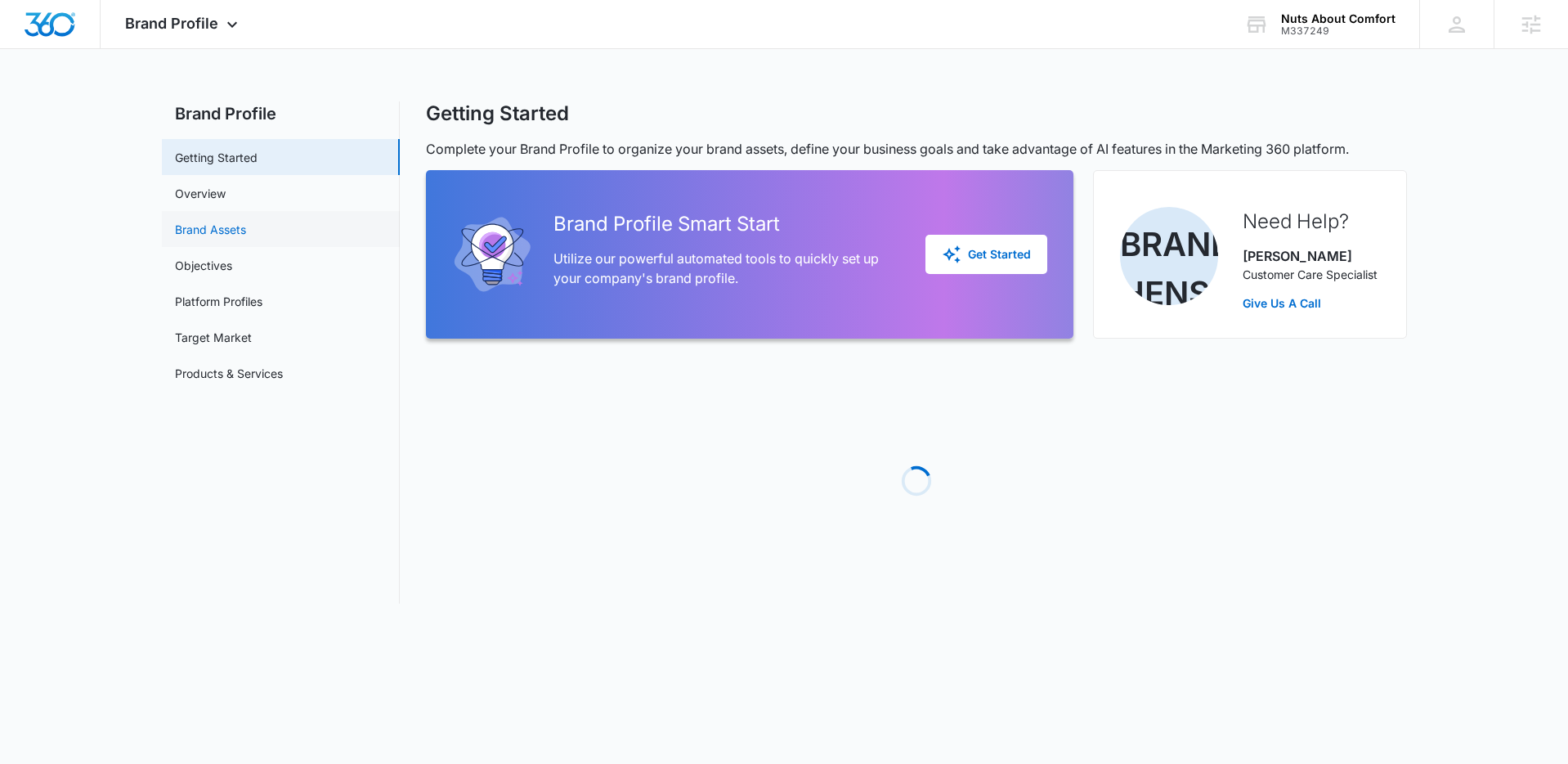
click at [234, 237] on link "Brand Assets" at bounding box center [210, 229] width 71 height 17
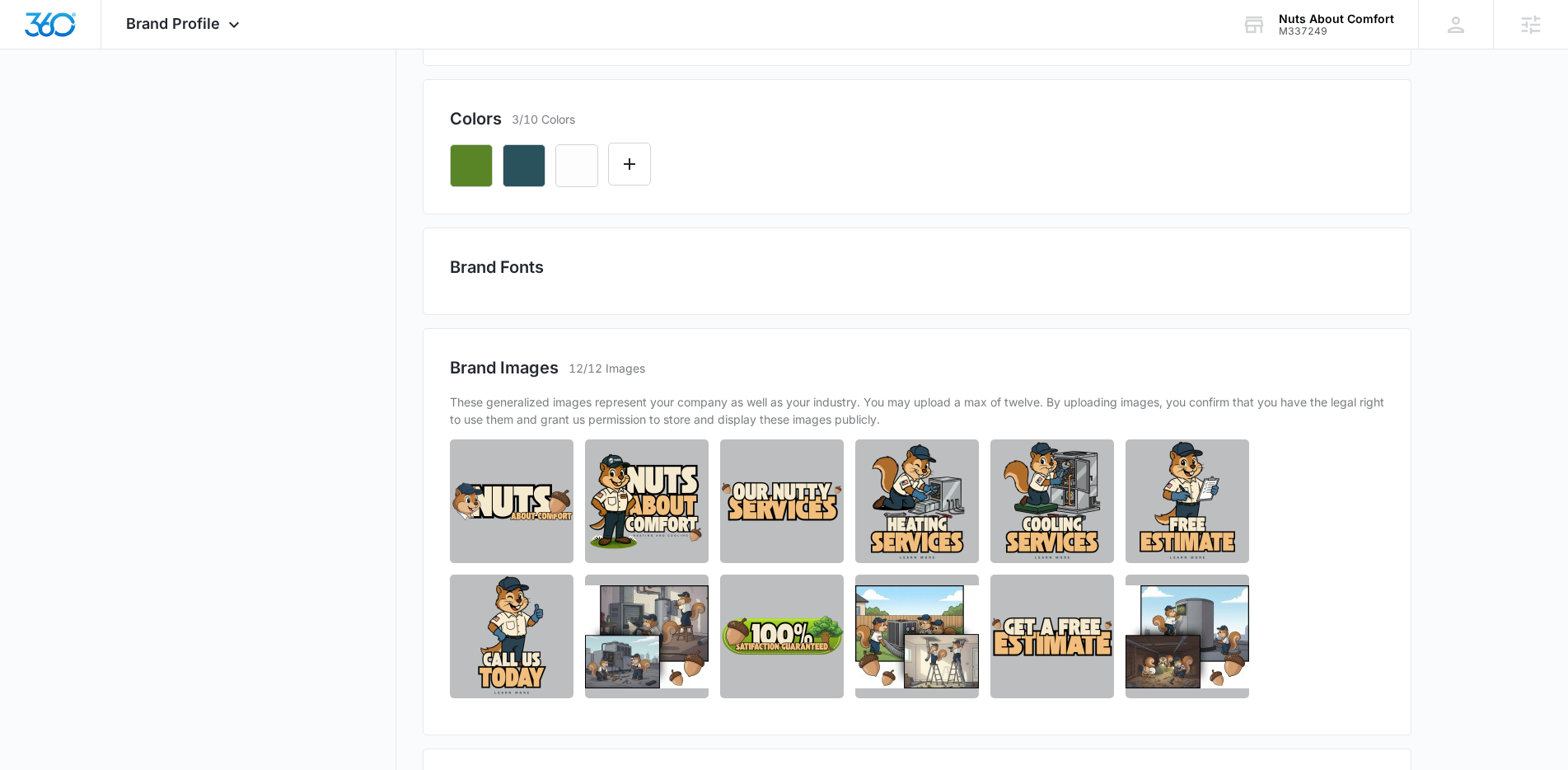
scroll to position [383, 0]
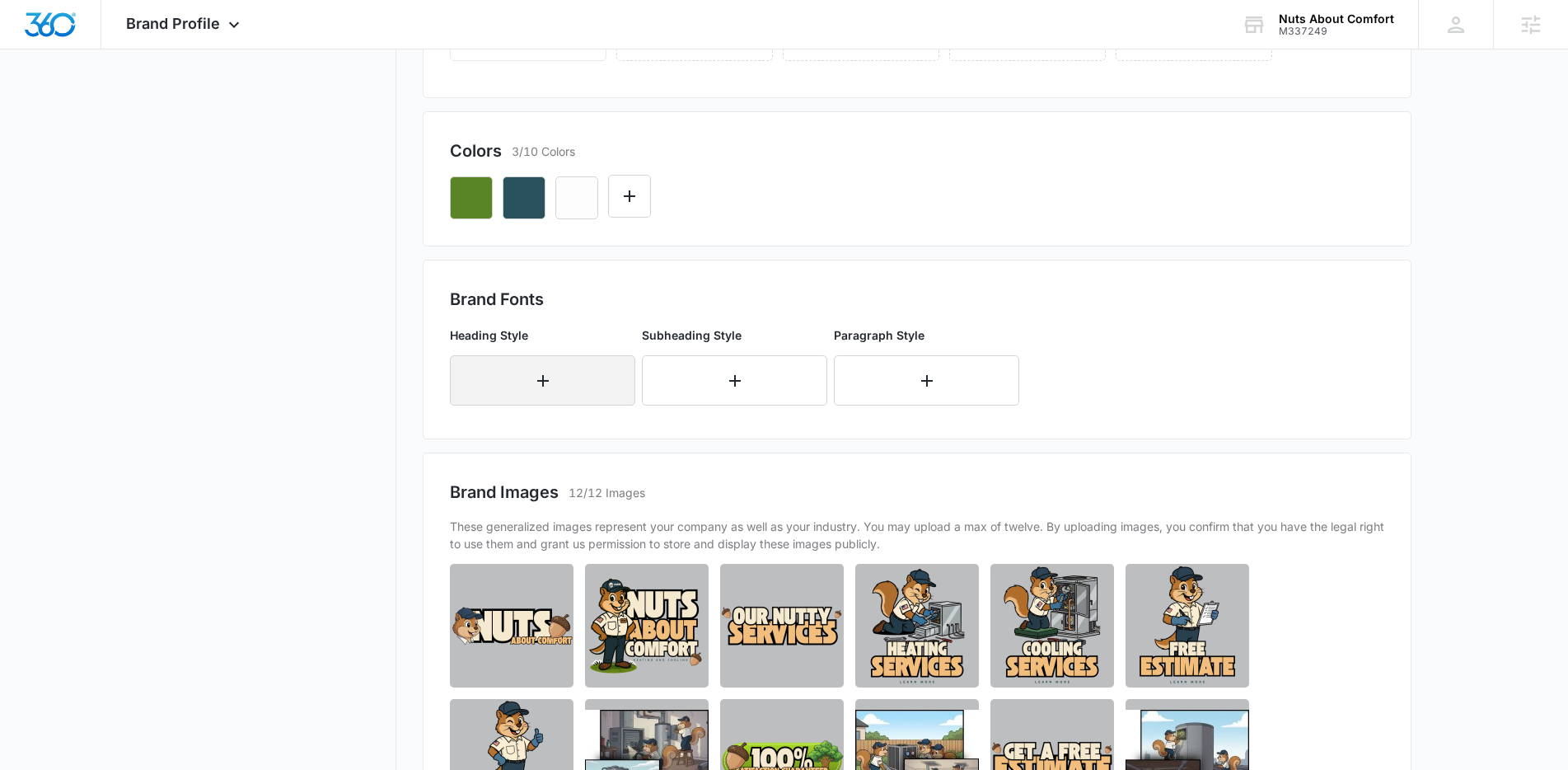
click at [535, 393] on button "button" at bounding box center [542, 380] width 185 height 51
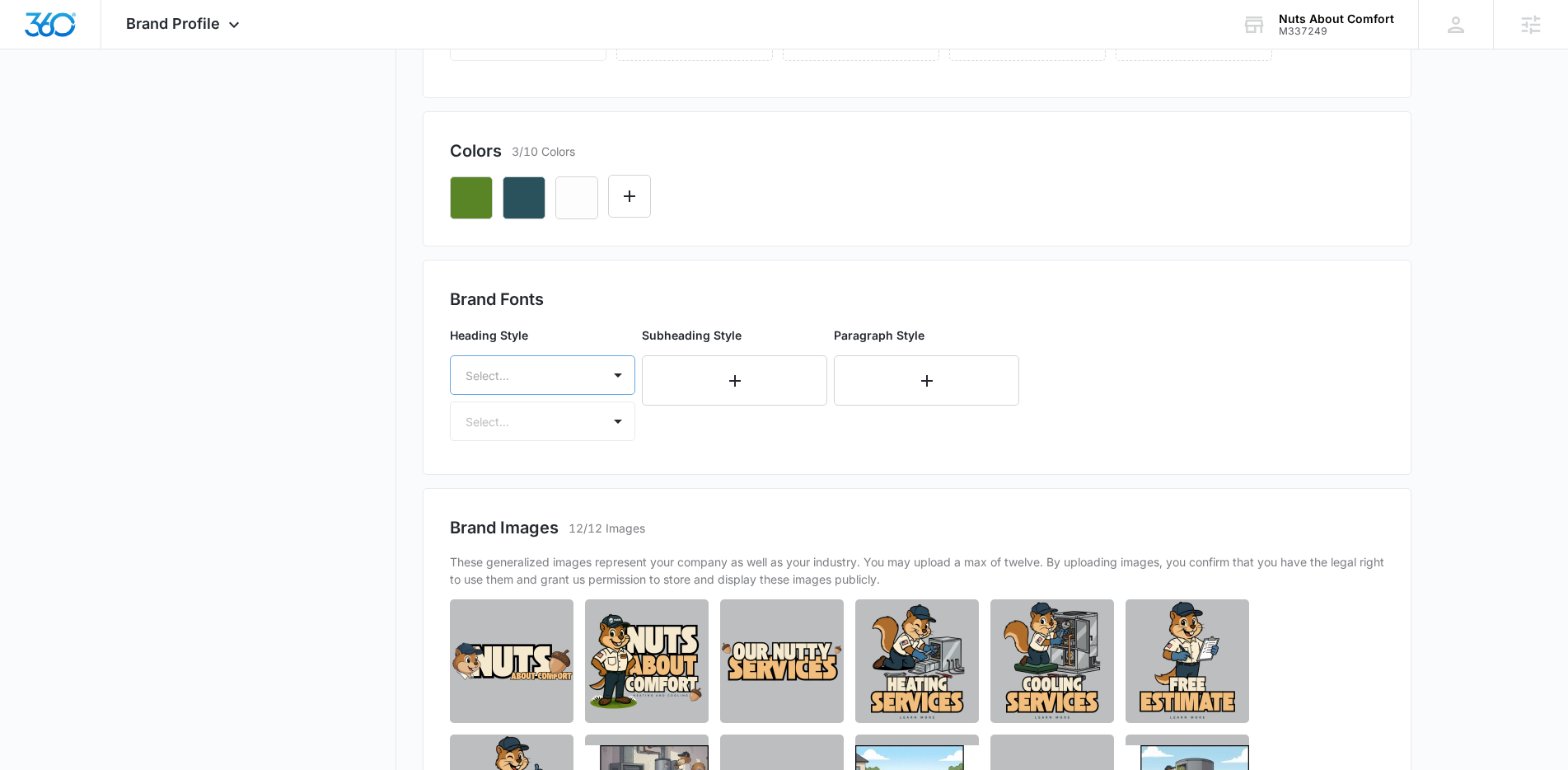
click at [602, 379] on div at bounding box center [618, 375] width 33 height 38
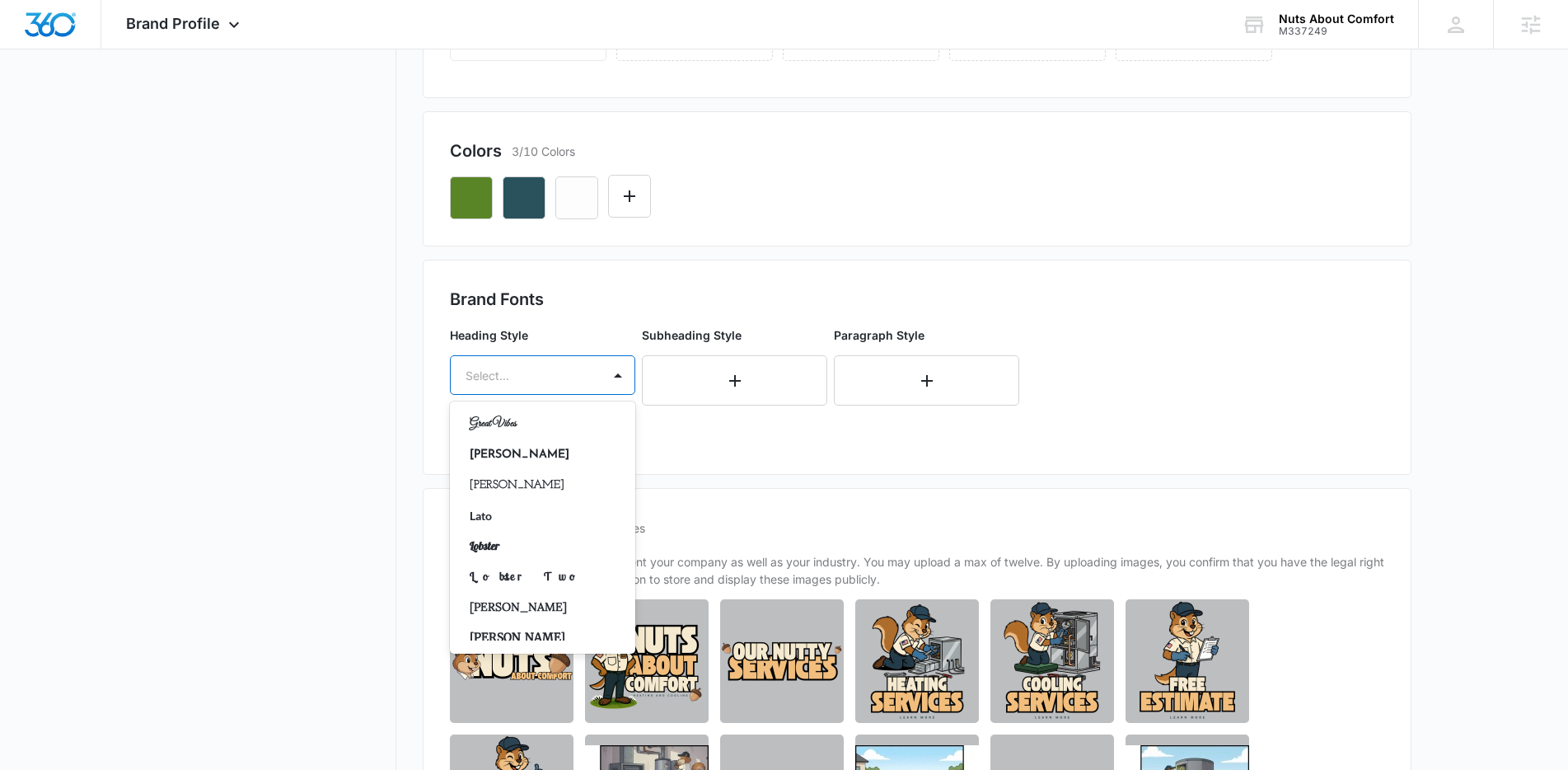
scroll to position [513, 0]
click at [507, 499] on p "Lato" at bounding box center [540, 498] width 142 height 17
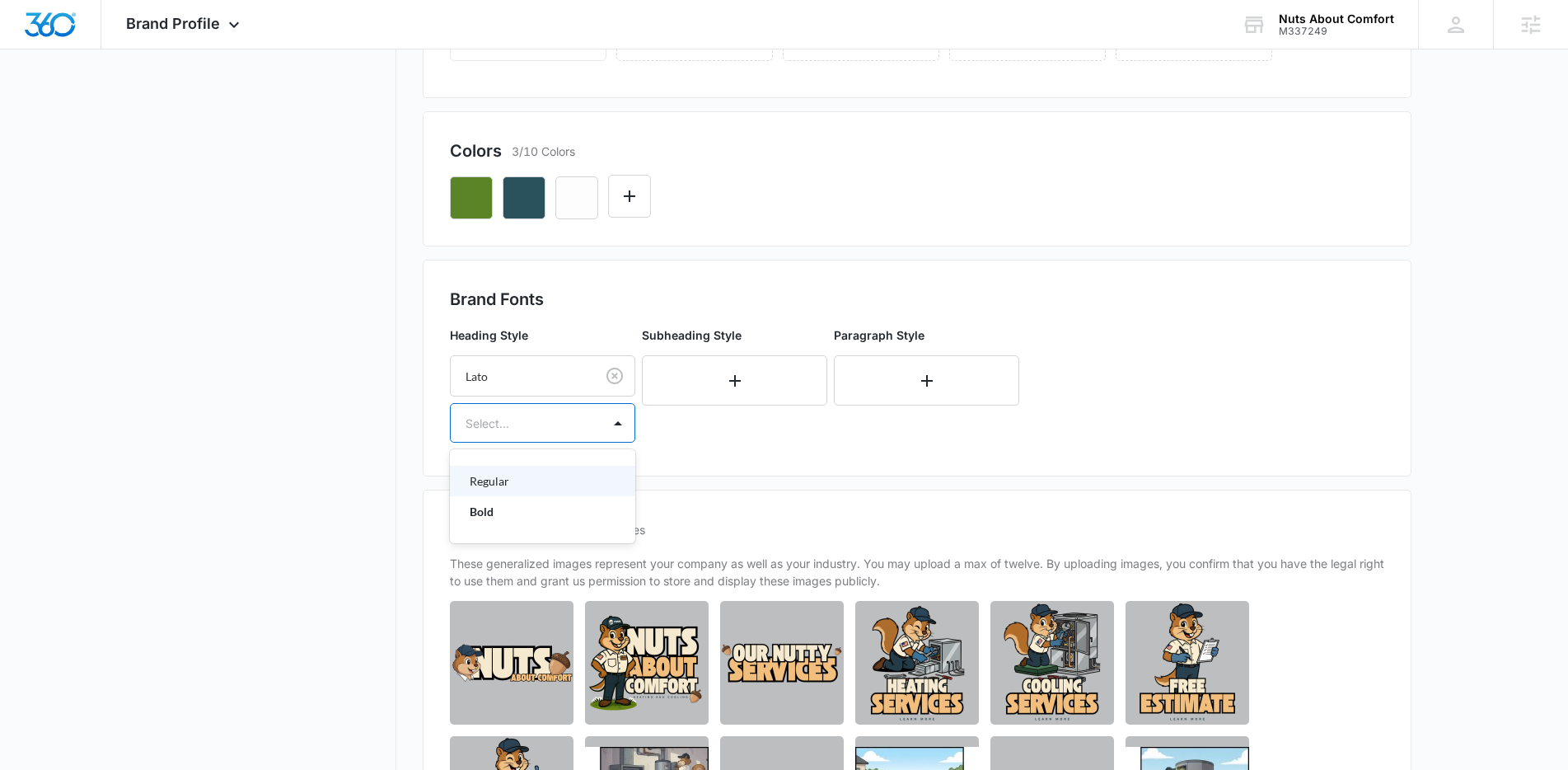
click at [549, 419] on div at bounding box center [522, 423] width 114 height 21
click at [538, 505] on p "Bold" at bounding box center [540, 510] width 142 height 17
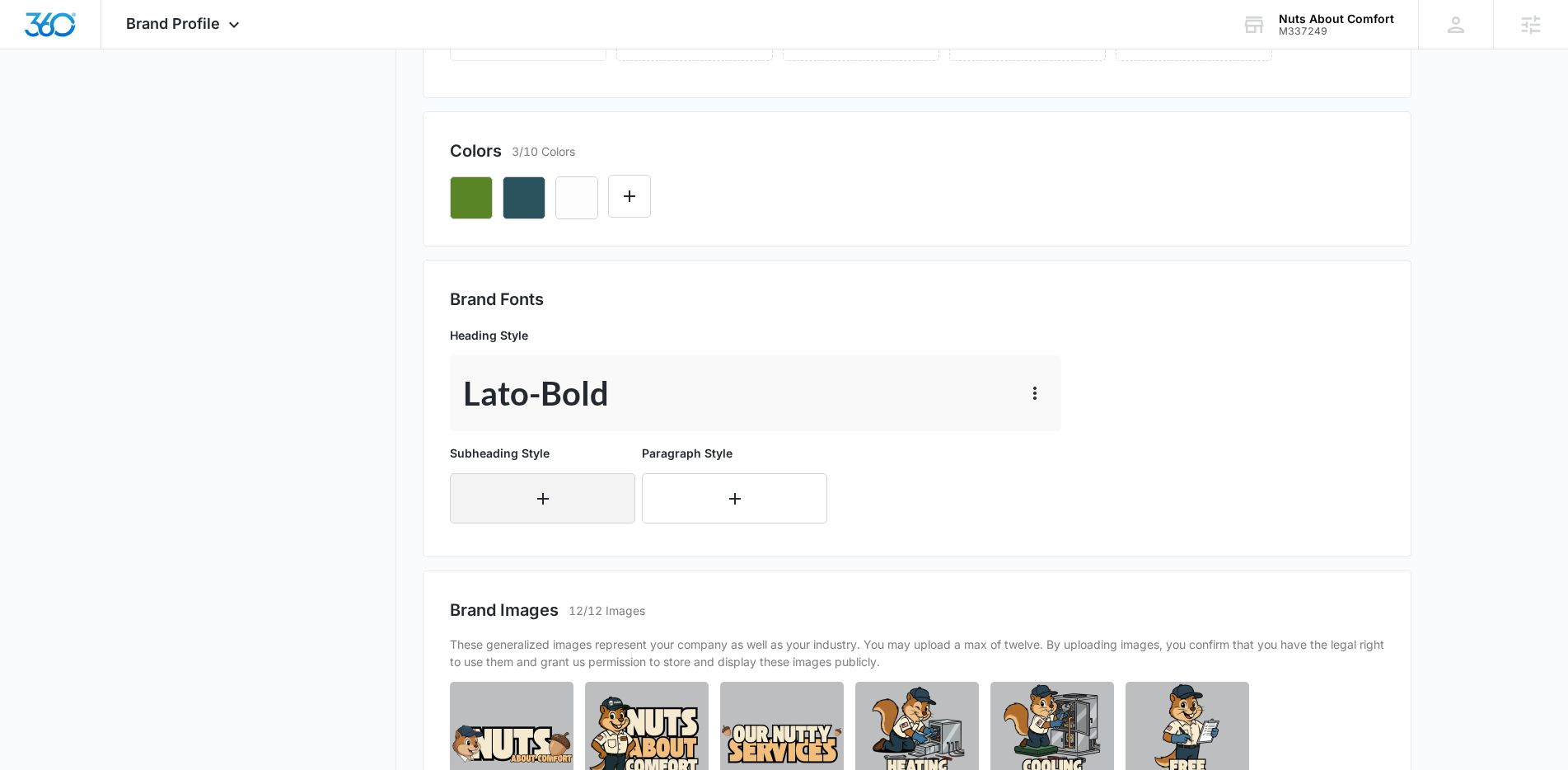
click at [593, 493] on button "button" at bounding box center [542, 497] width 185 height 51
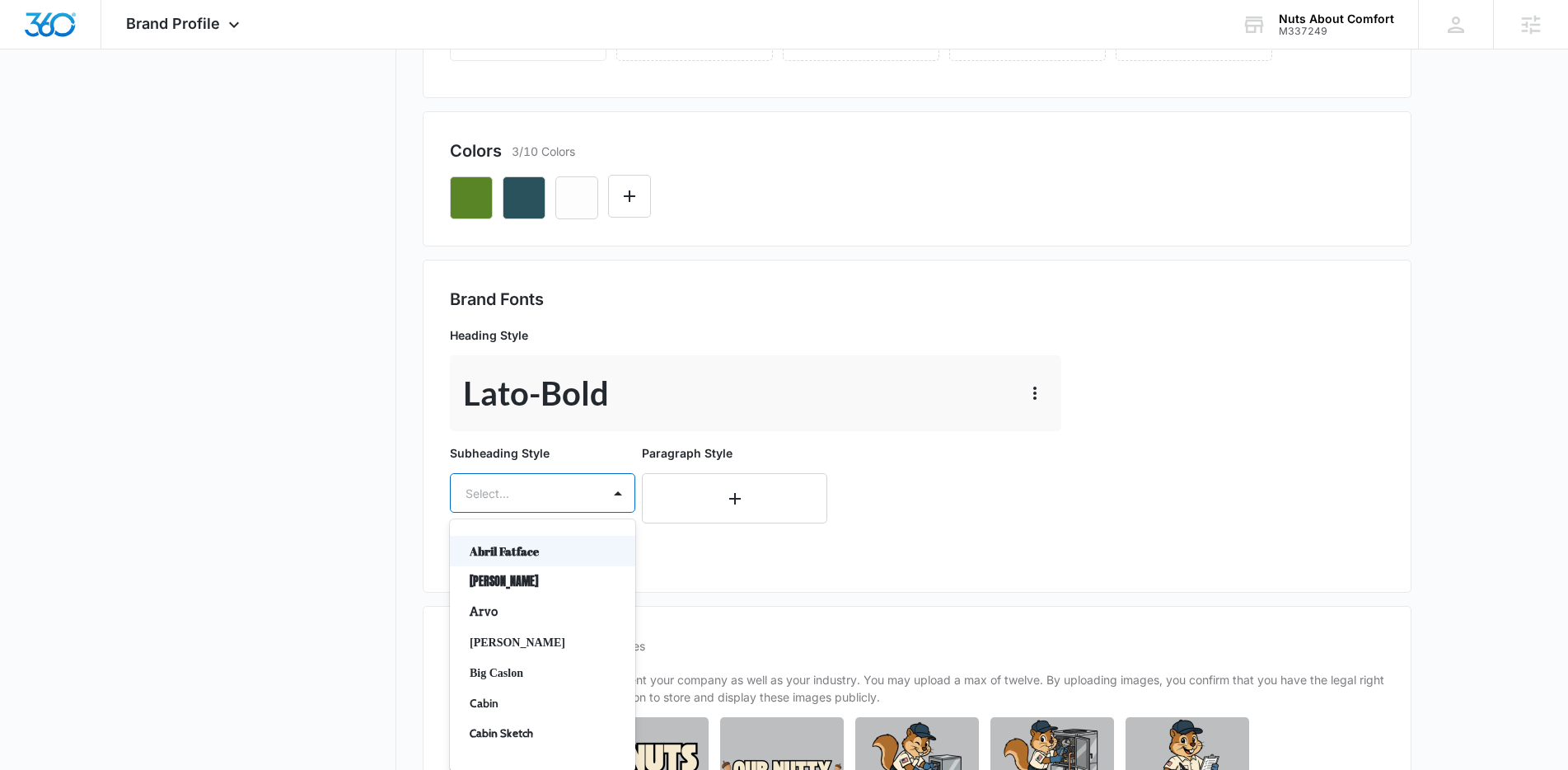
scroll to position [391, 0]
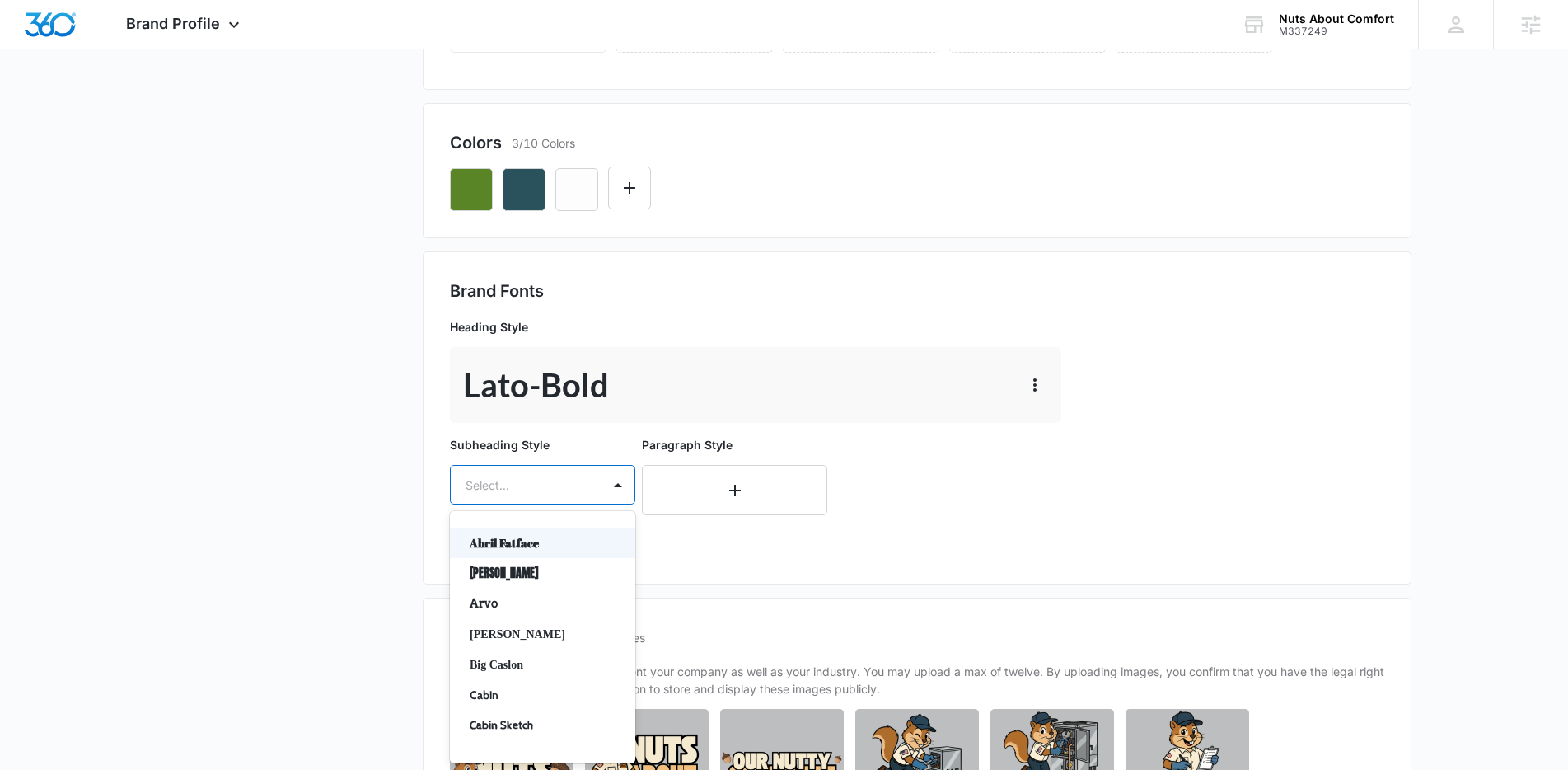
click at [587, 493] on div "Select..." at bounding box center [526, 484] width 151 height 37
type input "la"
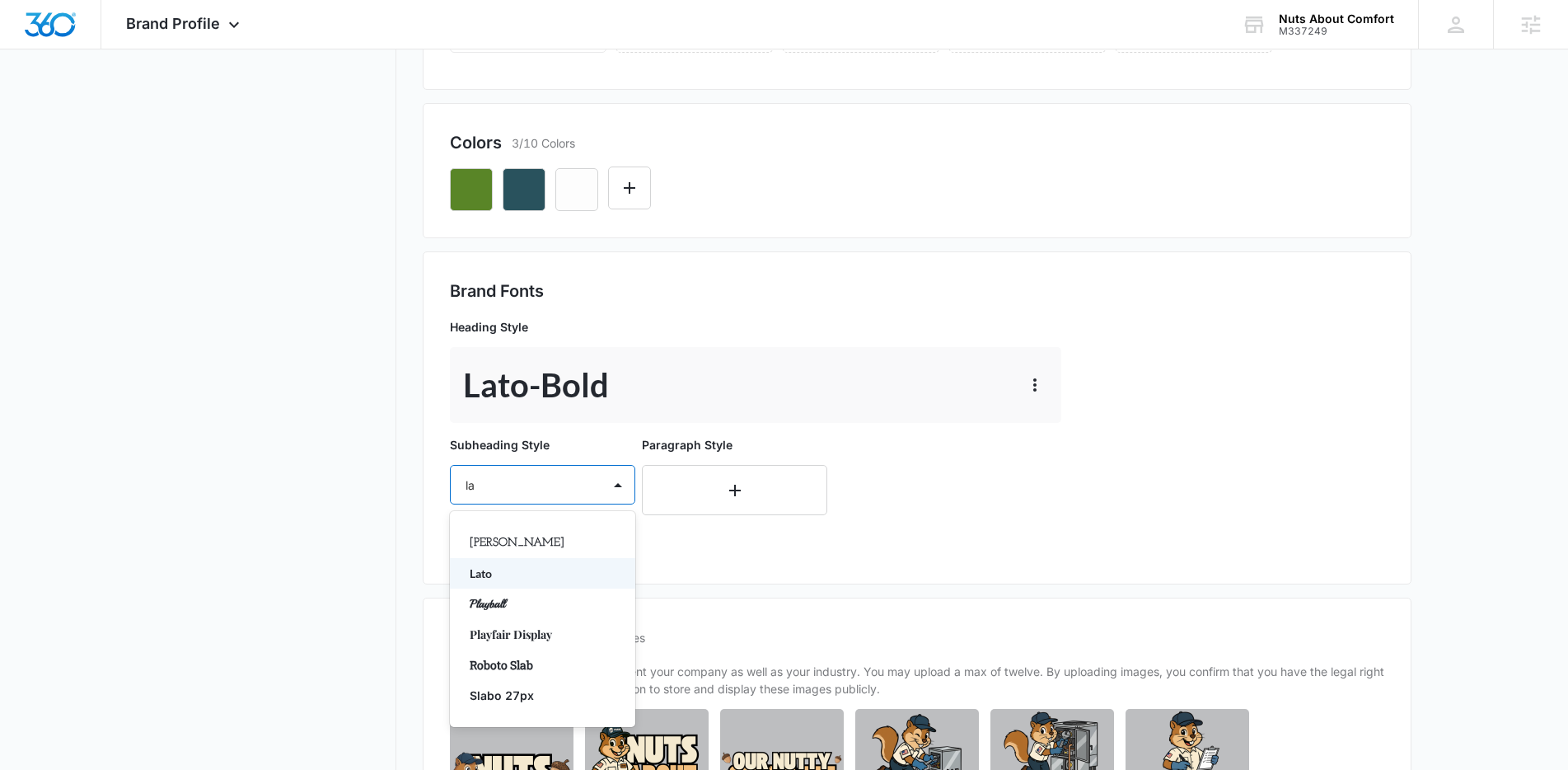
click at [484, 571] on p "Lato" at bounding box center [540, 572] width 142 height 17
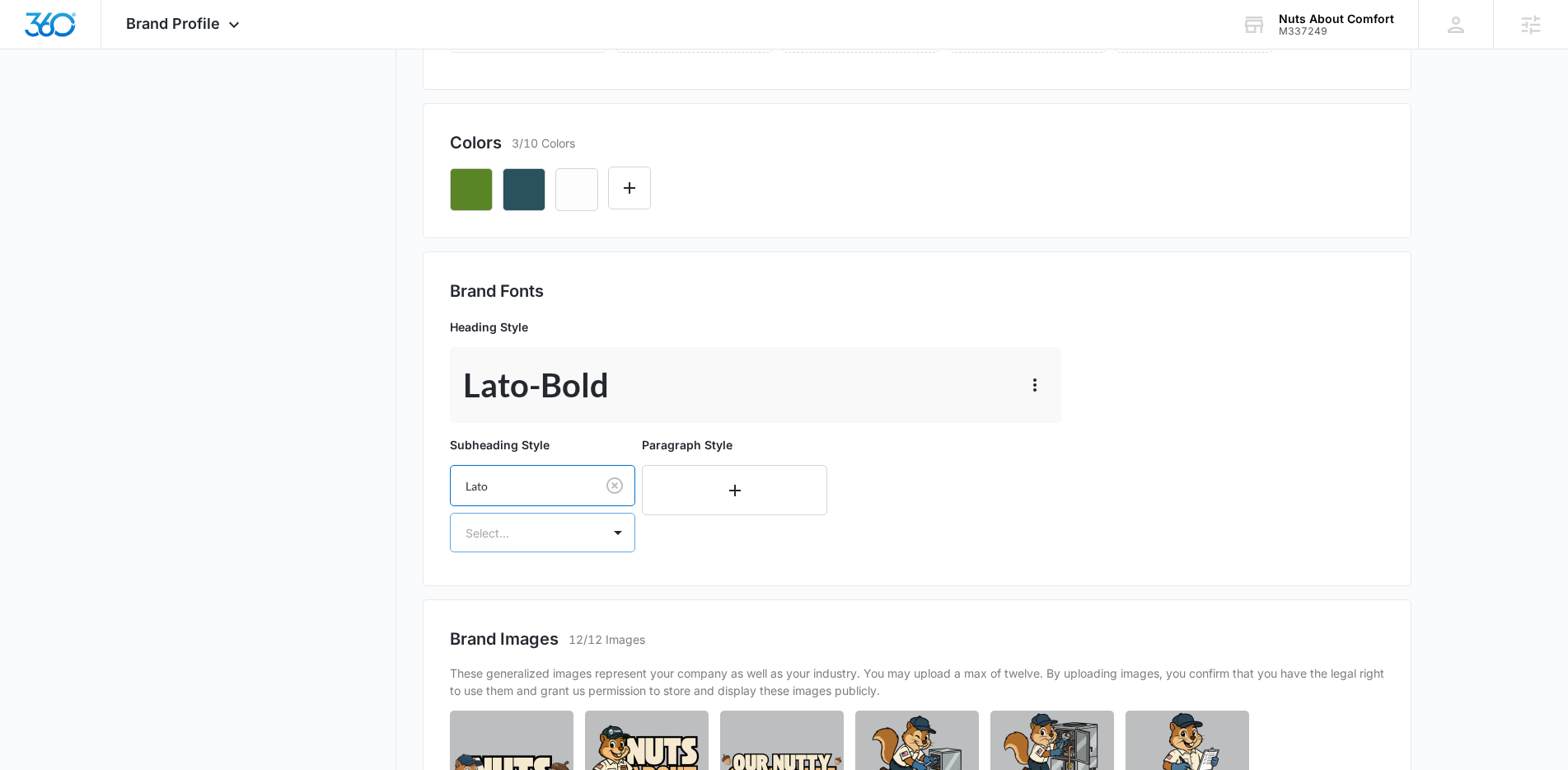
click at [530, 525] on div at bounding box center [522, 532] width 114 height 21
click at [515, 583] on p "Regular" at bounding box center [540, 590] width 142 height 17
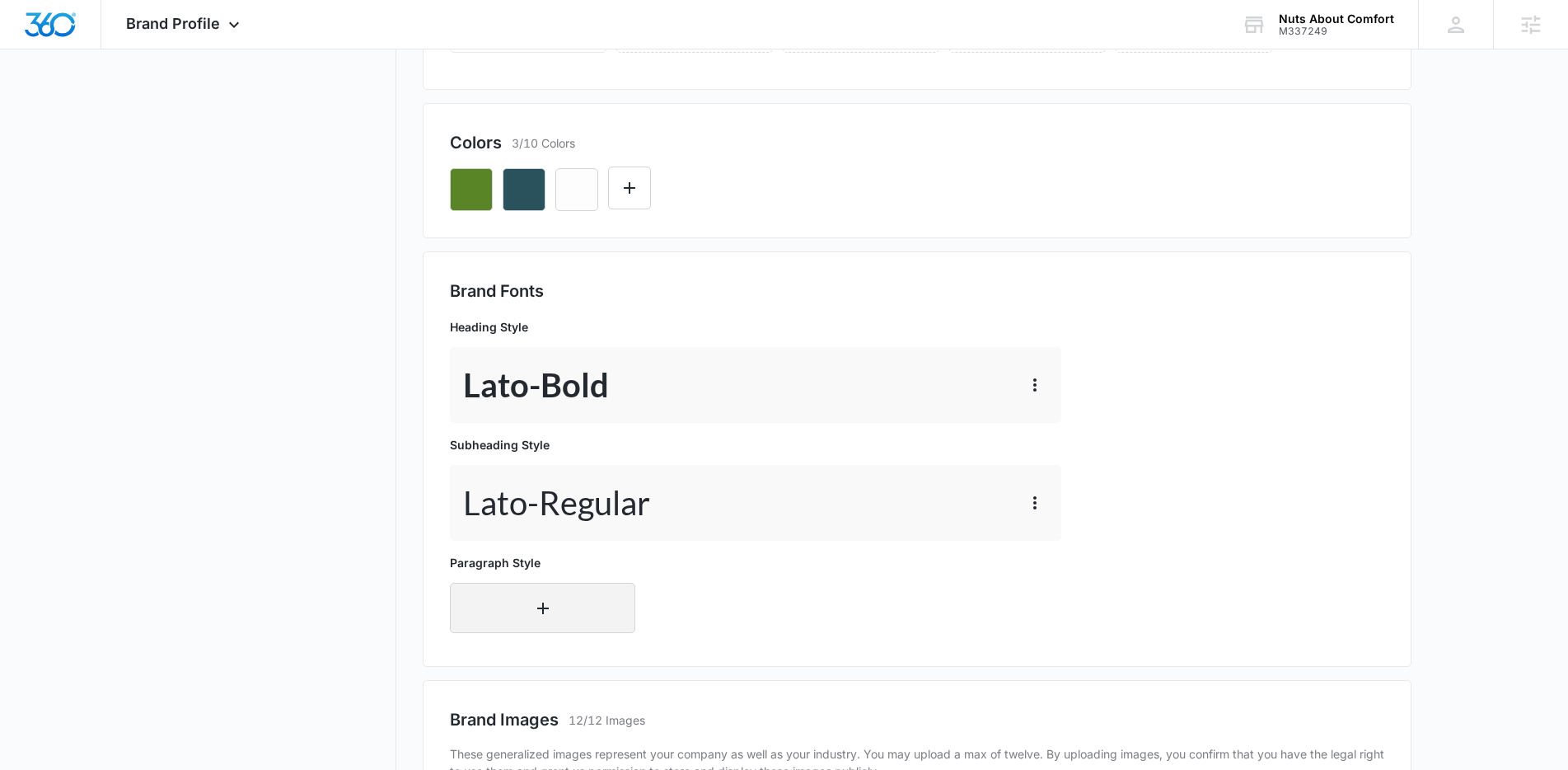
click at [539, 595] on button "button" at bounding box center [542, 608] width 185 height 51
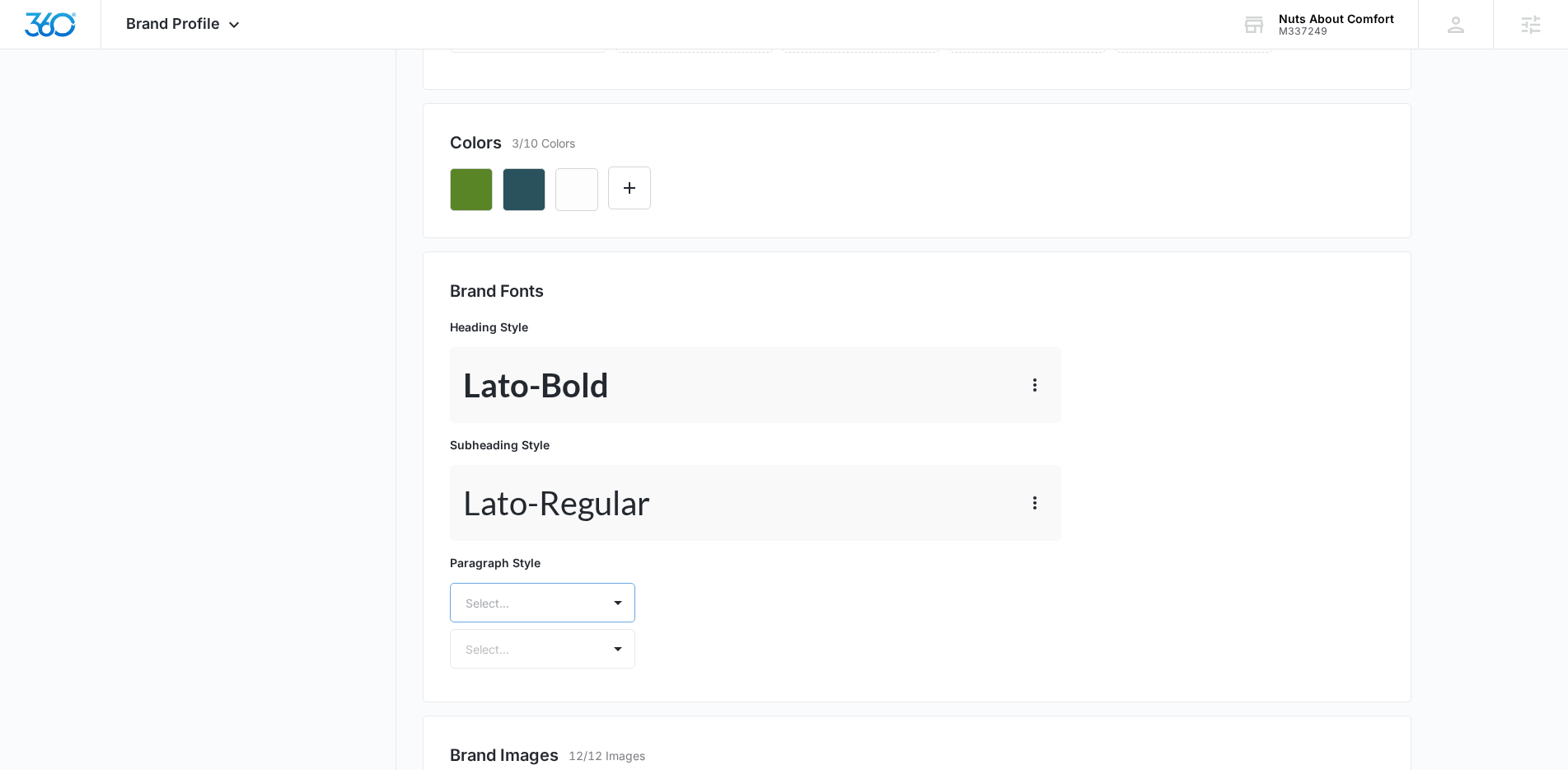
click at [552, 597] on div "Select..." at bounding box center [542, 603] width 185 height 40
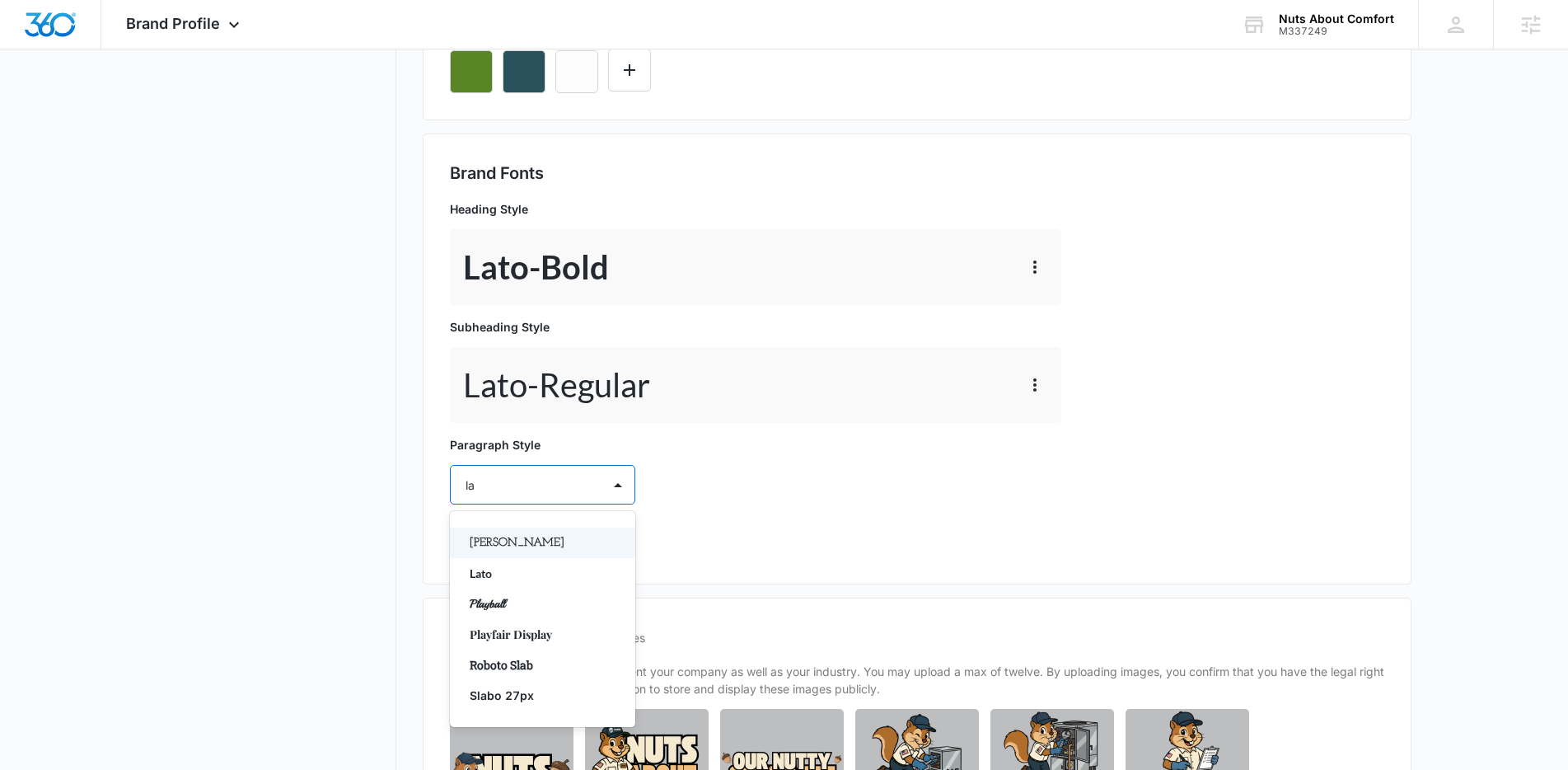
type input "lat"
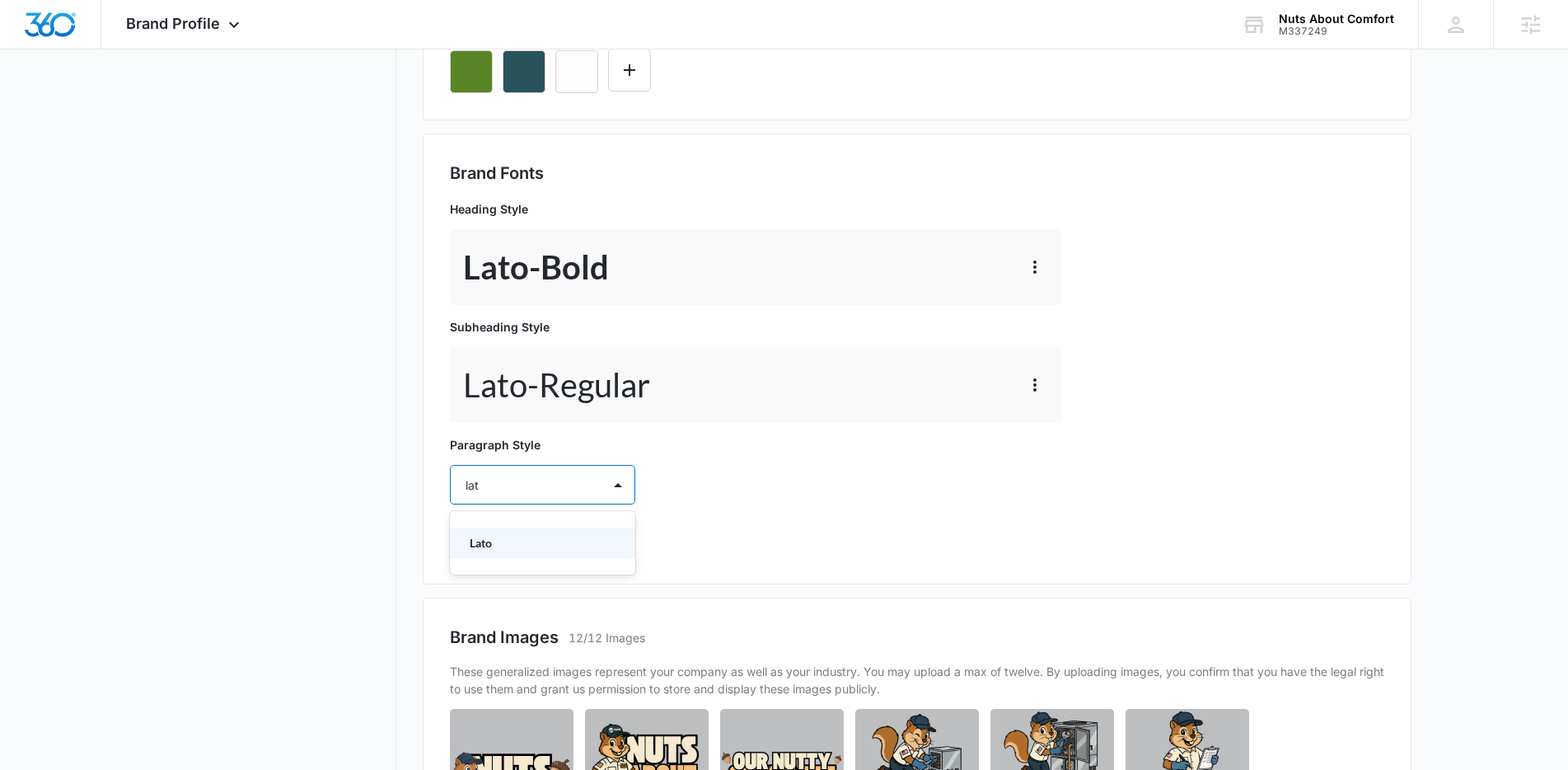
click at [498, 544] on p "Lato" at bounding box center [540, 542] width 142 height 17
click at [541, 543] on div "Select..." at bounding box center [526, 532] width 151 height 37
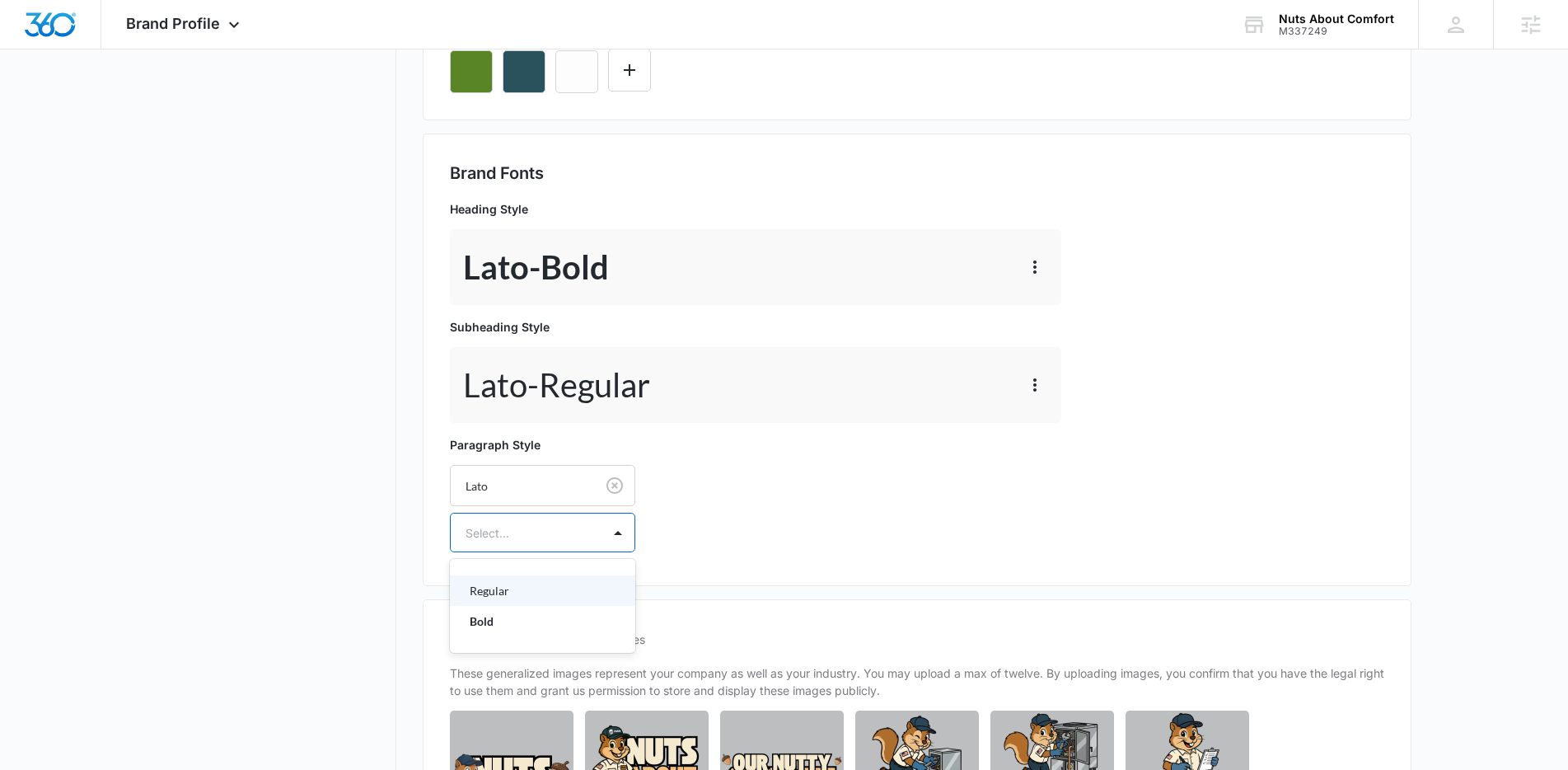
click at [535, 585] on p "Regular" at bounding box center [540, 590] width 142 height 17
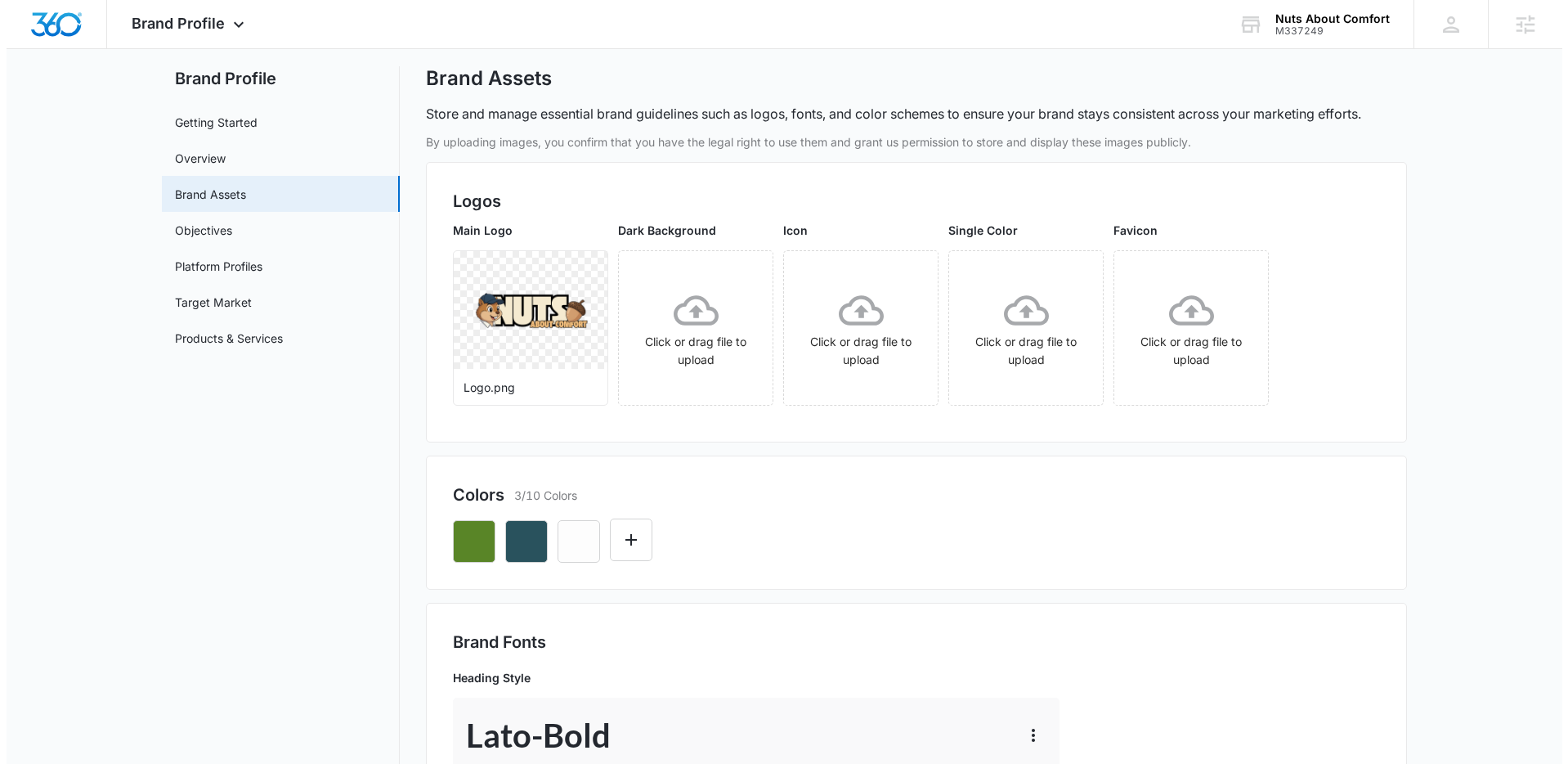
scroll to position [0, 0]
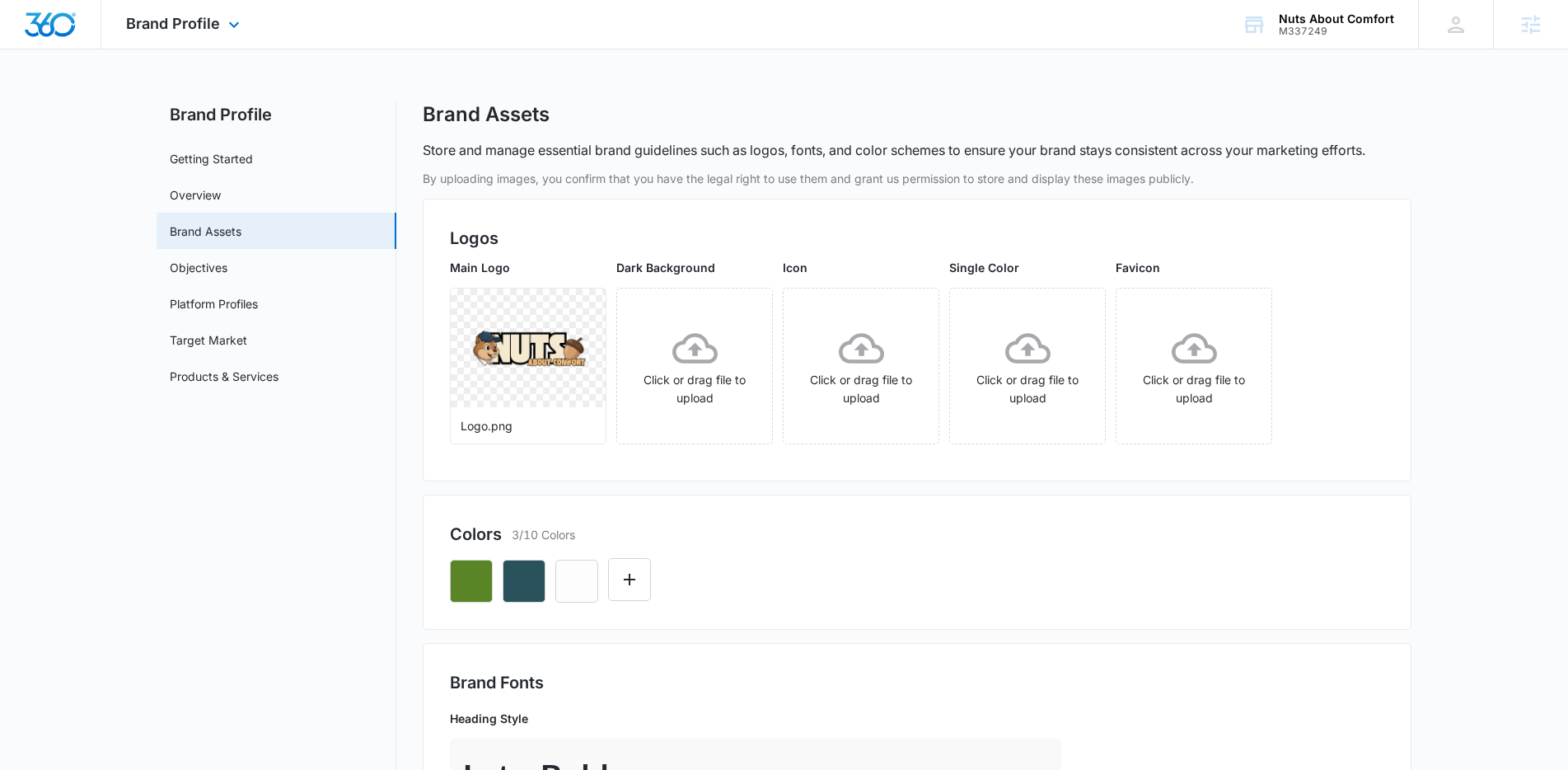
click at [230, 35] on div "Brand Profile Apps Reputation Websites Forms CRM Email Social Content Ads Intel…" at bounding box center [185, 24] width 167 height 49
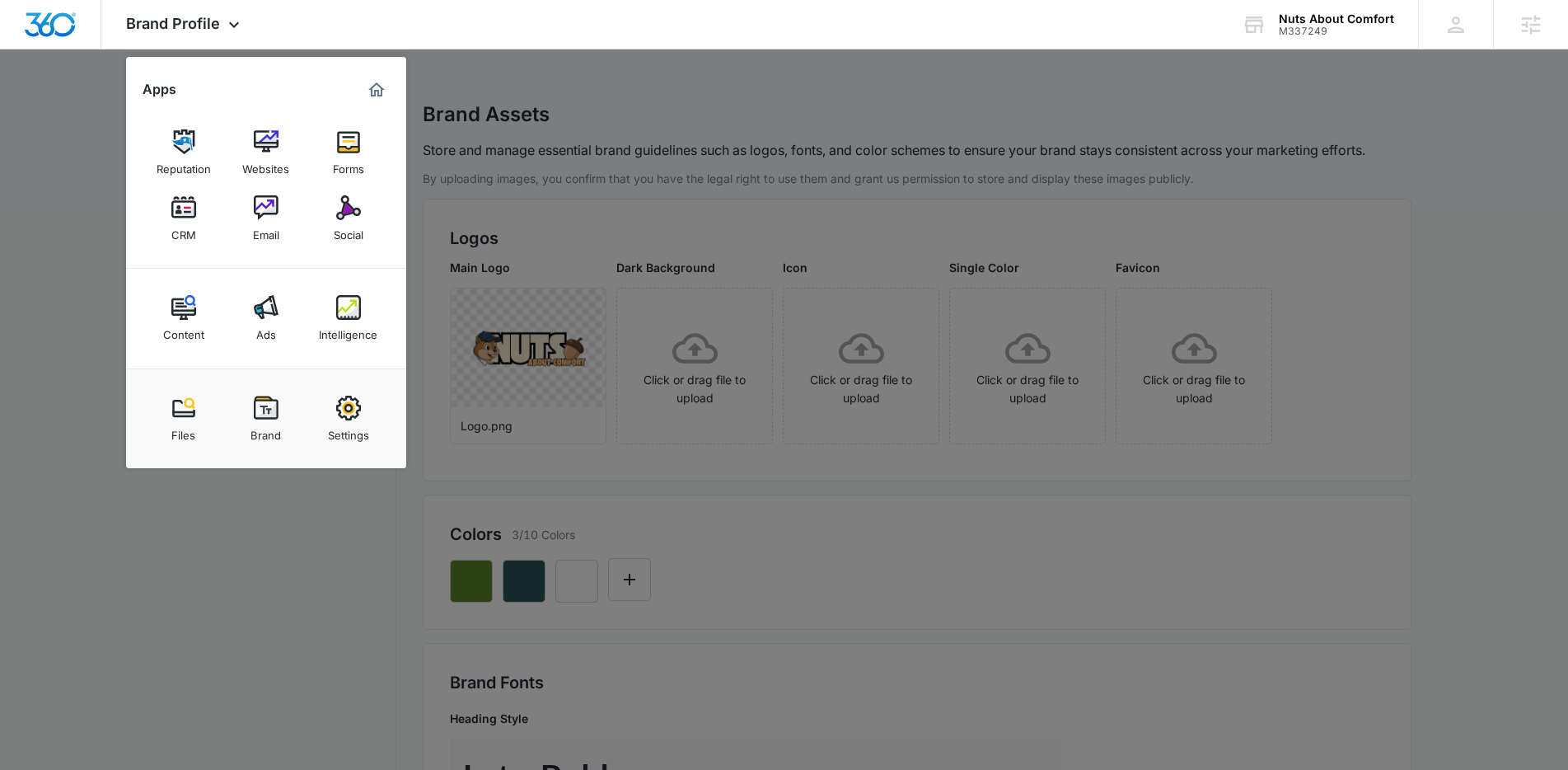
click at [271, 214] on img at bounding box center [266, 207] width 25 height 25
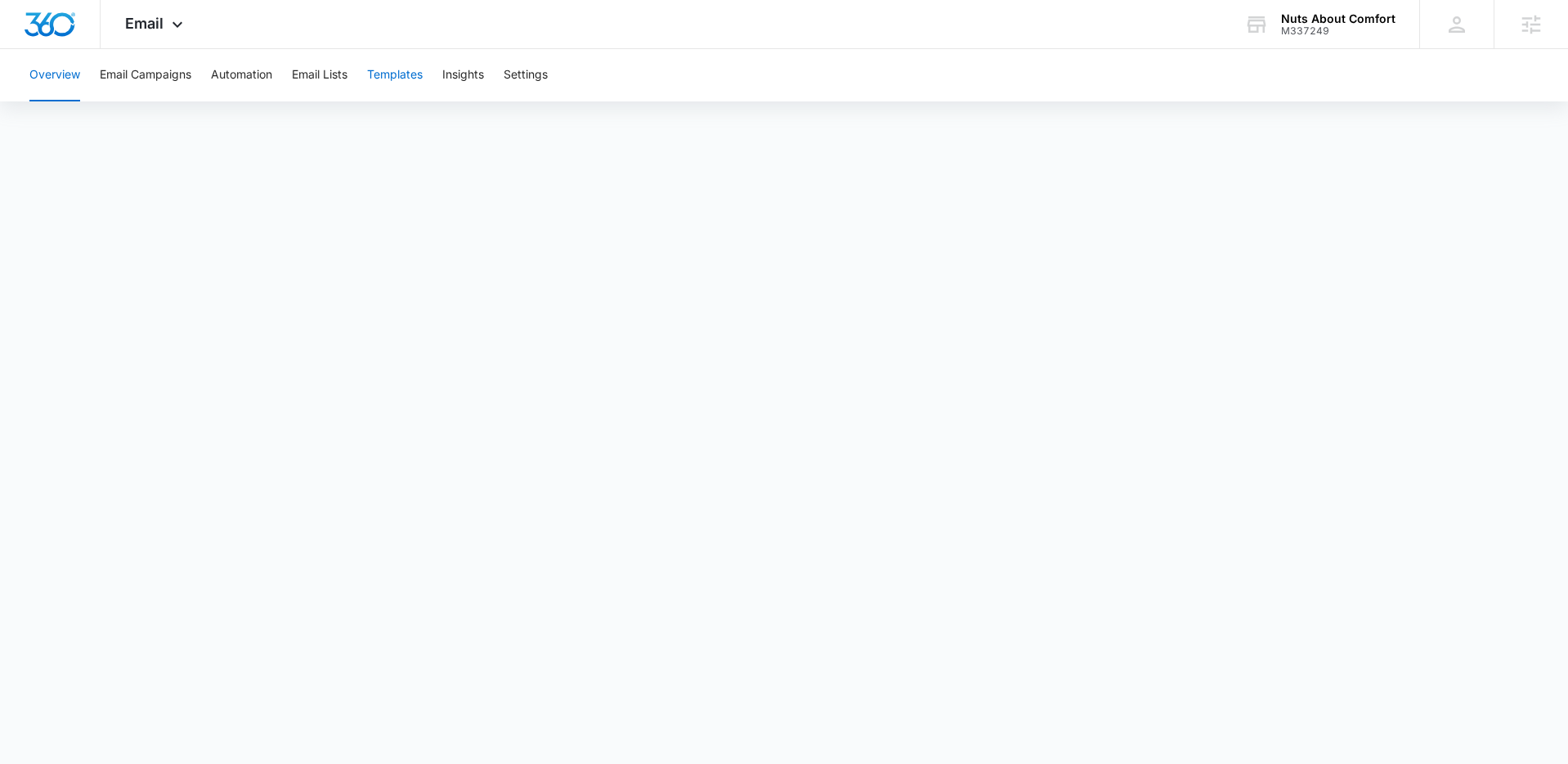
click at [407, 72] on button "Templates" at bounding box center [395, 75] width 55 height 52
click at [255, 73] on button "Automation" at bounding box center [242, 75] width 61 height 52
click at [259, 73] on button "Automation" at bounding box center [242, 75] width 61 height 52
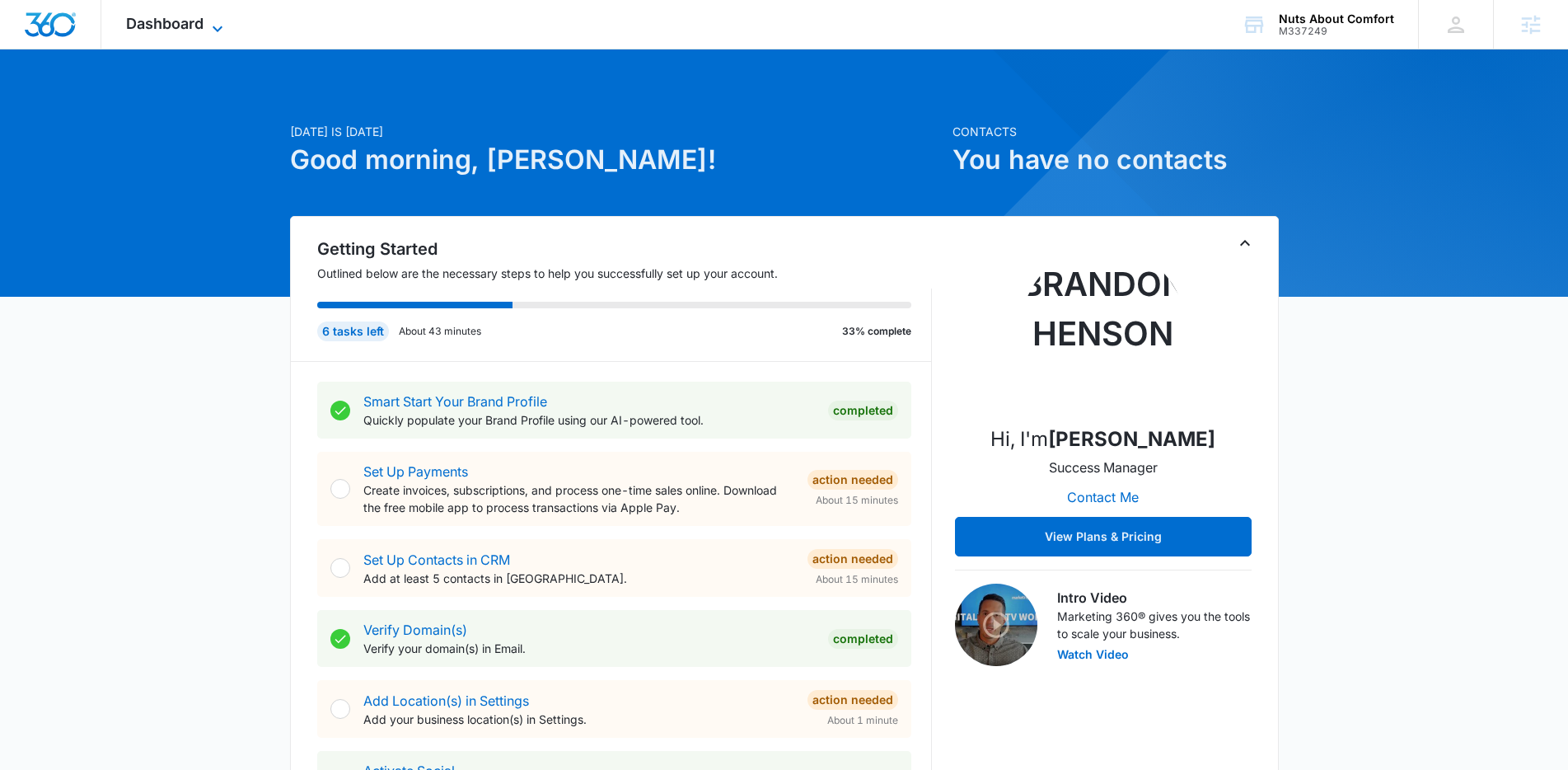
click at [179, 27] on span "Dashboard" at bounding box center [165, 23] width 78 height 17
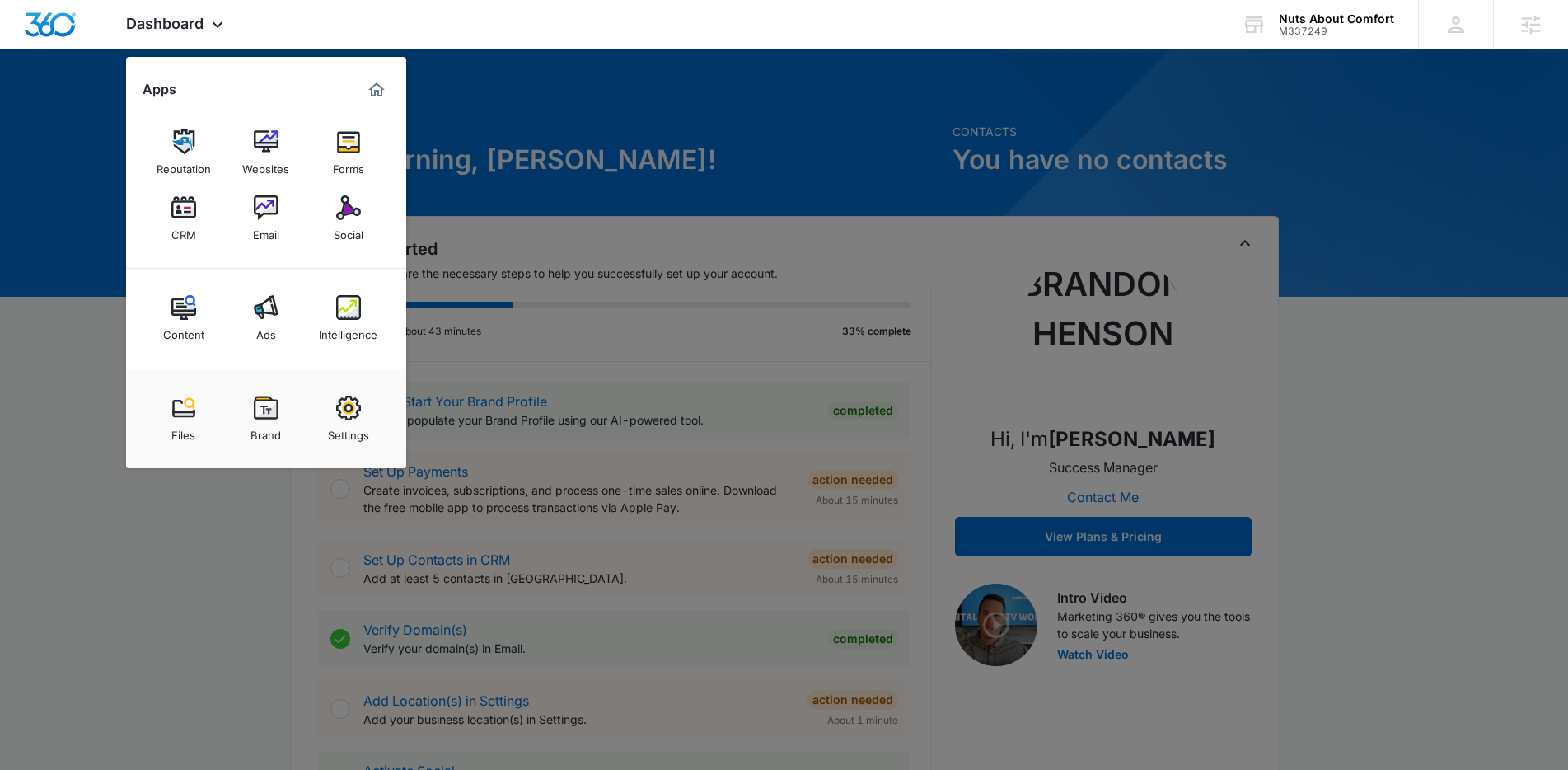
click at [208, 221] on link "CRM" at bounding box center [183, 218] width 63 height 63
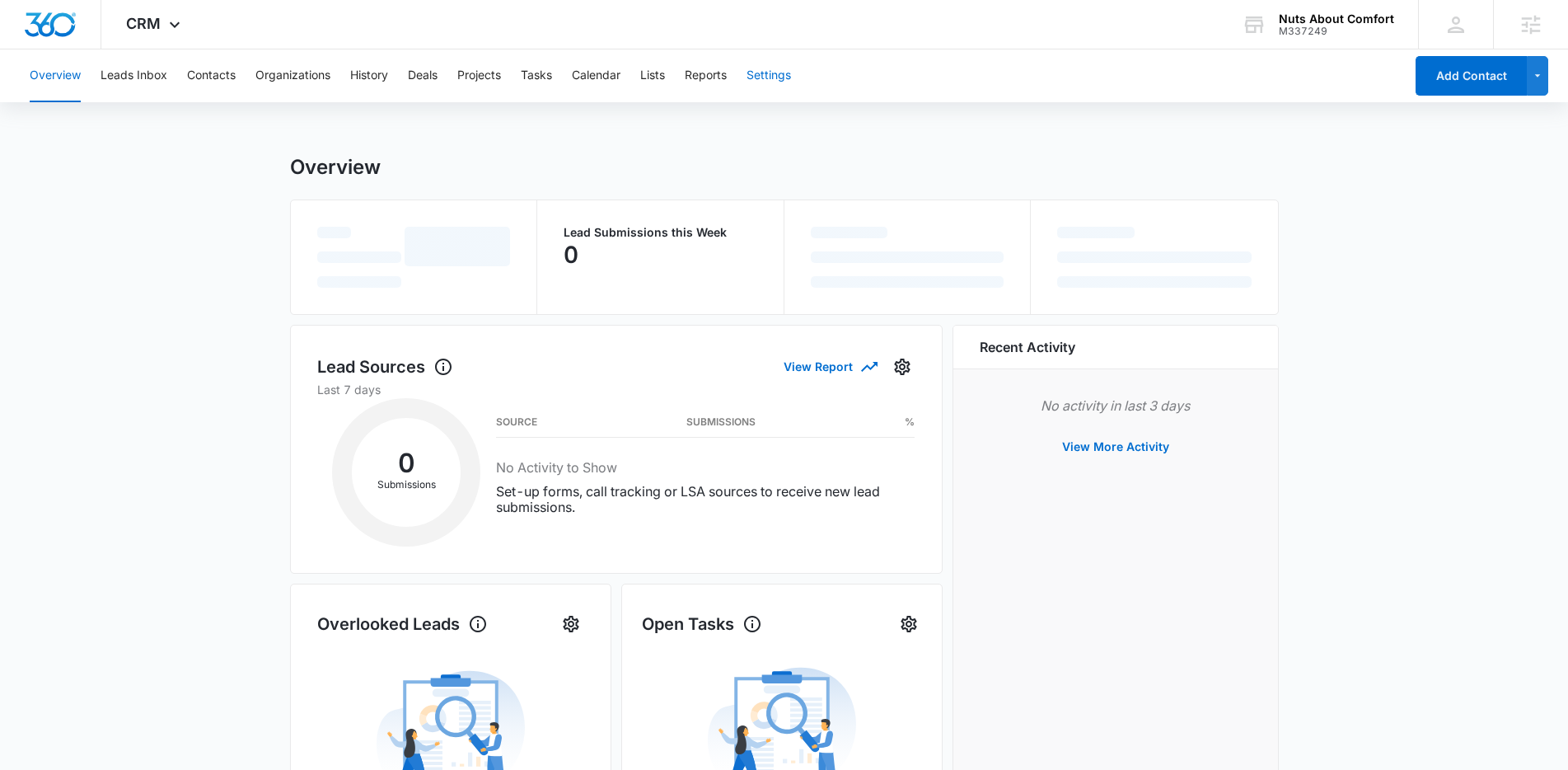
click at [780, 89] on button "Settings" at bounding box center [768, 76] width 45 height 53
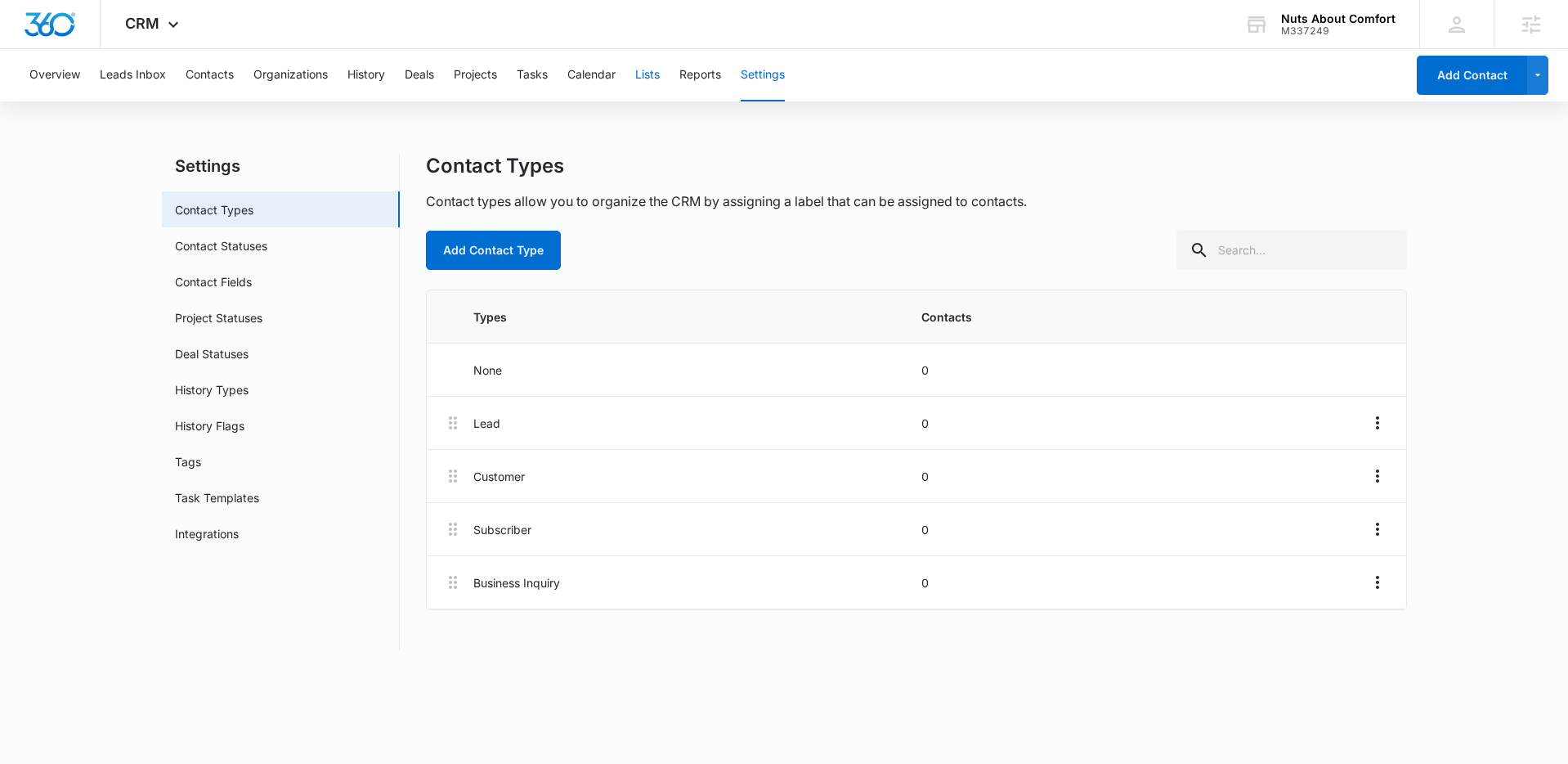
click at [648, 77] on button "Lists" at bounding box center [647, 75] width 25 height 52
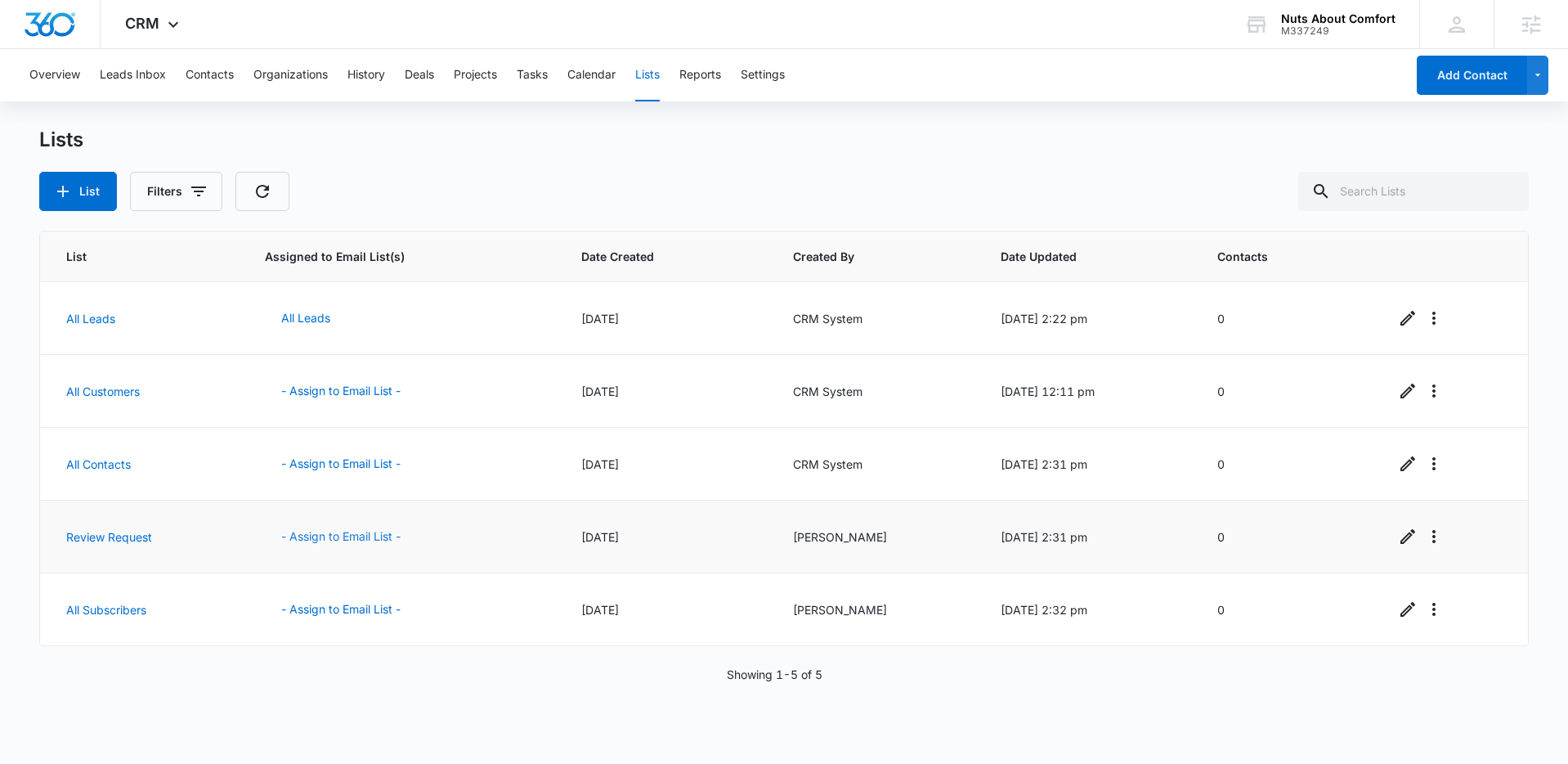
click at [328, 535] on button "- Assign to Email List -" at bounding box center [340, 536] width 152 height 39
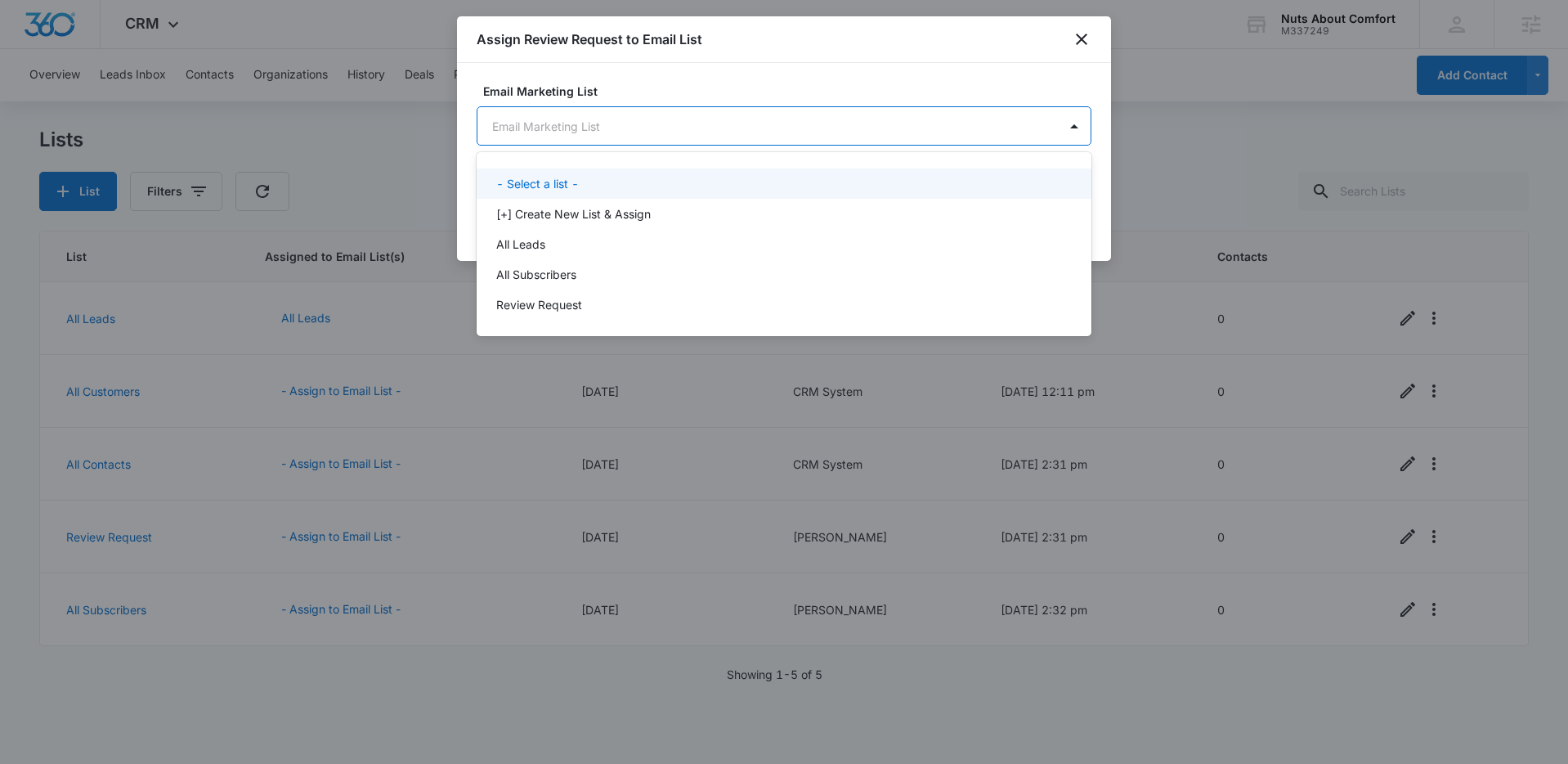
click at [819, 138] on body "CRM Apps Reputation Websites Forms CRM Email Social Content Ads Intelligence Fi…" at bounding box center [784, 382] width 1568 height 764
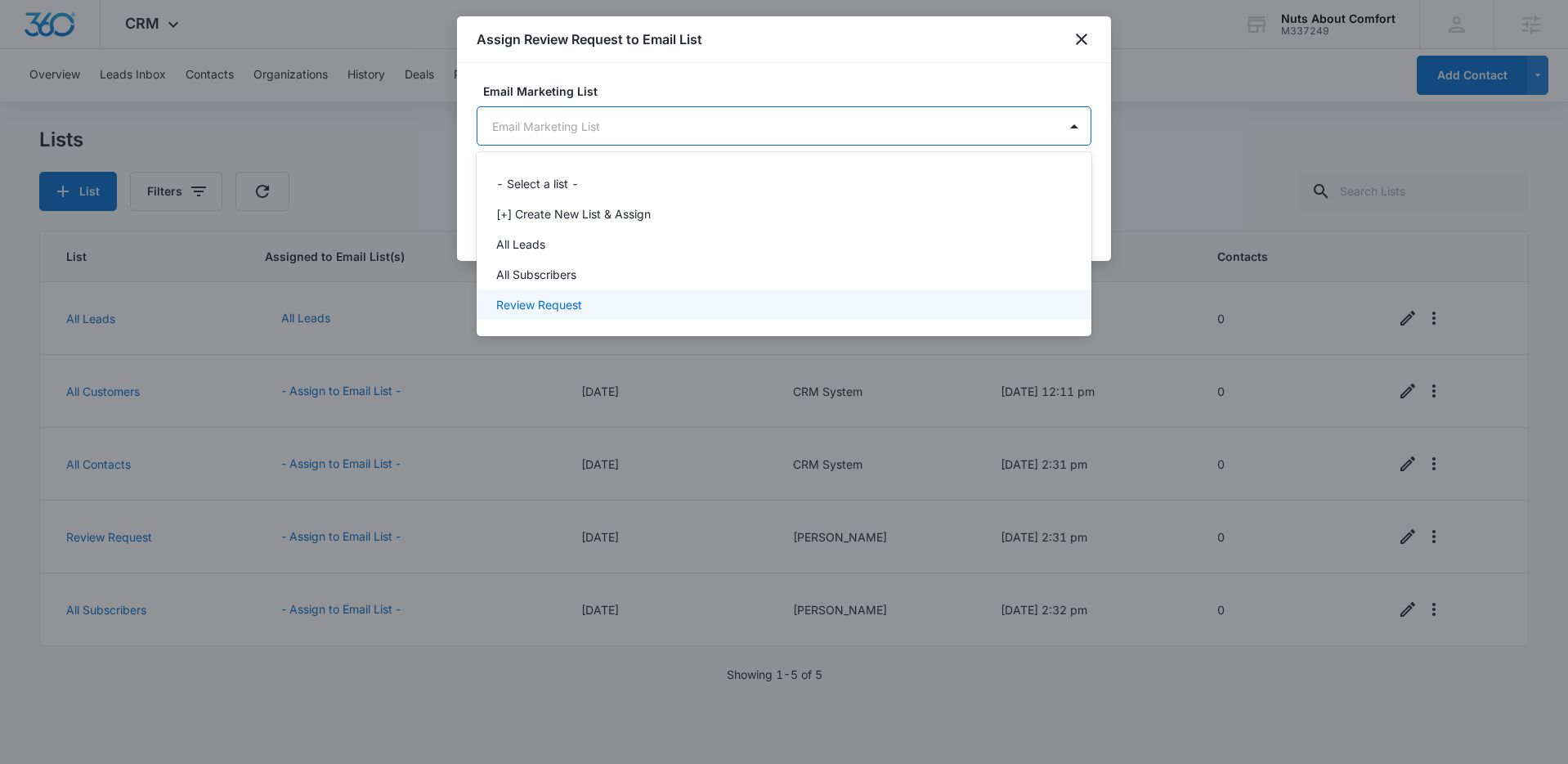
drag, startPoint x: 659, startPoint y: 313, endPoint x: 682, endPoint y: 302, distance: 25.5
click at [659, 312] on div "Review Request" at bounding box center [784, 304] width 615 height 31
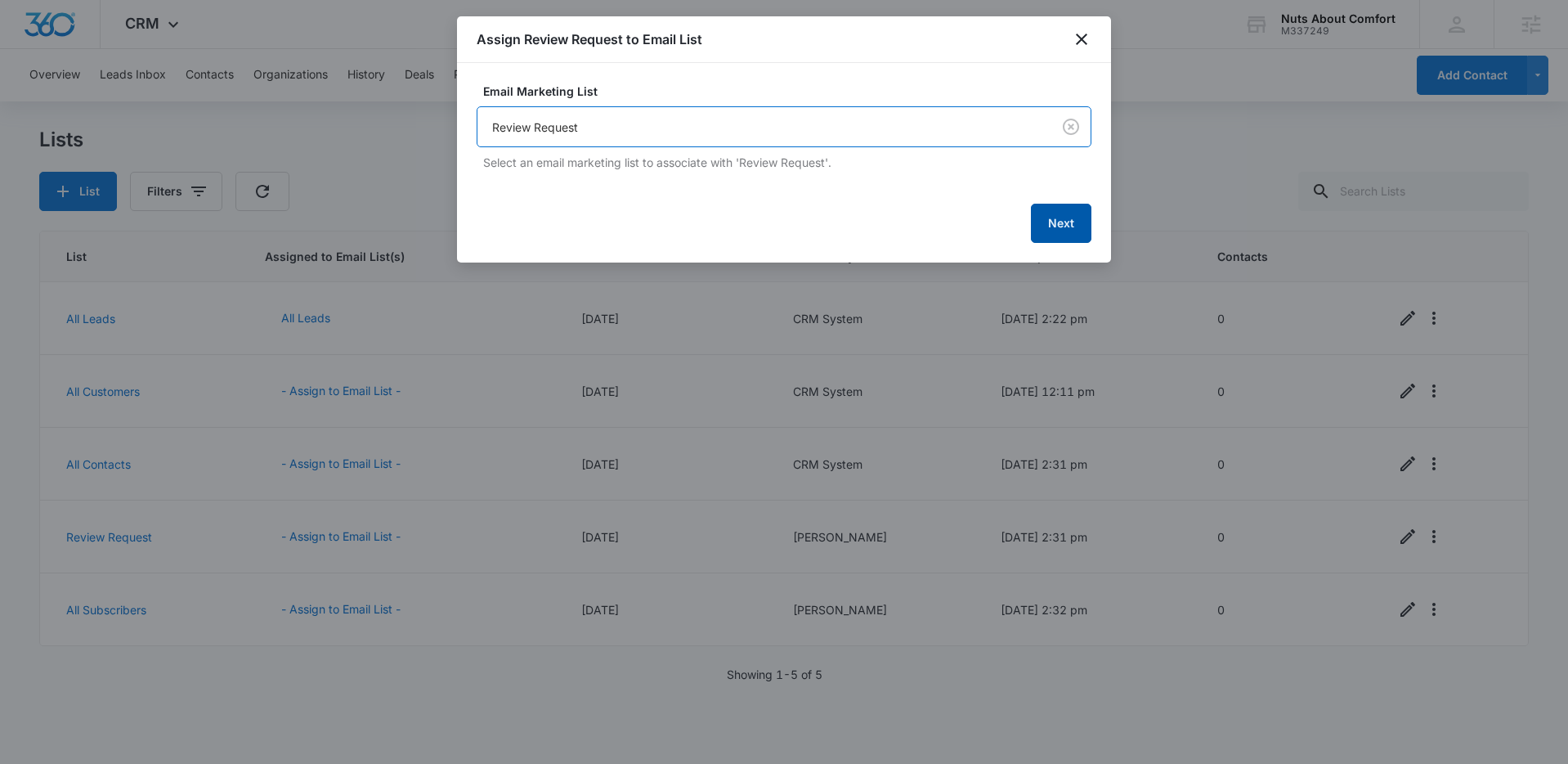
click at [1054, 236] on button "Next" at bounding box center [1060, 223] width 60 height 39
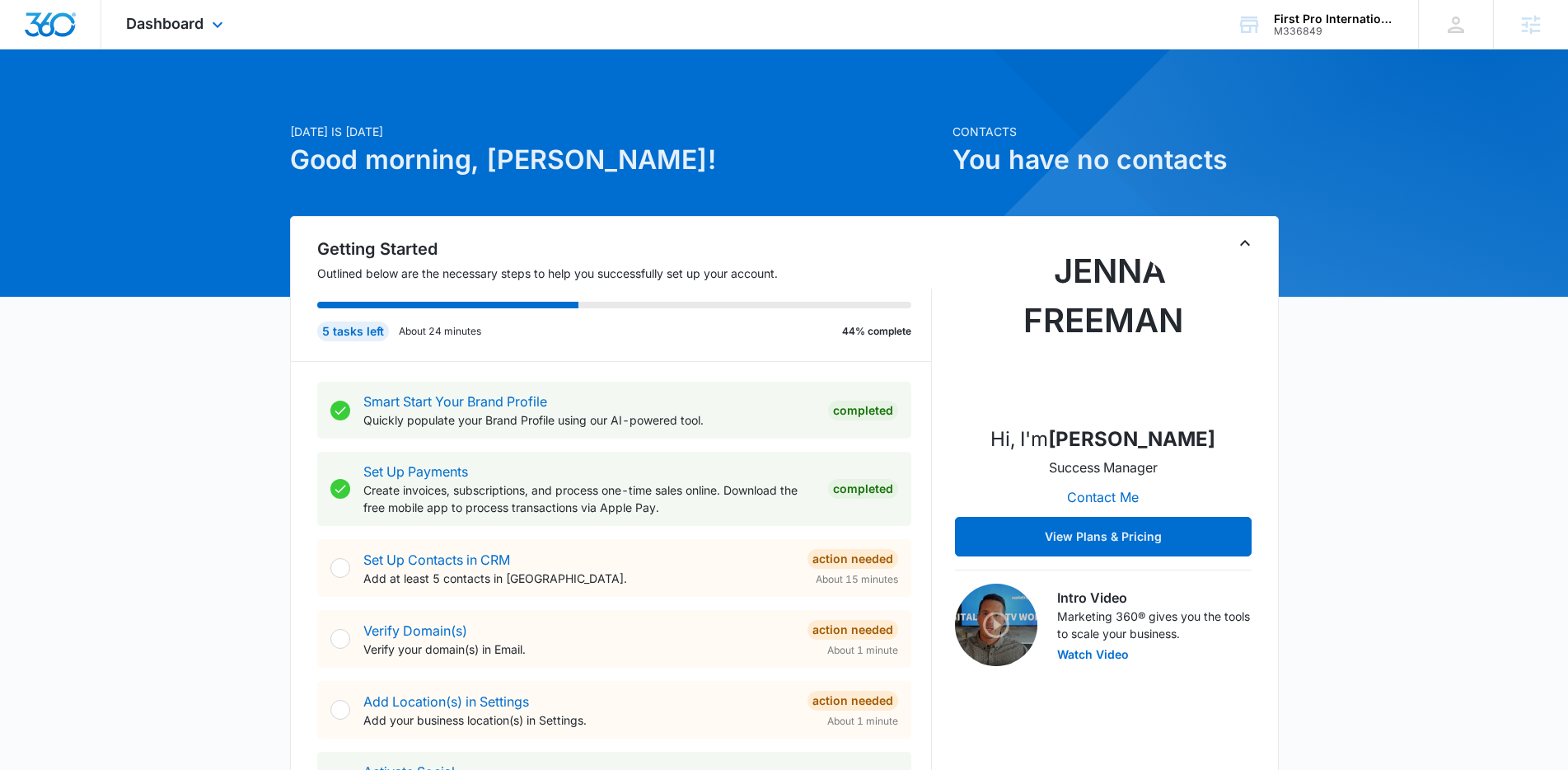
click at [157, 11] on div "Dashboard Apps Reputation Websites Forms CRM Email Social Shop Content Ads Inte…" at bounding box center [177, 24] width 151 height 49
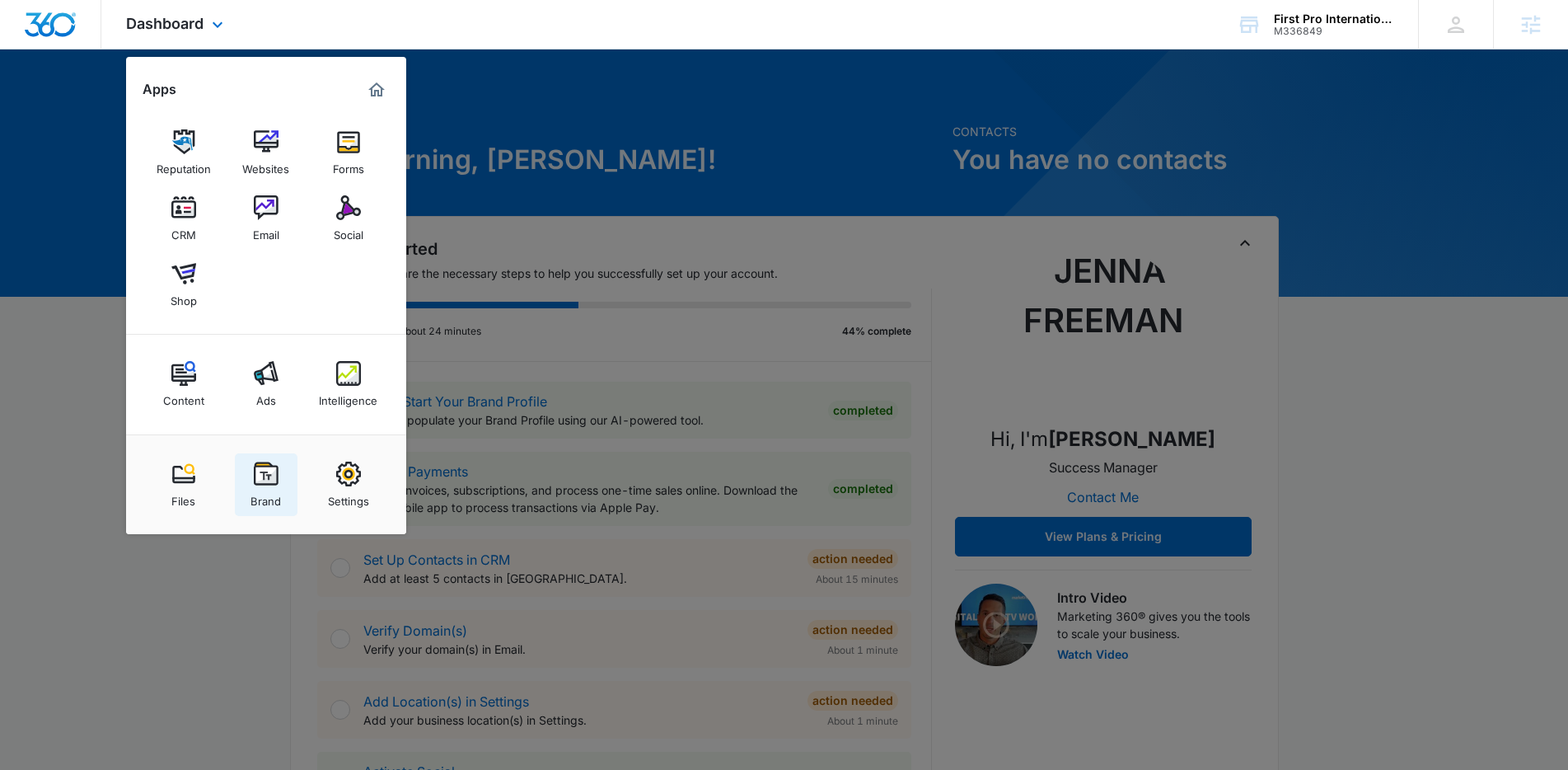
click at [265, 484] on img at bounding box center [266, 474] width 25 height 25
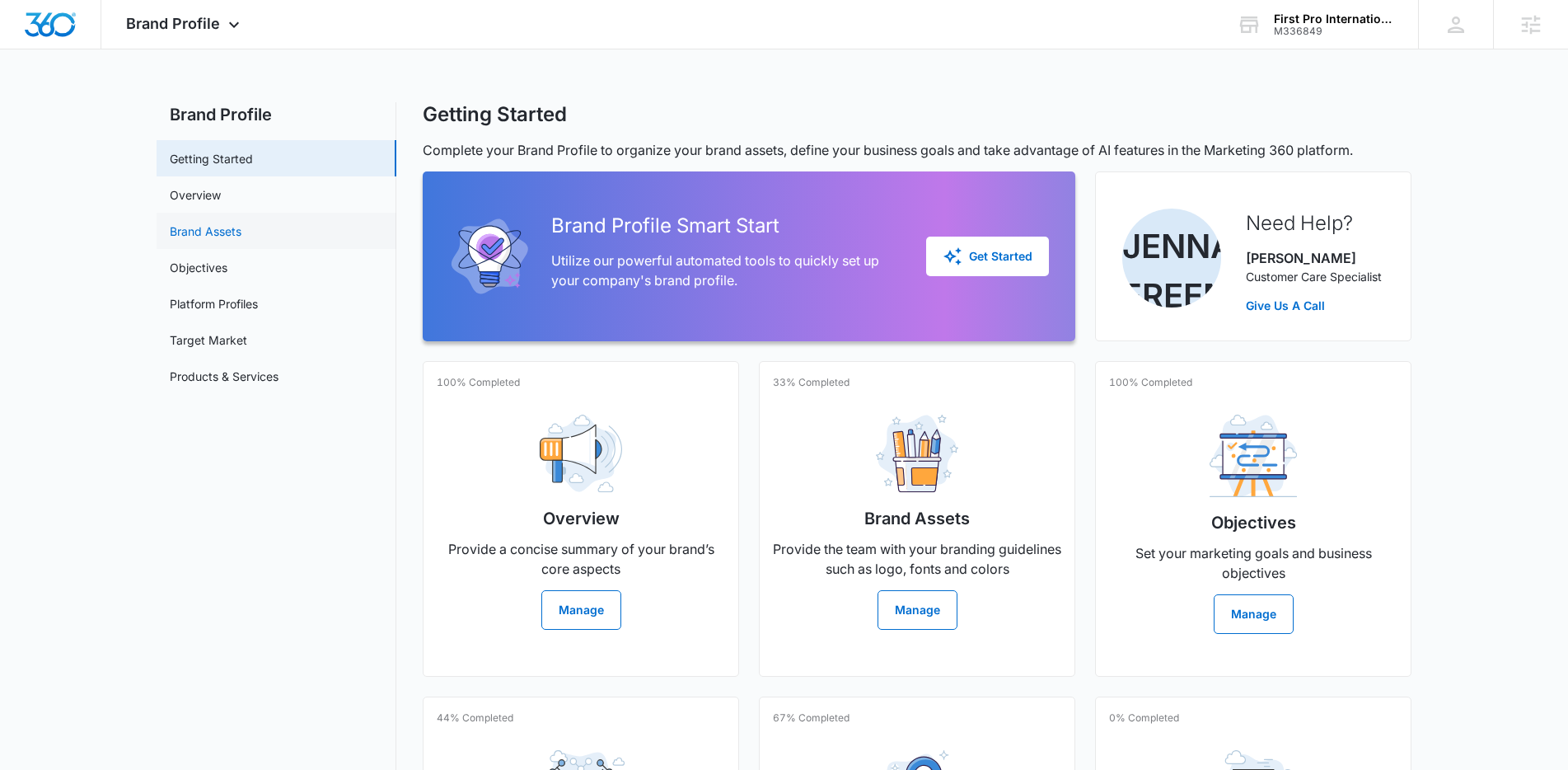
click at [235, 240] on link "Brand Assets" at bounding box center [206, 231] width 72 height 17
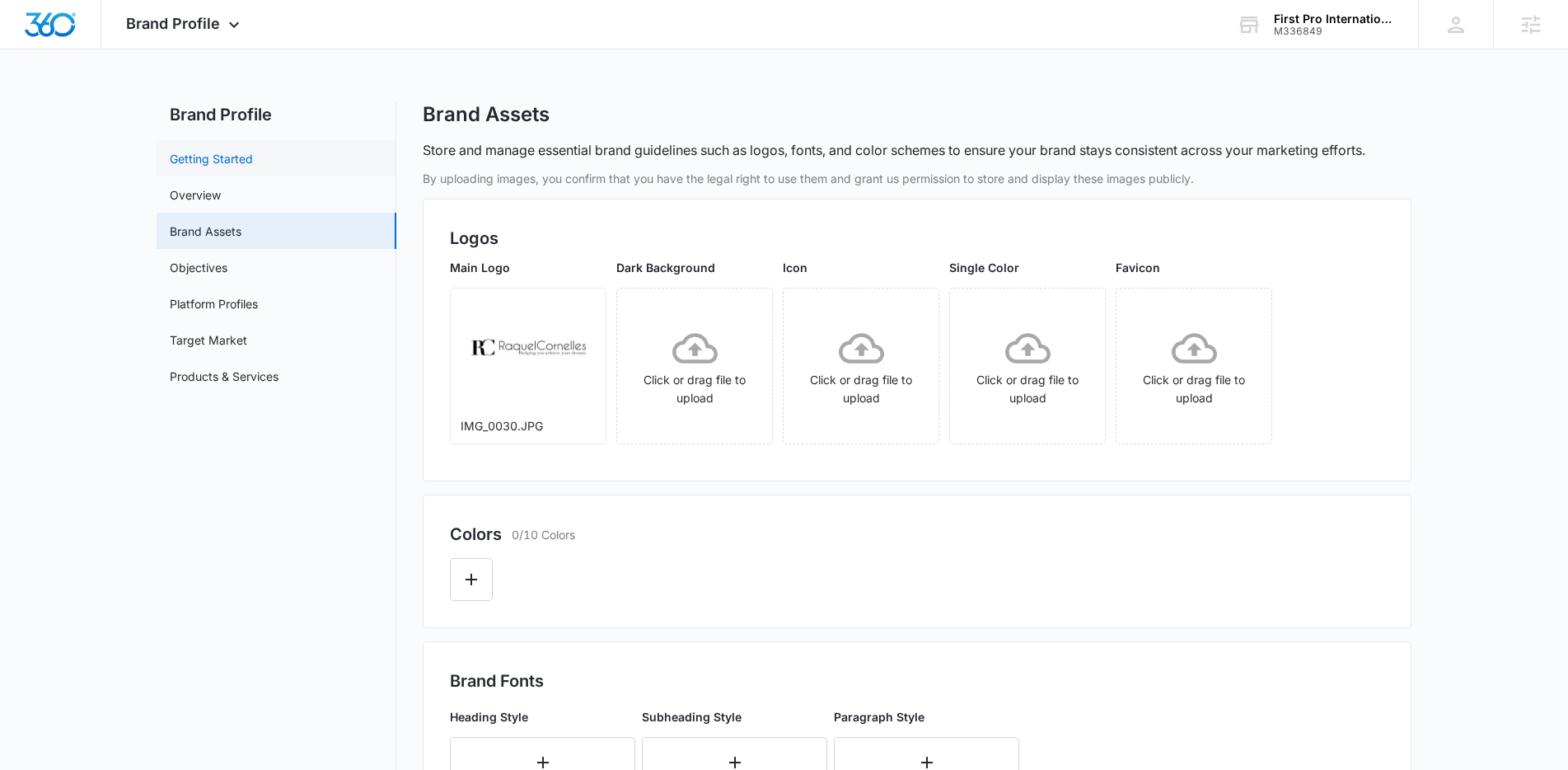
drag, startPoint x: 218, startPoint y: 160, endPoint x: 251, endPoint y: 161, distance: 33.0
click at [219, 161] on link "Getting Started" at bounding box center [212, 158] width 84 height 17
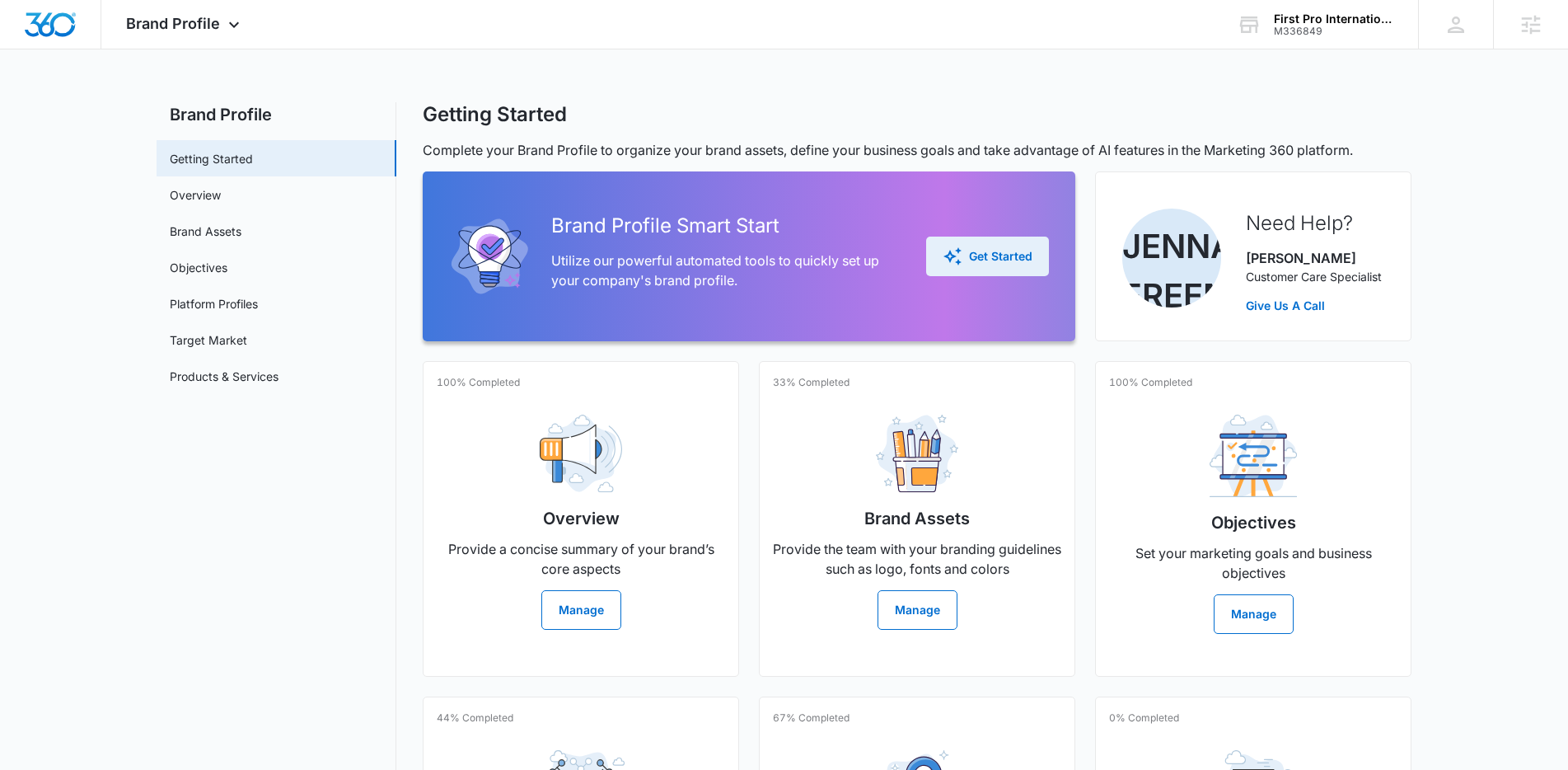
click at [1000, 260] on div "Get Started" at bounding box center [987, 257] width 90 height 20
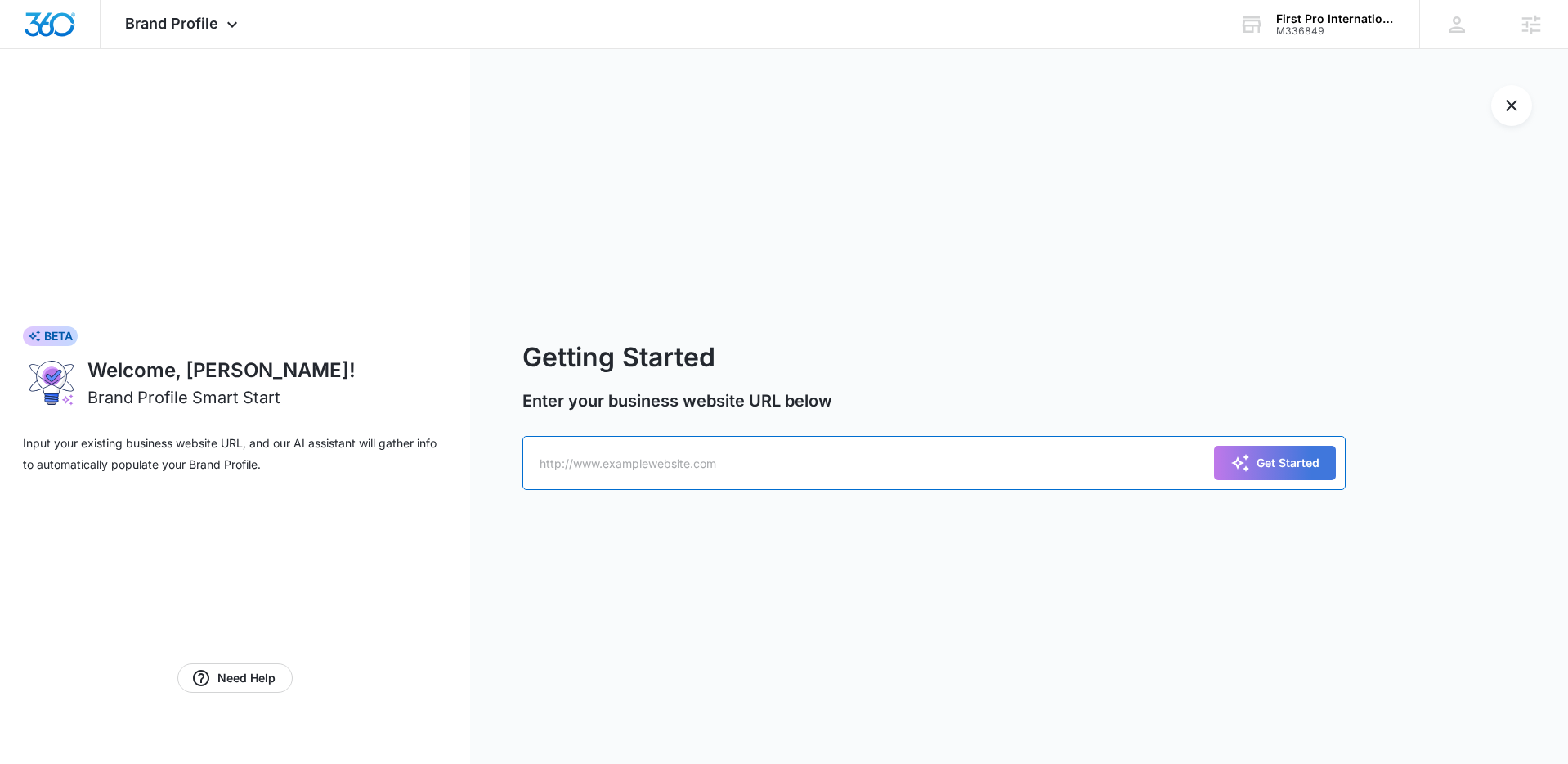
click at [630, 484] on input "text" at bounding box center [933, 462] width 823 height 54
paste input "[URL][DOMAIN_NAME]"
type input "[URL][DOMAIN_NAME]"
click at [1260, 465] on div "Get Started" at bounding box center [1274, 463] width 89 height 20
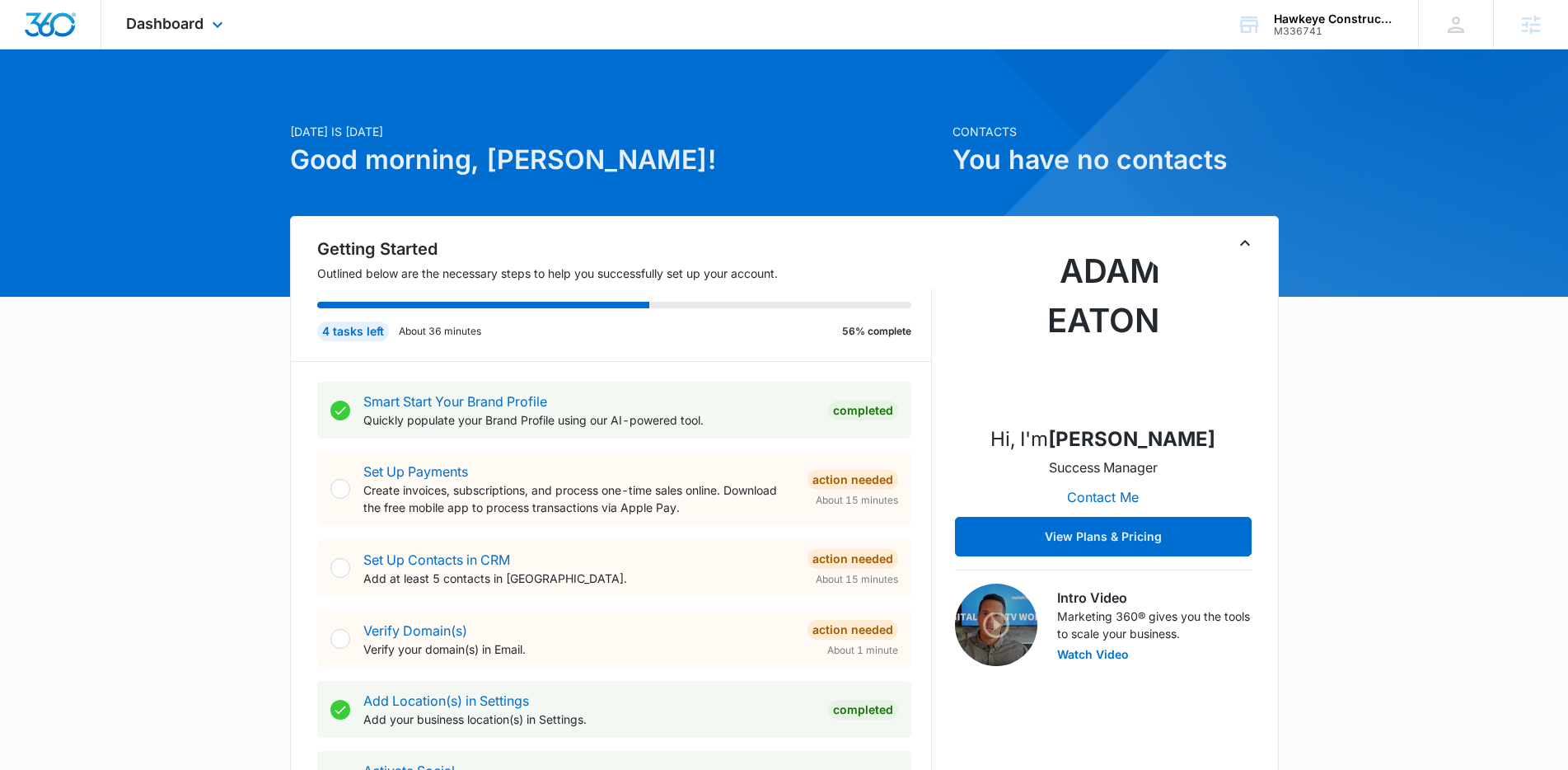
click at [204, 36] on div "Dashboard Apps Reputation Websites Forms CRM Email Social Shop Content Ads Inte…" at bounding box center [177, 24] width 151 height 49
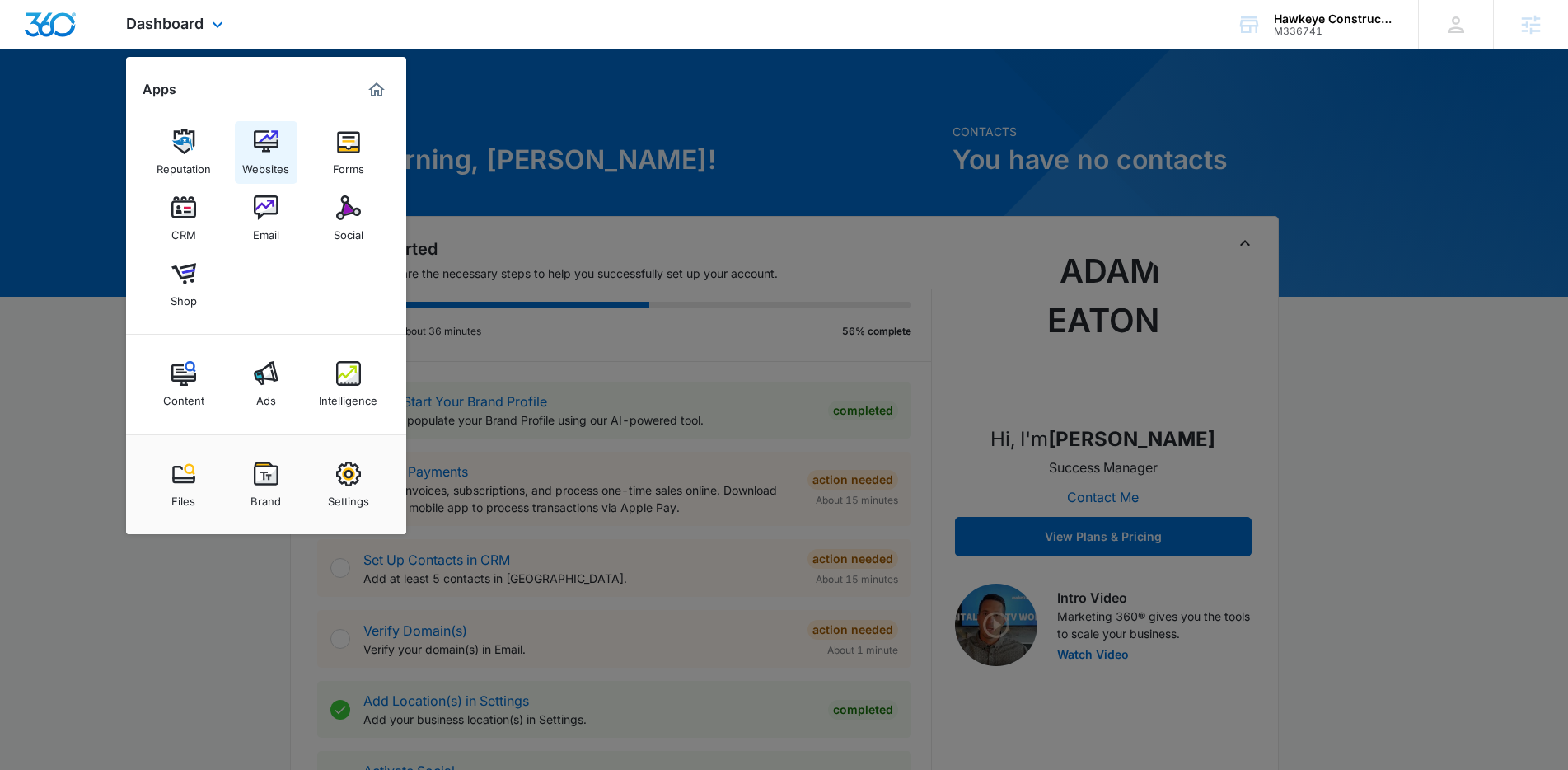
click at [266, 145] on img at bounding box center [266, 141] width 25 height 25
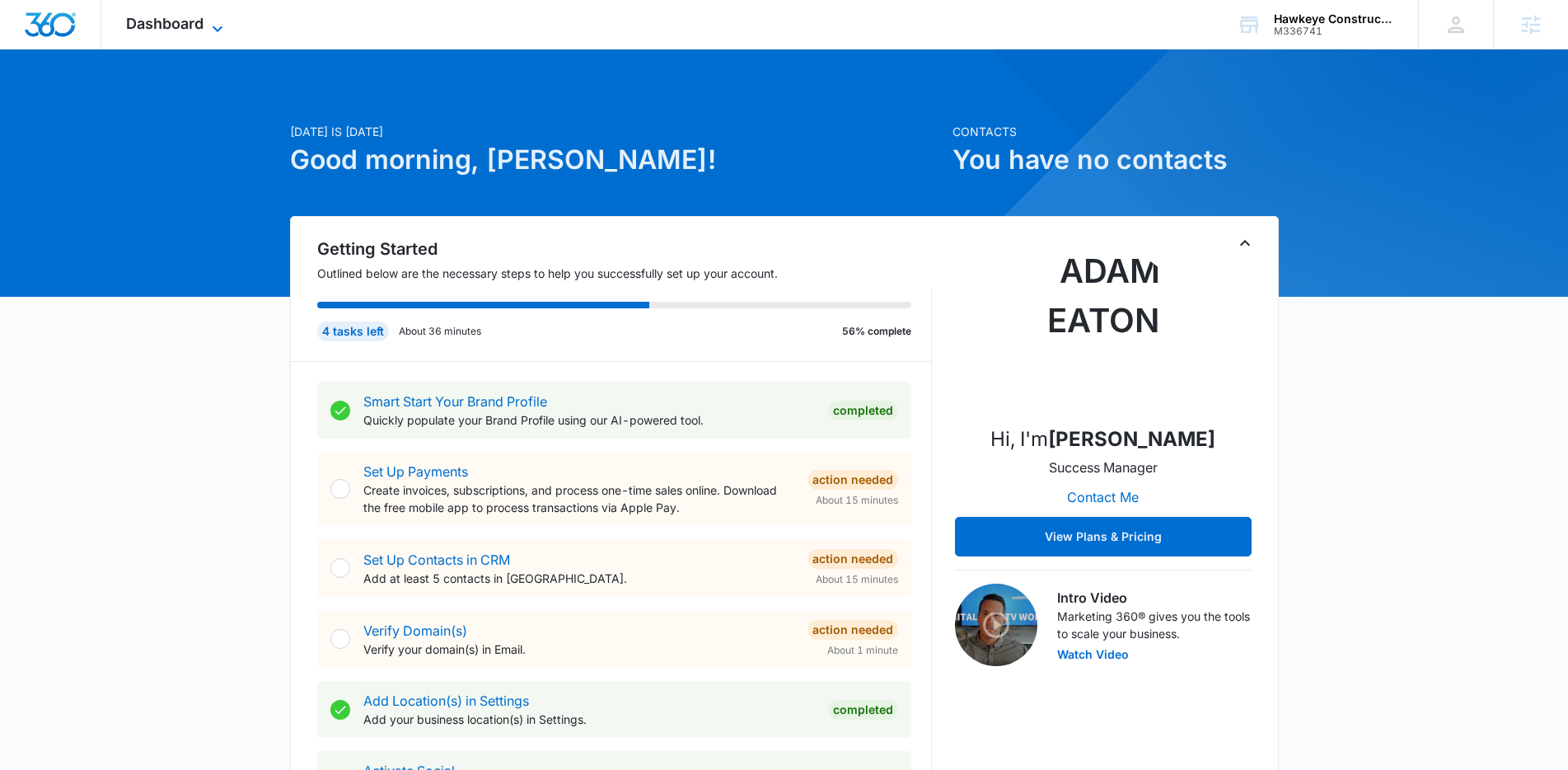
click at [164, 24] on span "Dashboard" at bounding box center [165, 23] width 78 height 17
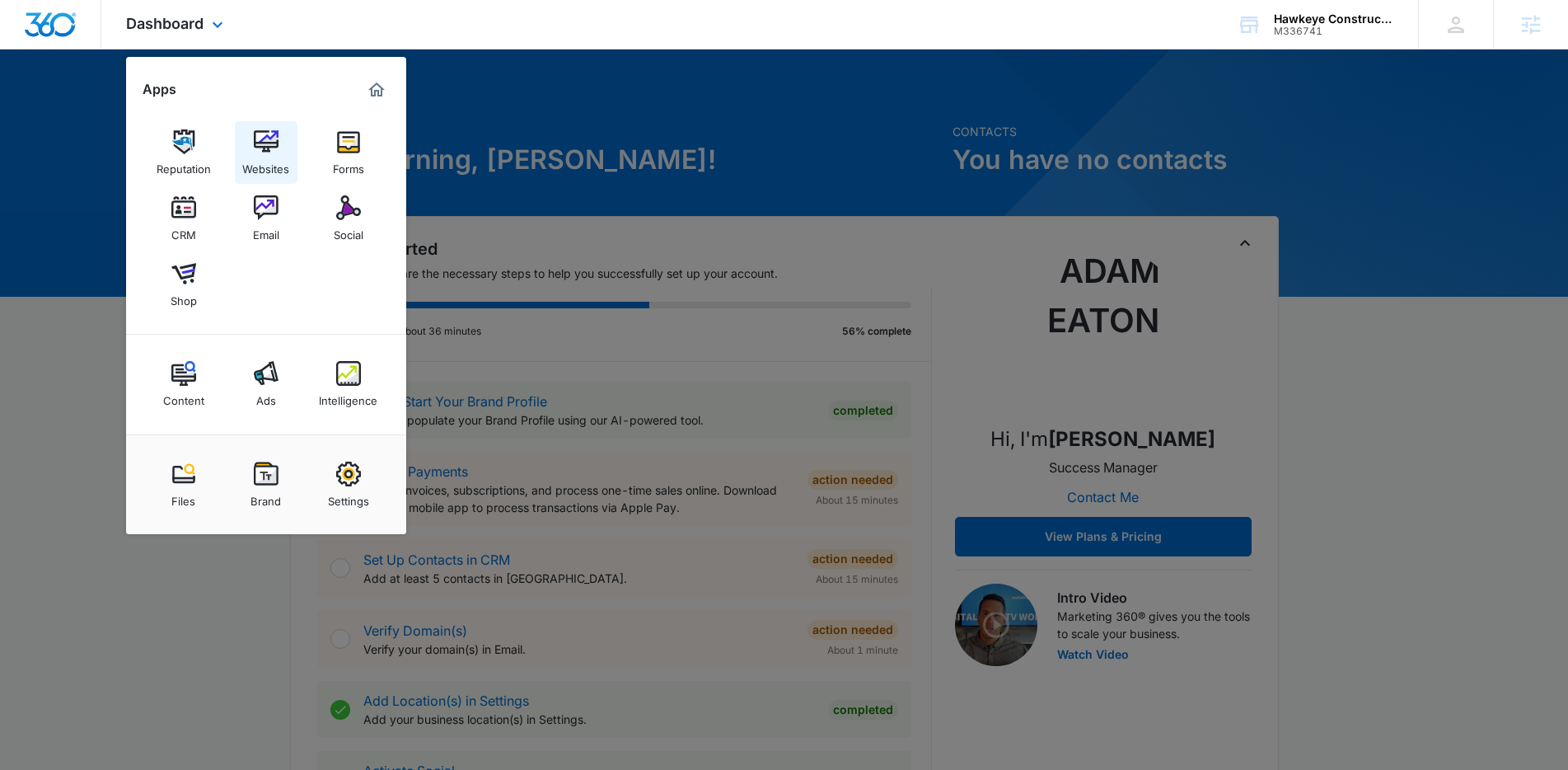
click at [266, 146] on img at bounding box center [266, 141] width 25 height 25
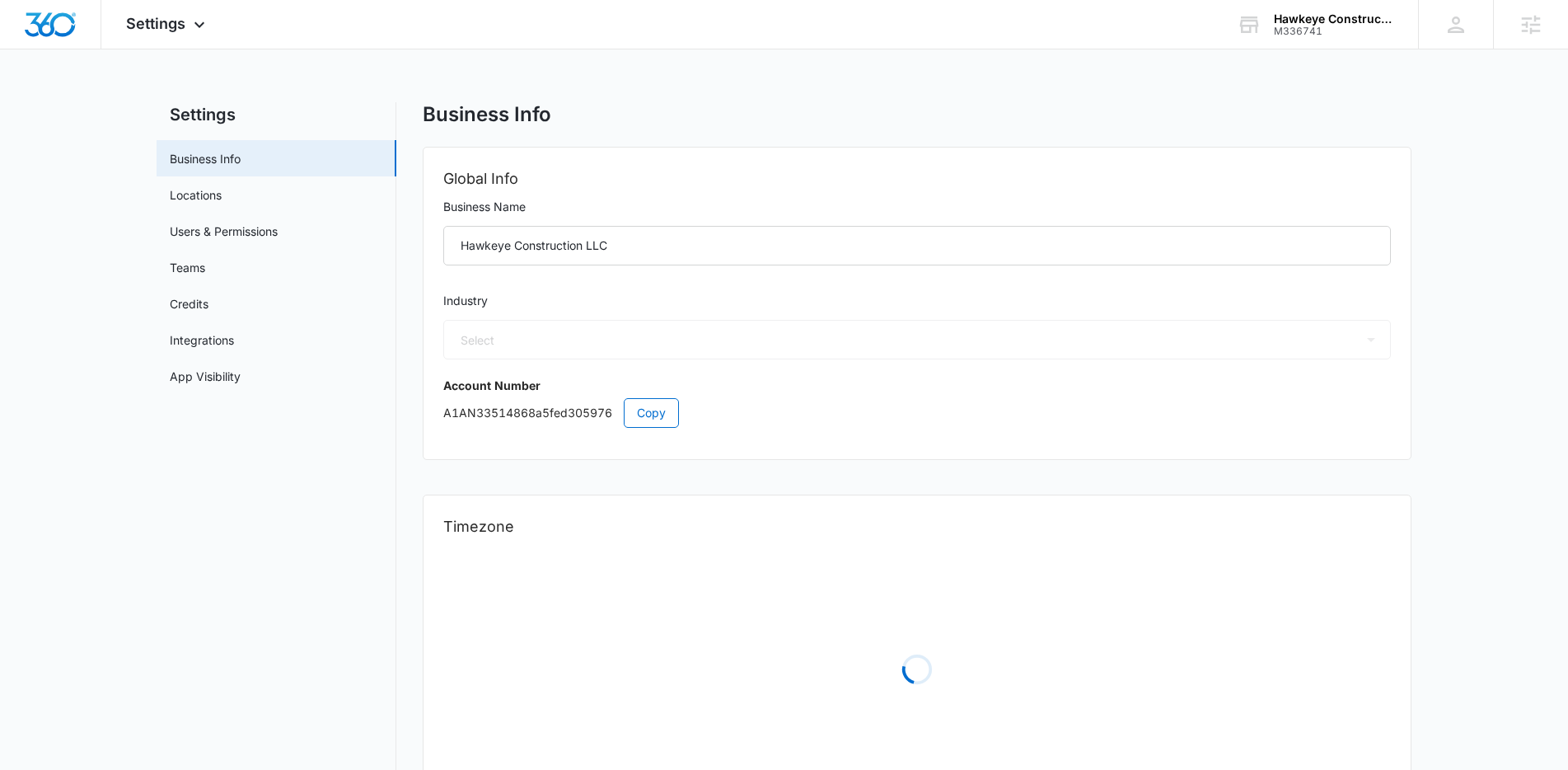
select select "4"
select select "US"
select select "America/New_York"
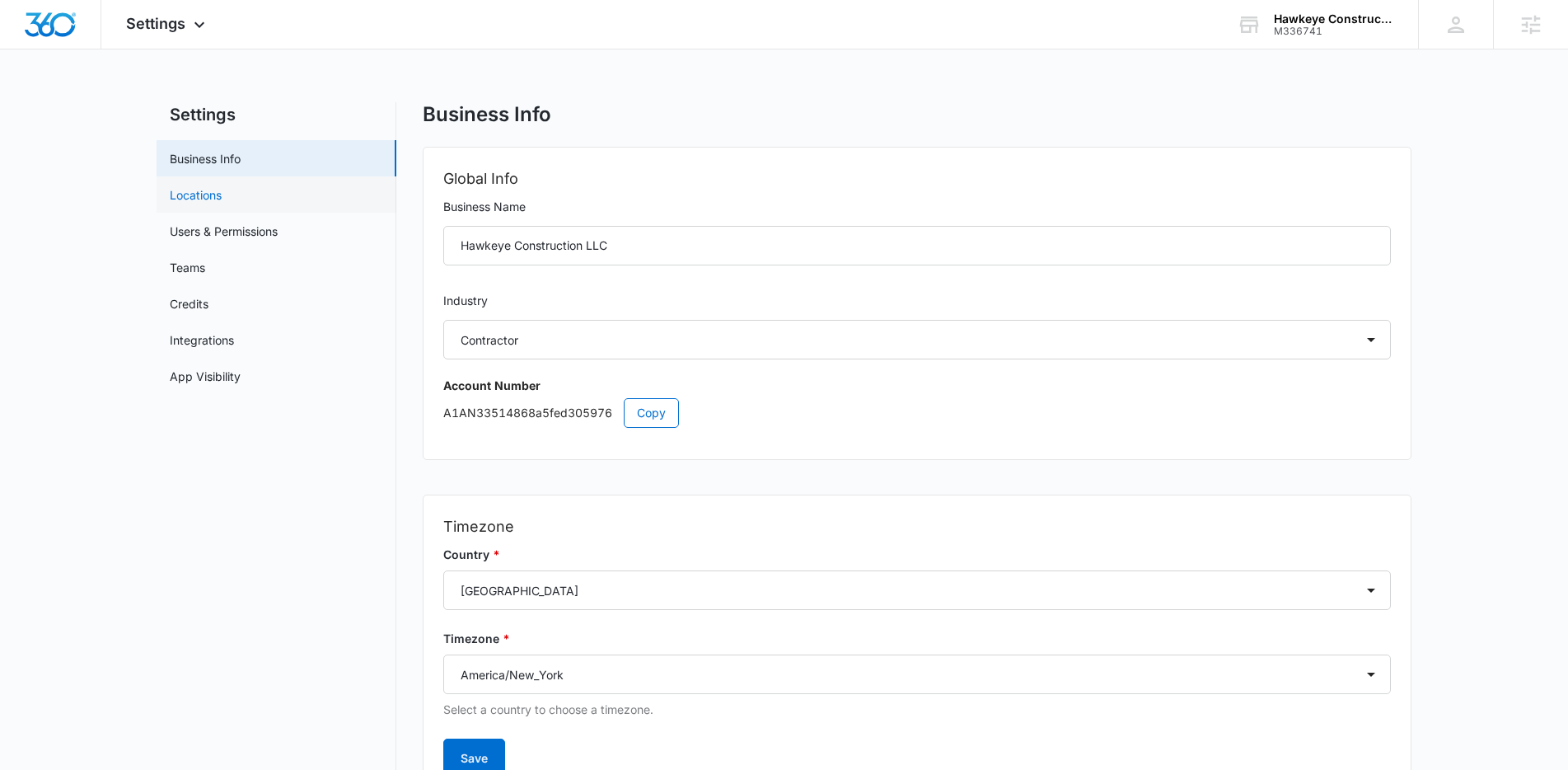
click at [209, 194] on link "Locations" at bounding box center [196, 194] width 52 height 17
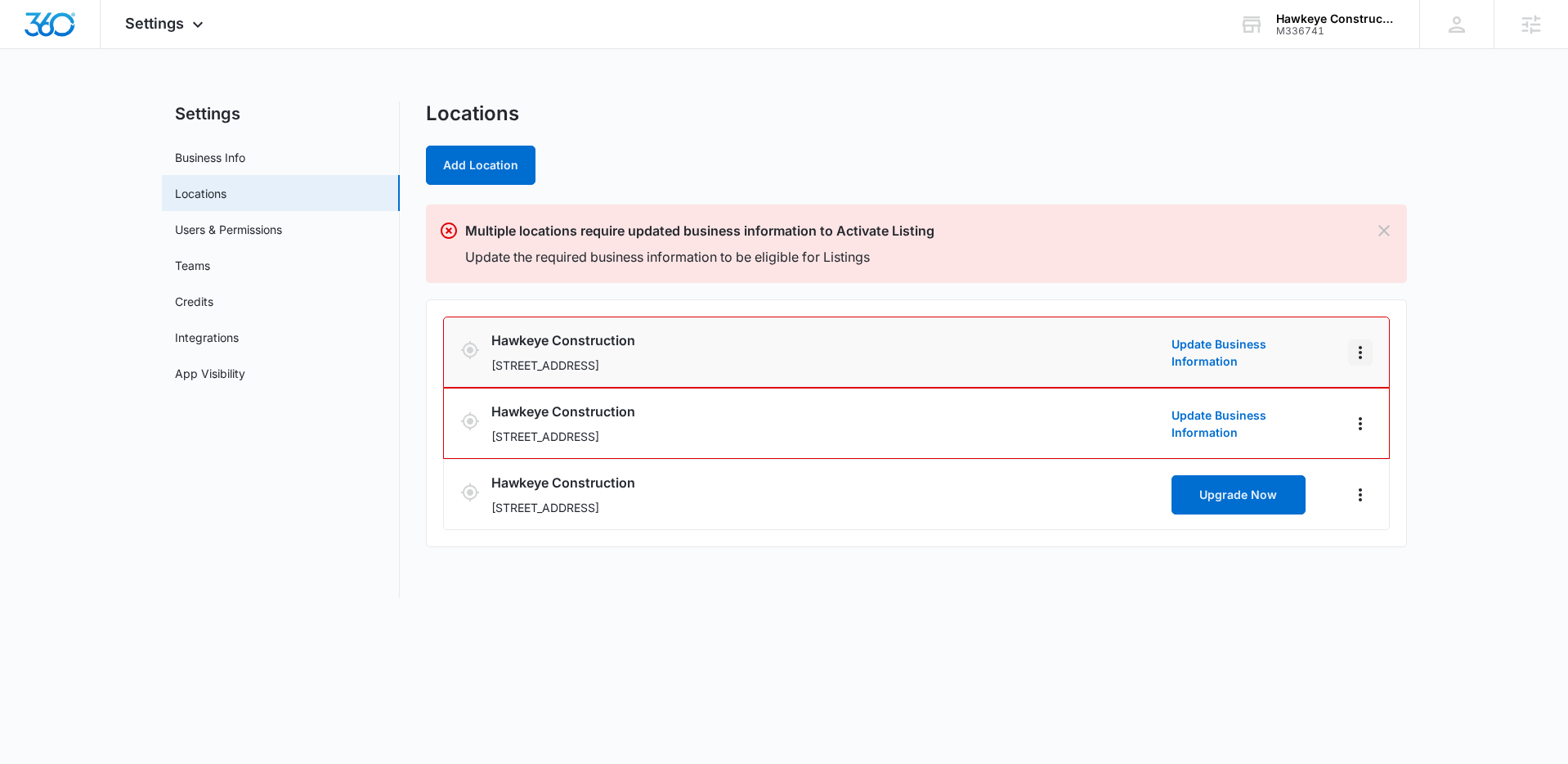
click at [1363, 354] on icon "Actions" at bounding box center [1360, 352] width 20 height 20
click at [1456, 354] on main "Settings Business Info Locations Users & Permissions Teams Credits Integrations…" at bounding box center [784, 359] width 1568 height 516
click at [183, 26] on span "Settings" at bounding box center [155, 23] width 59 height 17
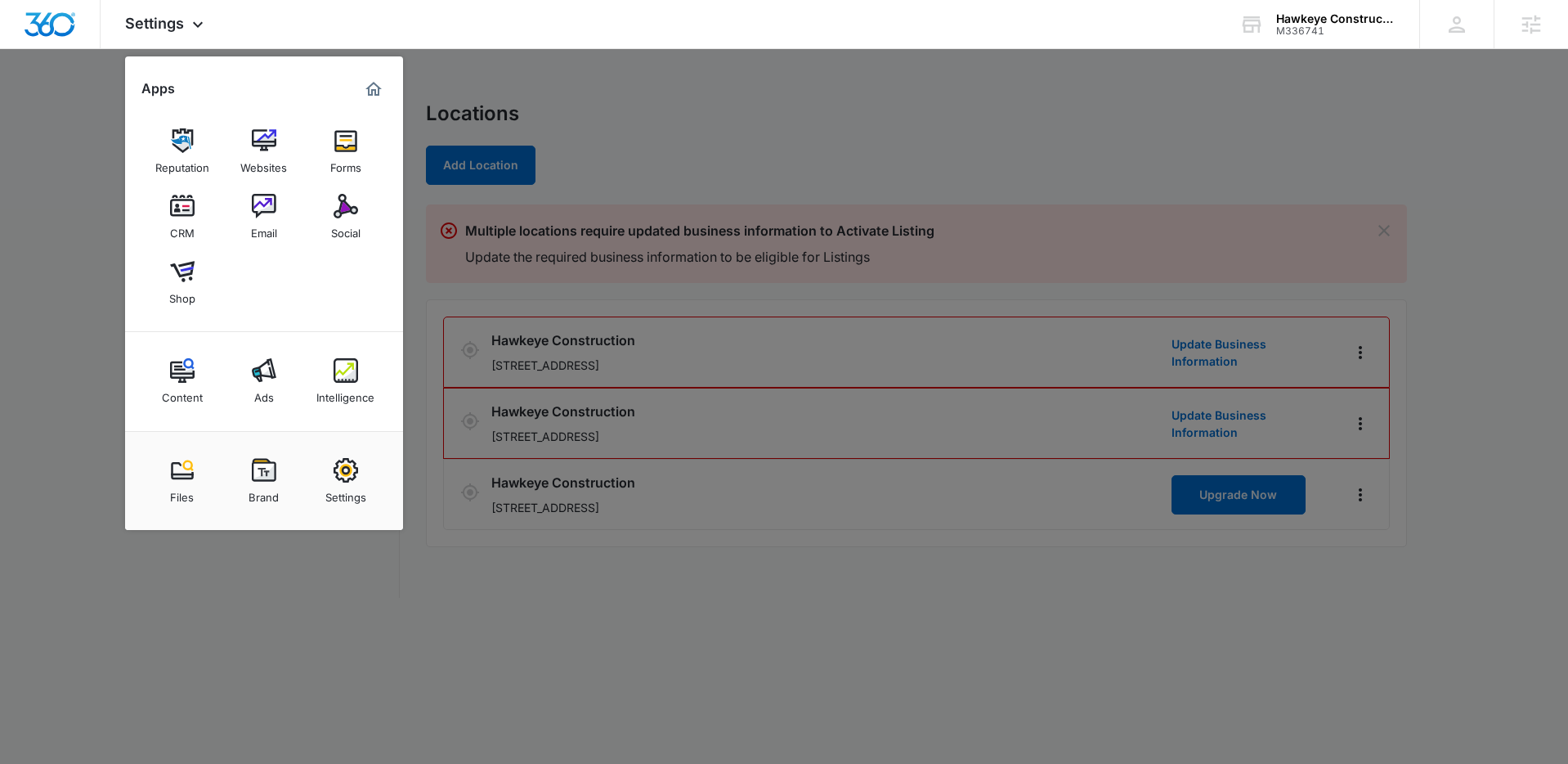
click at [343, 150] on img at bounding box center [345, 140] width 25 height 25
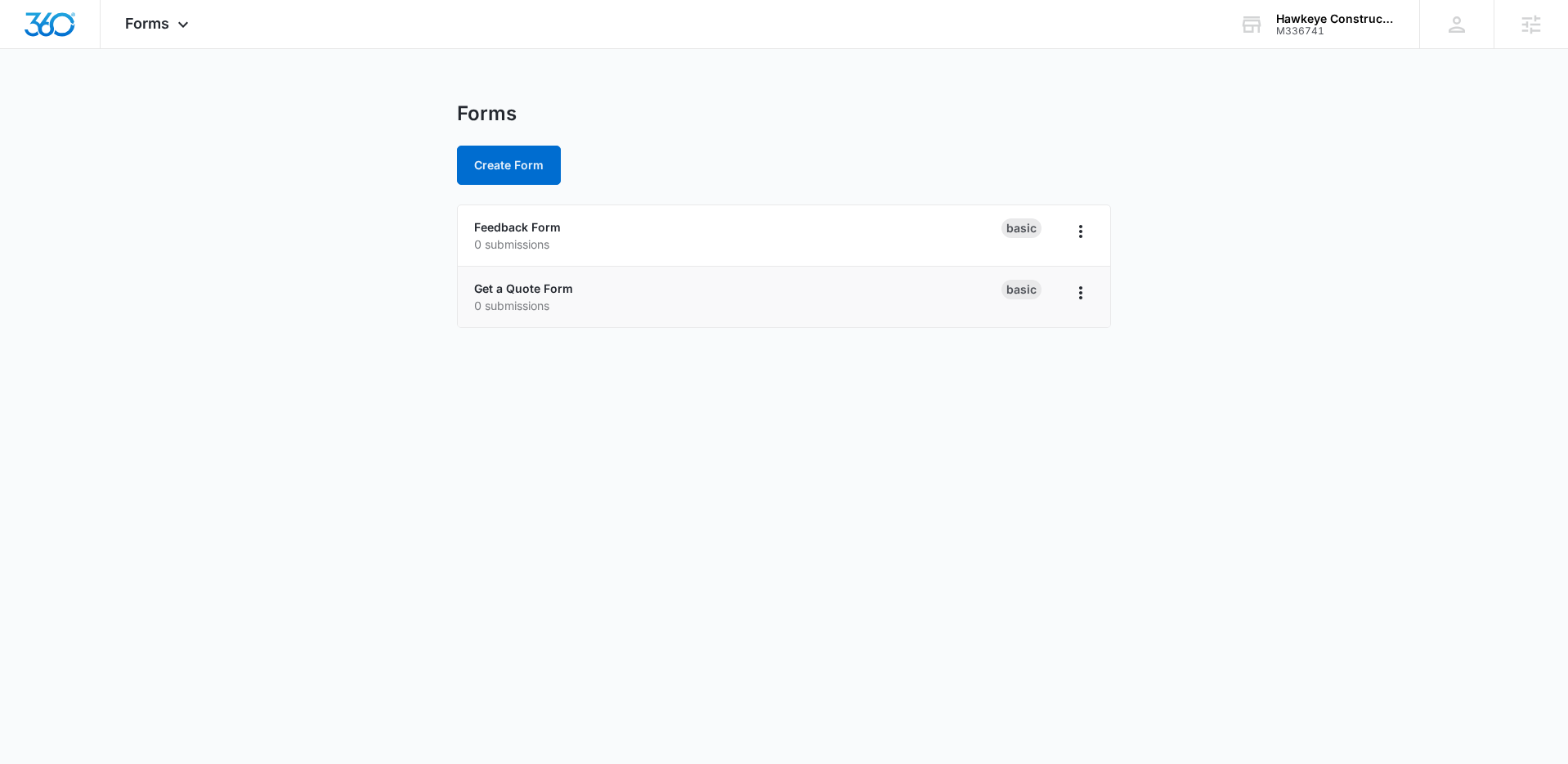
click at [512, 295] on div "Get a Quote Form 0 submissions" at bounding box center [737, 296] width 527 height 35
click at [514, 293] on link "Get a Quote Form" at bounding box center [523, 288] width 99 height 14
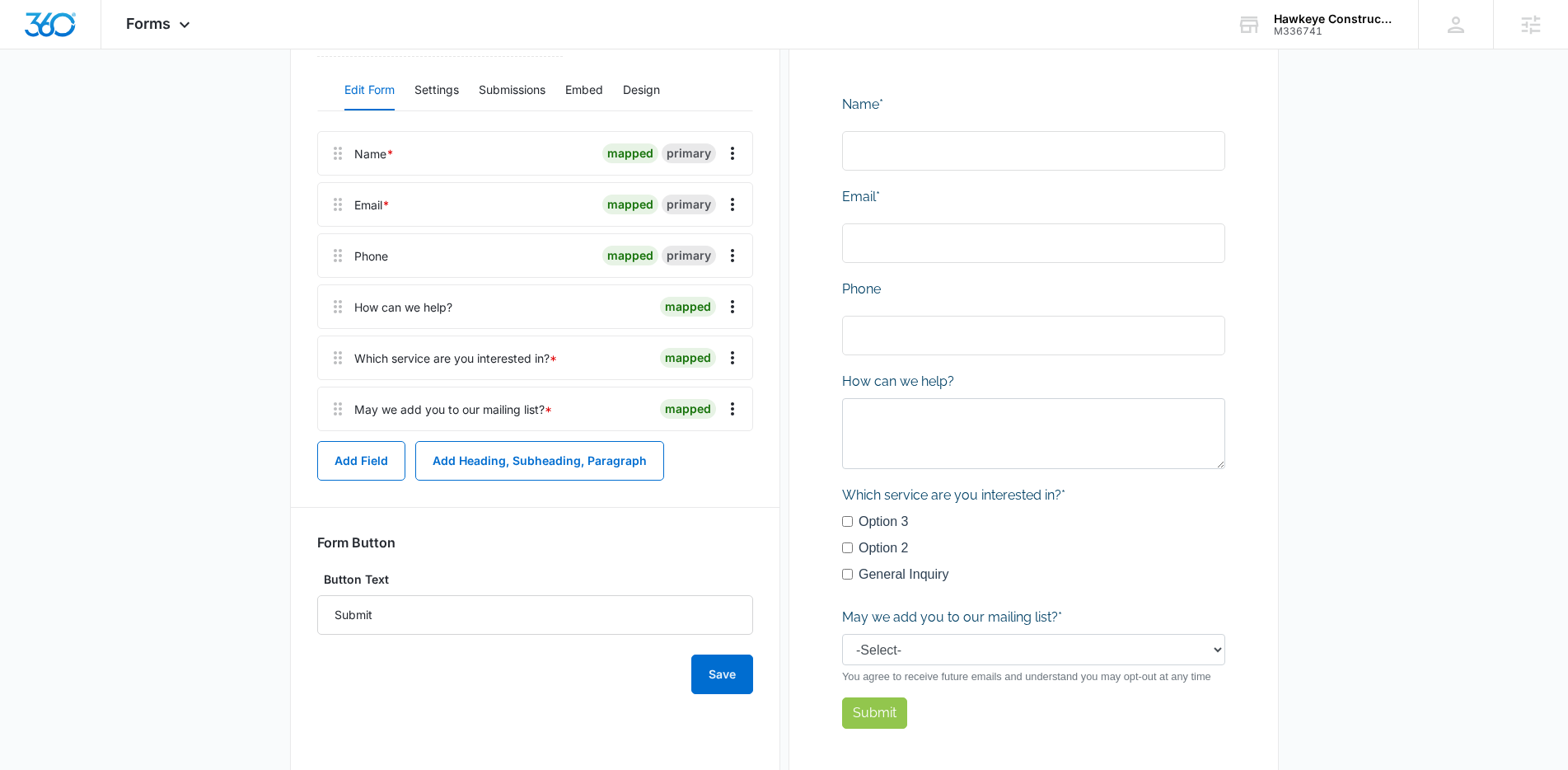
scroll to position [135, 0]
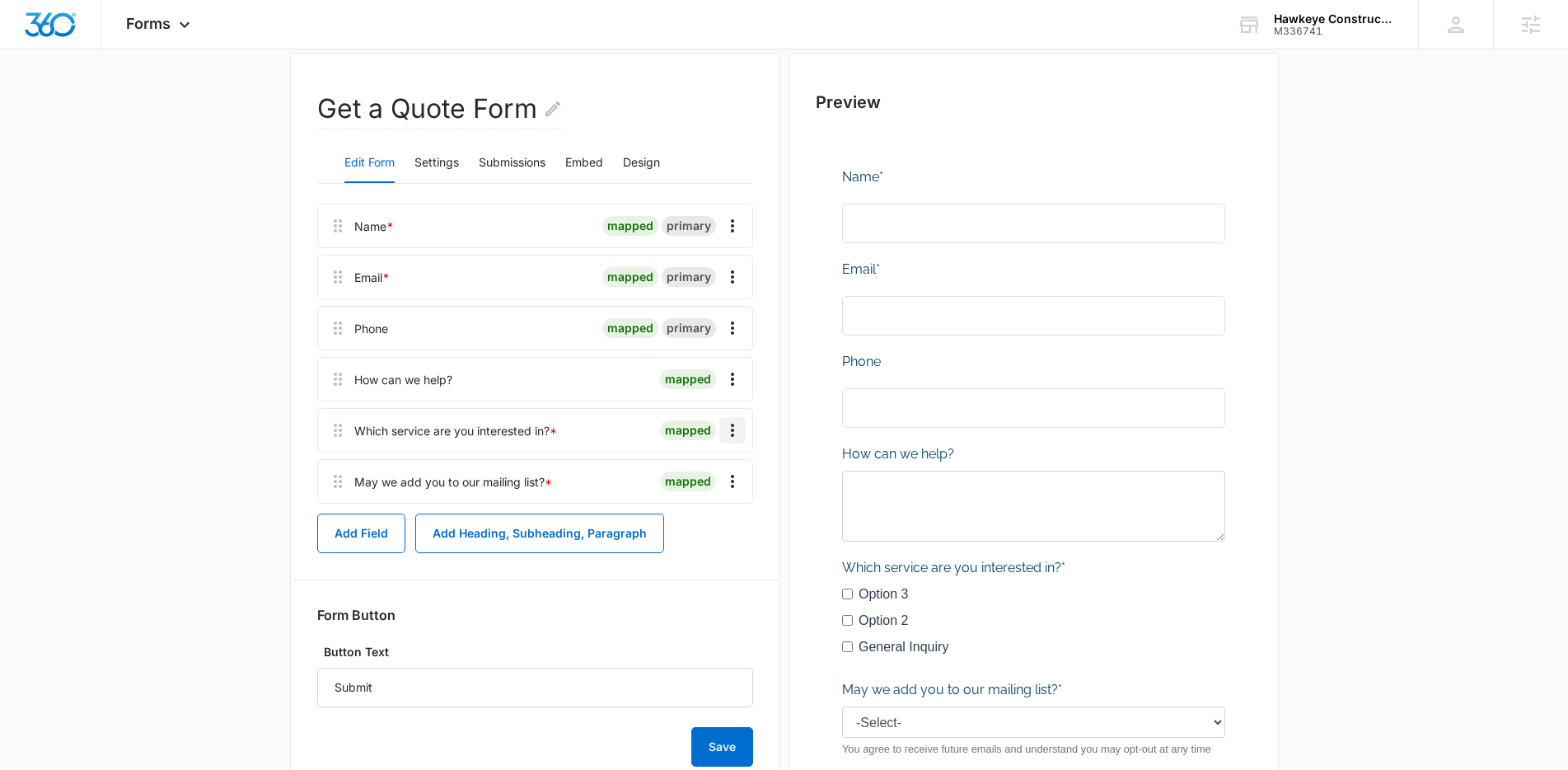
click at [729, 434] on icon "Overflow Menu" at bounding box center [732, 430] width 20 height 20
click at [698, 499] on div "Delete" at bounding box center [687, 501] width 35 height 12
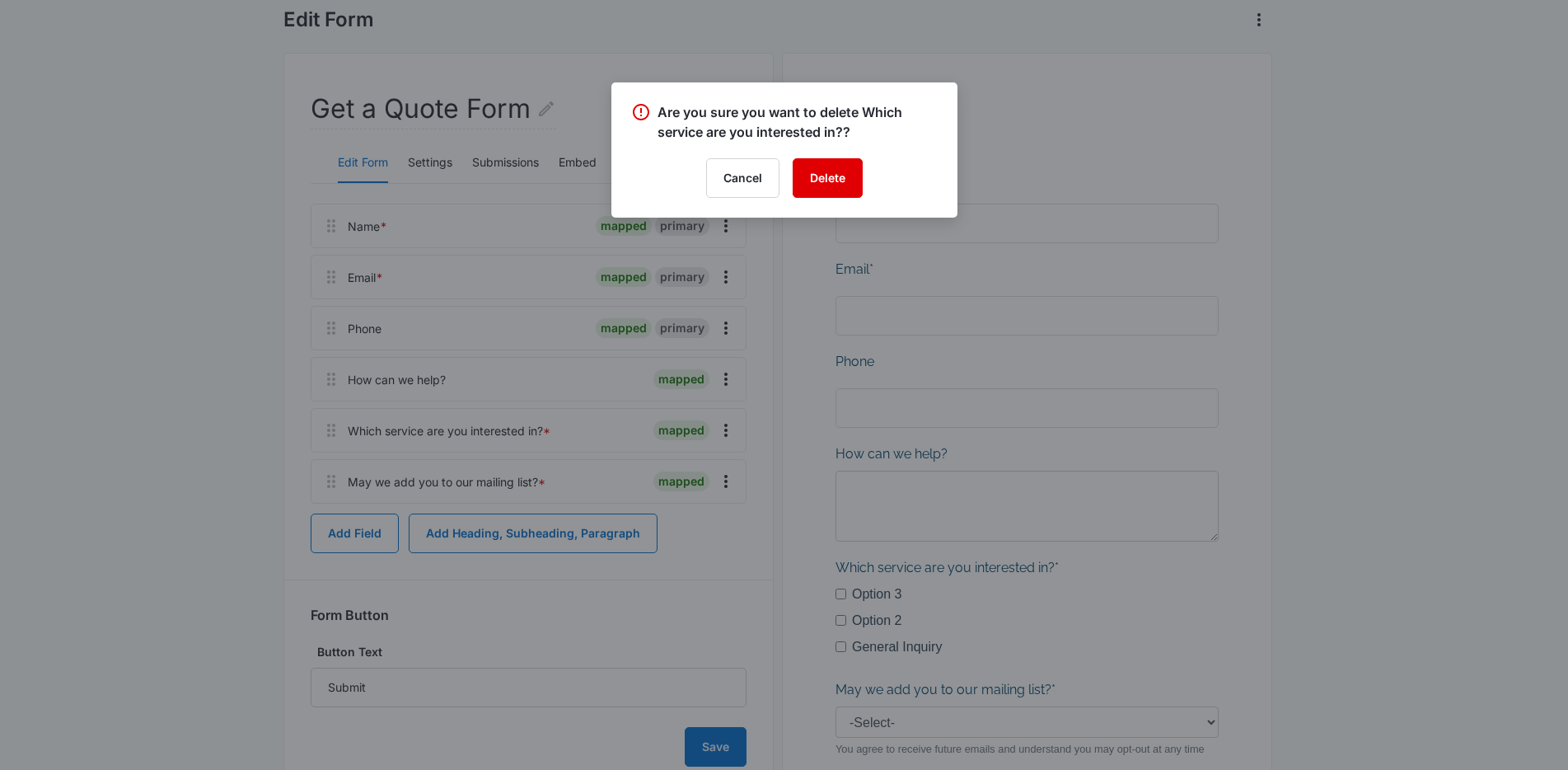
click at [830, 180] on button "Delete" at bounding box center [828, 178] width 70 height 40
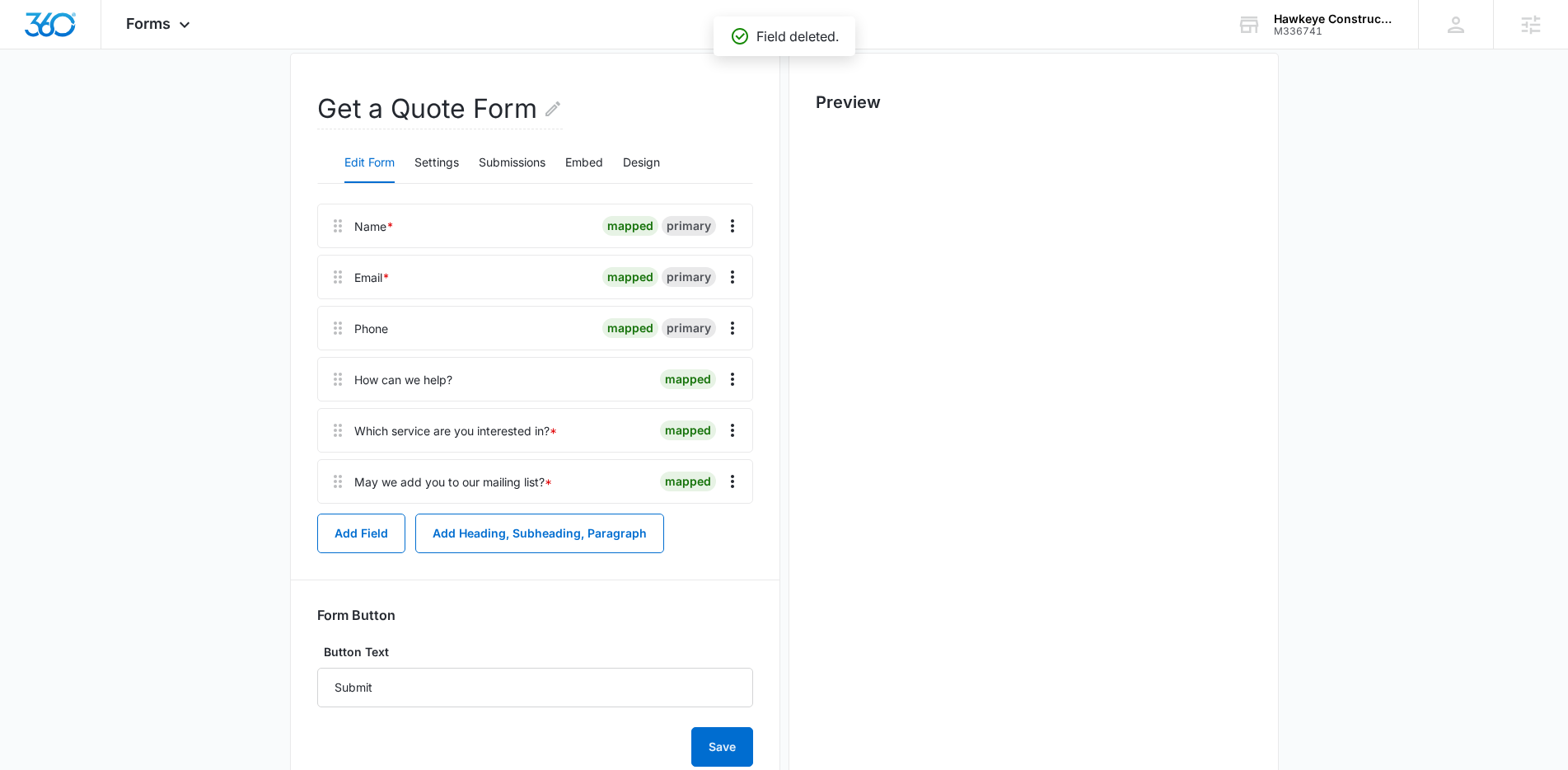
scroll to position [0, 0]
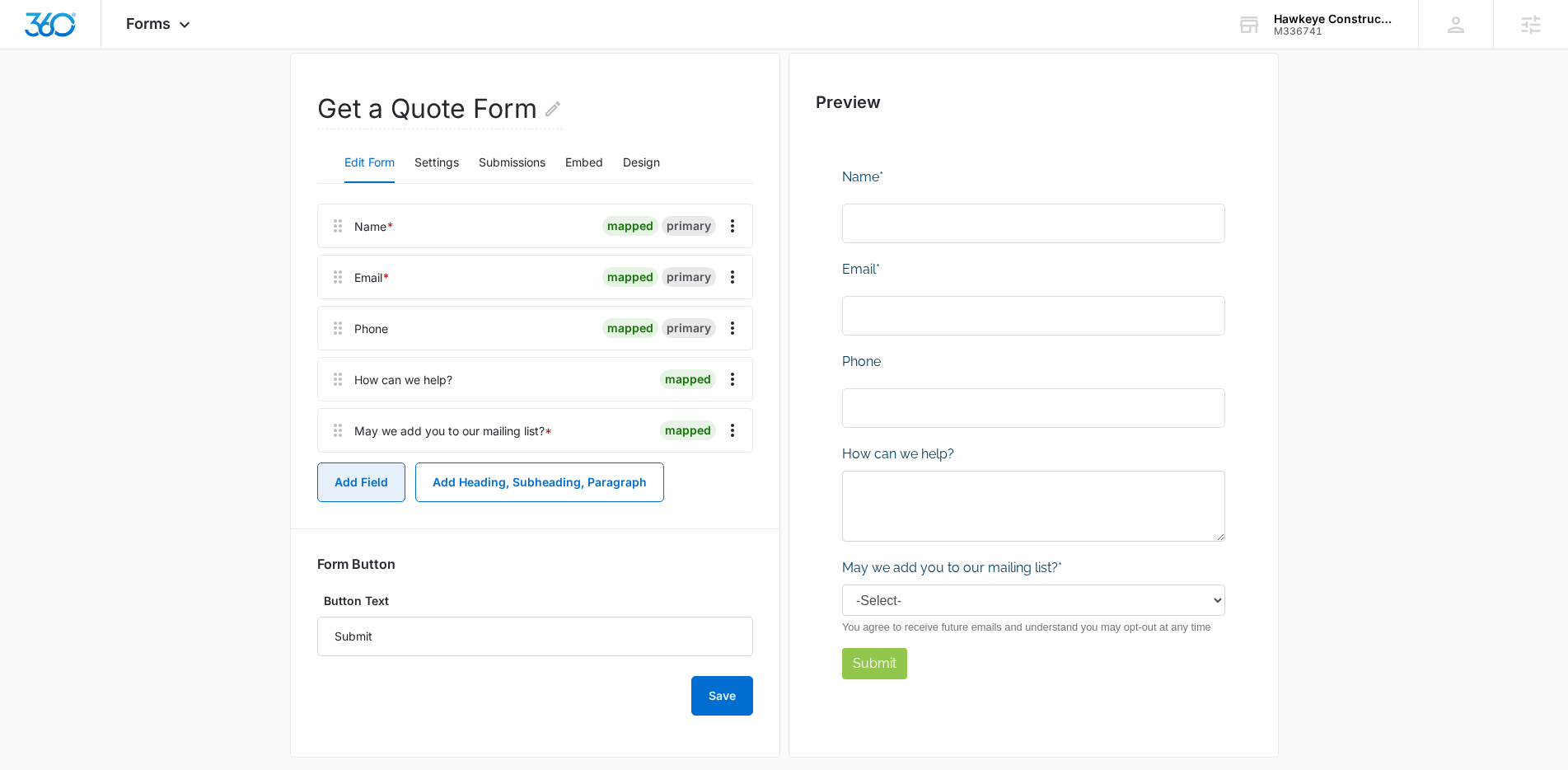
click at [359, 482] on button "Add Field" at bounding box center [361, 482] width 89 height 40
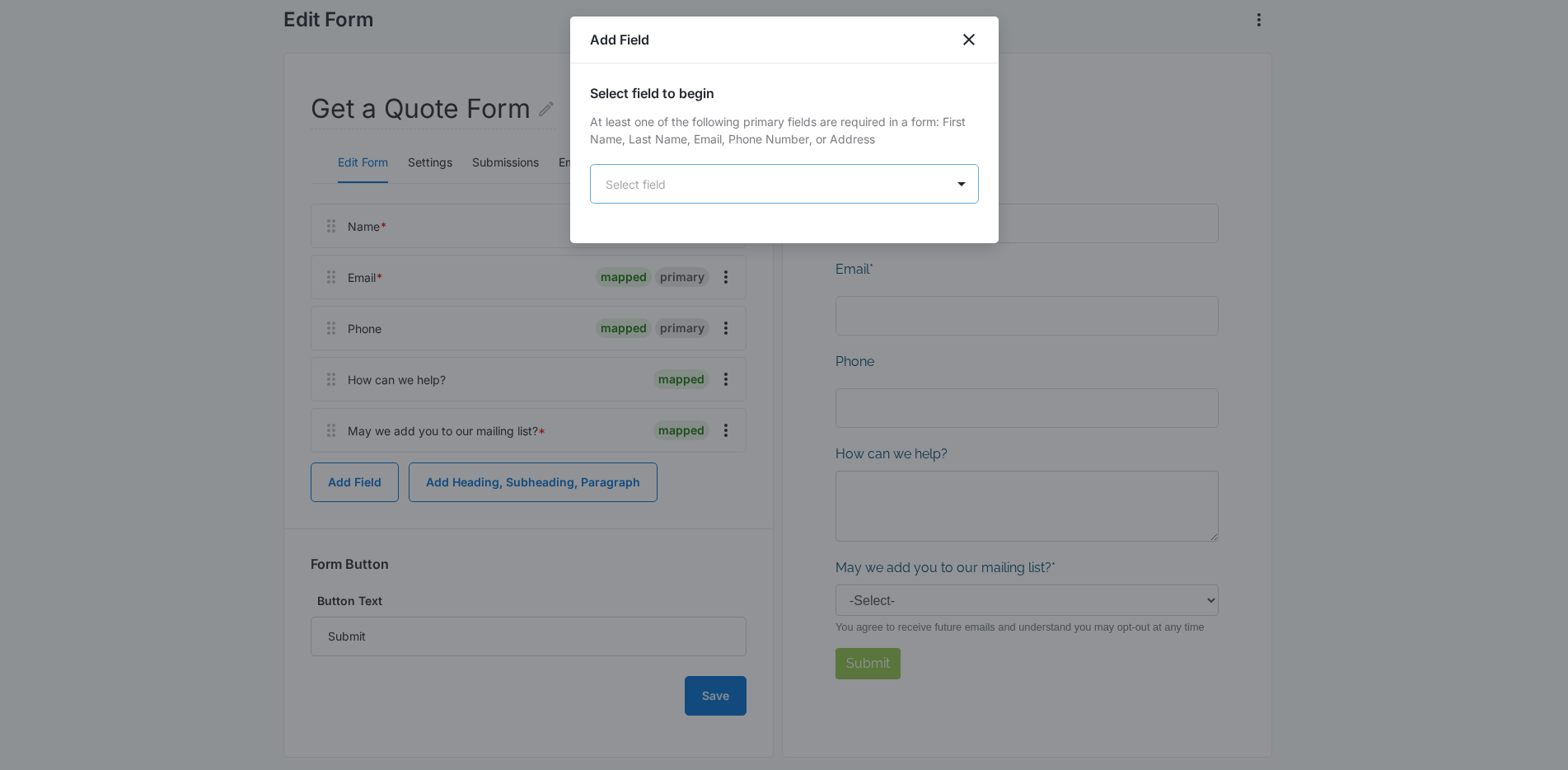
click at [811, 189] on body "Forms Apps Reputation Websites Forms CRM Email Social Shop Content Ads Intellig…" at bounding box center [784, 327] width 1568 height 925
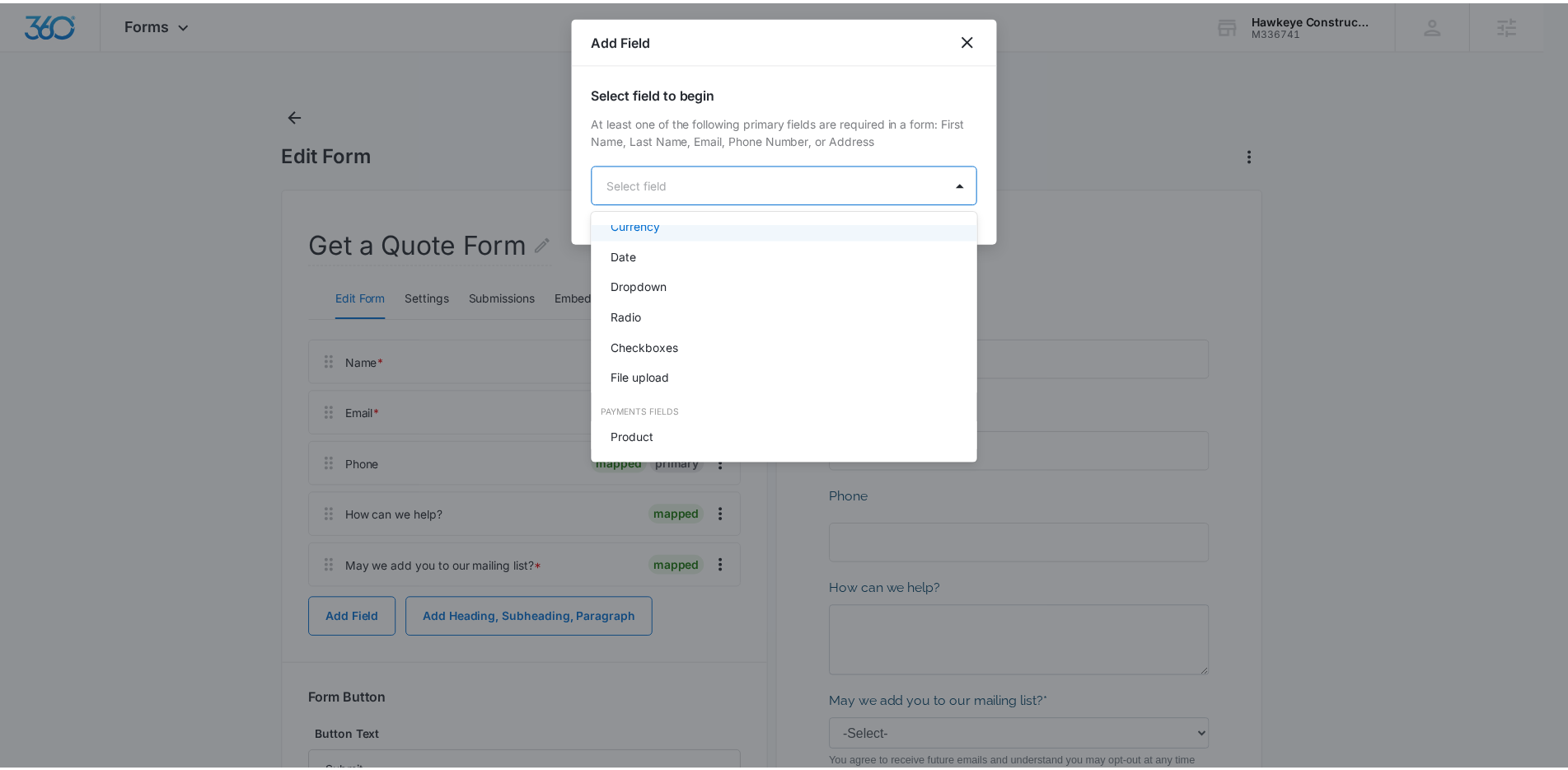
scroll to position [344, 0]
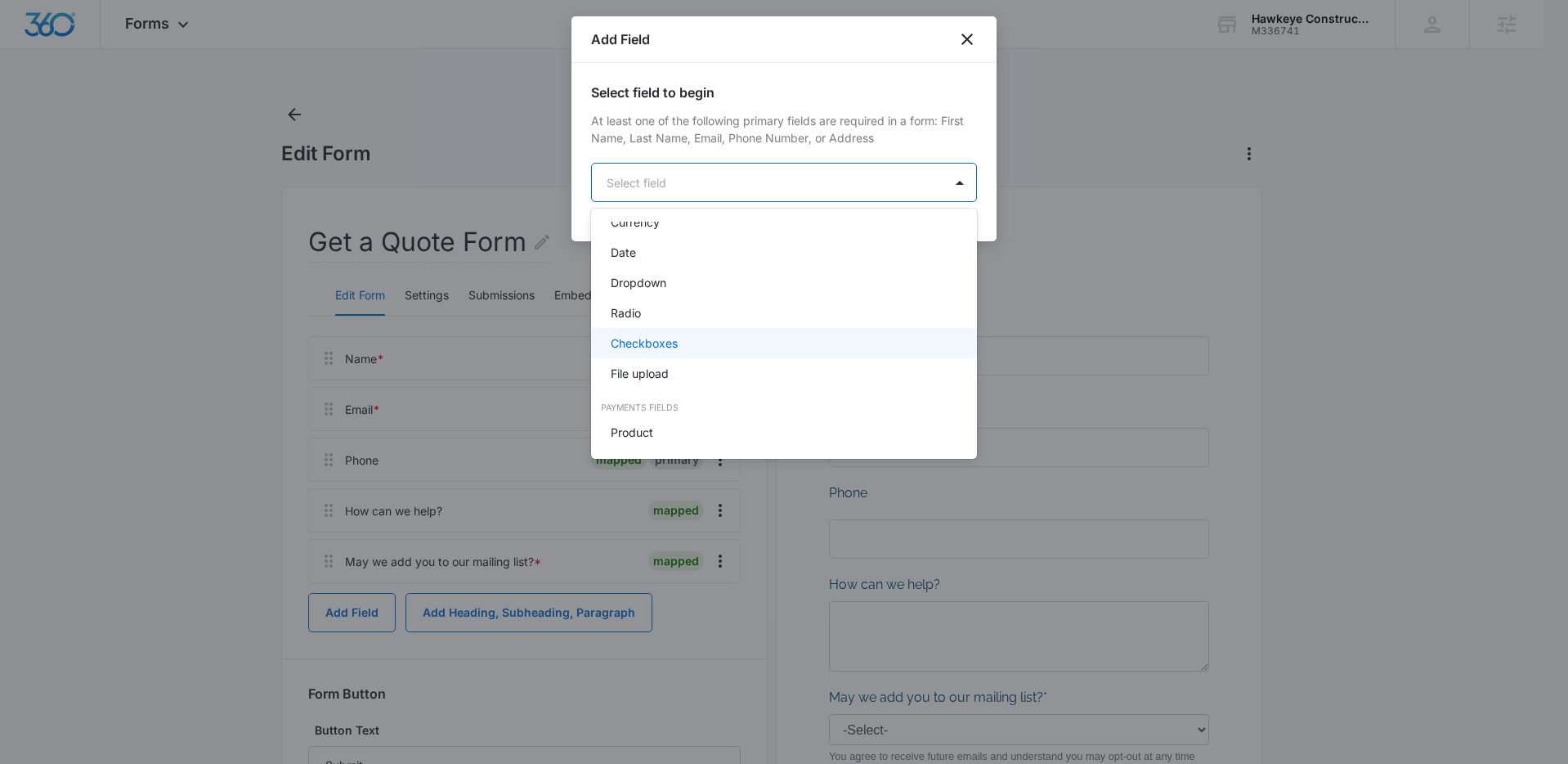
click at [684, 341] on div "Checkboxes" at bounding box center [783, 343] width 343 height 17
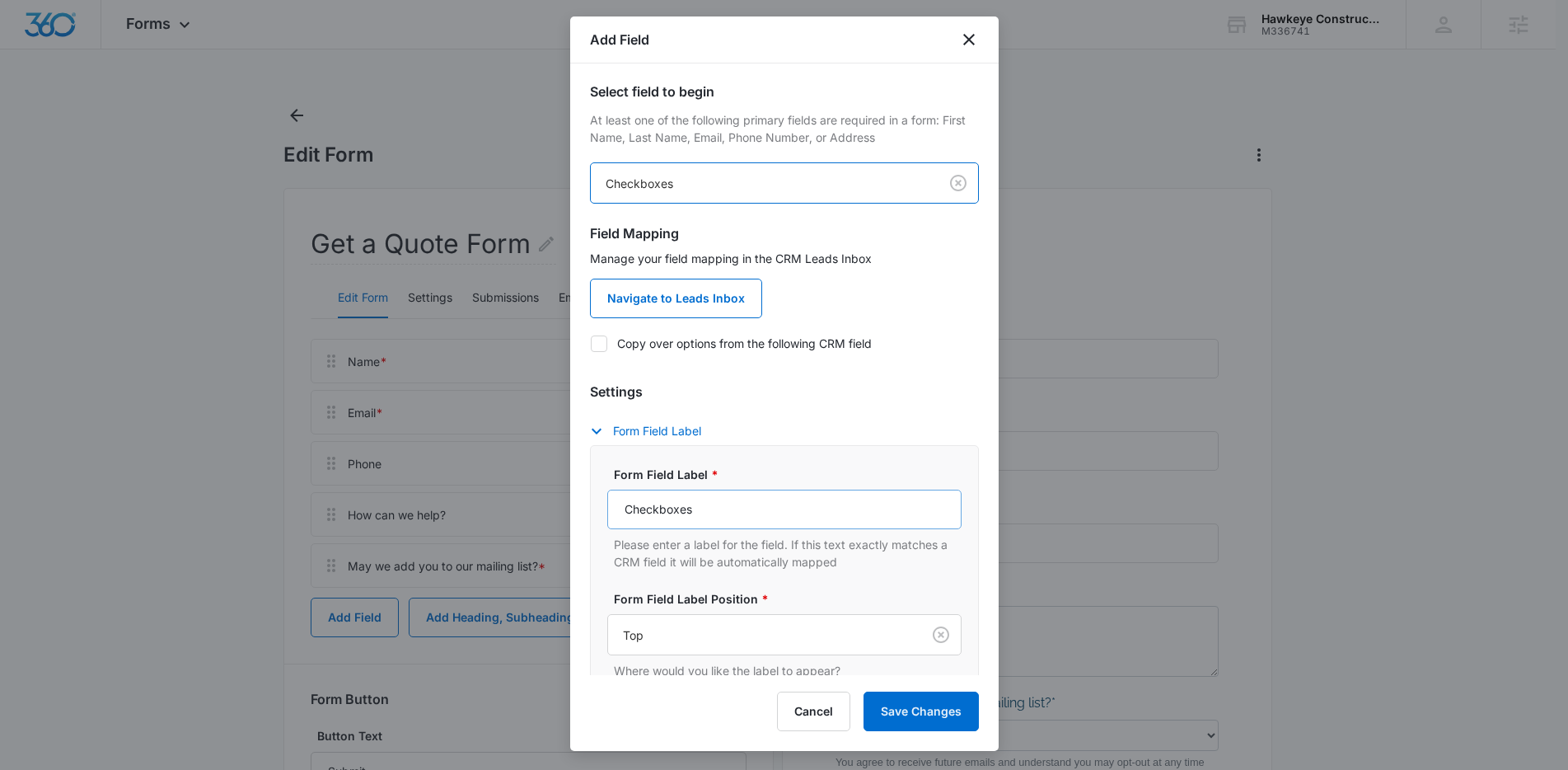
scroll to position [0, 0]
click at [699, 519] on input "Checkboxes" at bounding box center [784, 511] width 354 height 40
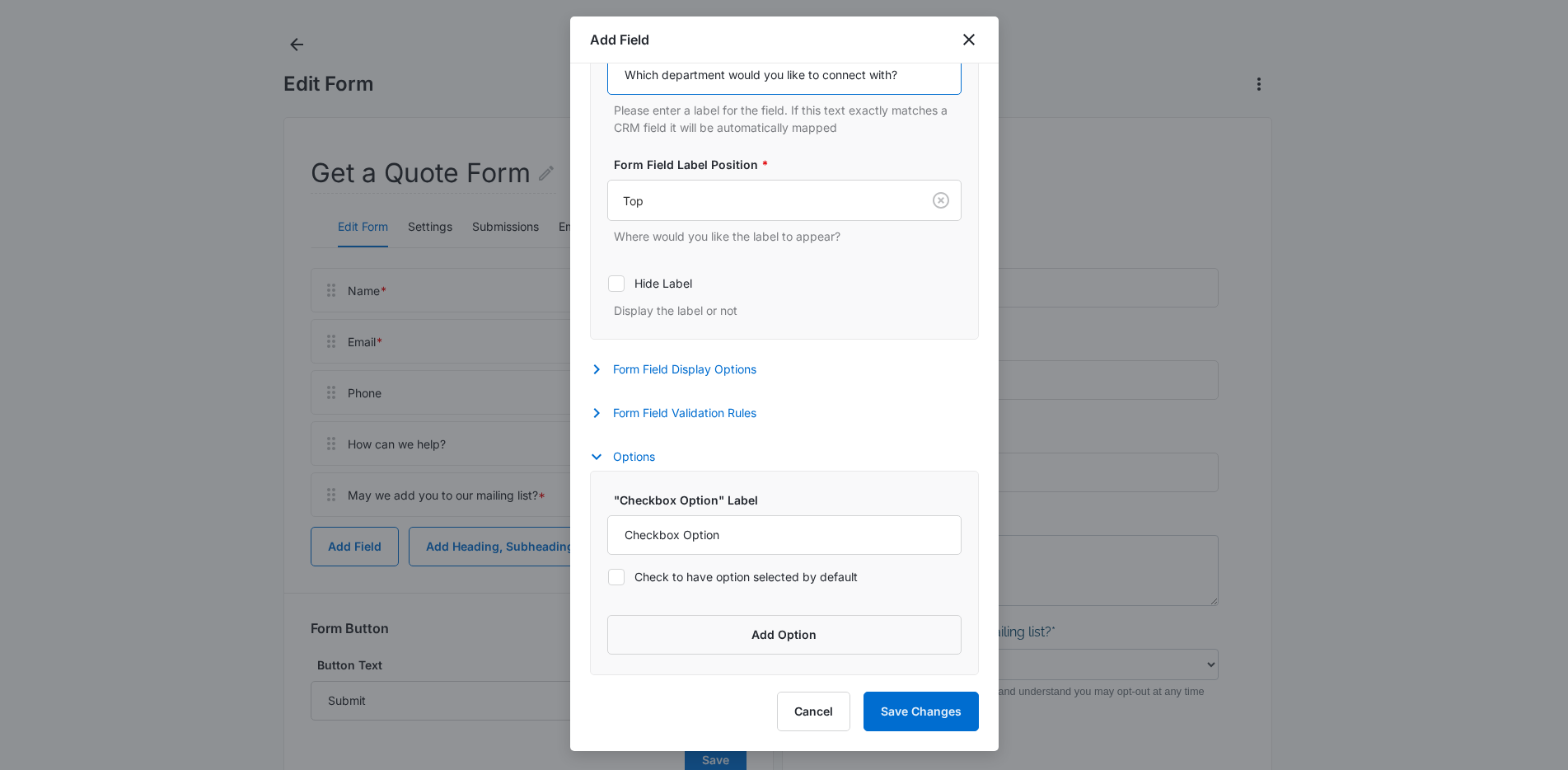
scroll to position [87, 0]
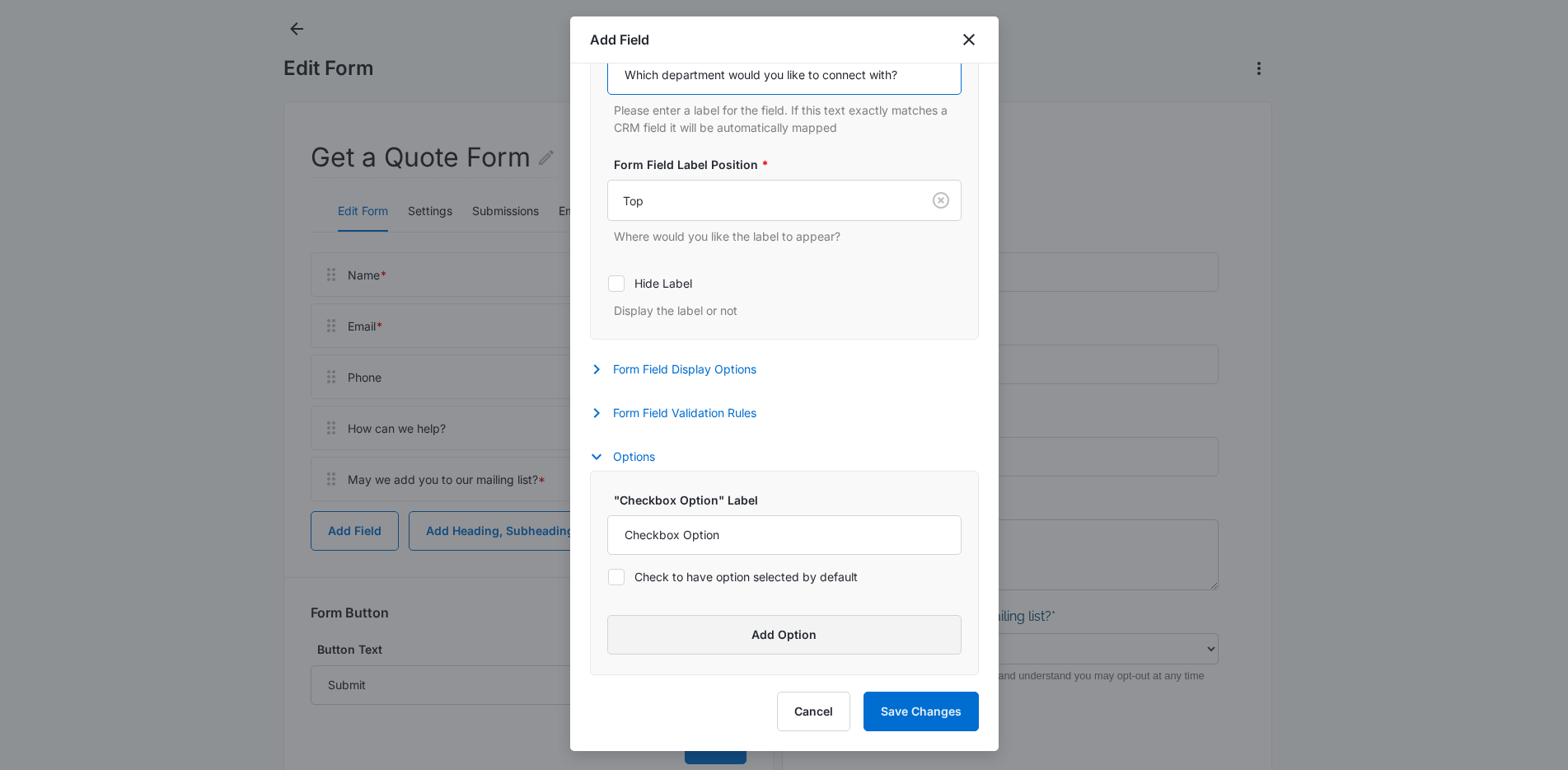
type input "Which department would you like to connect with?"
click at [736, 619] on button "Add Option" at bounding box center [784, 635] width 354 height 40
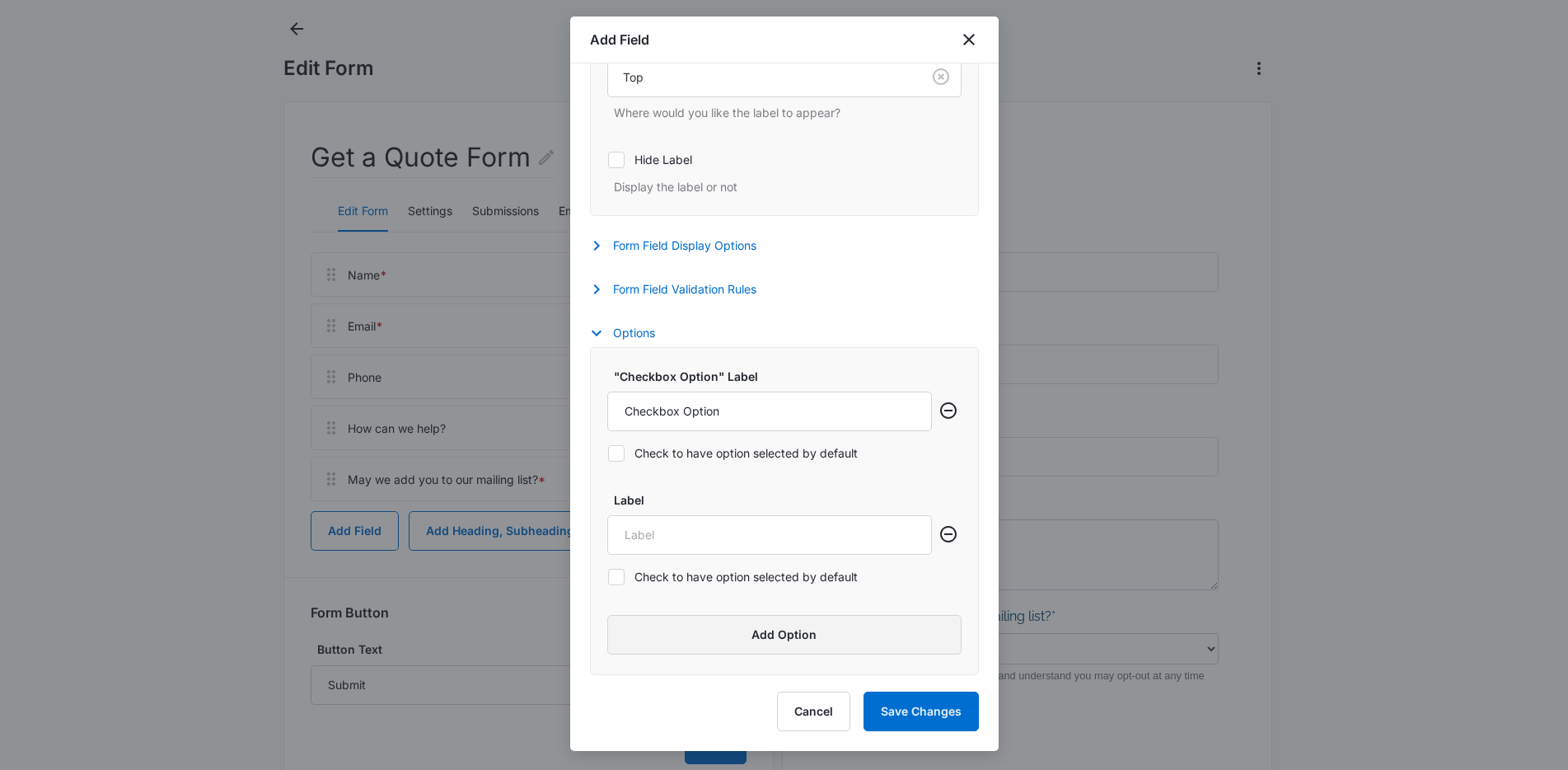
click at [760, 632] on button "Add Option" at bounding box center [784, 635] width 354 height 40
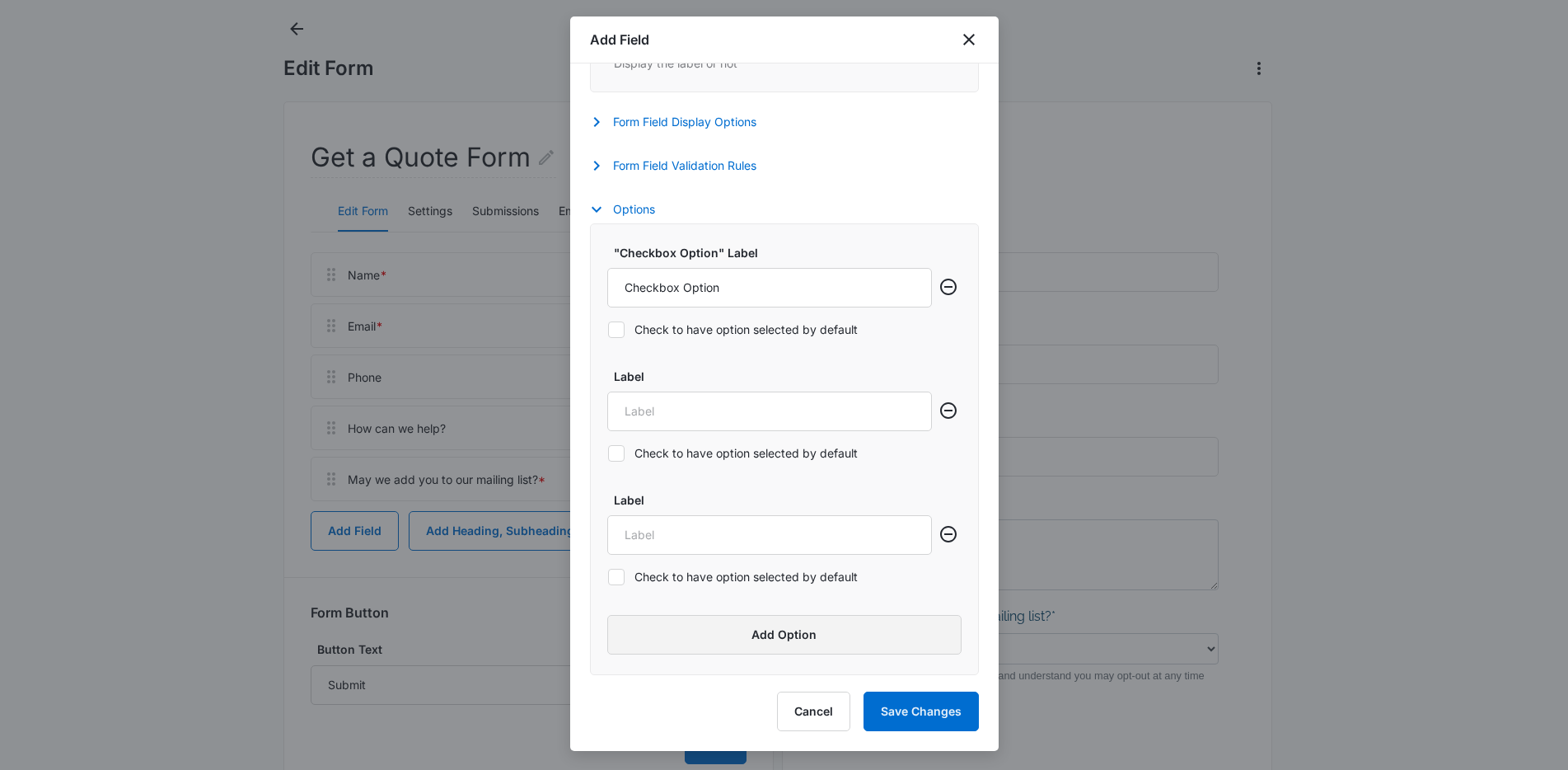
click at [764, 631] on button "Add Option" at bounding box center [784, 635] width 354 height 40
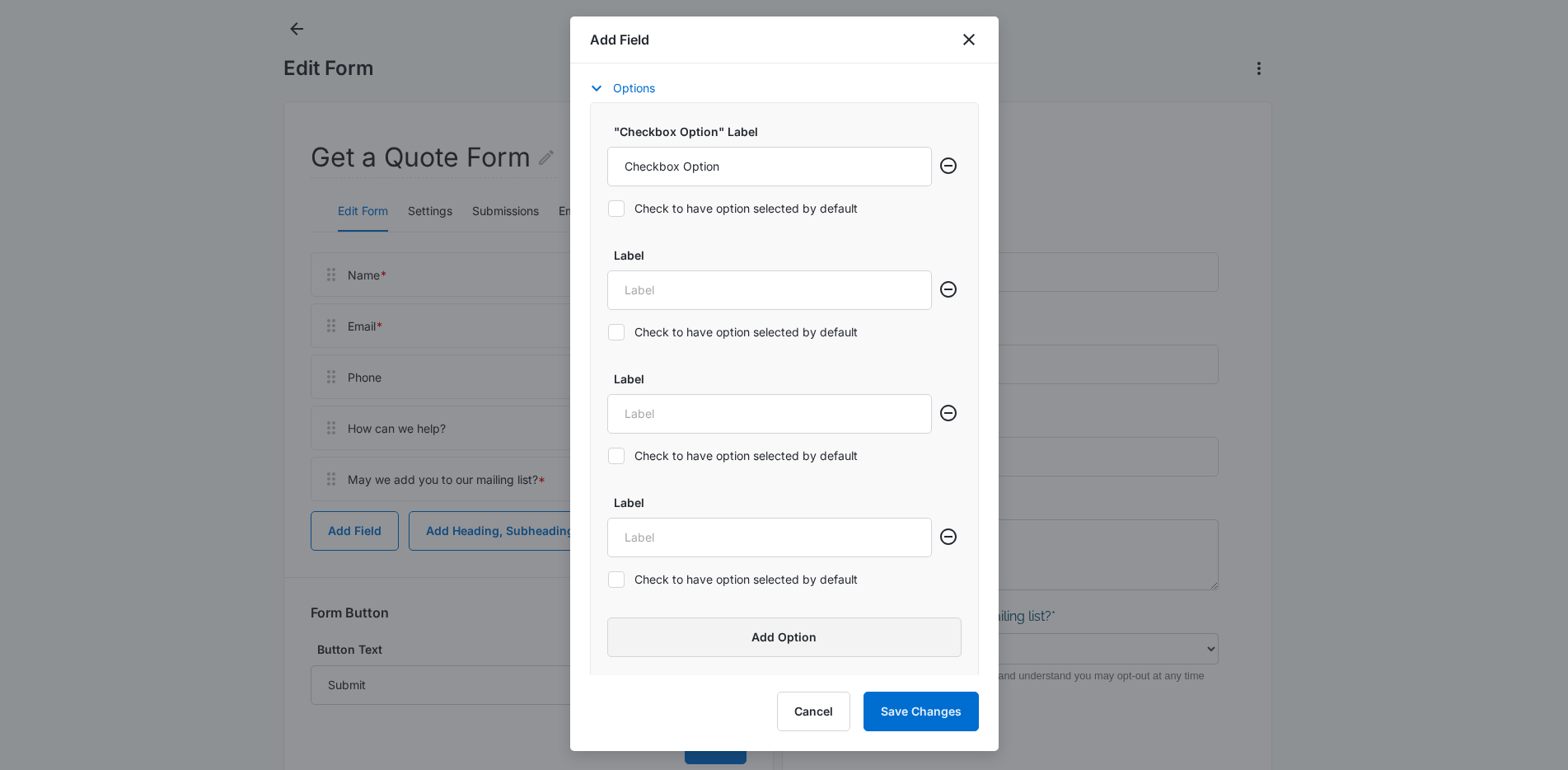
scroll to position [807, 0]
click at [777, 612] on div ""Checkbox Option" Label Checkbox Option Check to have option selected by defaul…" at bounding box center [784, 387] width 389 height 575
click at [785, 625] on button "Add Option" at bounding box center [784, 635] width 354 height 40
click at [852, 159] on input "Checkbox Option" at bounding box center [769, 164] width 324 height 40
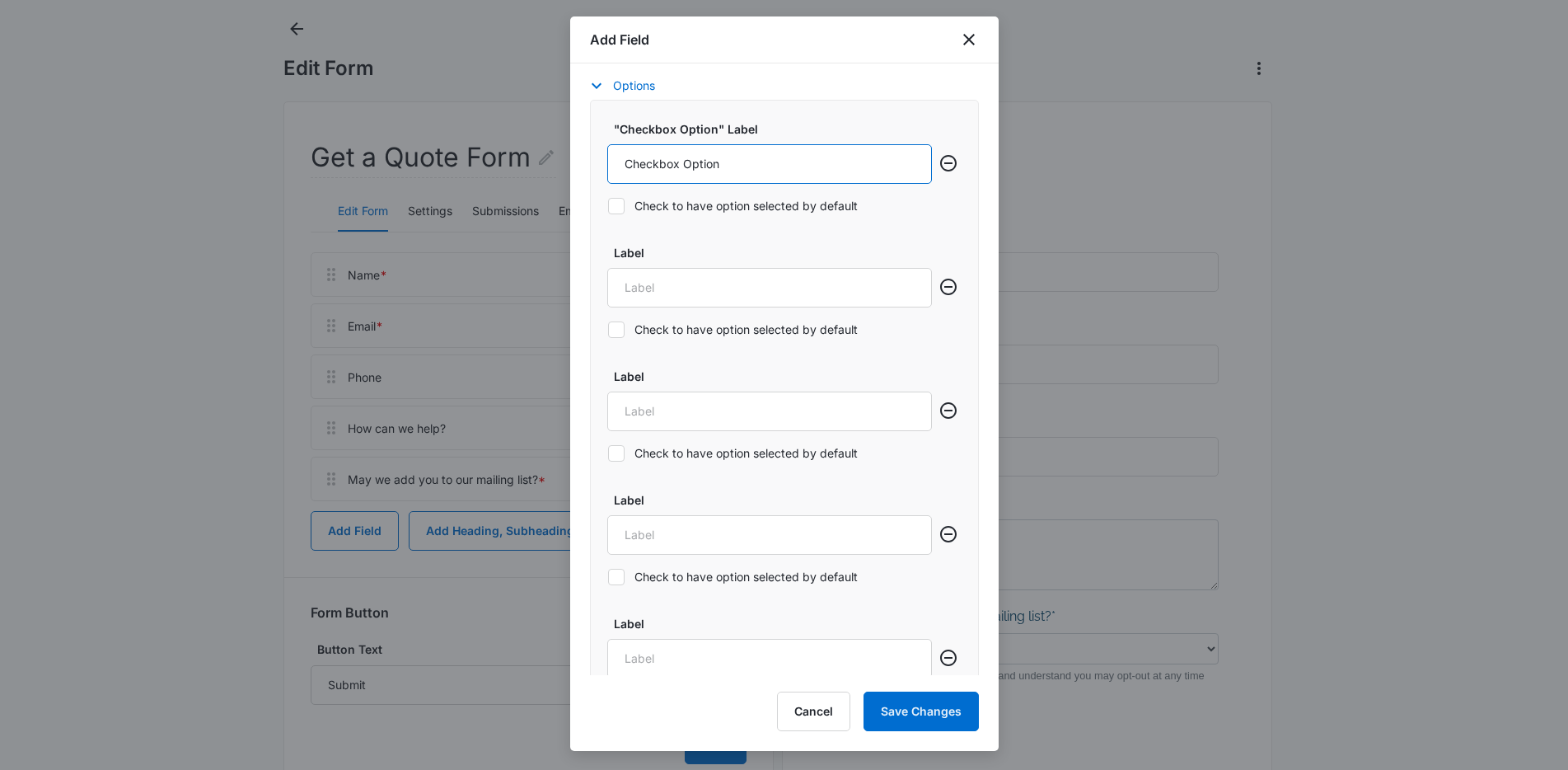
click at [852, 159] on input "Checkbox Option" at bounding box center [769, 164] width 324 height 40
paste input "Tenant Fit-Out & Improvements"
type input "Tenant Fit-Out & Improvements"
click at [778, 289] on input "Label" at bounding box center [769, 288] width 324 height 40
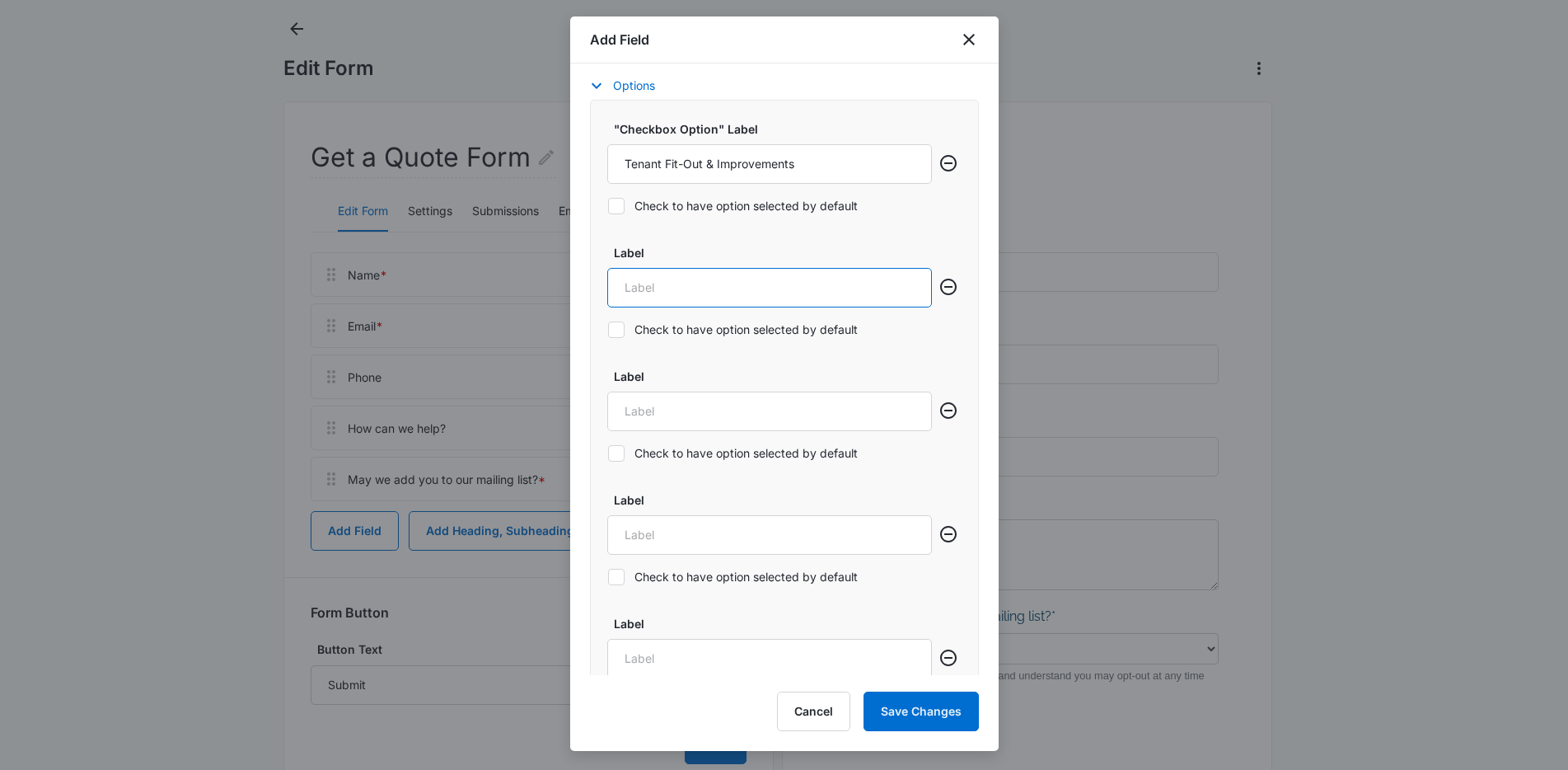
paste input "Remodeling"
type input "Remodeling"
click at [815, 405] on input "Label" at bounding box center [769, 411] width 324 height 40
click at [817, 414] on input "Label" at bounding box center [769, 411] width 324 height 40
paste input "Electrical"
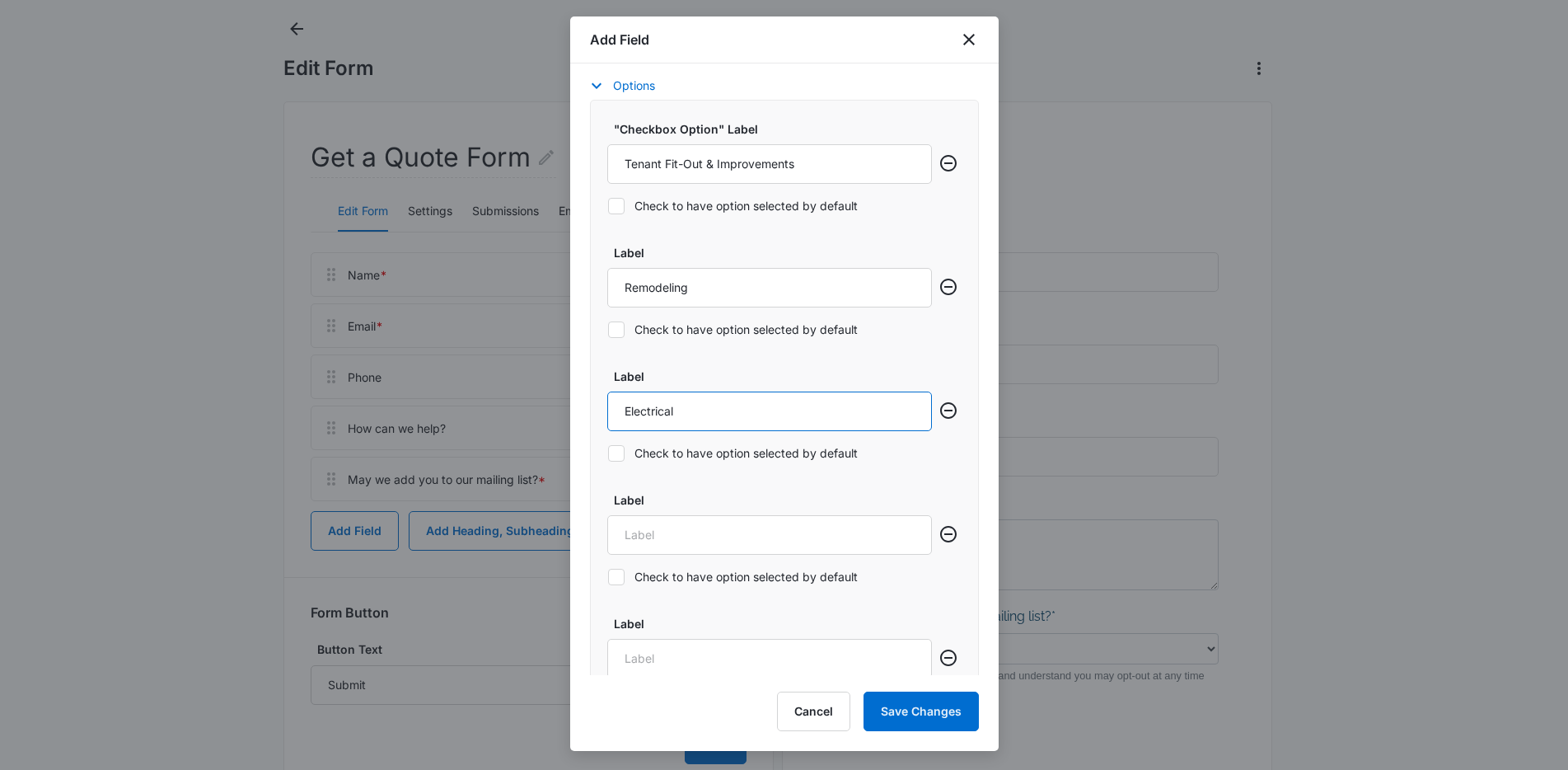
type input "Electrical"
click at [674, 534] on input "Label" at bounding box center [769, 535] width 324 height 40
click at [675, 534] on input "Label" at bounding box center [769, 535] width 324 height 40
paste input "Government"
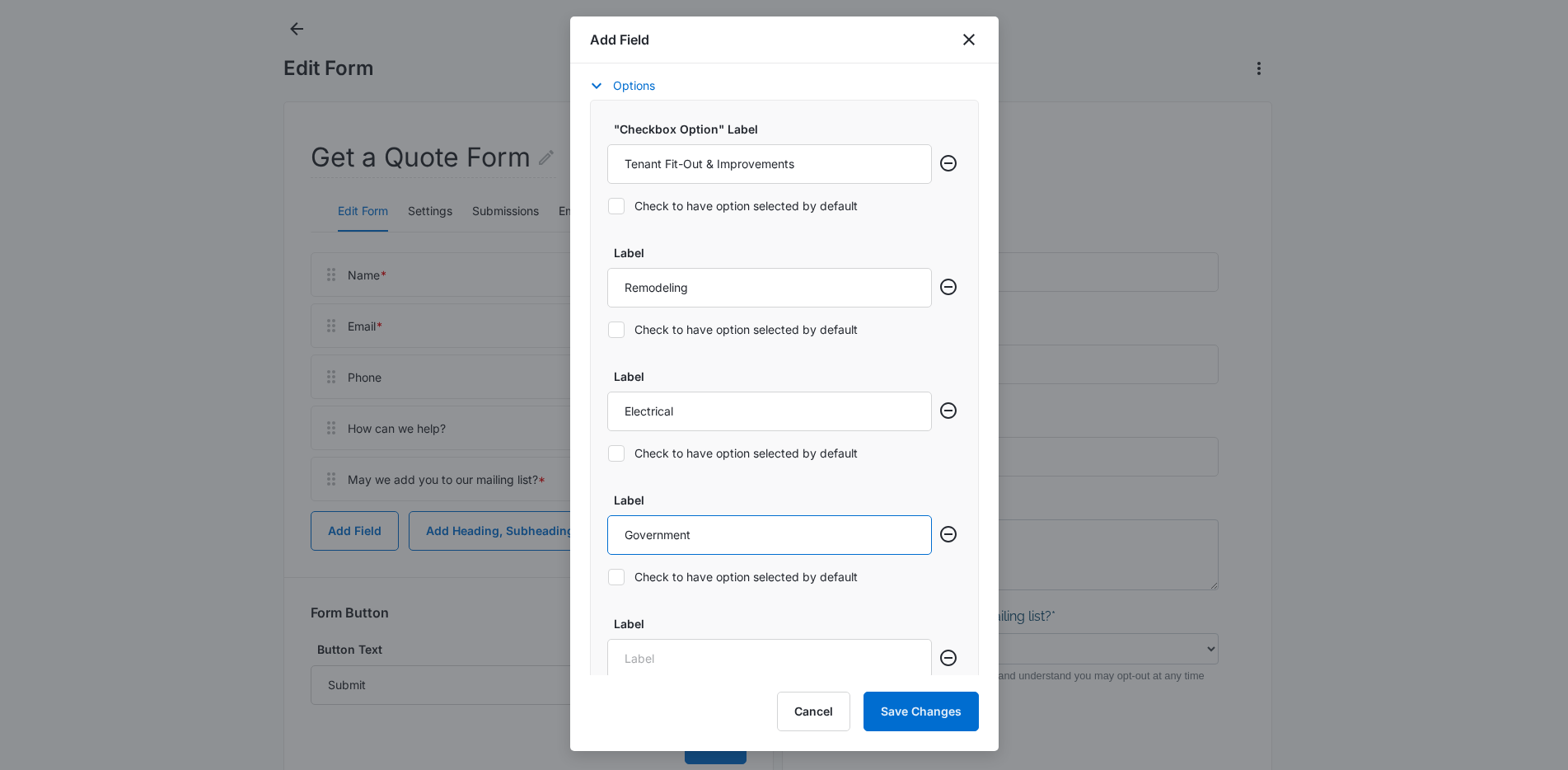
type input "Government"
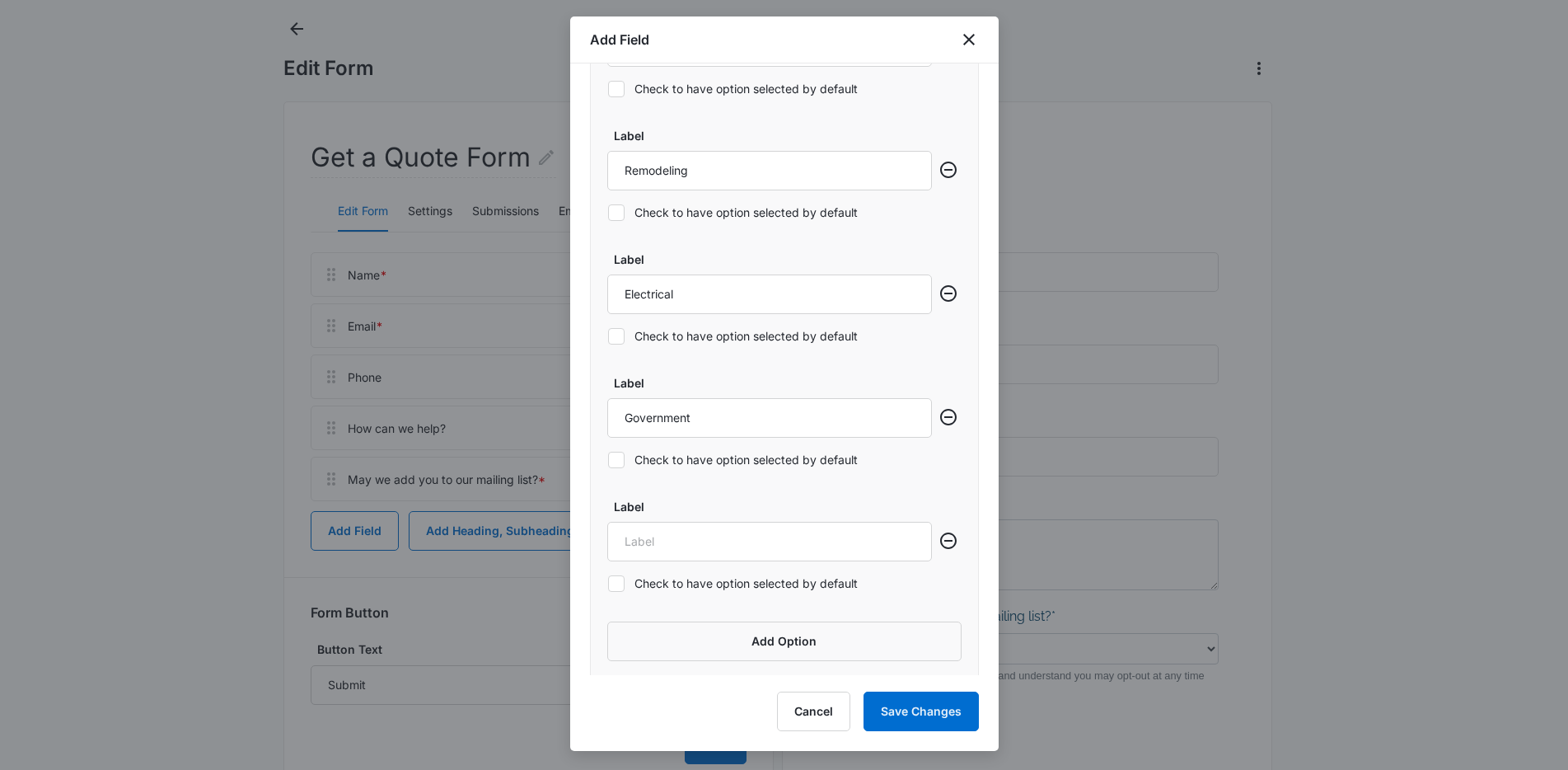
scroll to position [928, 0]
click at [701, 538] on input "Label" at bounding box center [769, 537] width 324 height 40
paste input "Soundproofing"
type input "Soundproofing"
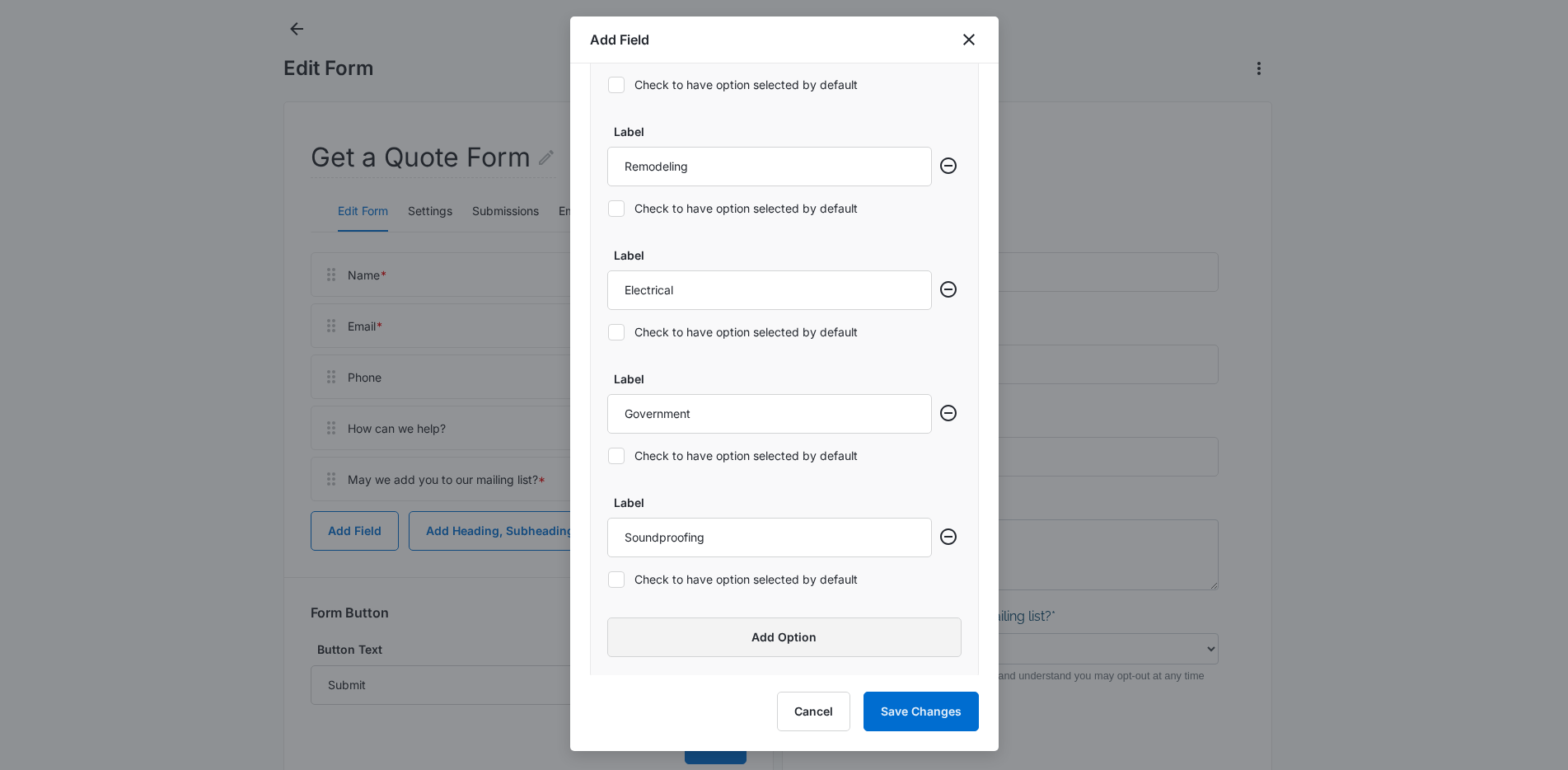
click at [745, 636] on button "Add Option" at bounding box center [784, 637] width 354 height 40
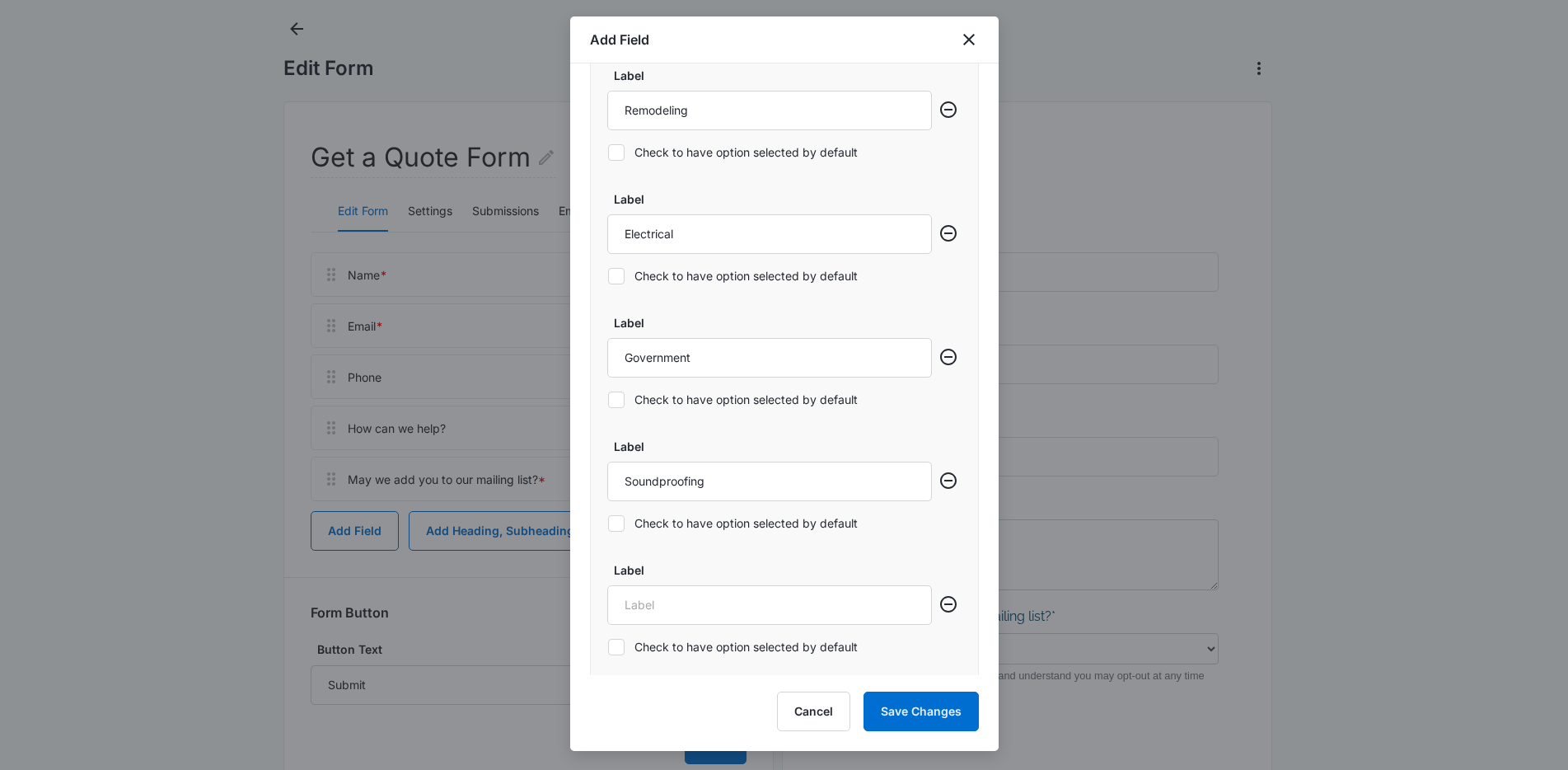
scroll to position [1054, 0]
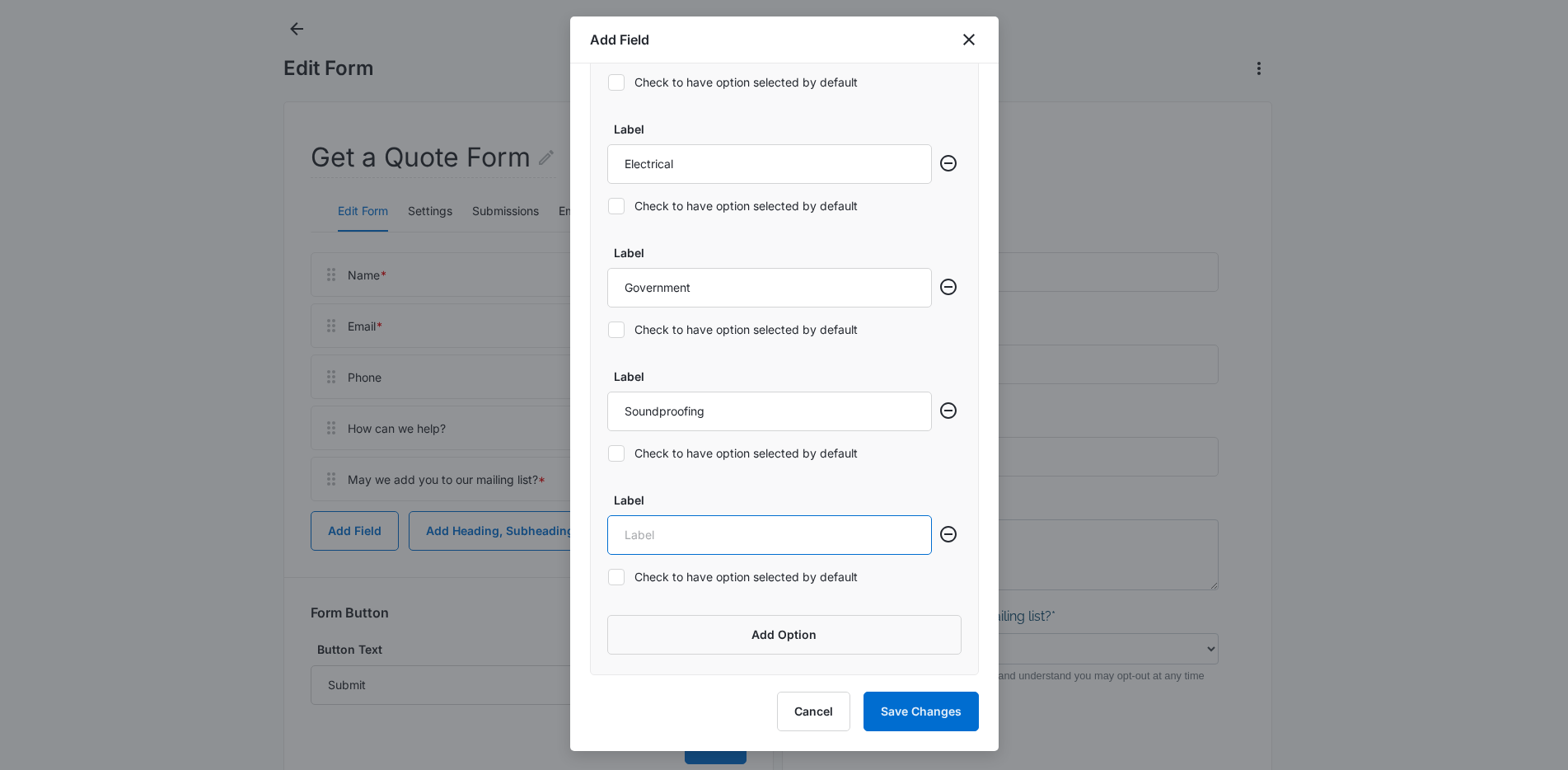
drag, startPoint x: 793, startPoint y: 550, endPoint x: 804, endPoint y: 535, distance: 18.6
click at [793, 549] on input "Label" at bounding box center [769, 535] width 324 height 40
type input "General Inquiry"
click at [945, 713] on button "Save Changes" at bounding box center [921, 711] width 115 height 40
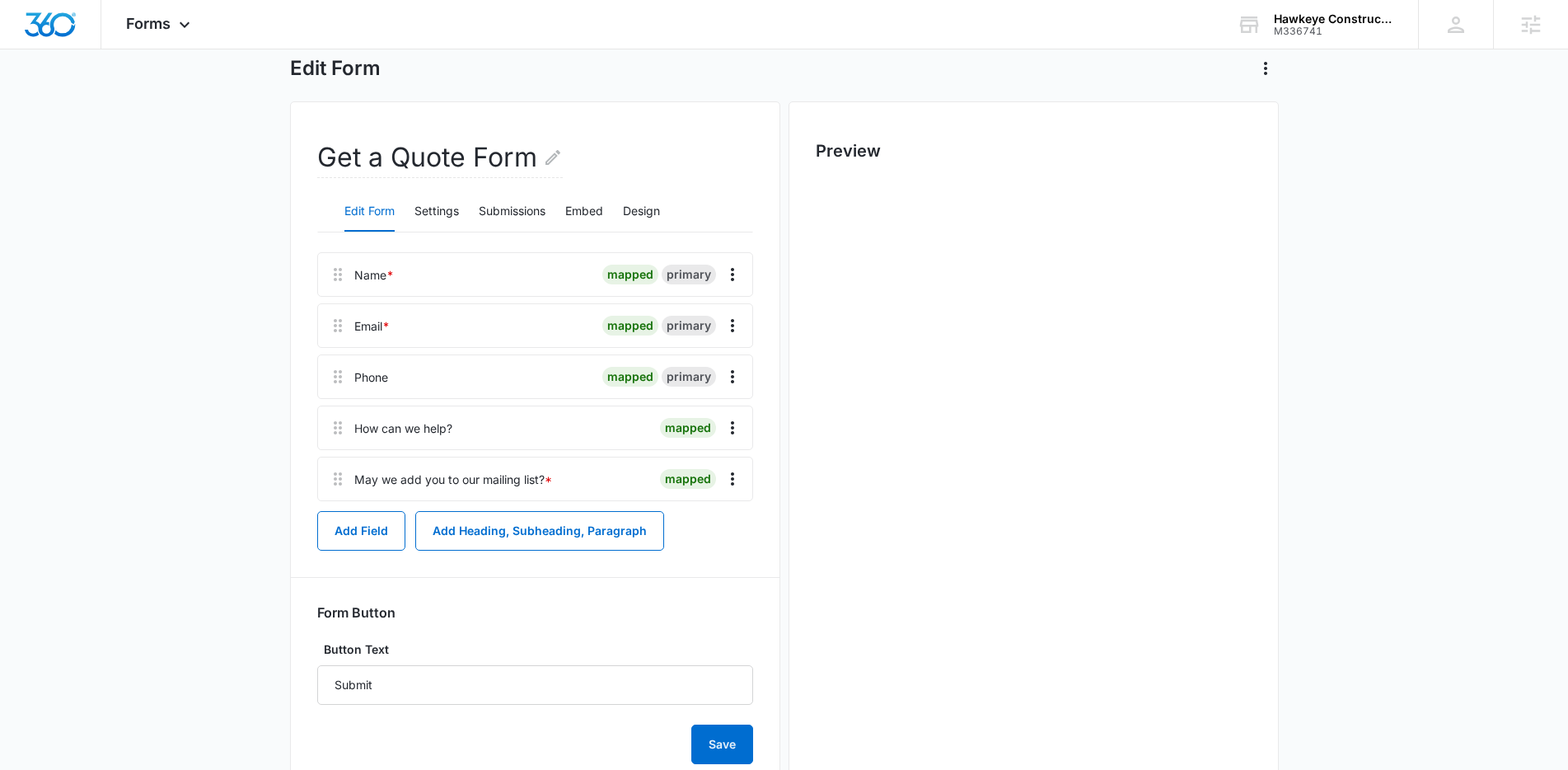
scroll to position [0, 0]
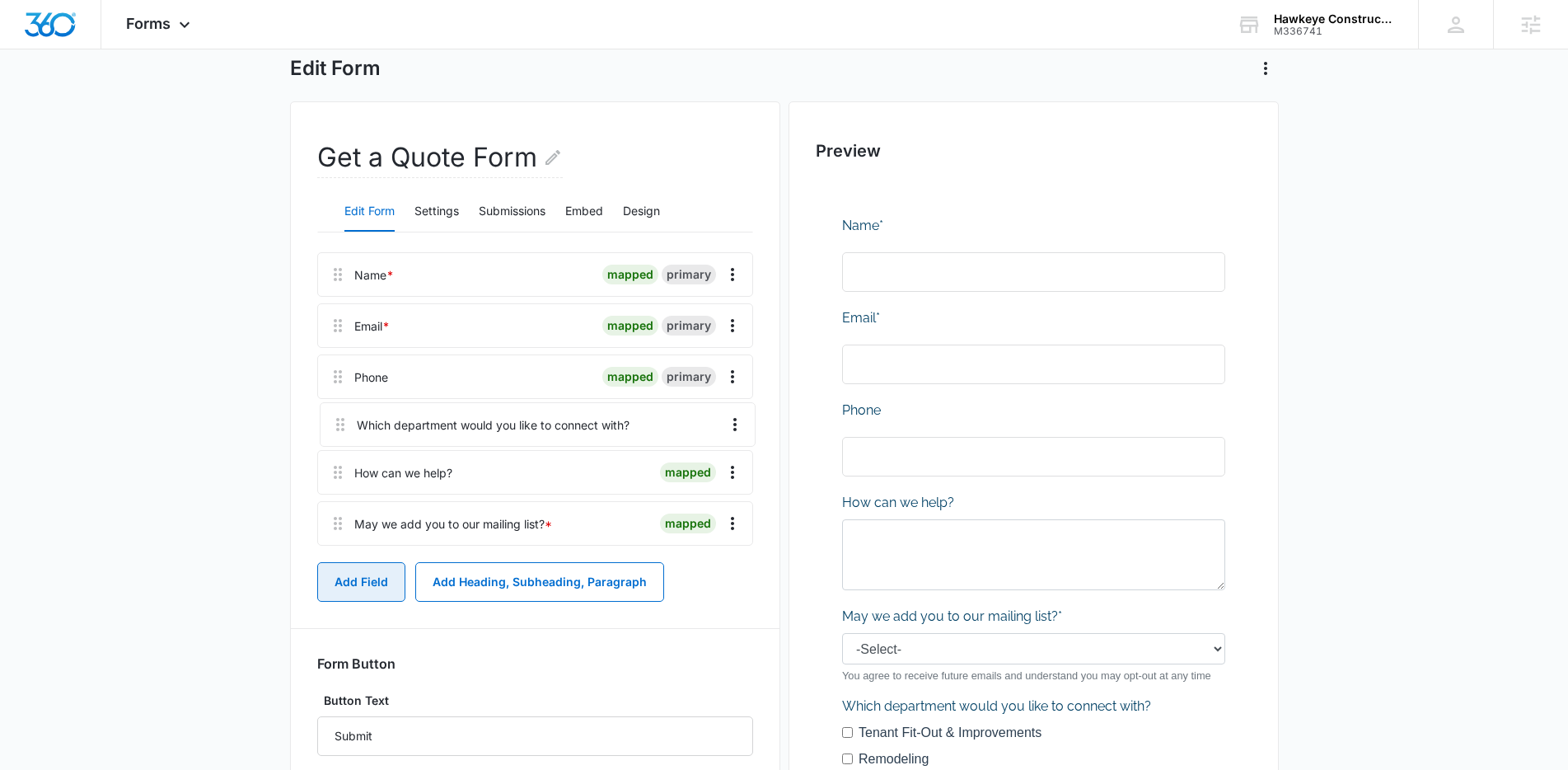
drag, startPoint x: 343, startPoint y: 532, endPoint x: 347, endPoint y: 413, distance: 119.1
click at [347, 413] on div "Name * mapped primary Email * mapped primary Phone mapped primary How can we he…" at bounding box center [535, 401] width 436 height 299
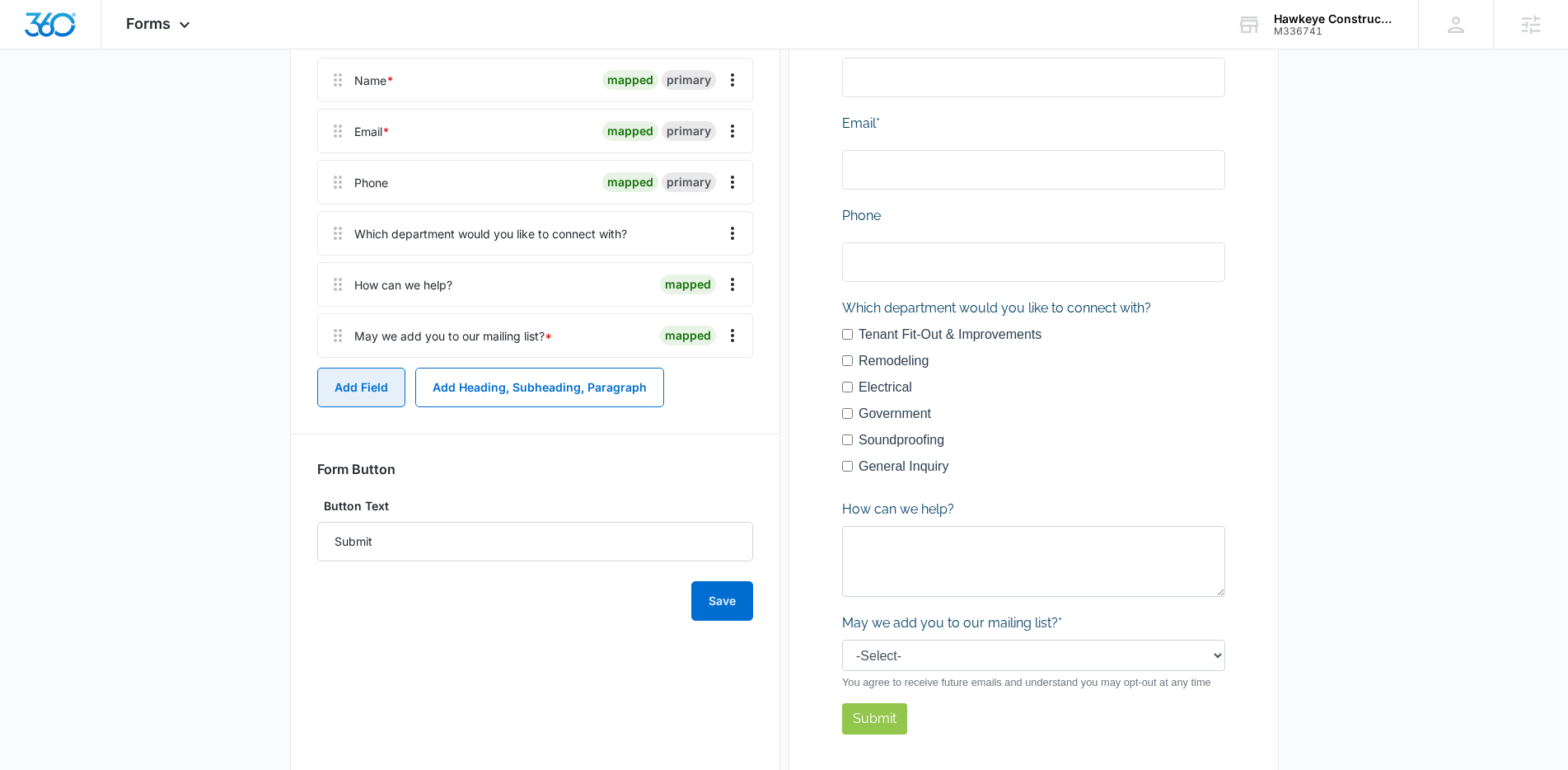
scroll to position [281, 0]
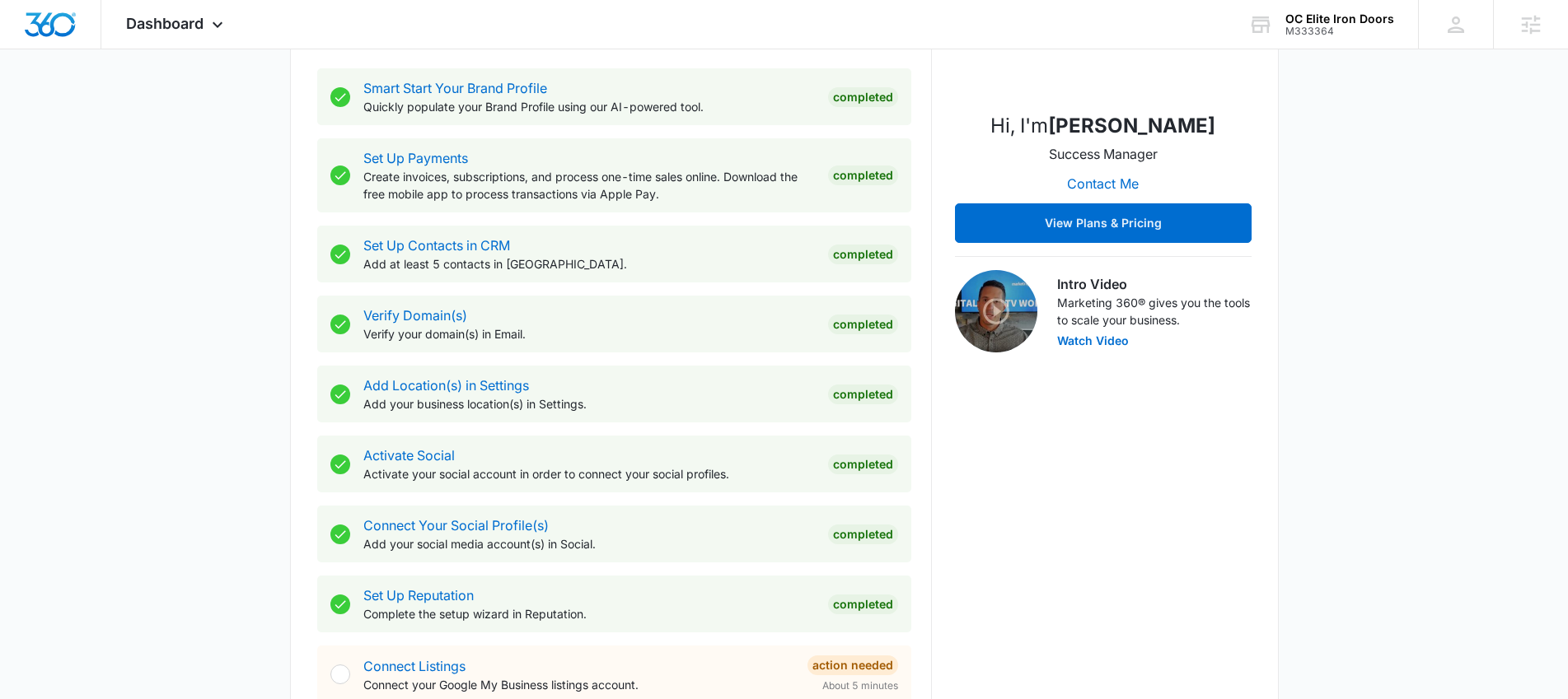
scroll to position [226, 0]
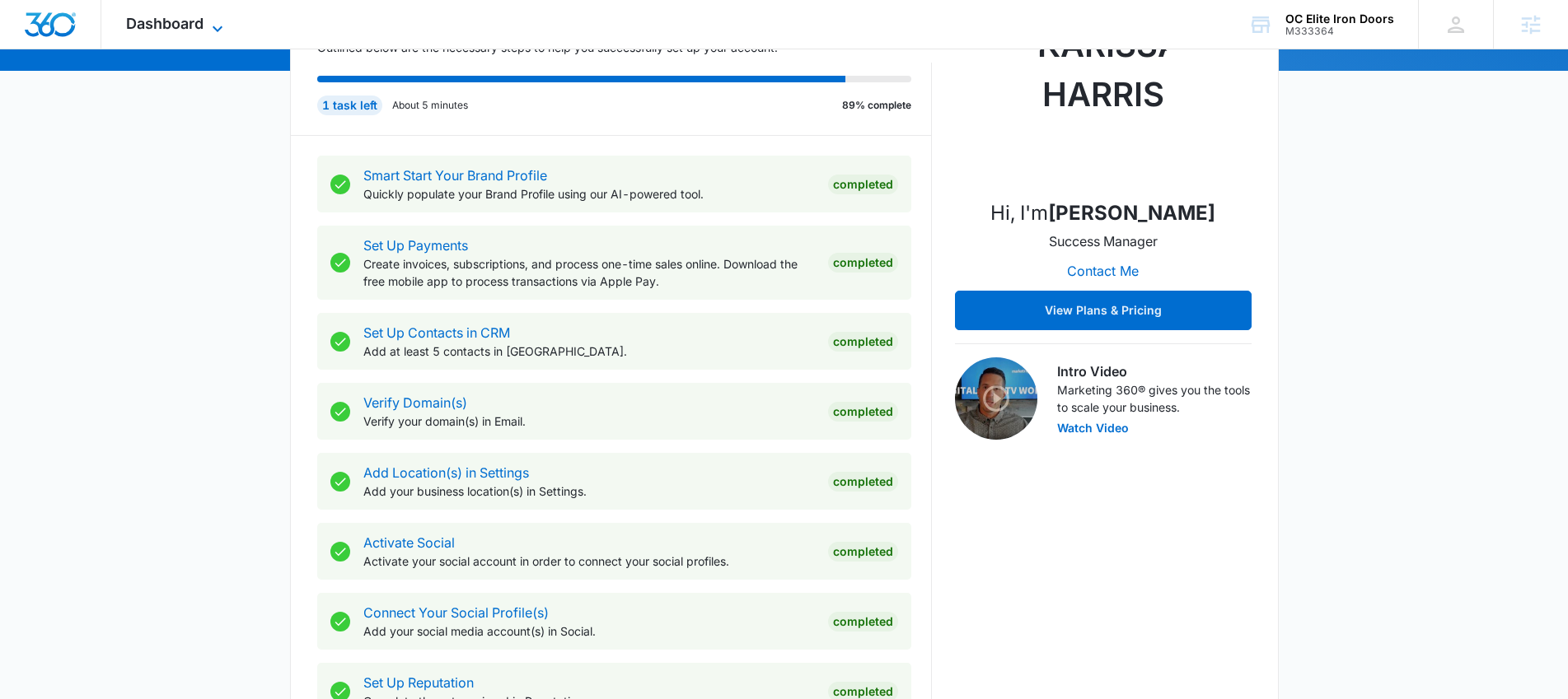
click at [213, 30] on icon at bounding box center [218, 29] width 20 height 20
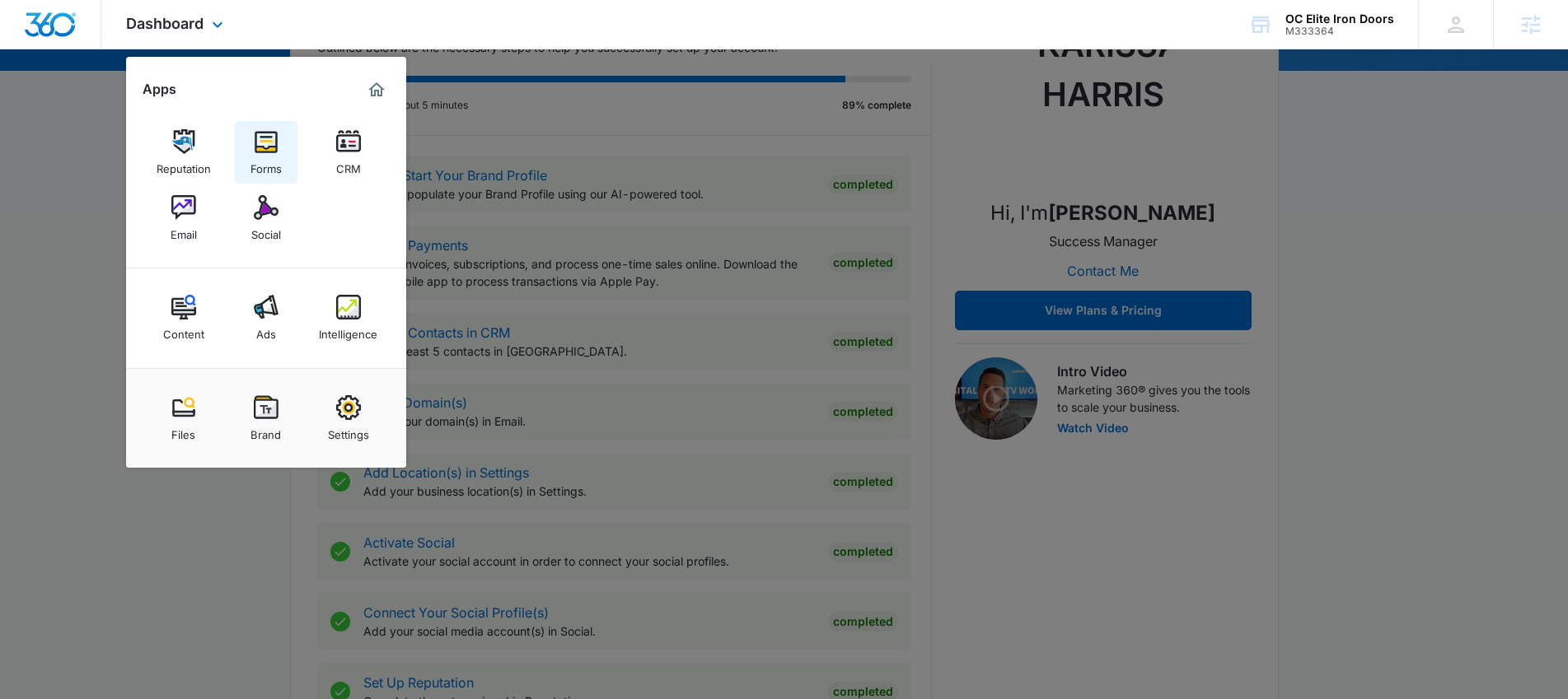
click at [266, 151] on img at bounding box center [266, 141] width 25 height 25
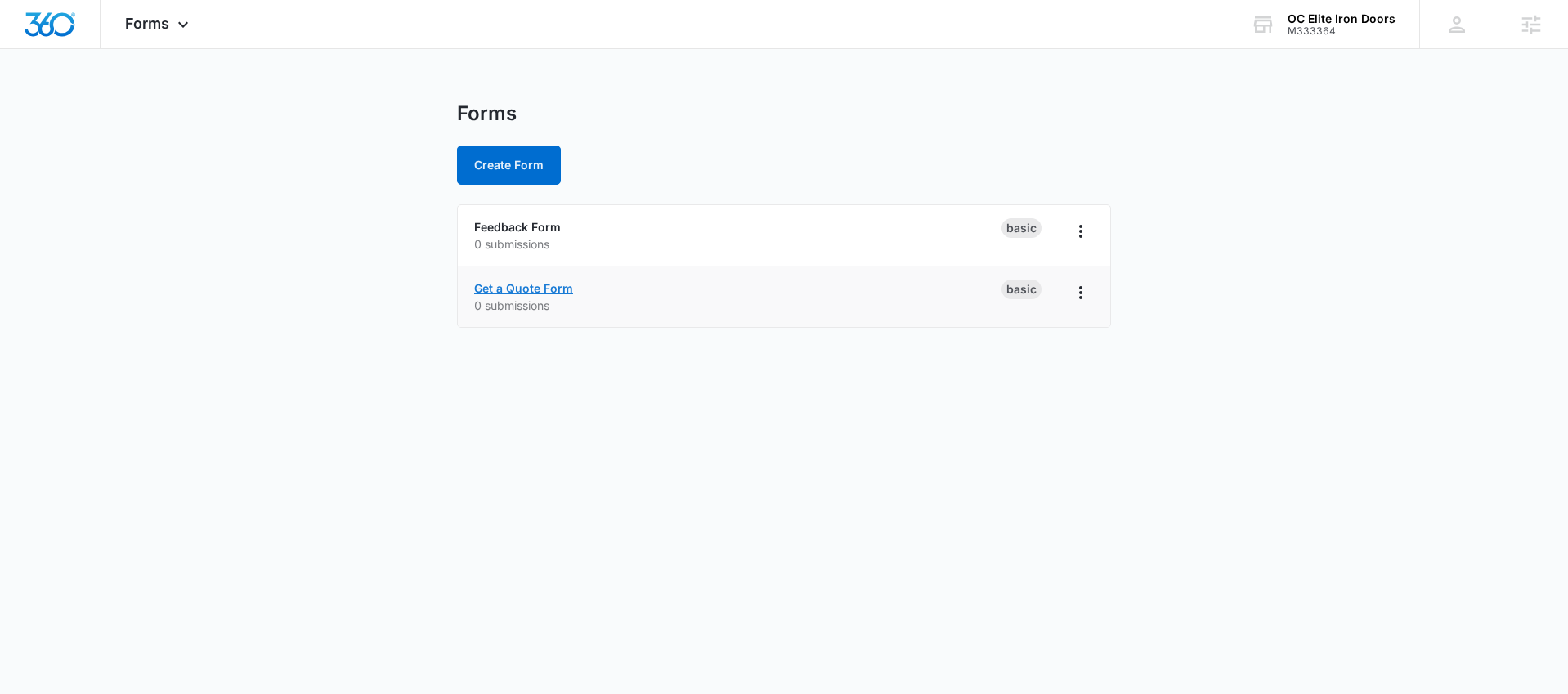
click at [544, 289] on link "Get a Quote Form" at bounding box center [523, 288] width 99 height 14
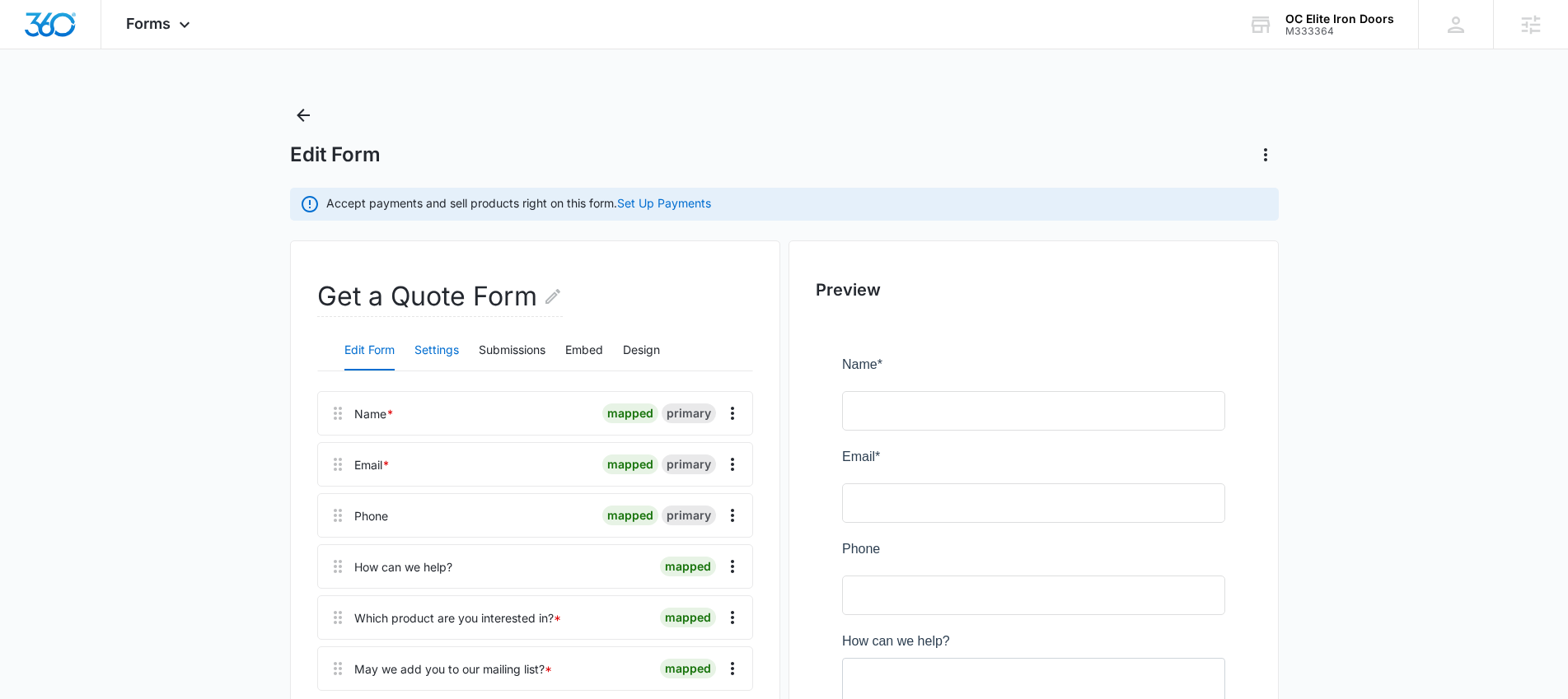
click at [436, 352] on button "Settings" at bounding box center [437, 351] width 45 height 40
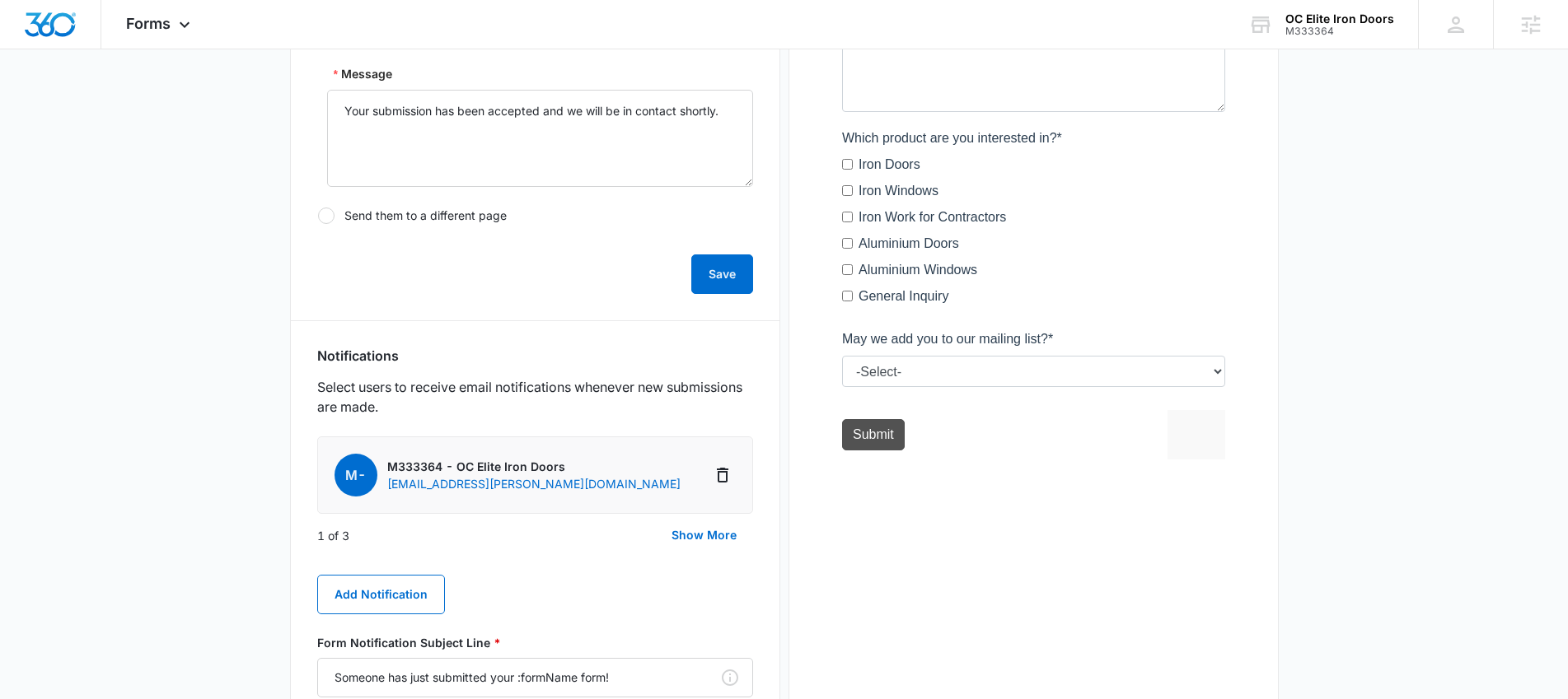
scroll to position [618, 0]
click at [164, 29] on span "Forms" at bounding box center [148, 23] width 45 height 17
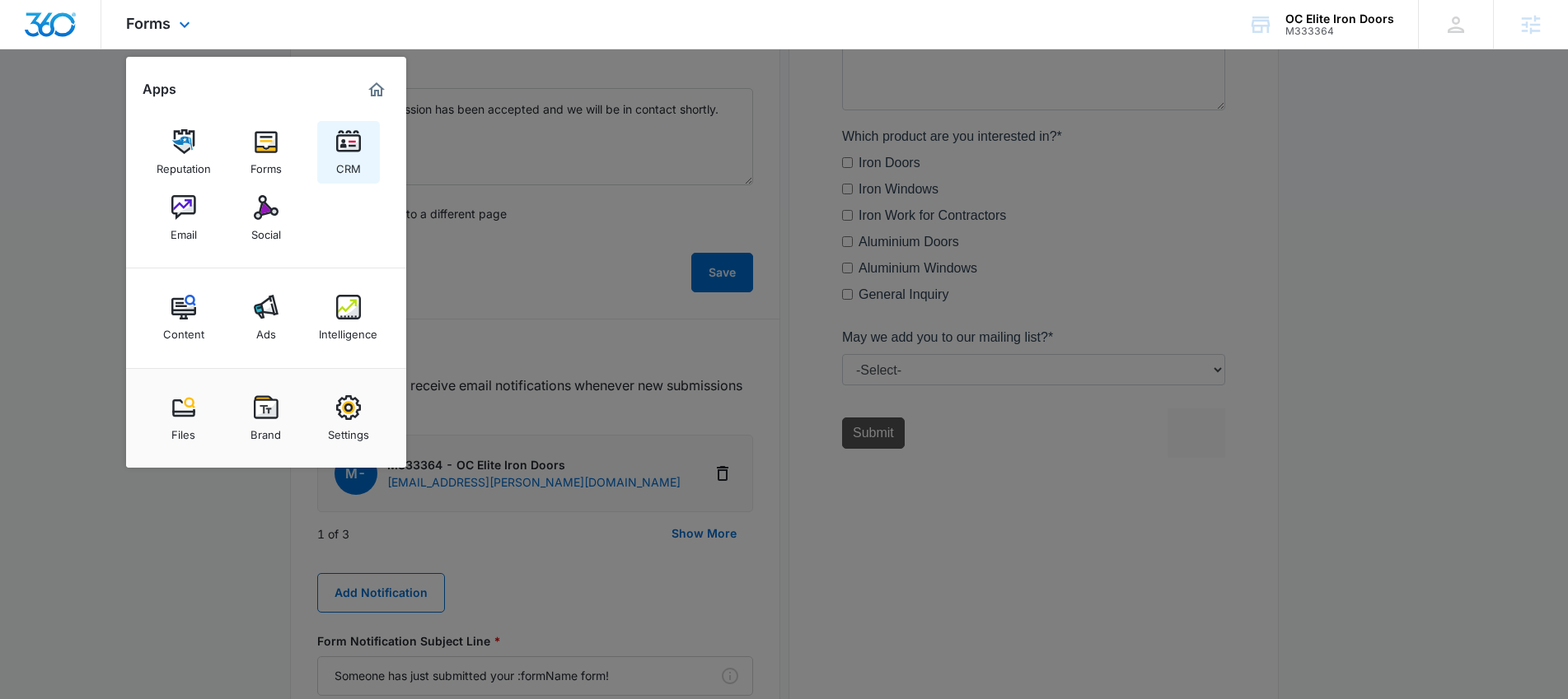
click at [346, 147] on img at bounding box center [348, 141] width 25 height 25
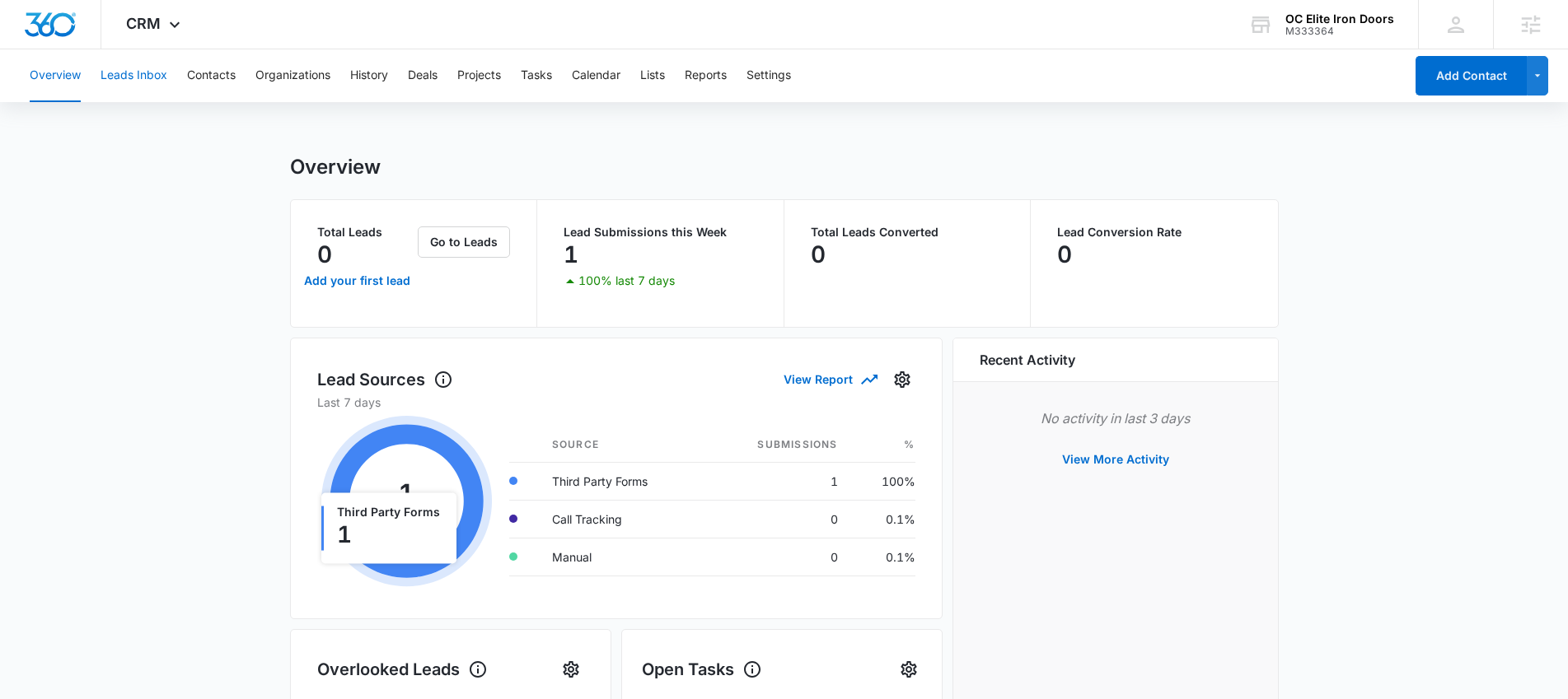
click at [156, 80] on button "Leads Inbox" at bounding box center [133, 76] width 67 height 53
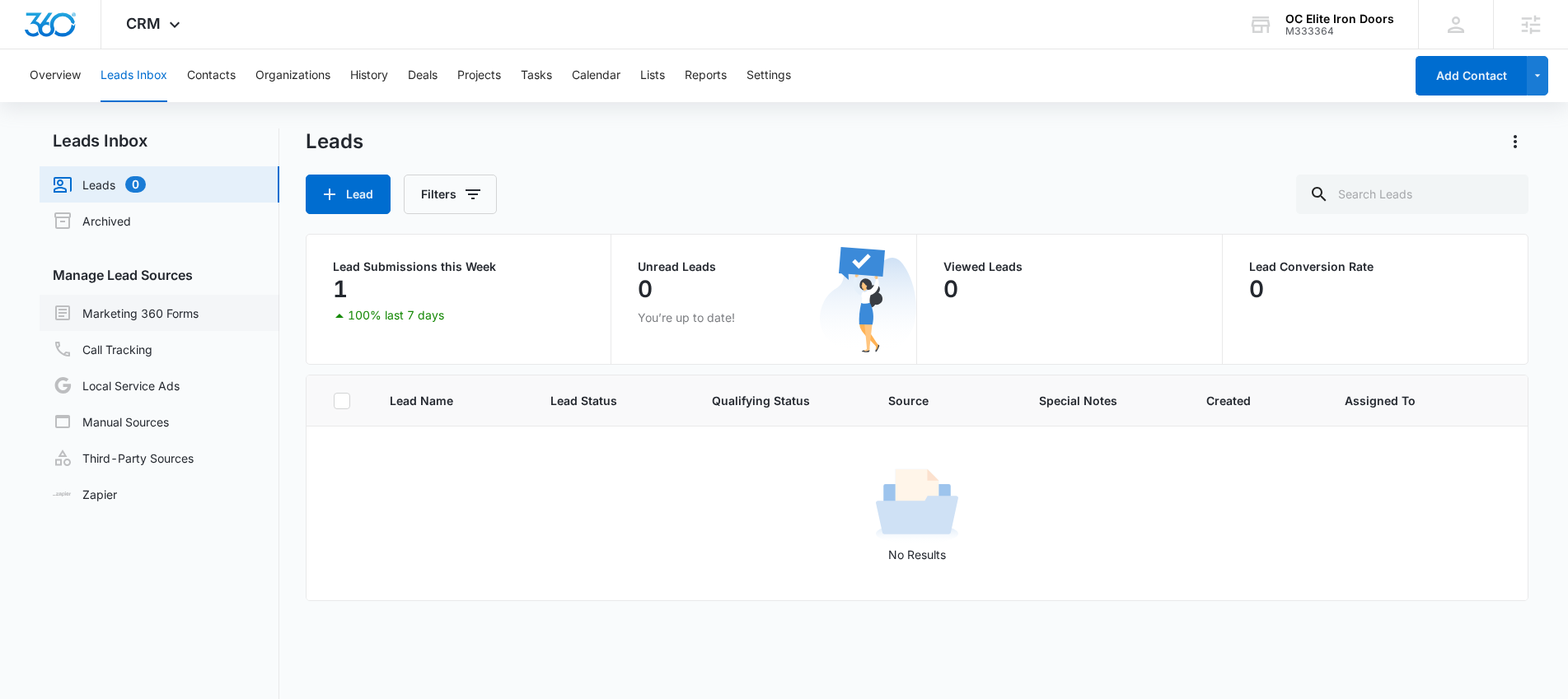
click at [170, 309] on link "Marketing 360 Forms" at bounding box center [125, 313] width 146 height 20
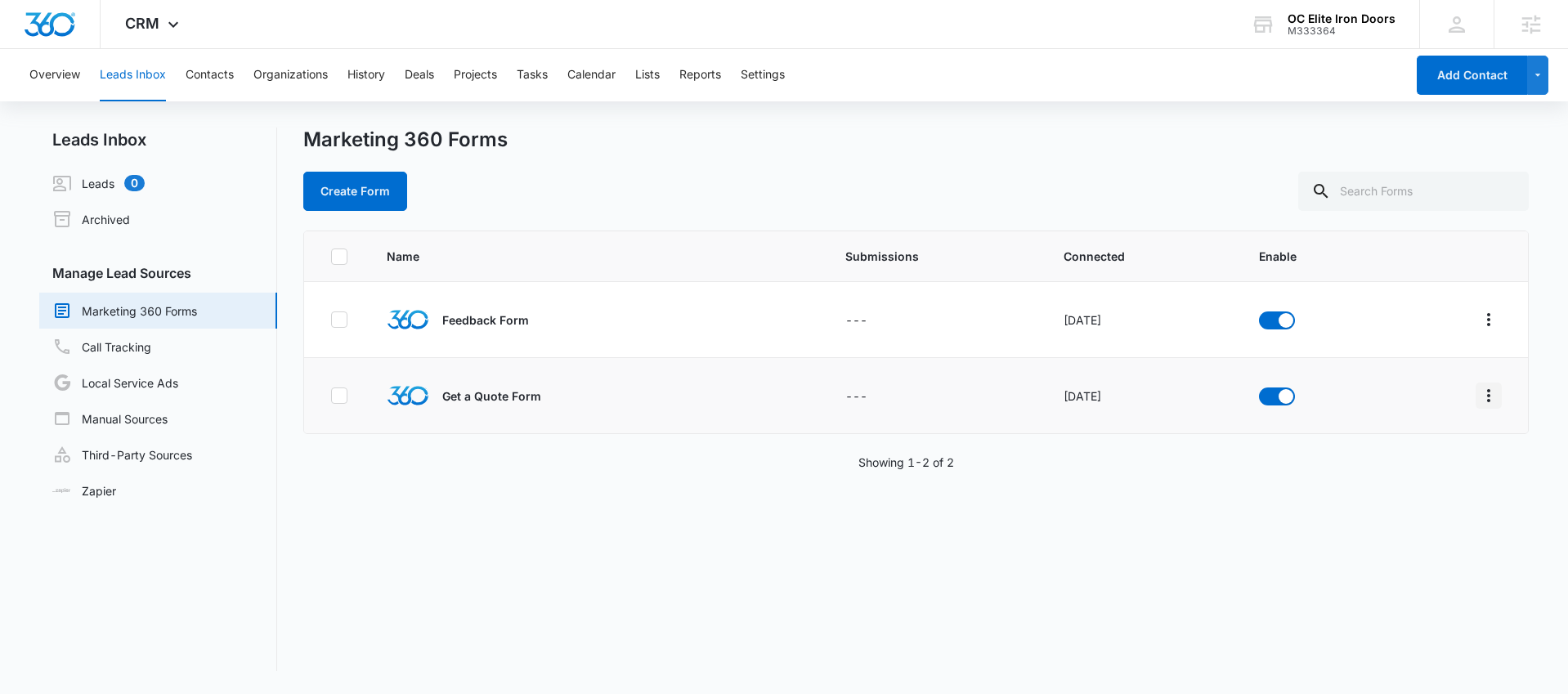
click at [1478, 402] on icon "Overflow Menu" at bounding box center [1488, 396] width 20 height 20
click at [1390, 490] on div "Field Mapping" at bounding box center [1403, 491] width 93 height 12
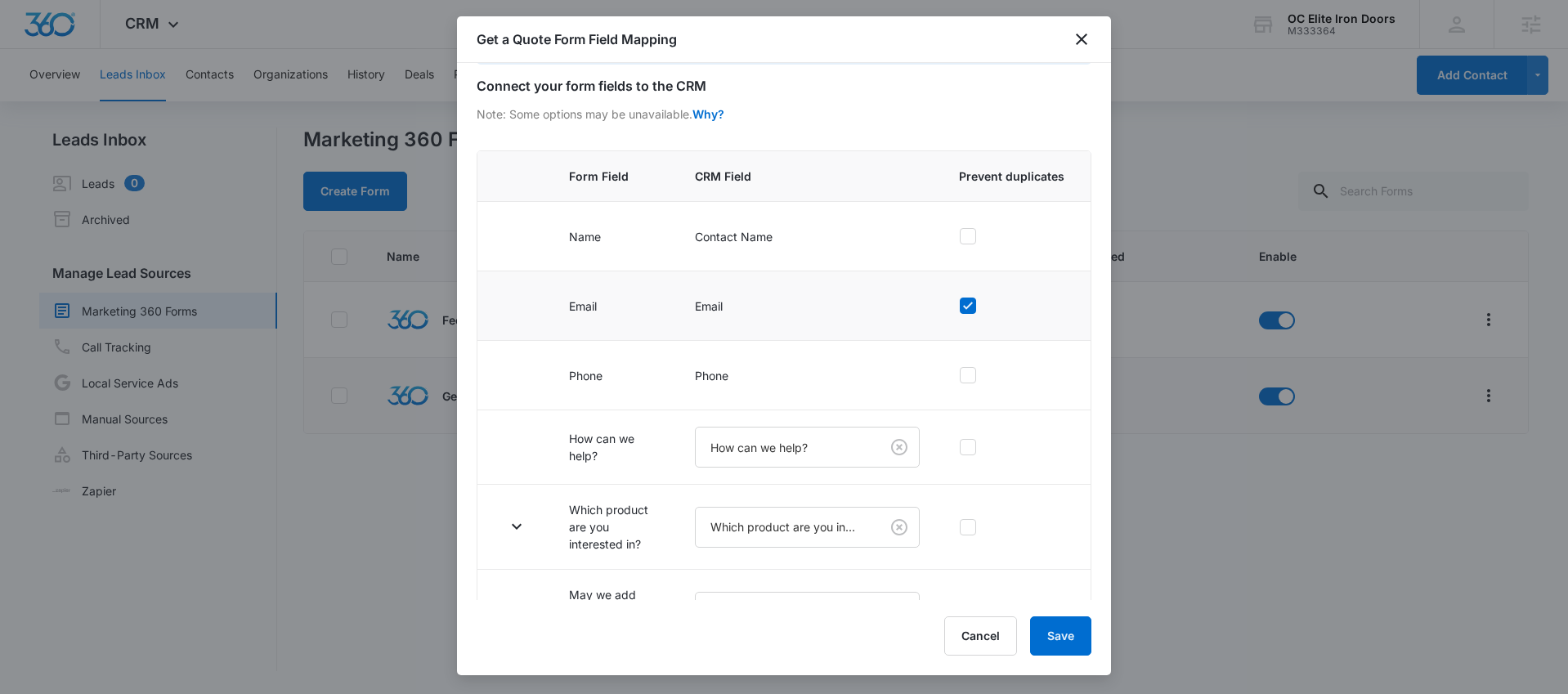
scroll to position [125, 0]
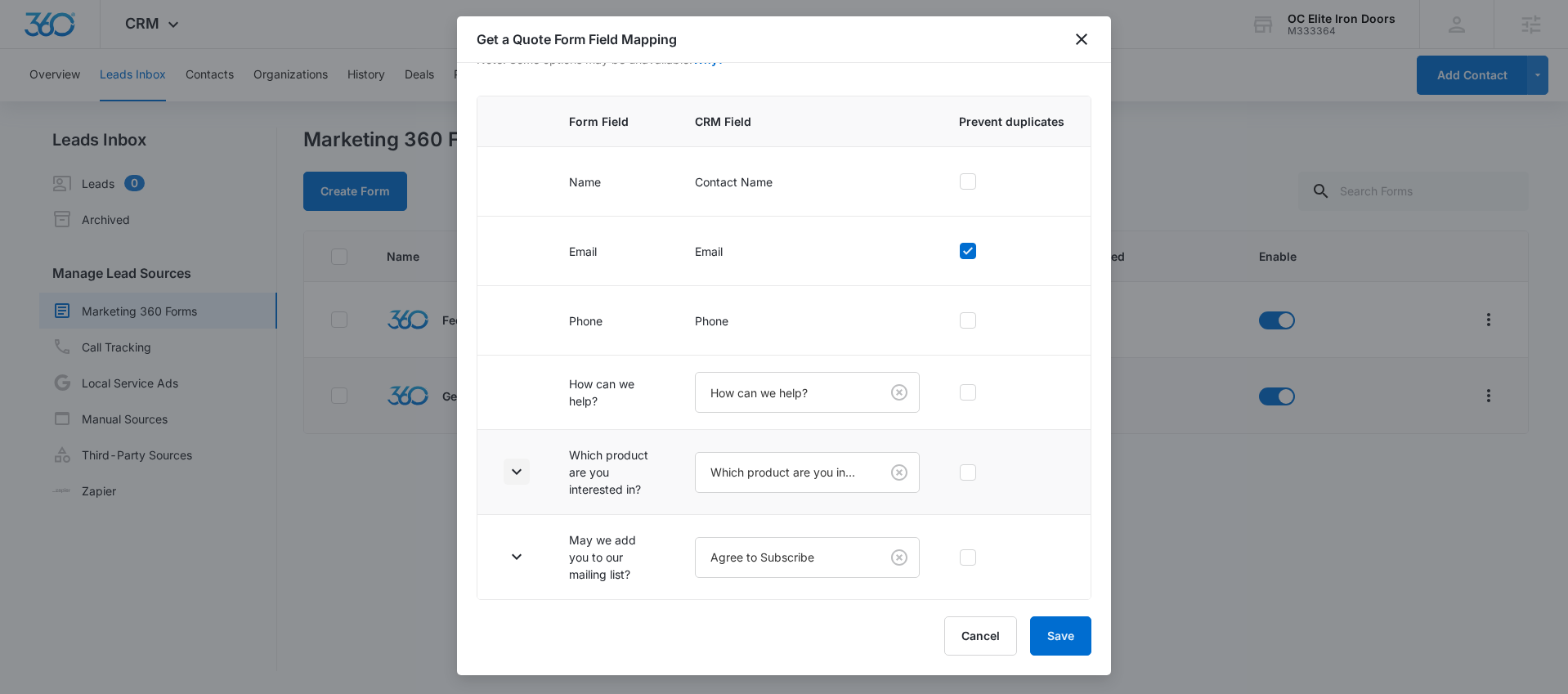
click at [520, 473] on icon "button" at bounding box center [517, 472] width 20 height 20
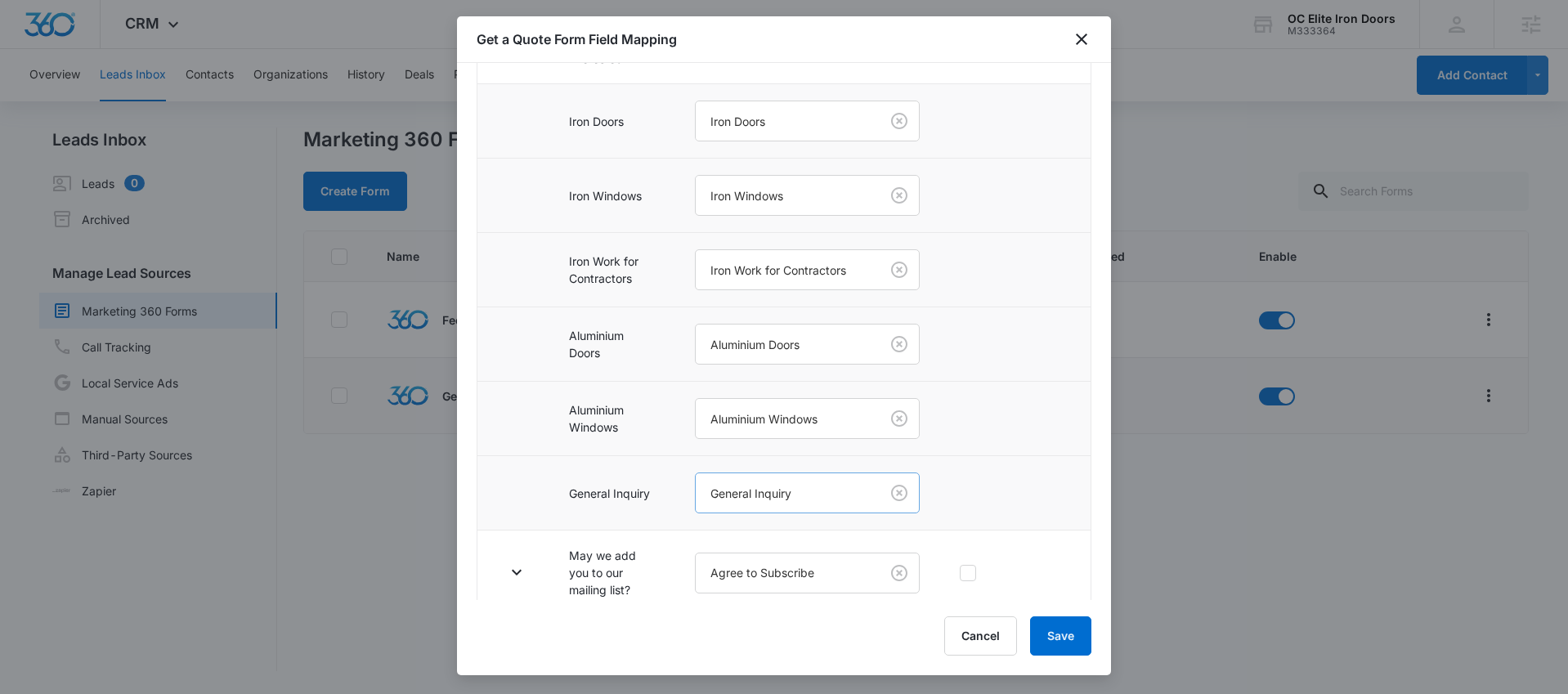
scroll to position [572, 0]
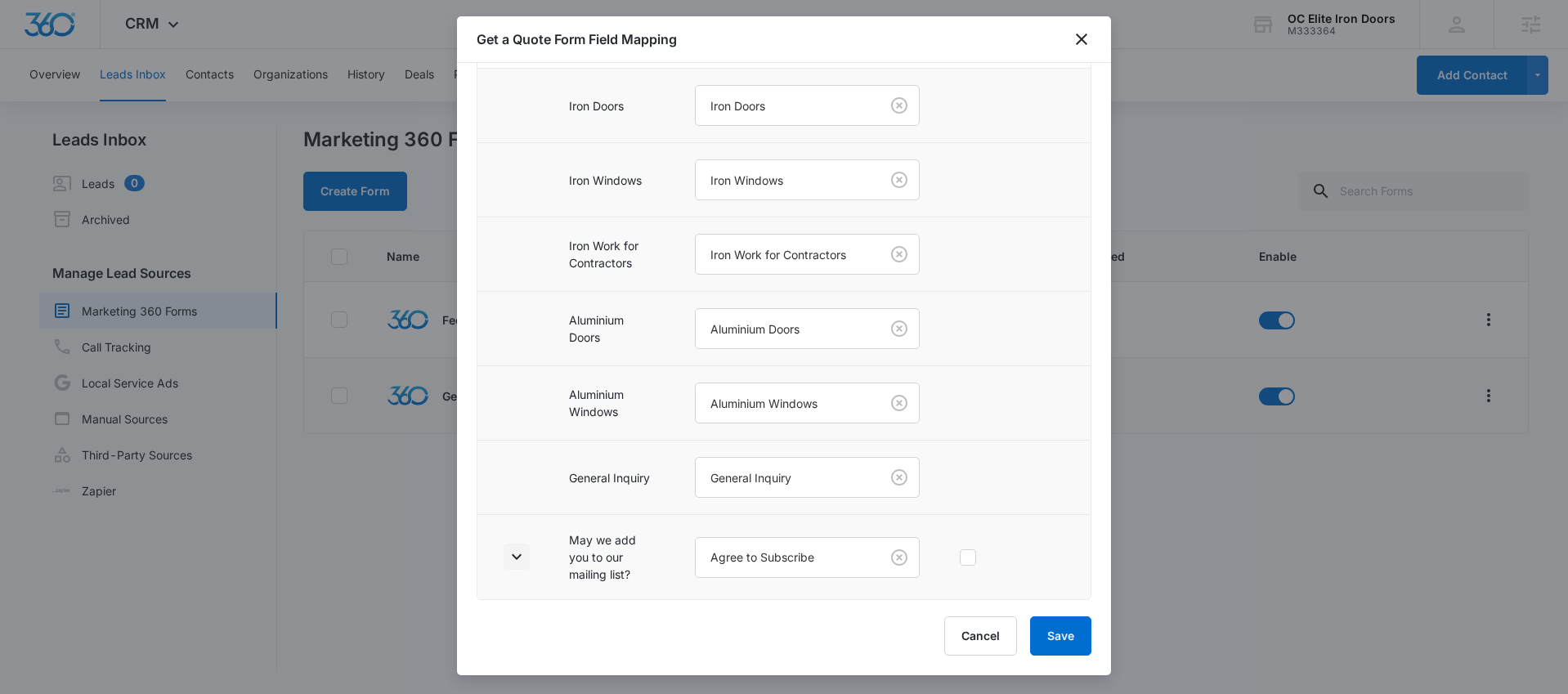
click at [517, 555] on icon "button" at bounding box center [517, 557] width 20 height 20
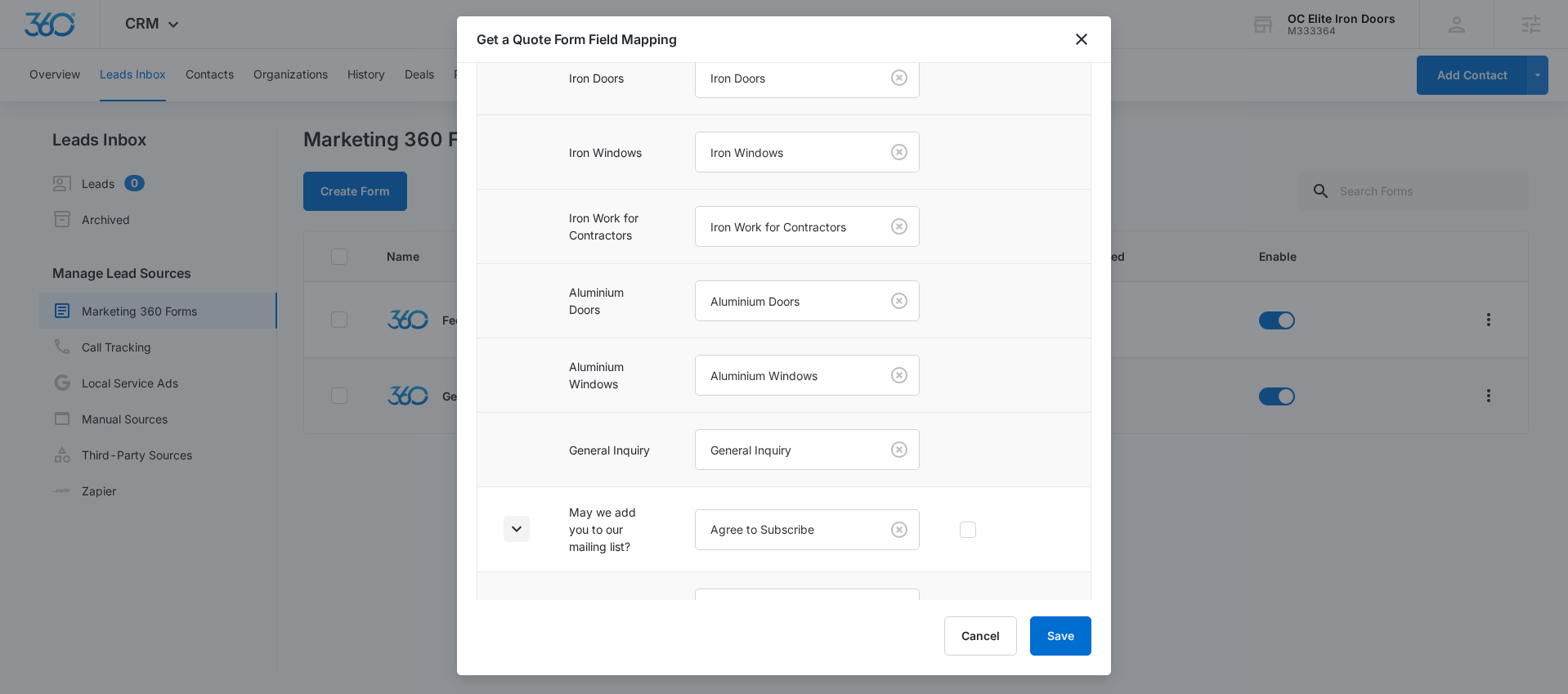
scroll to position [721, 0]
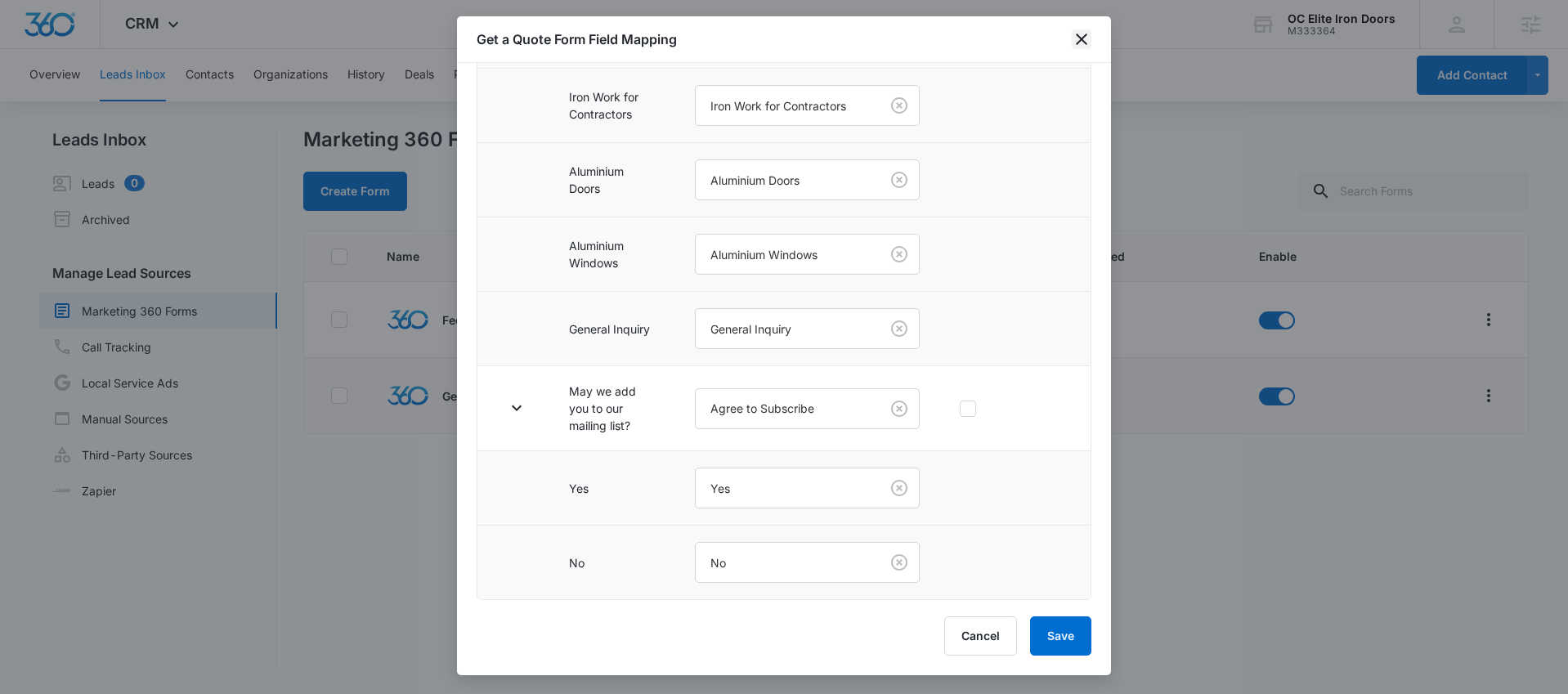
click at [1086, 38] on icon "close" at bounding box center [1082, 39] width 20 height 20
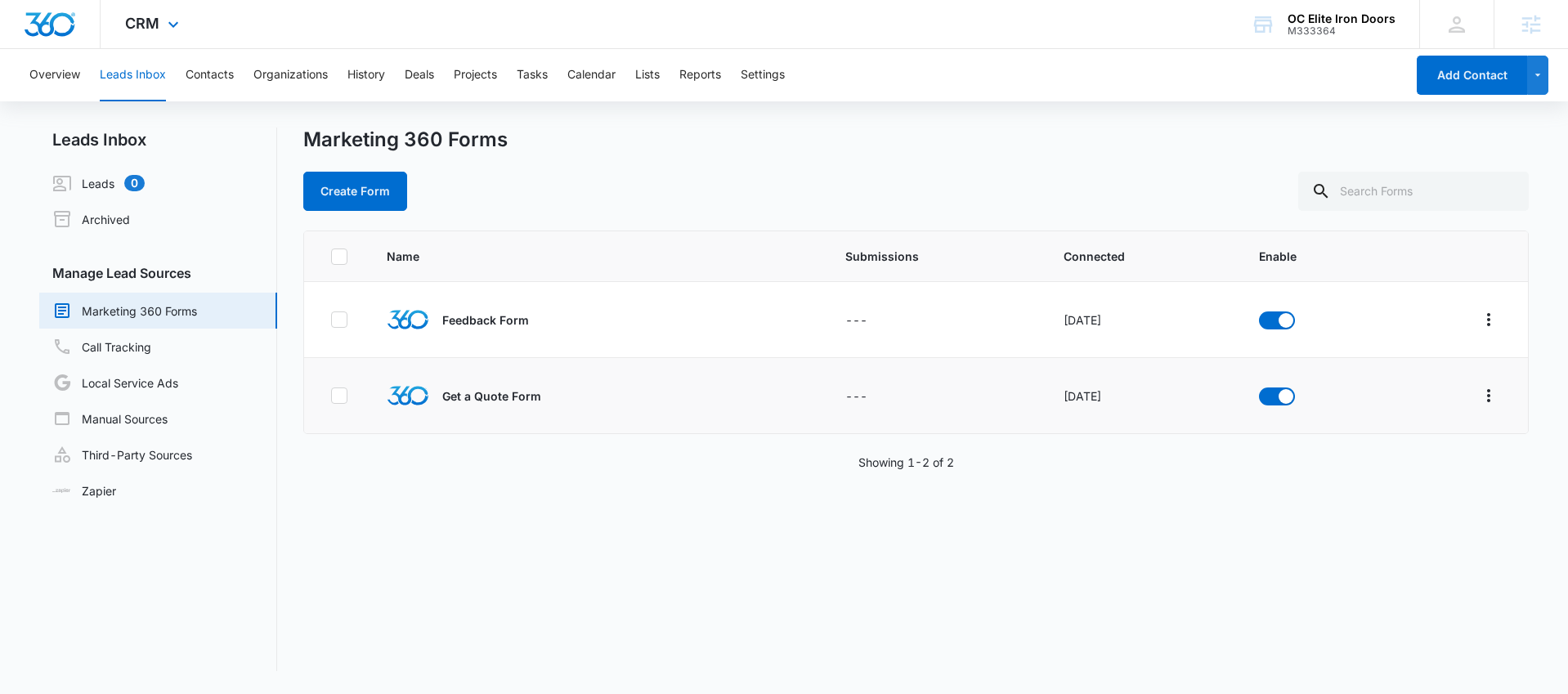
click at [167, 36] on div "CRM Apps Reputation Forms CRM Email Social Content Ads Intelligence Files Brand…" at bounding box center [154, 24] width 107 height 48
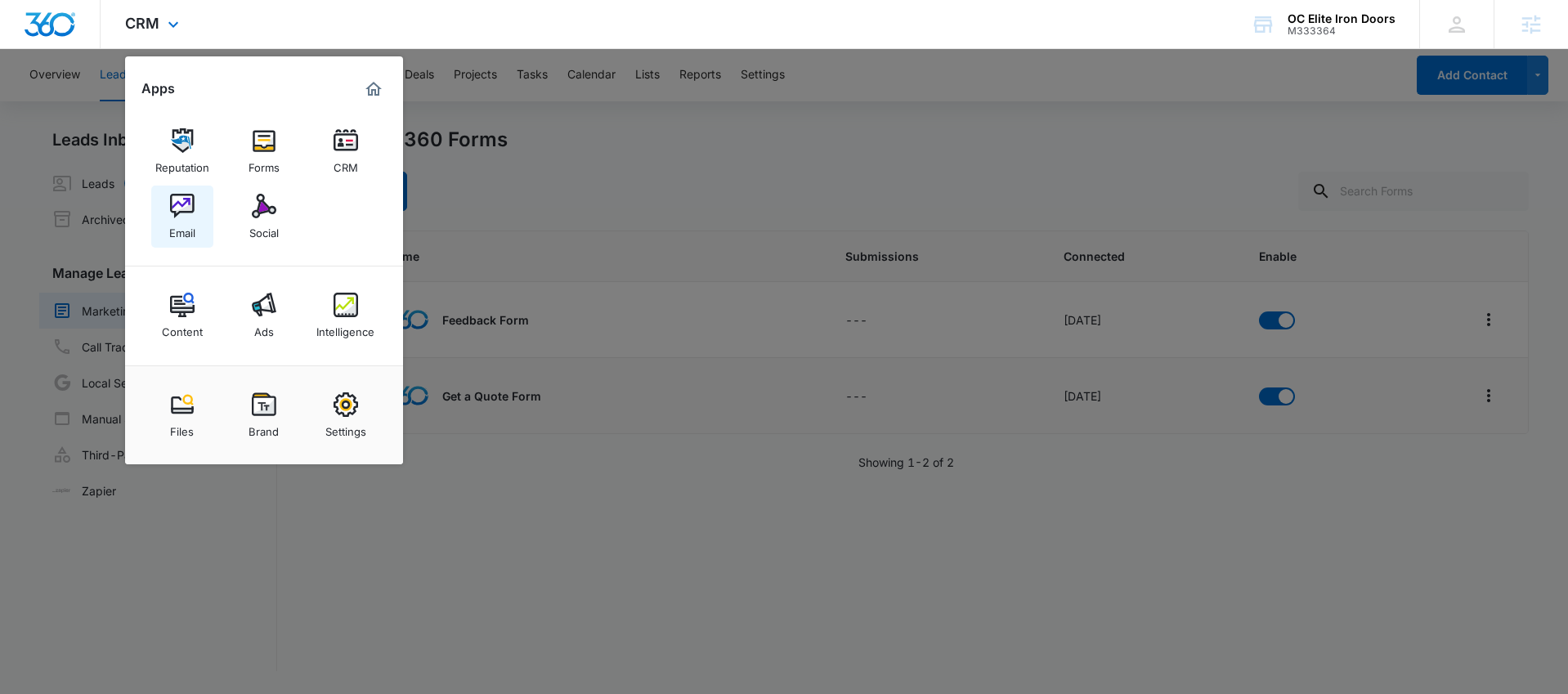
click at [183, 224] on div "Email" at bounding box center [182, 229] width 27 height 22
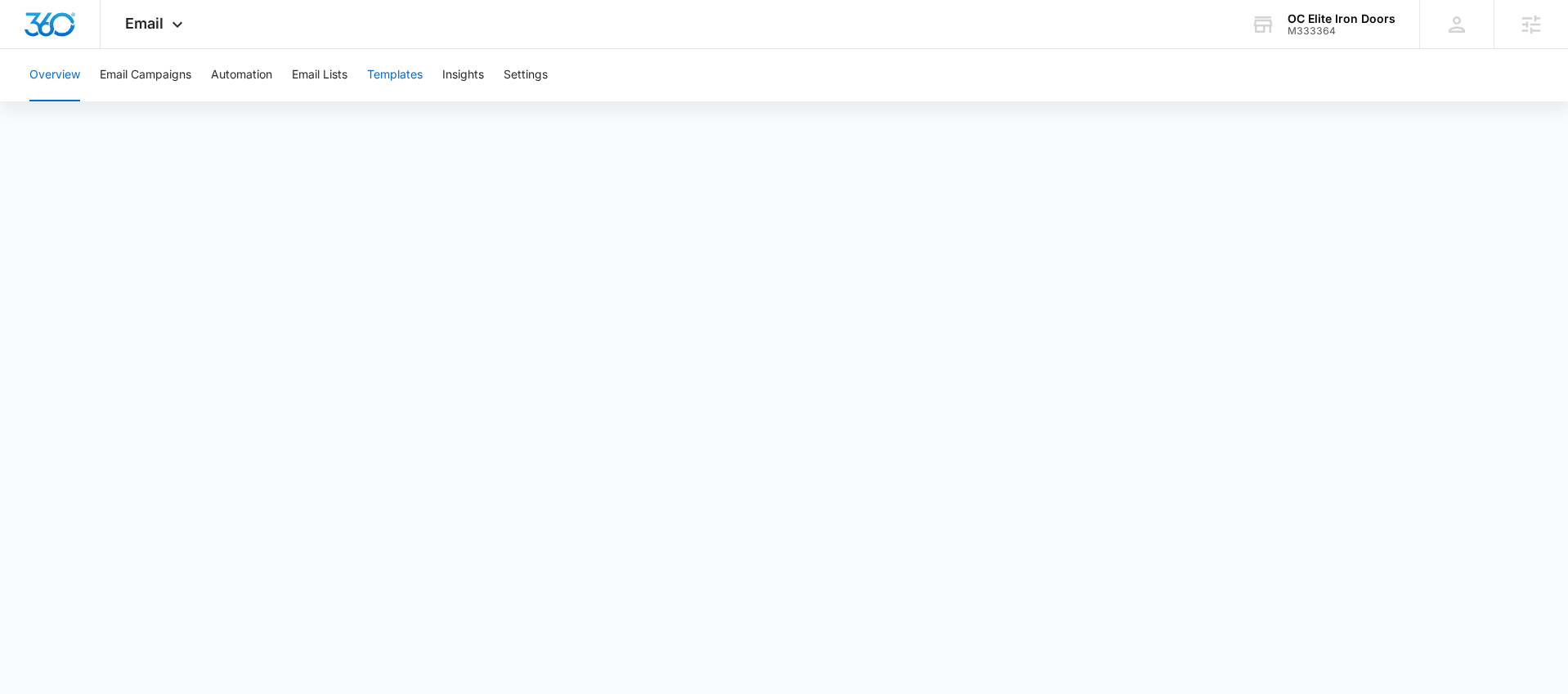
click at [389, 79] on button "Templates" at bounding box center [395, 75] width 55 height 52
click at [246, 74] on button "Automation" at bounding box center [242, 75] width 61 height 52
